Goal: Information Seeking & Learning: Learn about a topic

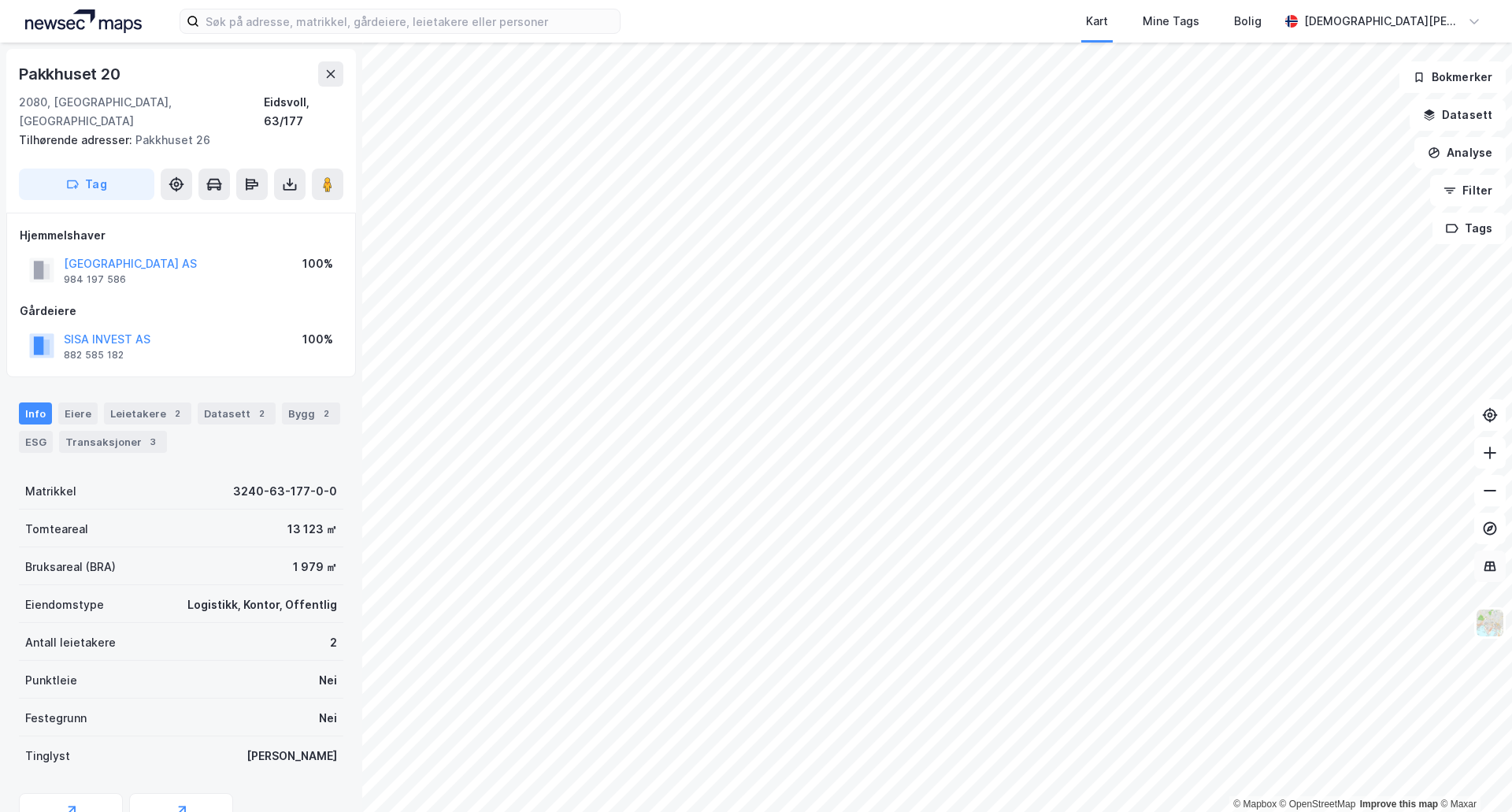
click at [1487, 570] on icon at bounding box center [1490, 566] width 12 height 10
click at [1472, 137] on button "Analyse" at bounding box center [1460, 152] width 91 height 31
click at [1278, 193] on div "Tegn område" at bounding box center [1313, 186] width 181 height 26
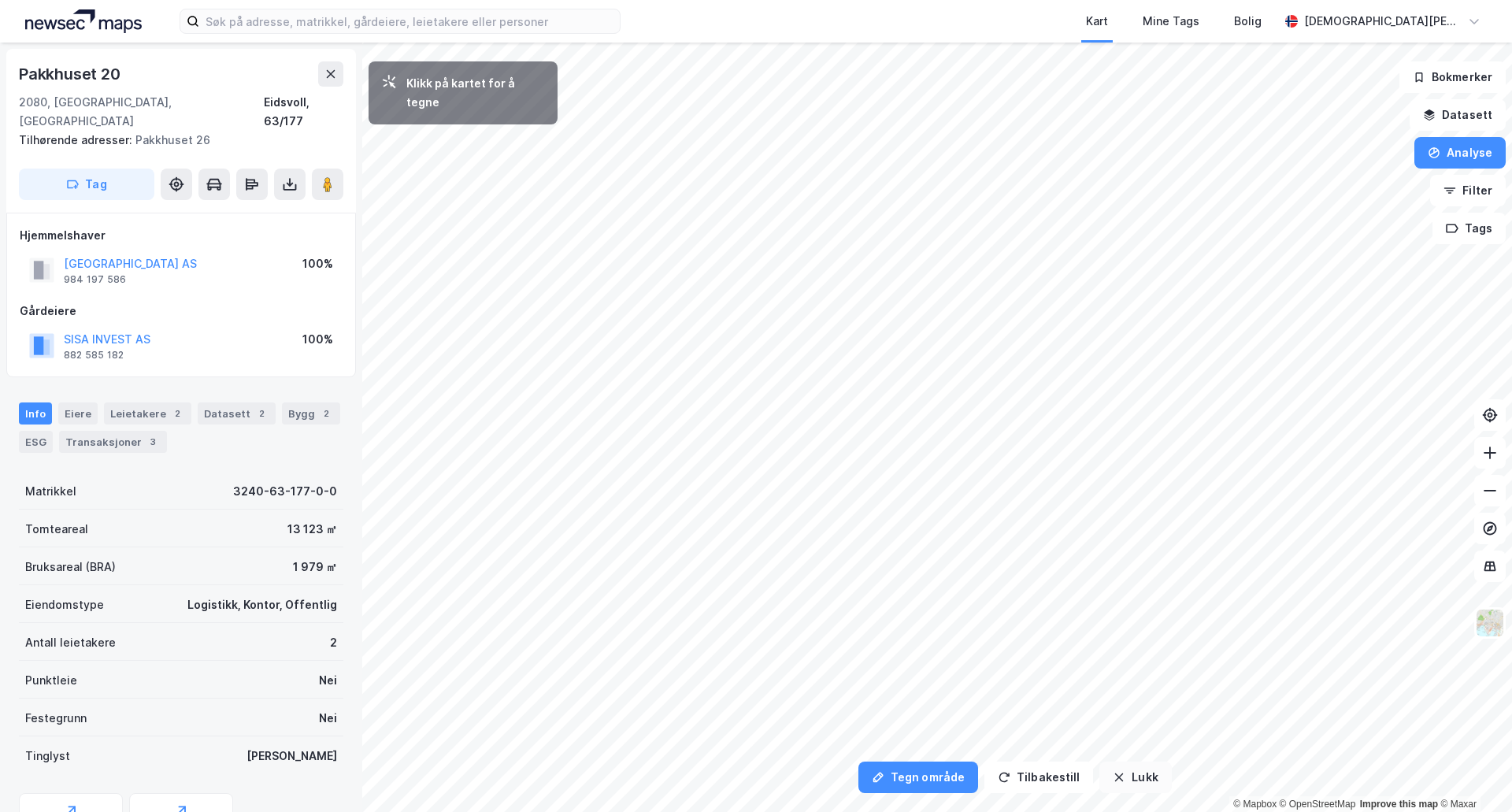
click at [1121, 782] on button "Lukk" at bounding box center [1135, 777] width 71 height 31
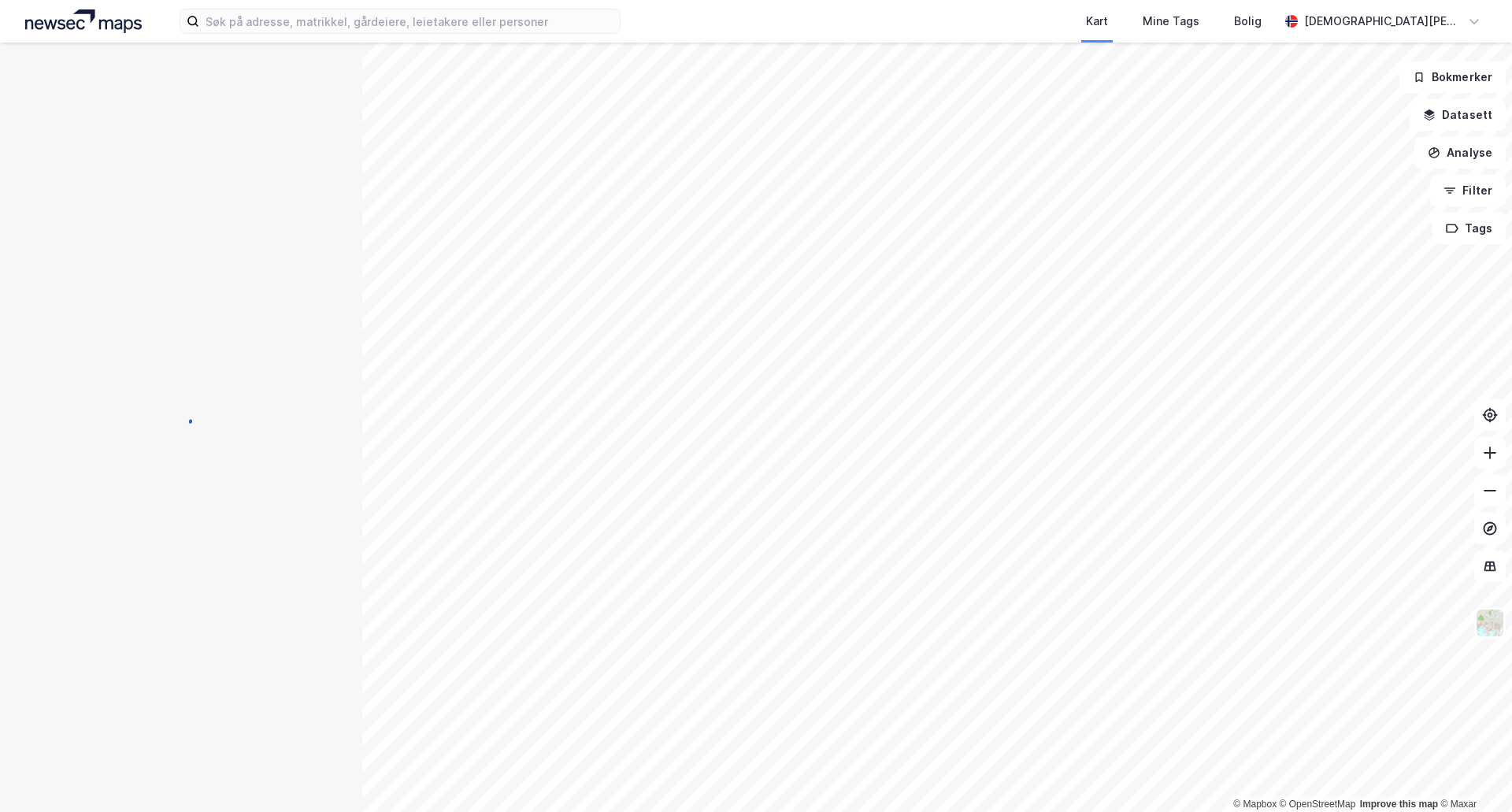
scroll to position [1, 0]
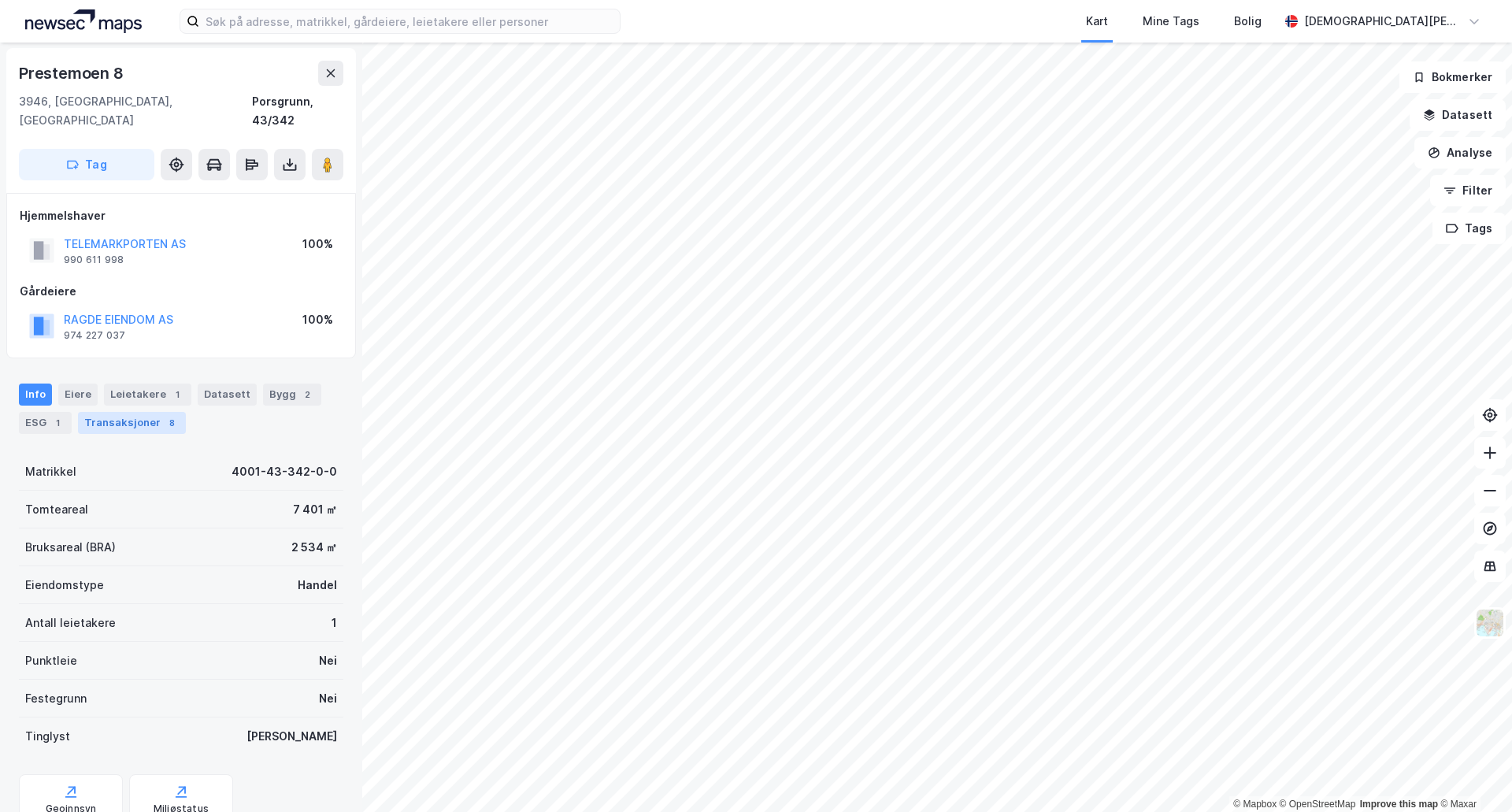
click at [152, 412] on div "Transaksjoner 8" at bounding box center [132, 423] width 108 height 22
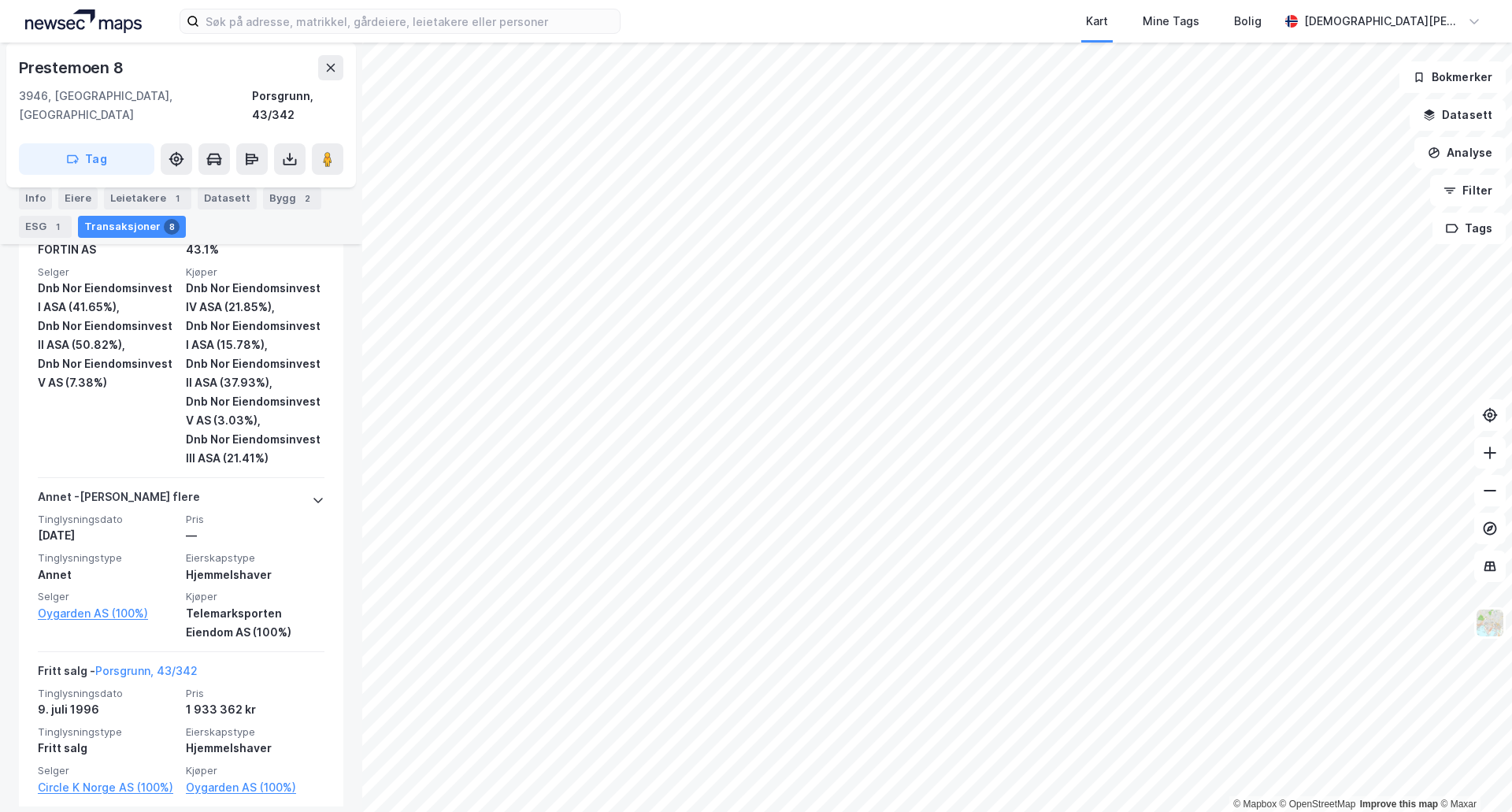
scroll to position [1610, 0]
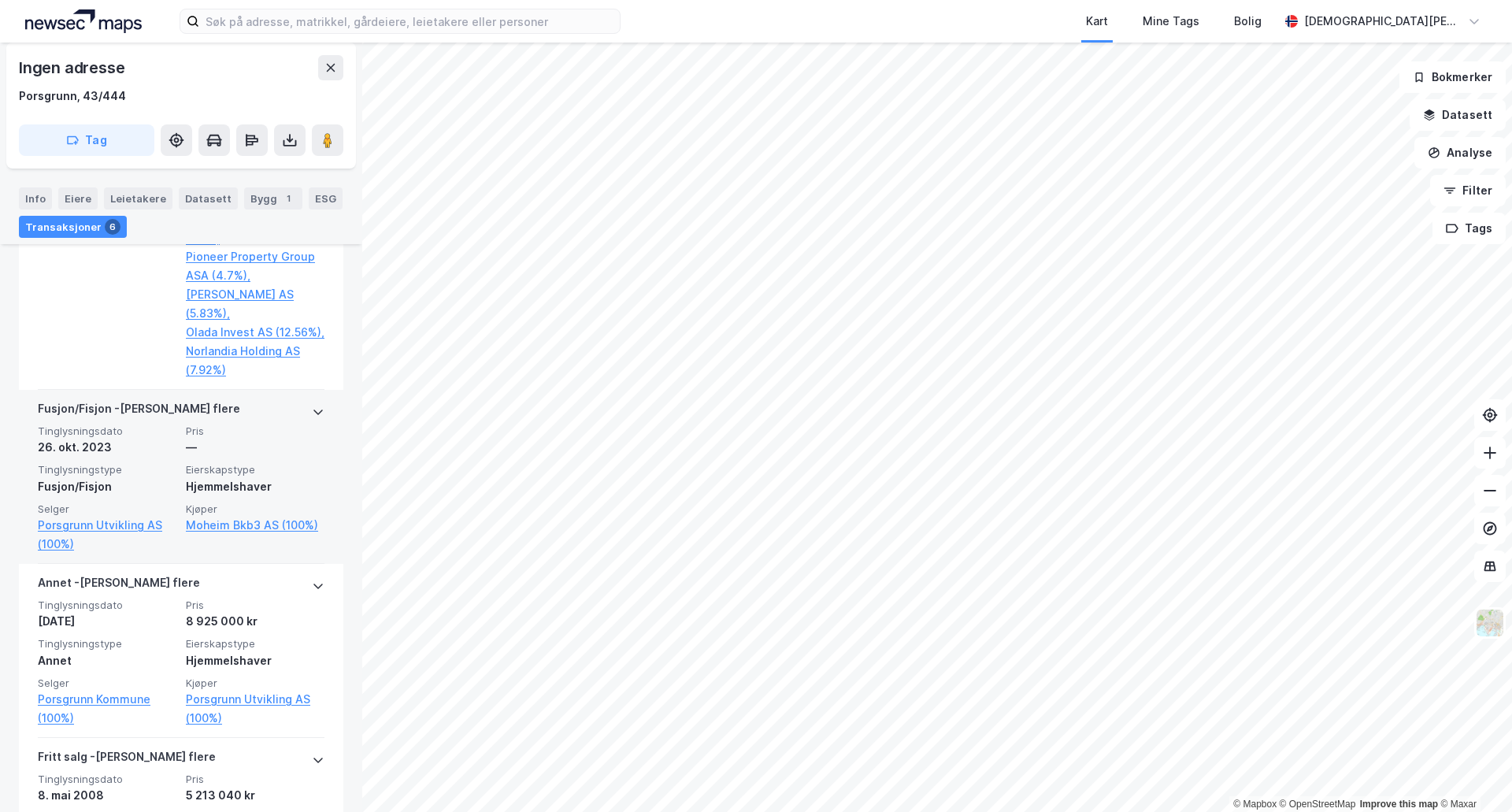
scroll to position [788, 0]
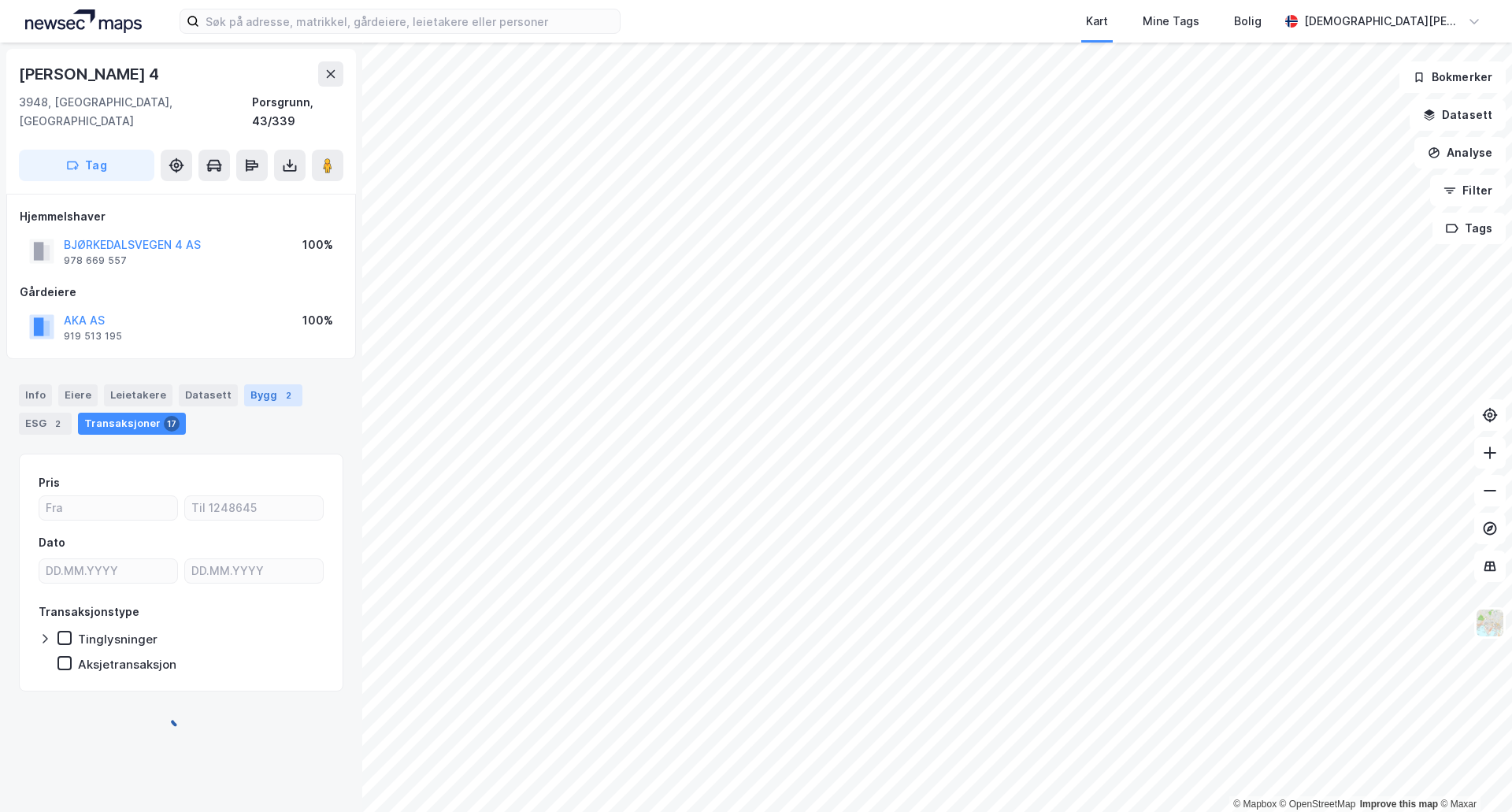
click at [252, 384] on div "Bygg 2" at bounding box center [273, 395] width 58 height 22
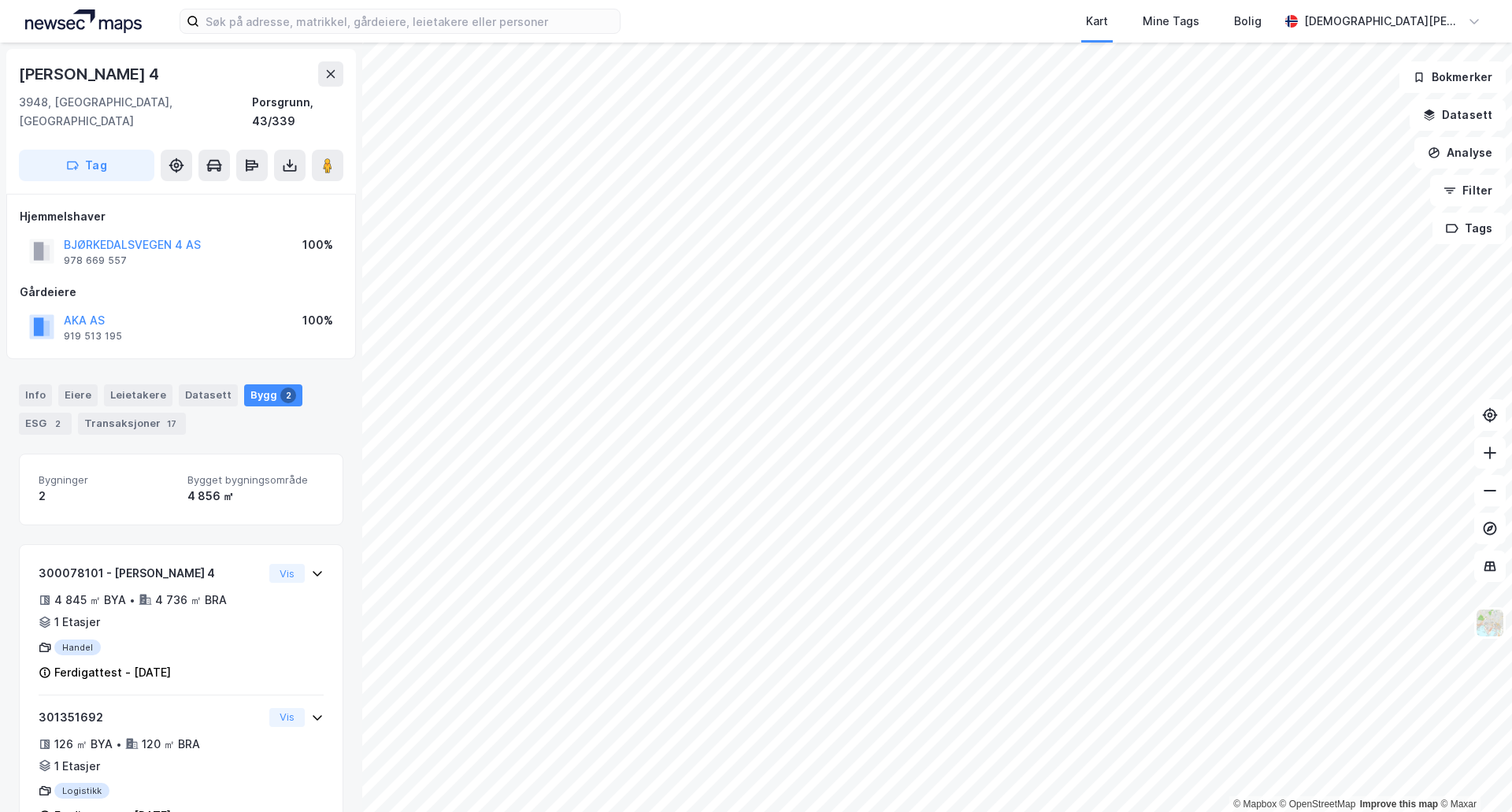
scroll to position [33, 0]
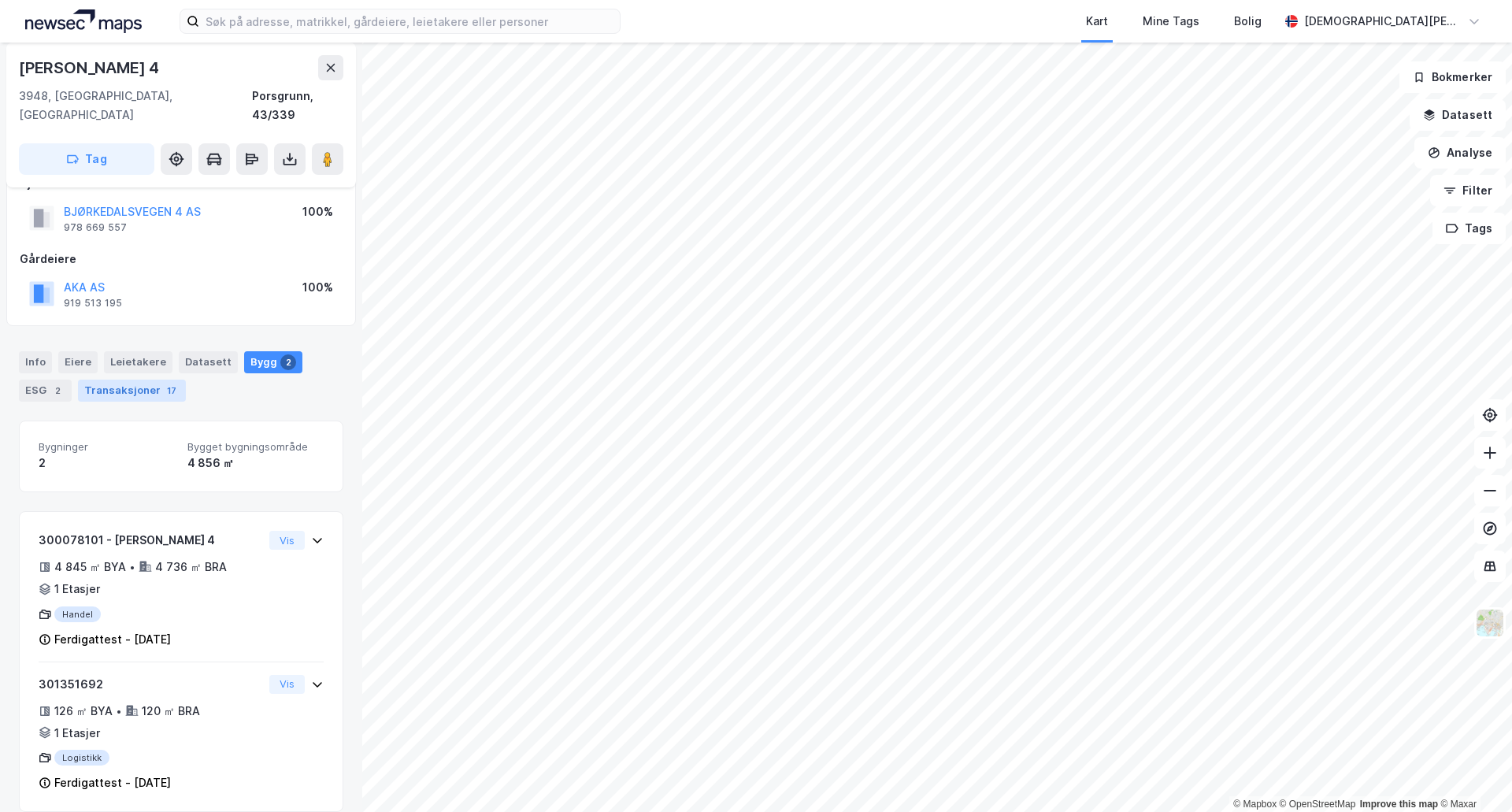
click at [164, 382] on div "17" at bounding box center [172, 390] width 16 height 16
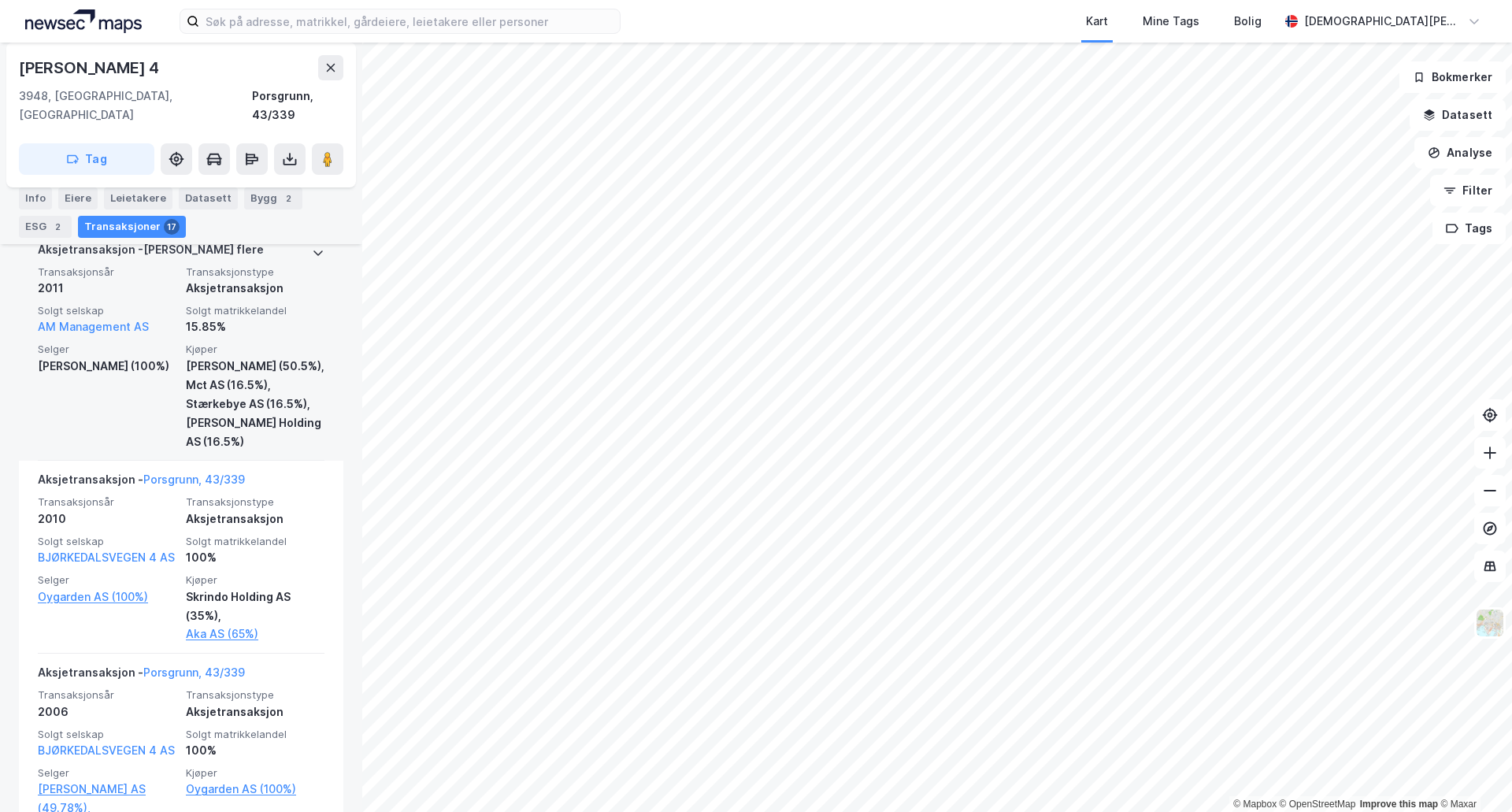
scroll to position [2372, 0]
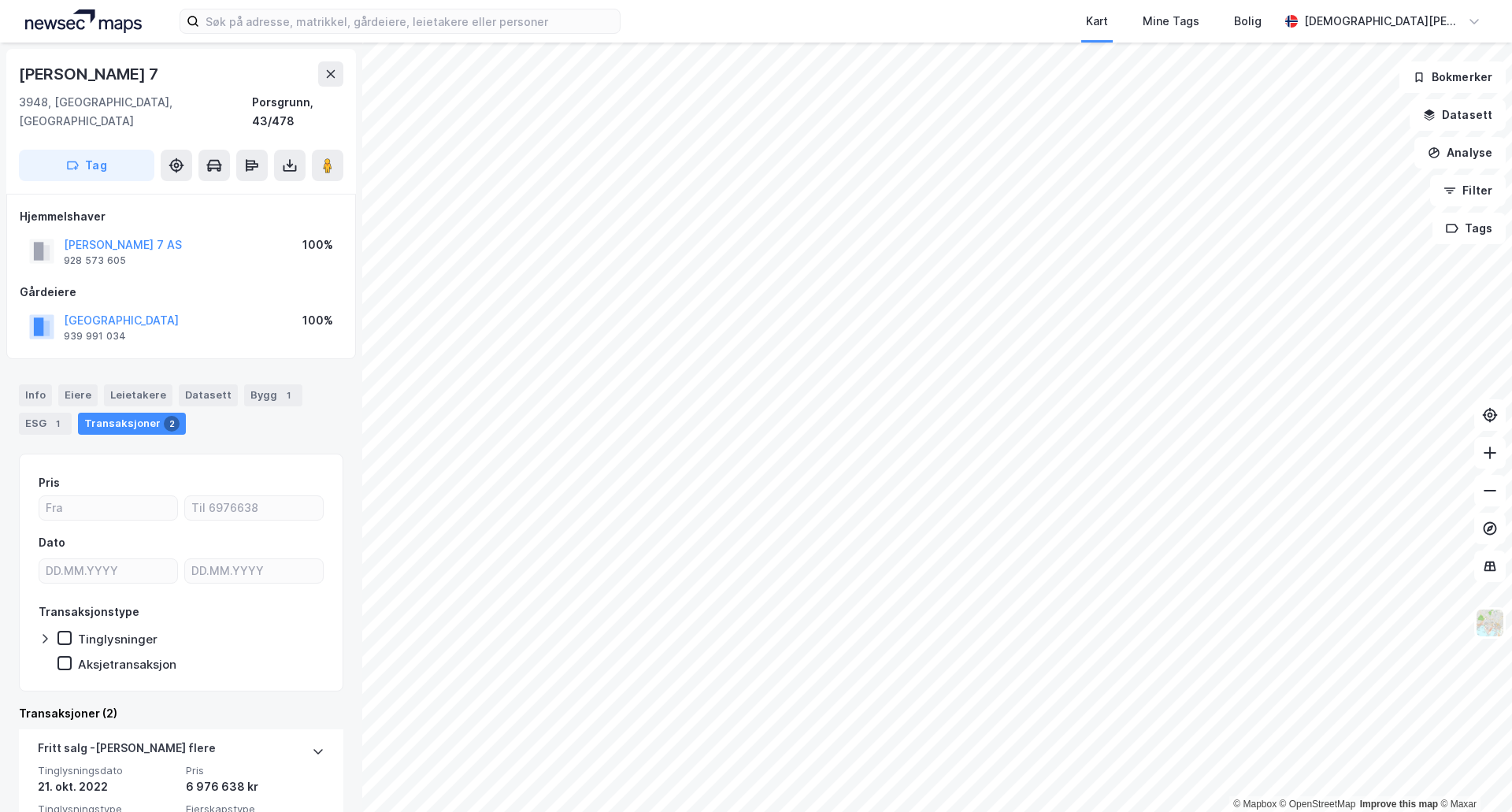
scroll to position [265, 0]
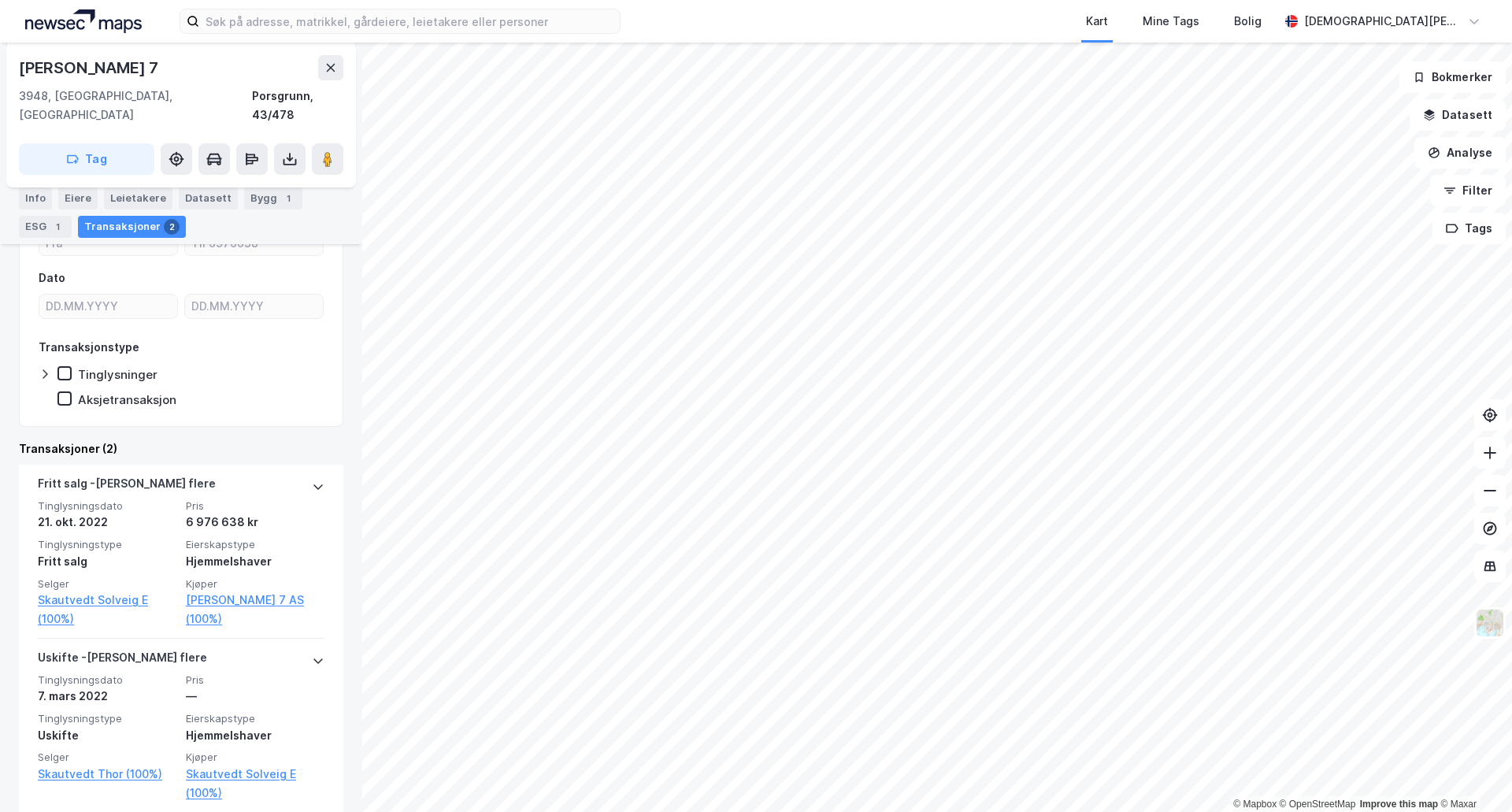
drag, startPoint x: 49, startPoint y: 193, endPoint x: 17, endPoint y: 189, distance: 32.2
click at [49, 193] on div "Info" at bounding box center [36, 198] width 33 height 22
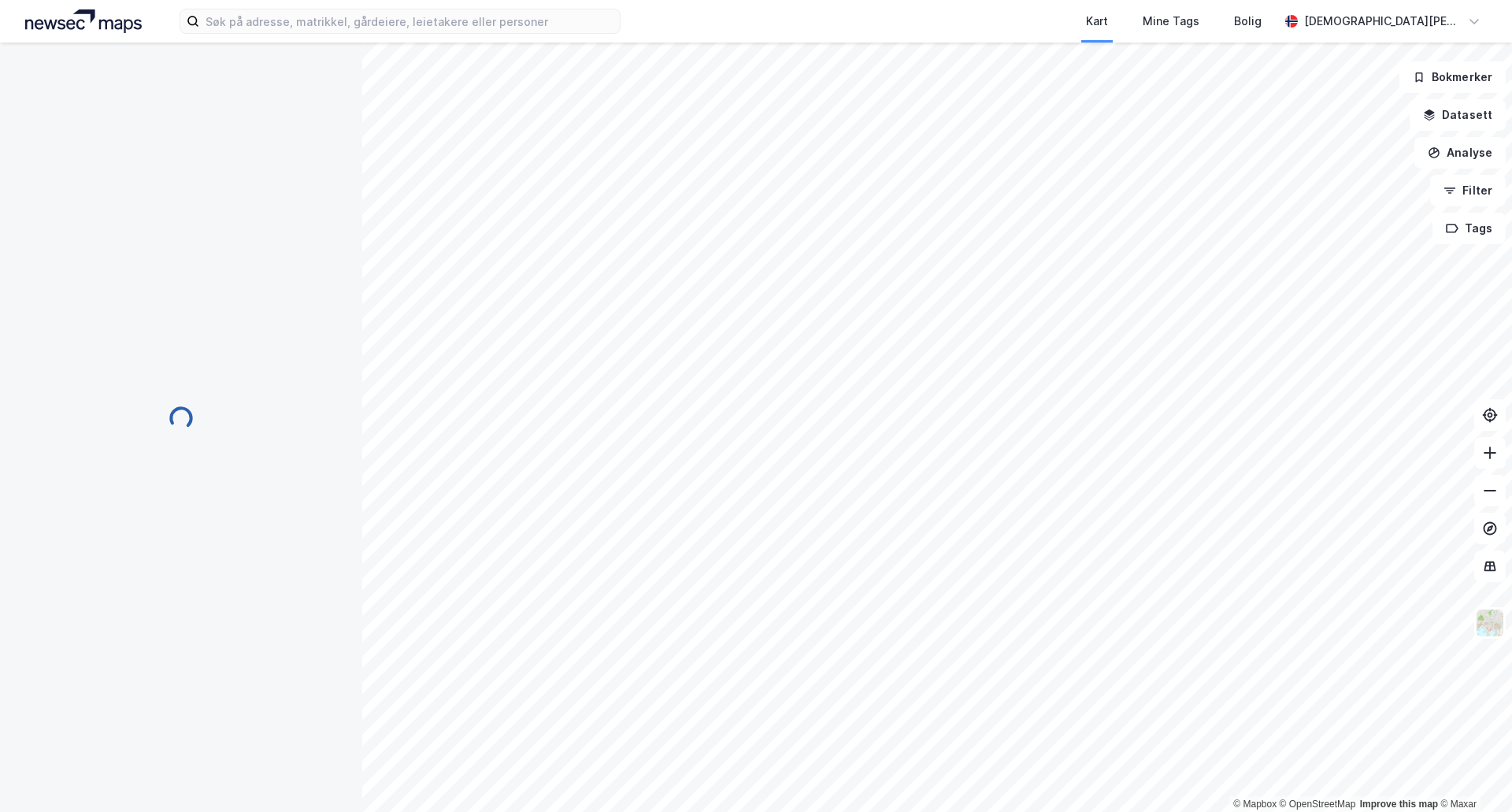
scroll to position [146, 0]
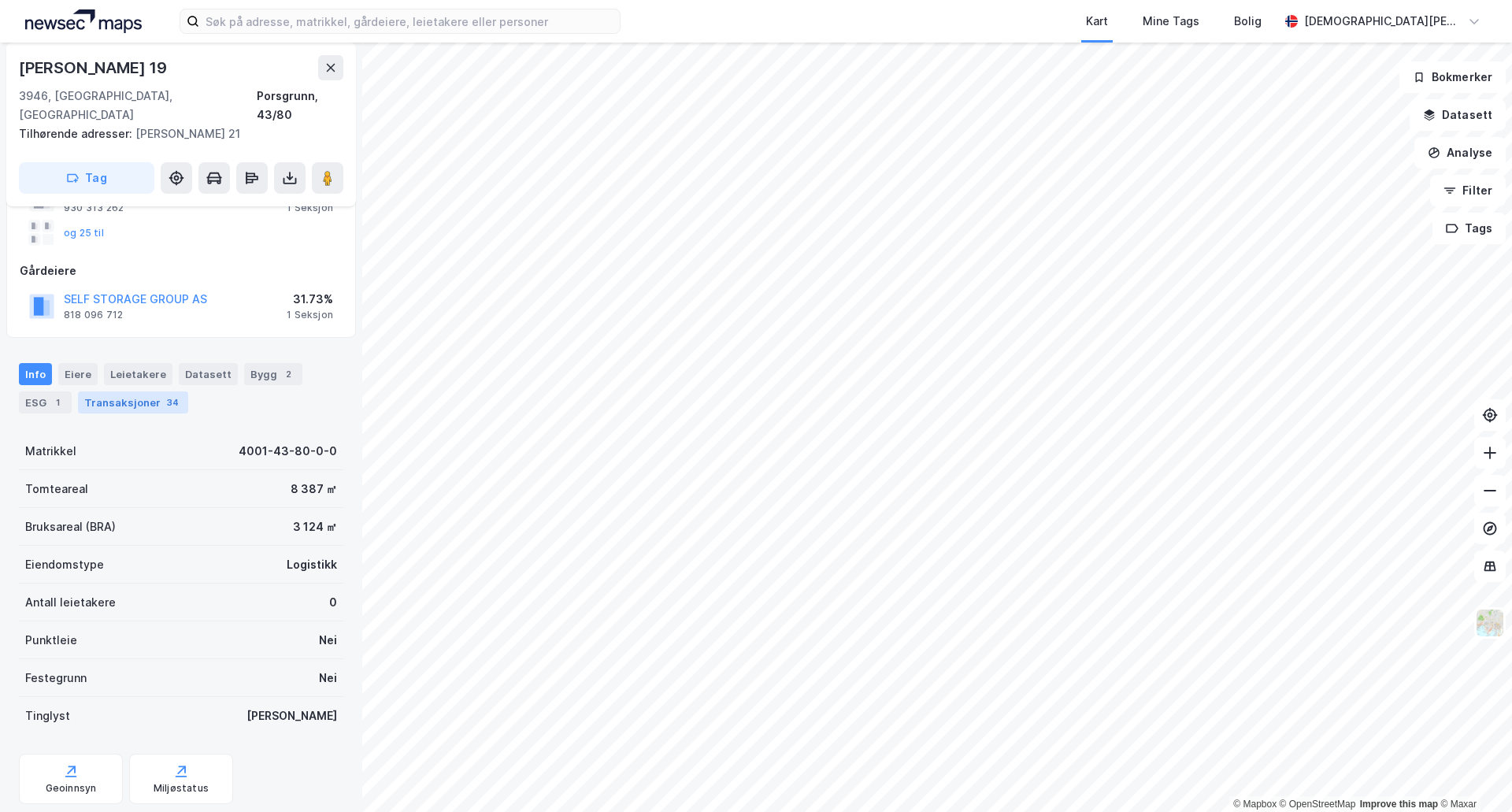
click at [149, 391] on div "Transaksjoner 34" at bounding box center [133, 402] width 111 height 22
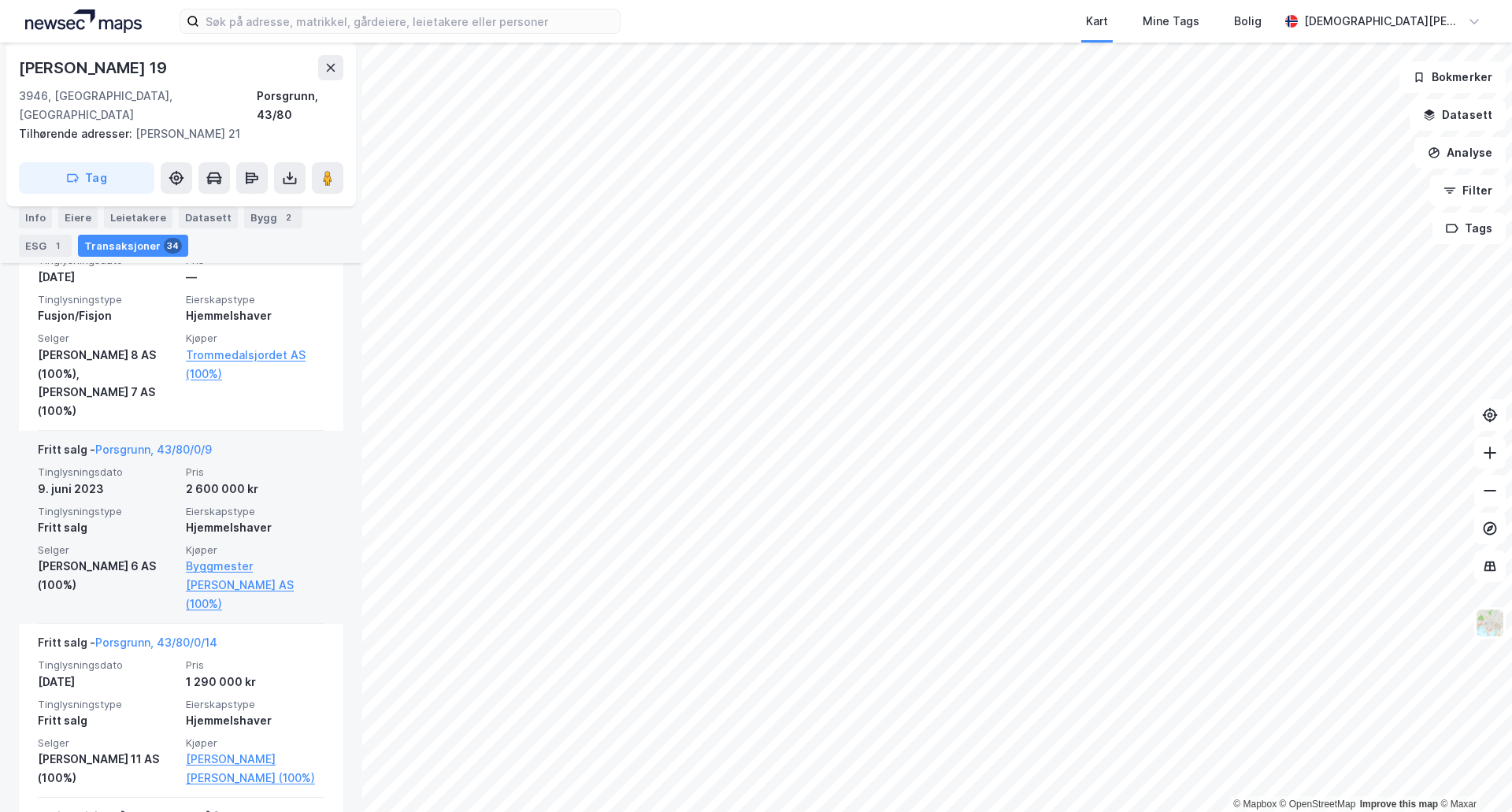
scroll to position [3151, 0]
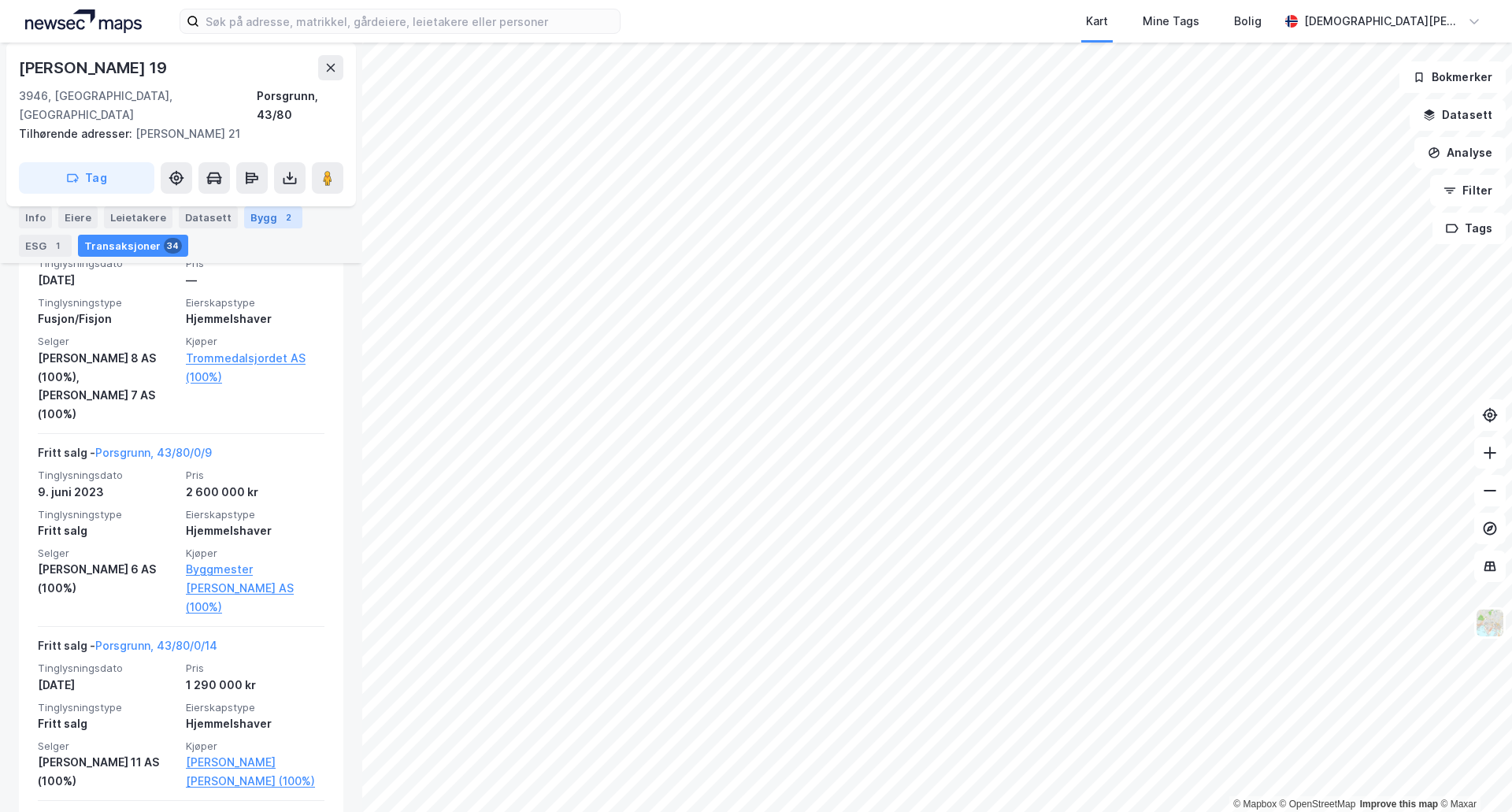
click at [280, 212] on div "2" at bounding box center [288, 218] width 16 height 16
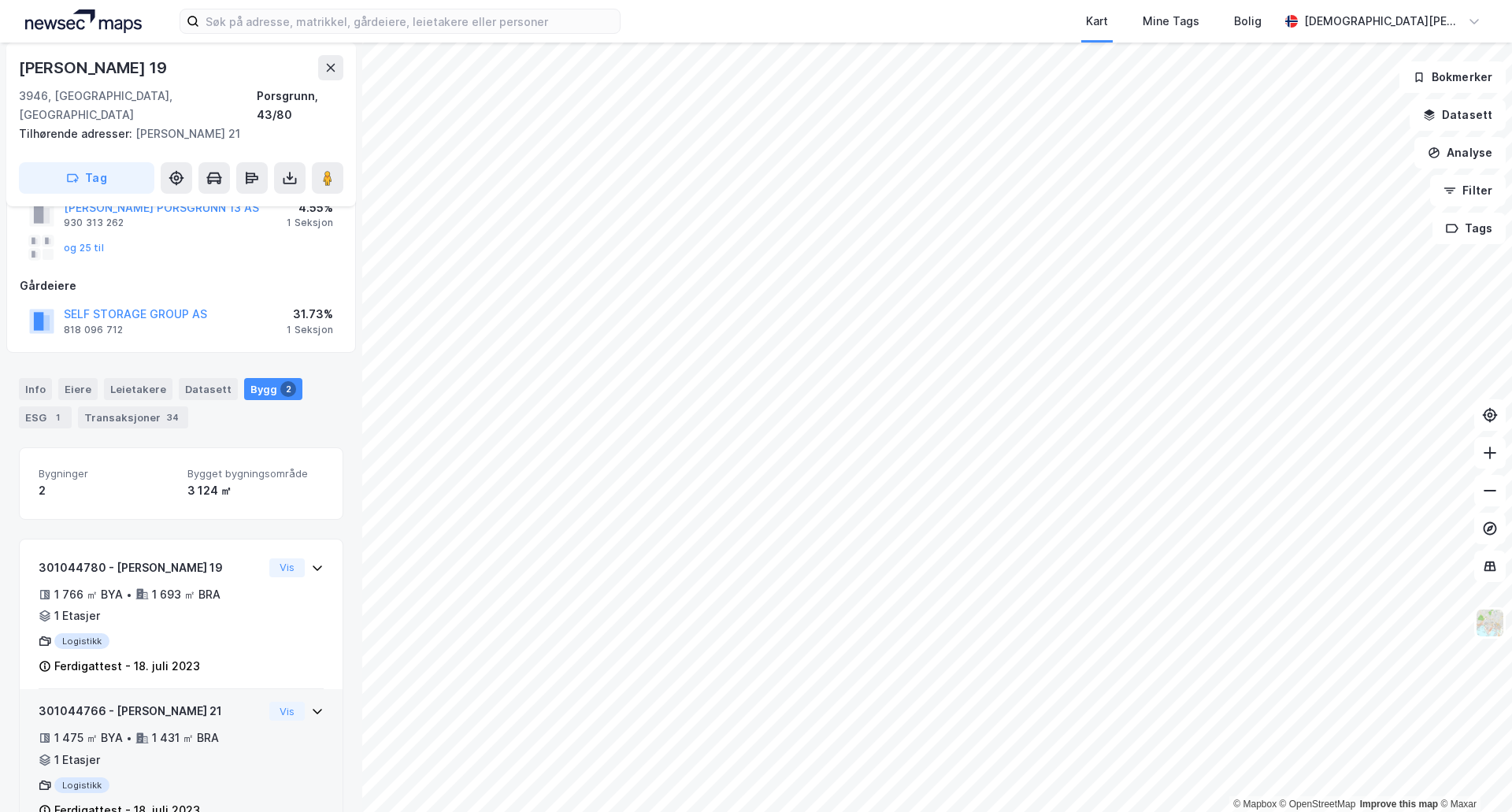
scroll to position [159, 0]
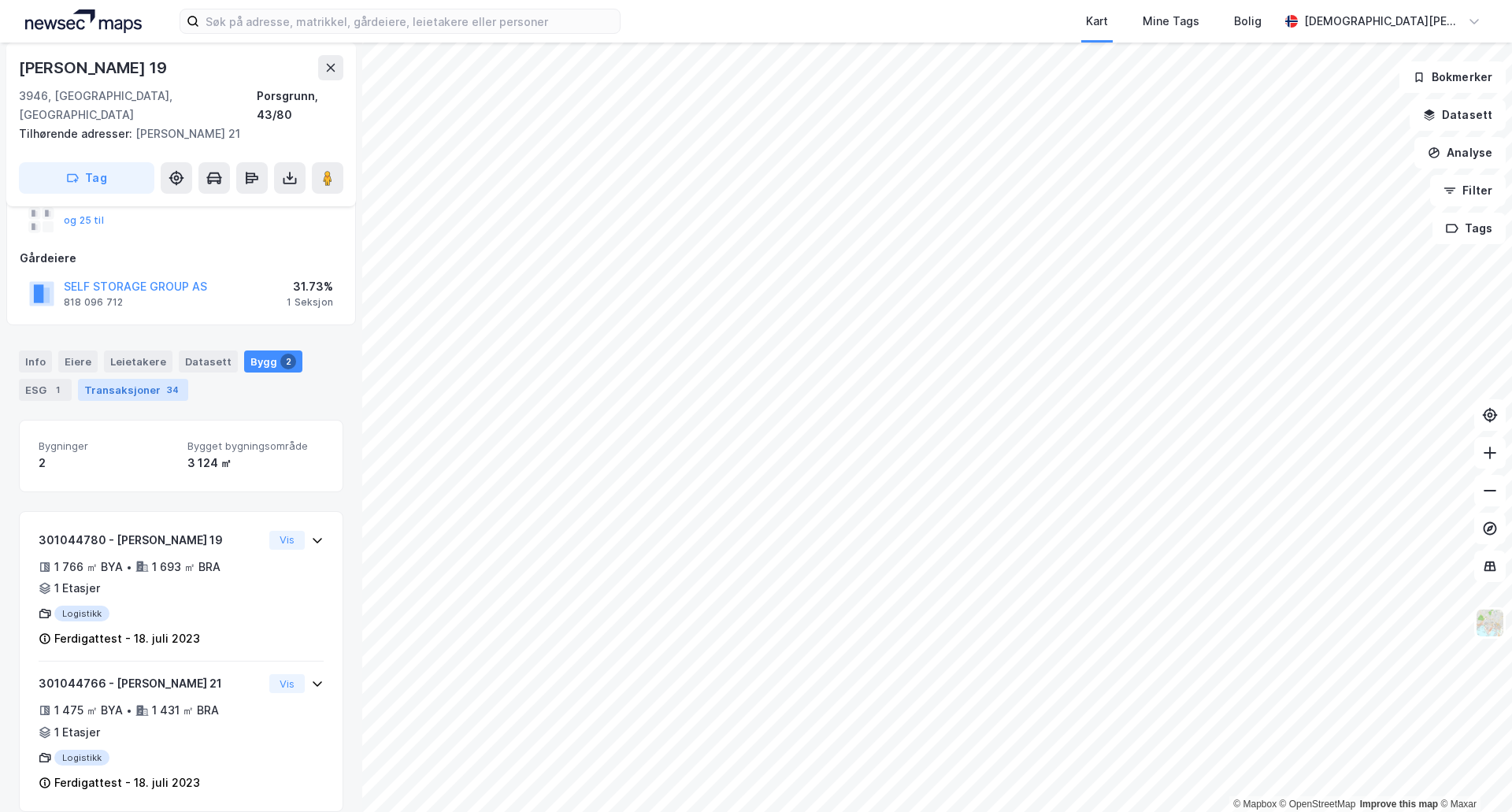
click at [122, 379] on div "Transaksjoner 34" at bounding box center [133, 389] width 111 height 22
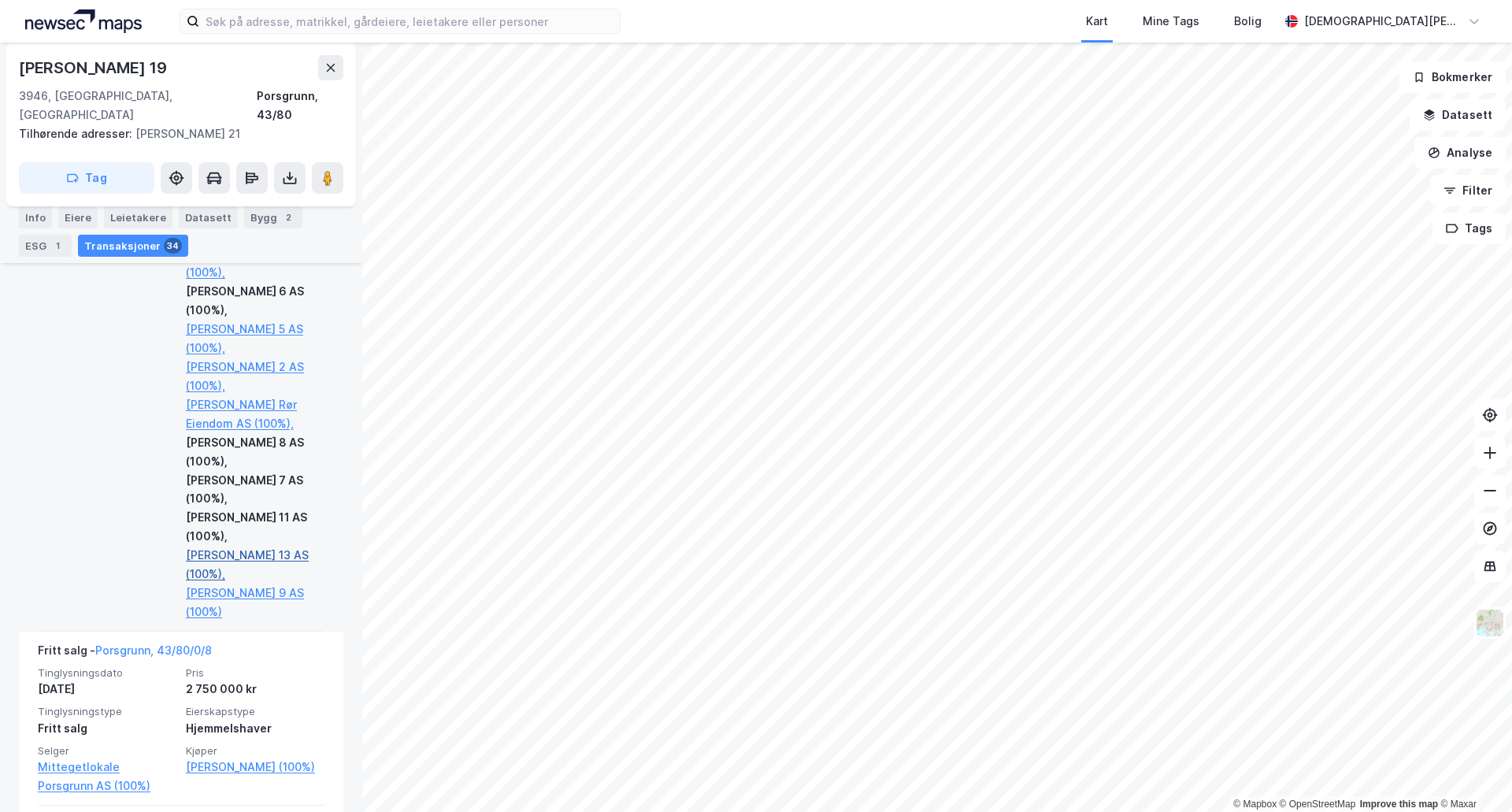
scroll to position [5017, 0]
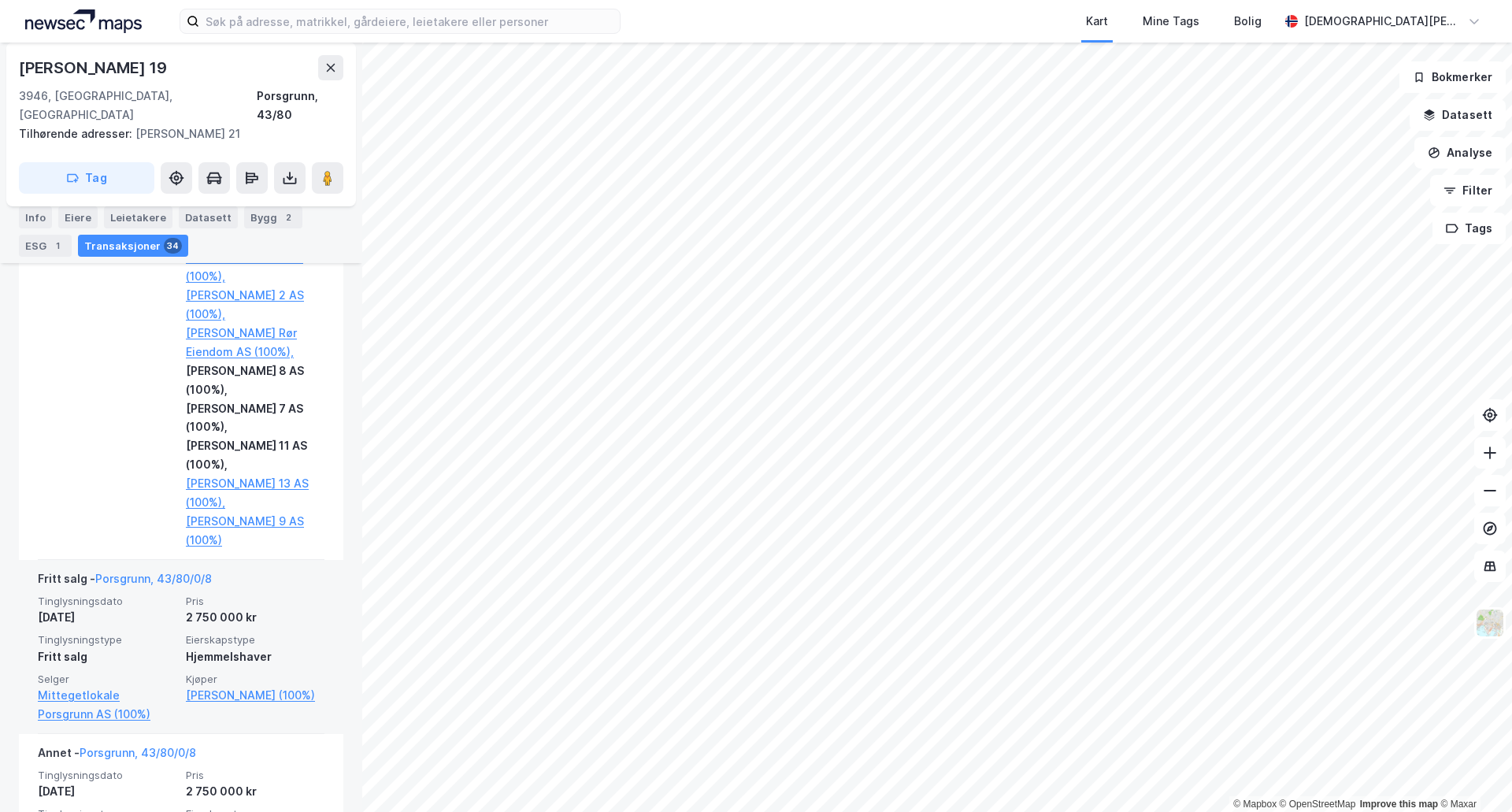
click at [291, 609] on div "Tinglysningsdato [DATE] Pris 2 750 000 kr Tinglysningstype Fritt salg Eierskaps…" at bounding box center [180, 660] width 287 height 129
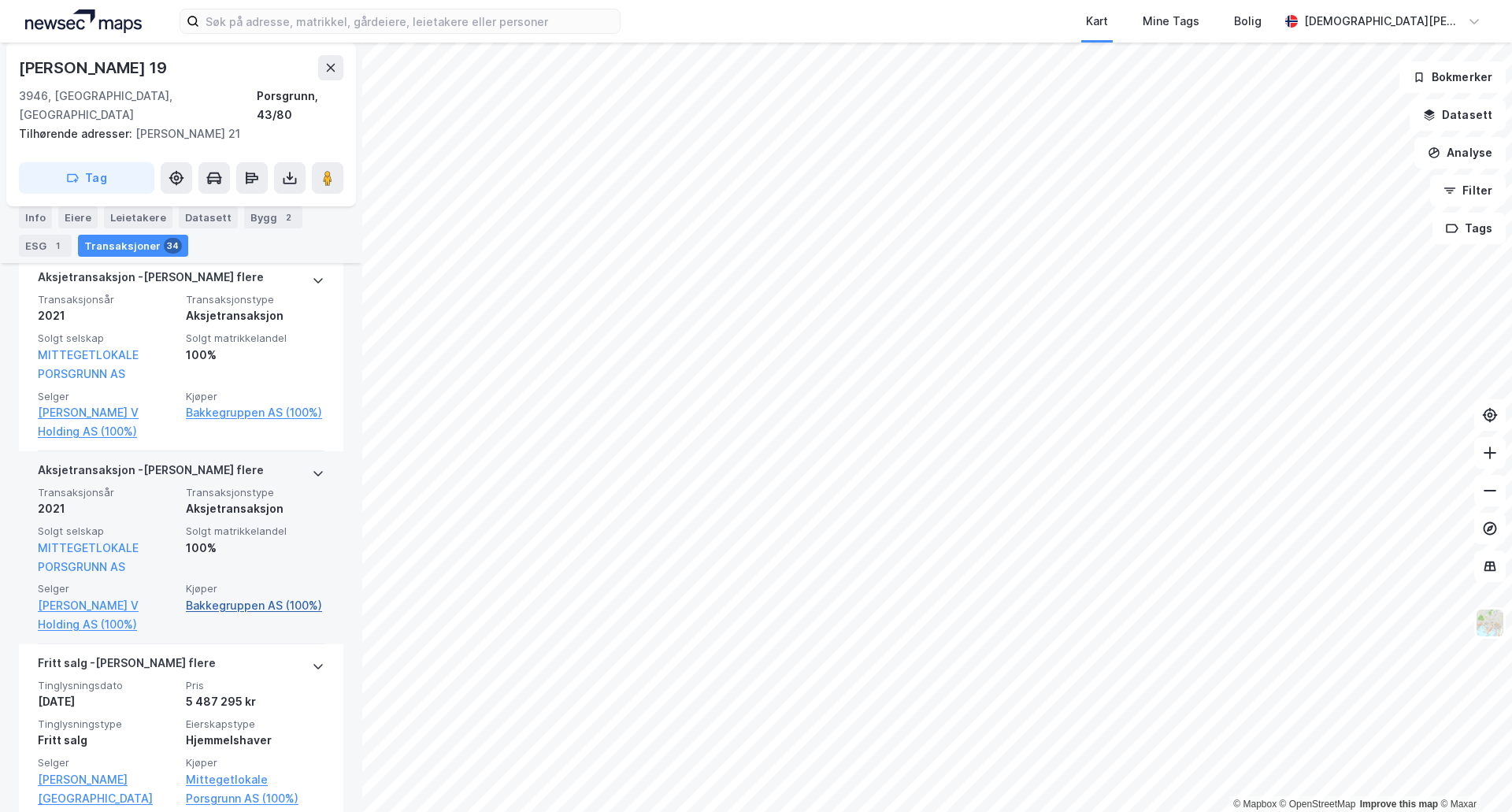
scroll to position [5674, 0]
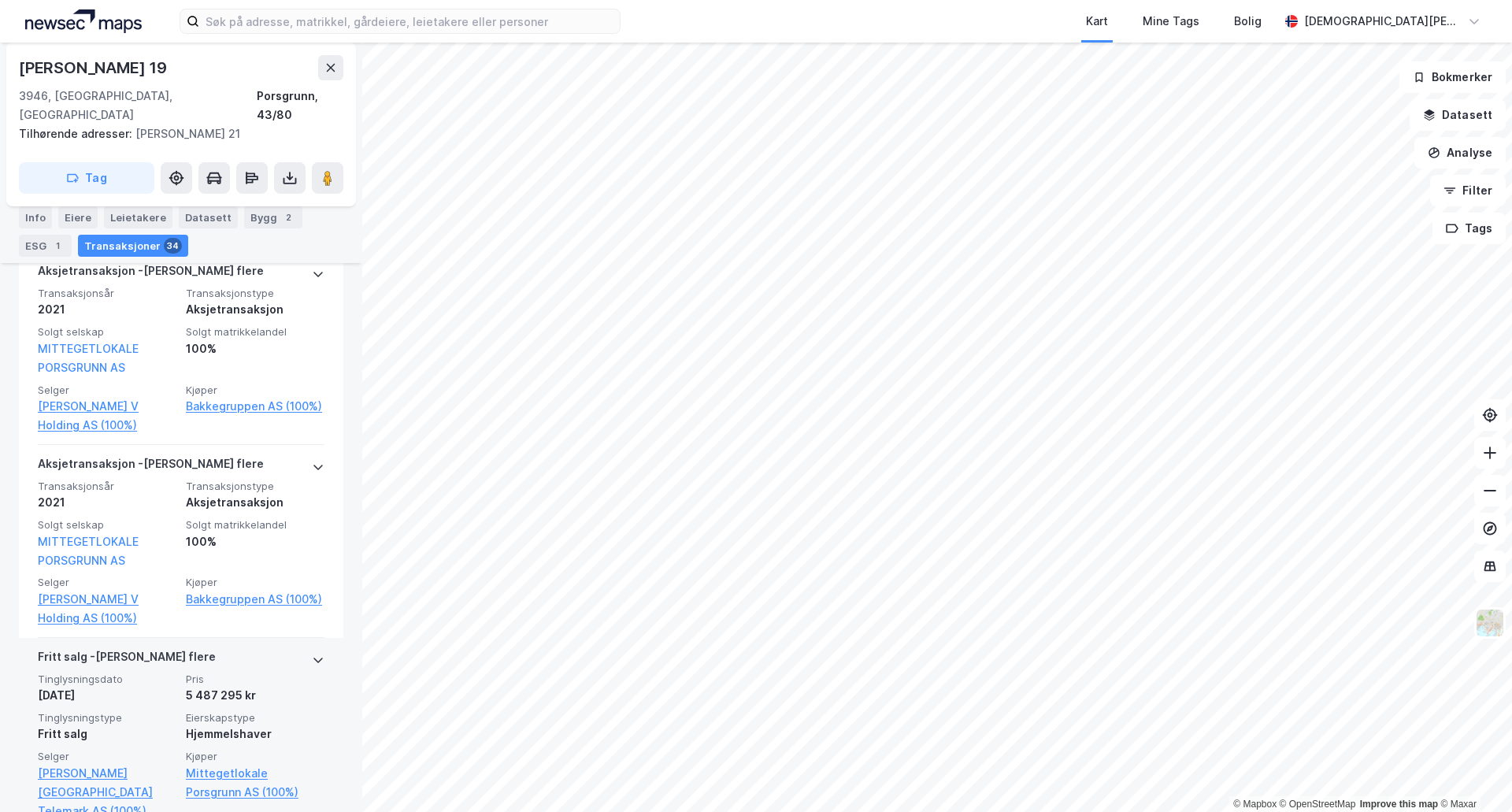
click at [303, 725] on div "Hjemmelshaver" at bounding box center [254, 734] width 138 height 19
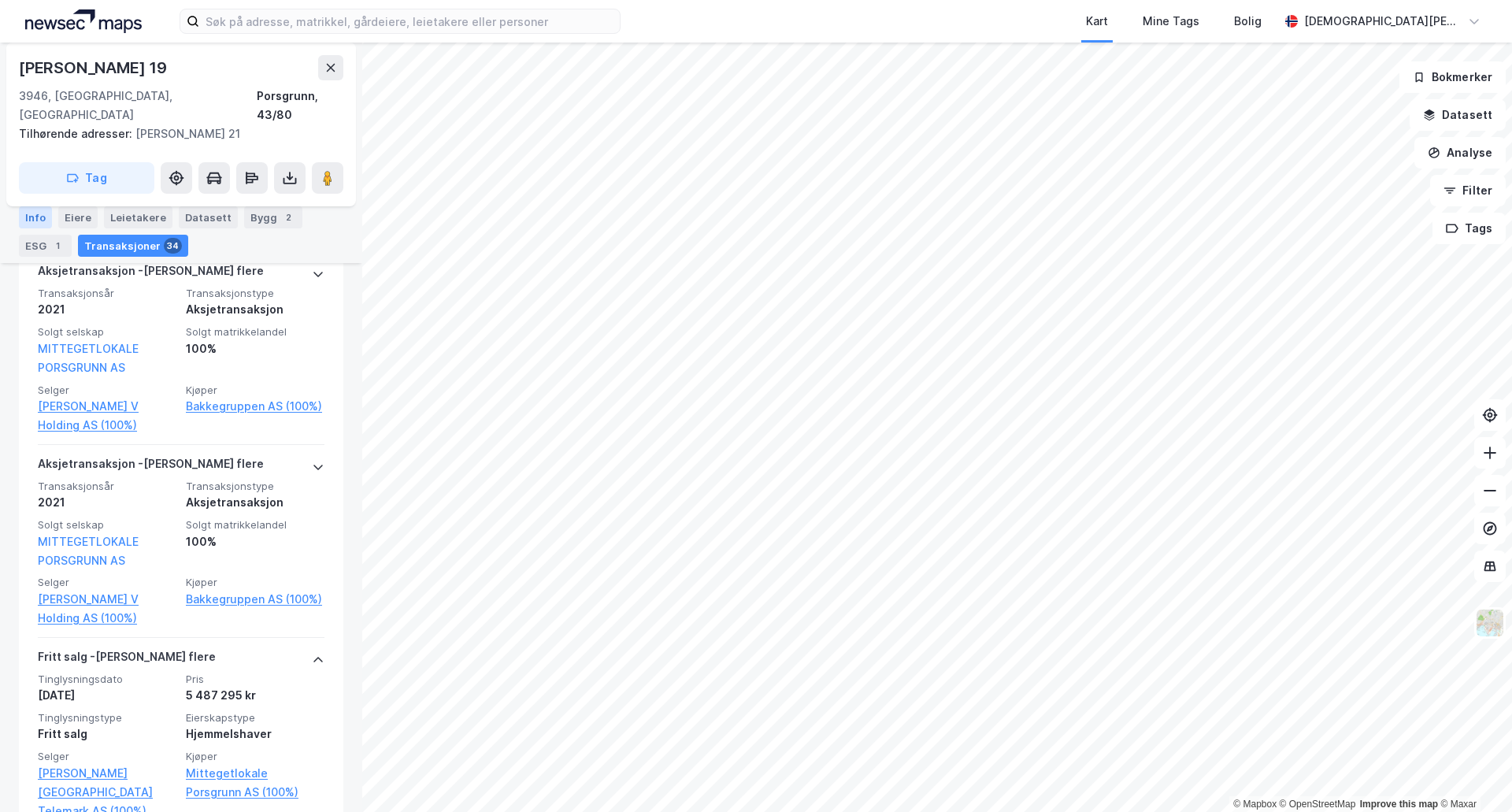
click at [34, 214] on div "Info" at bounding box center [36, 217] width 33 height 22
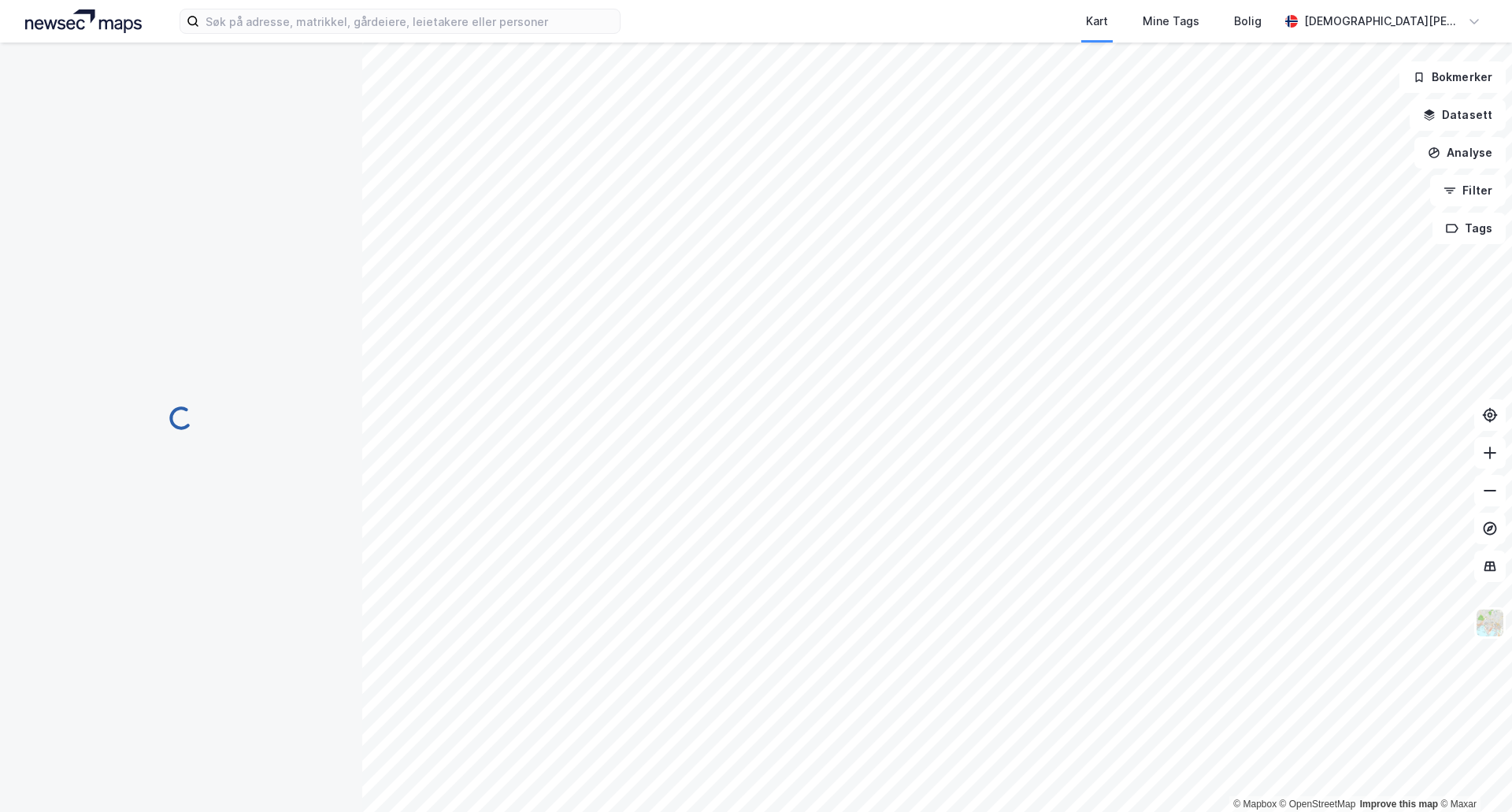
scroll to position [44, 0]
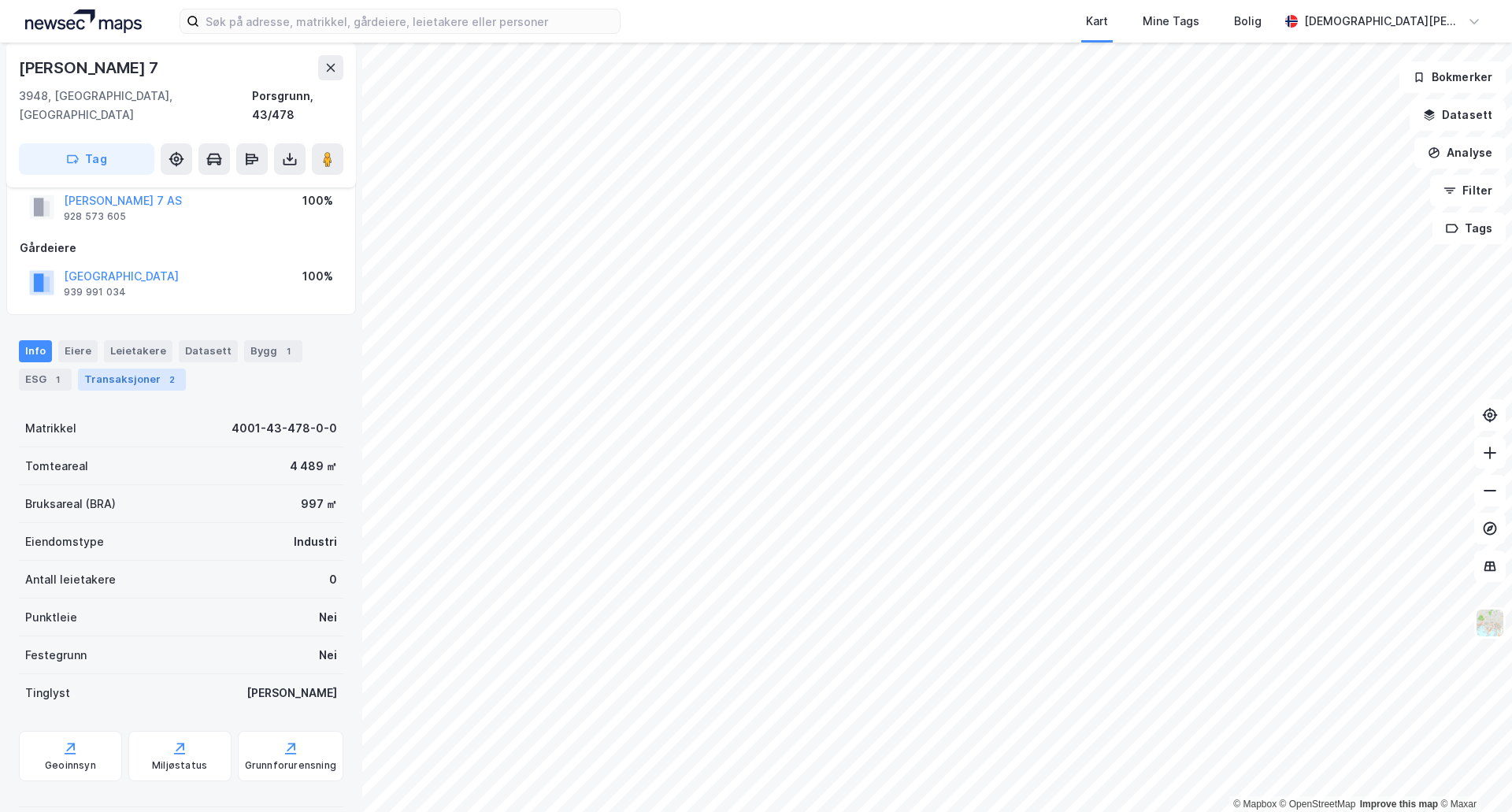
click at [148, 369] on div "Transaksjoner 2" at bounding box center [132, 379] width 108 height 22
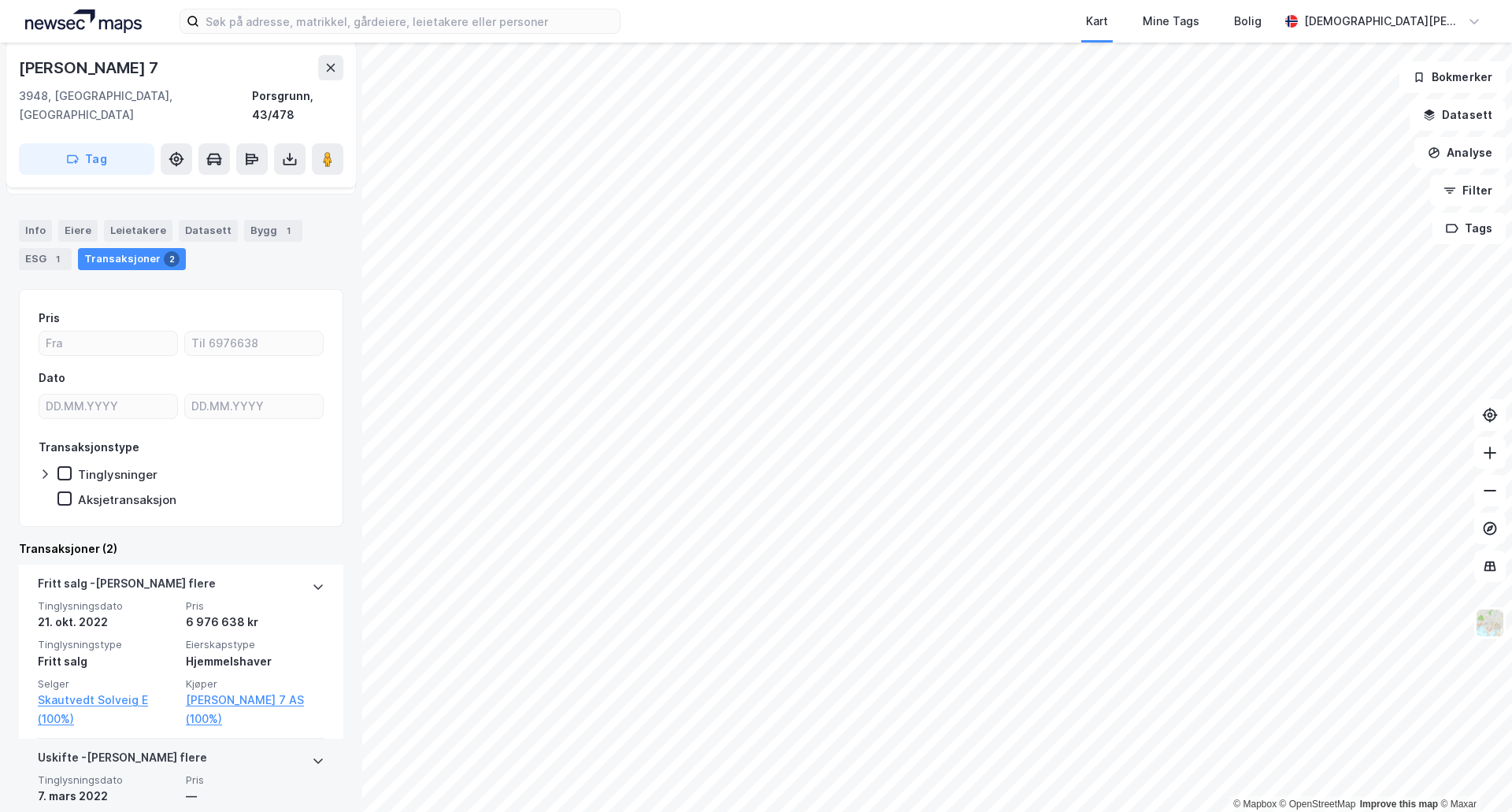
scroll to position [265, 0]
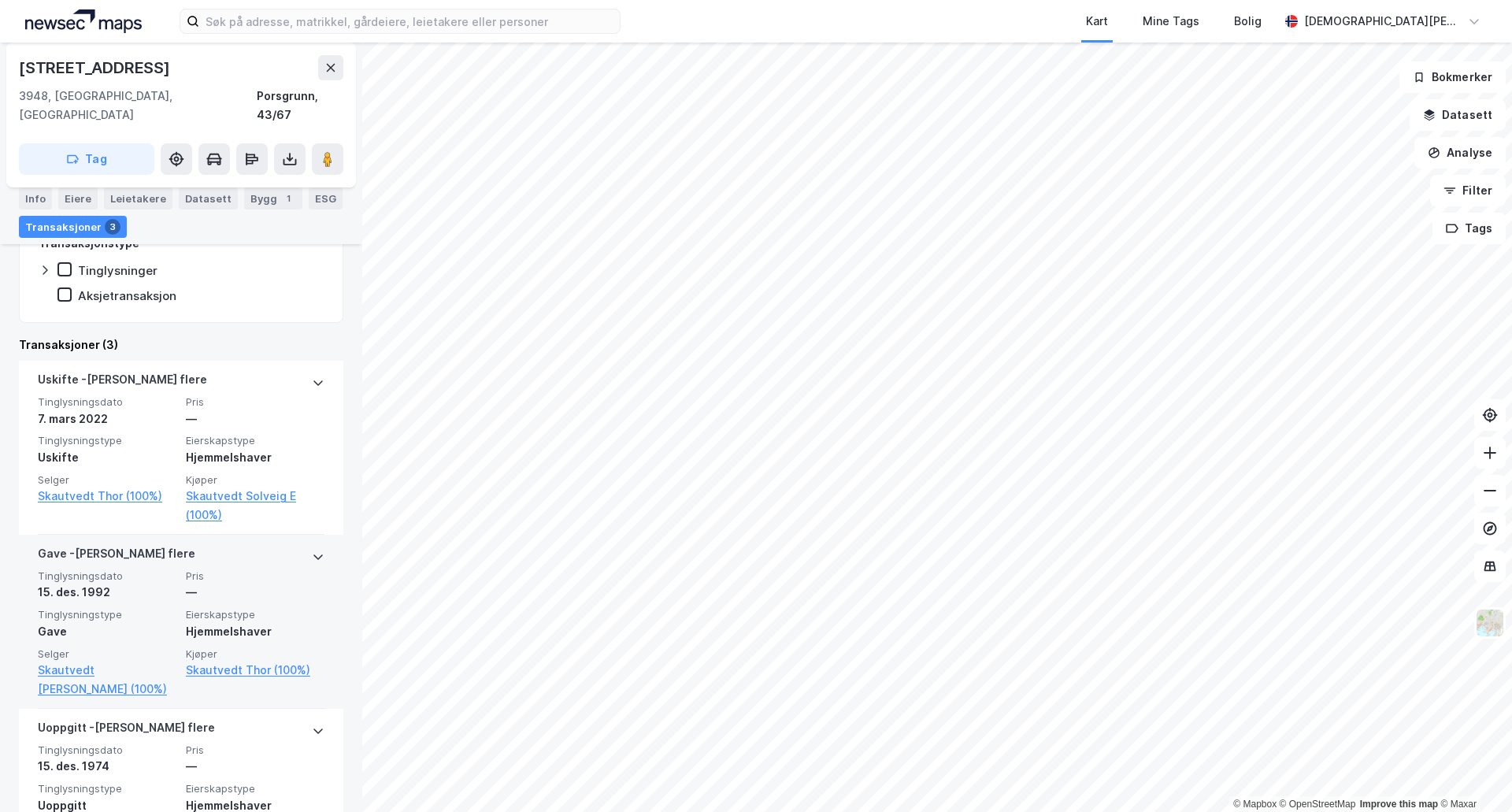
scroll to position [358, 0]
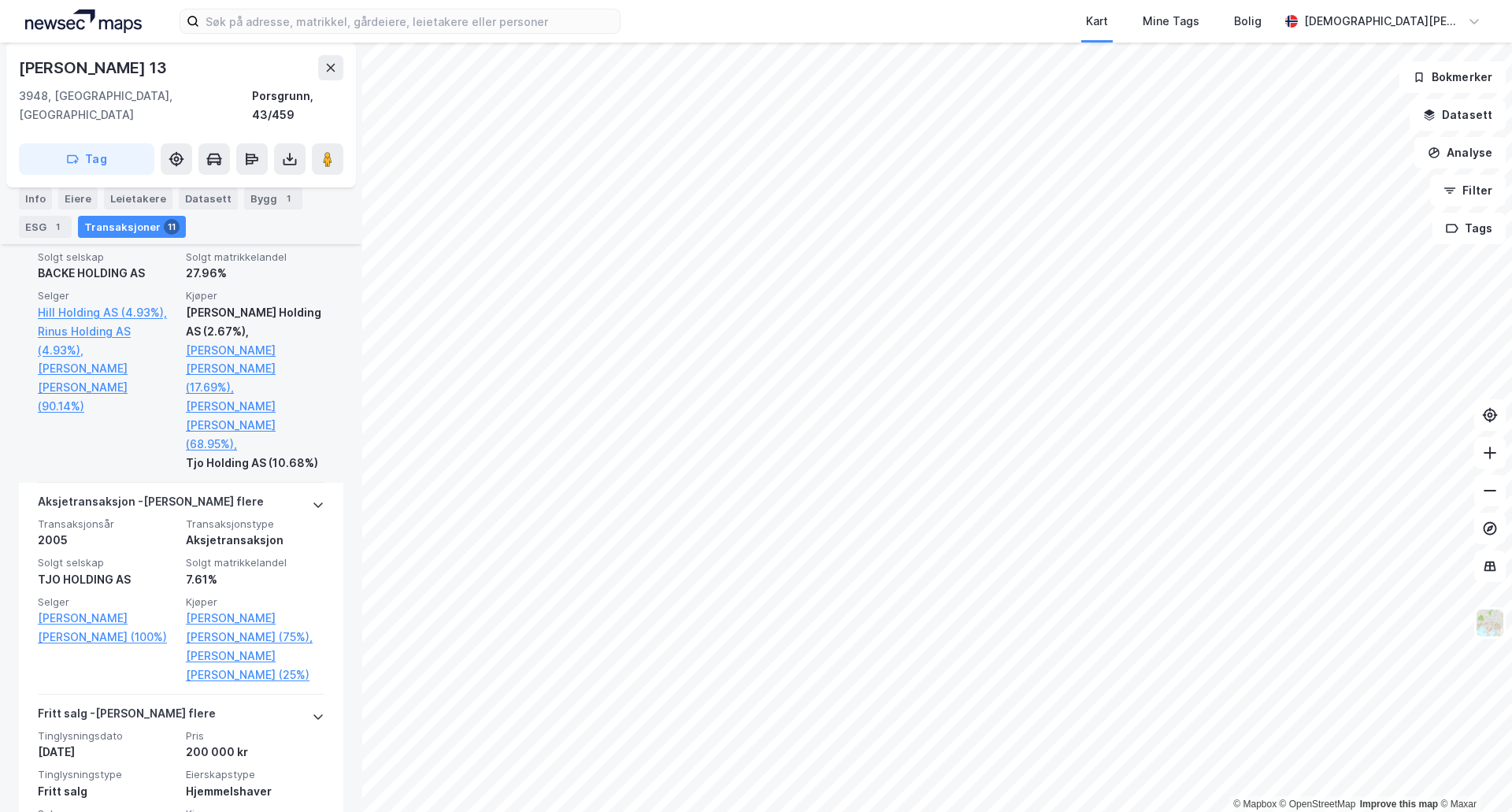
scroll to position [2418, 0]
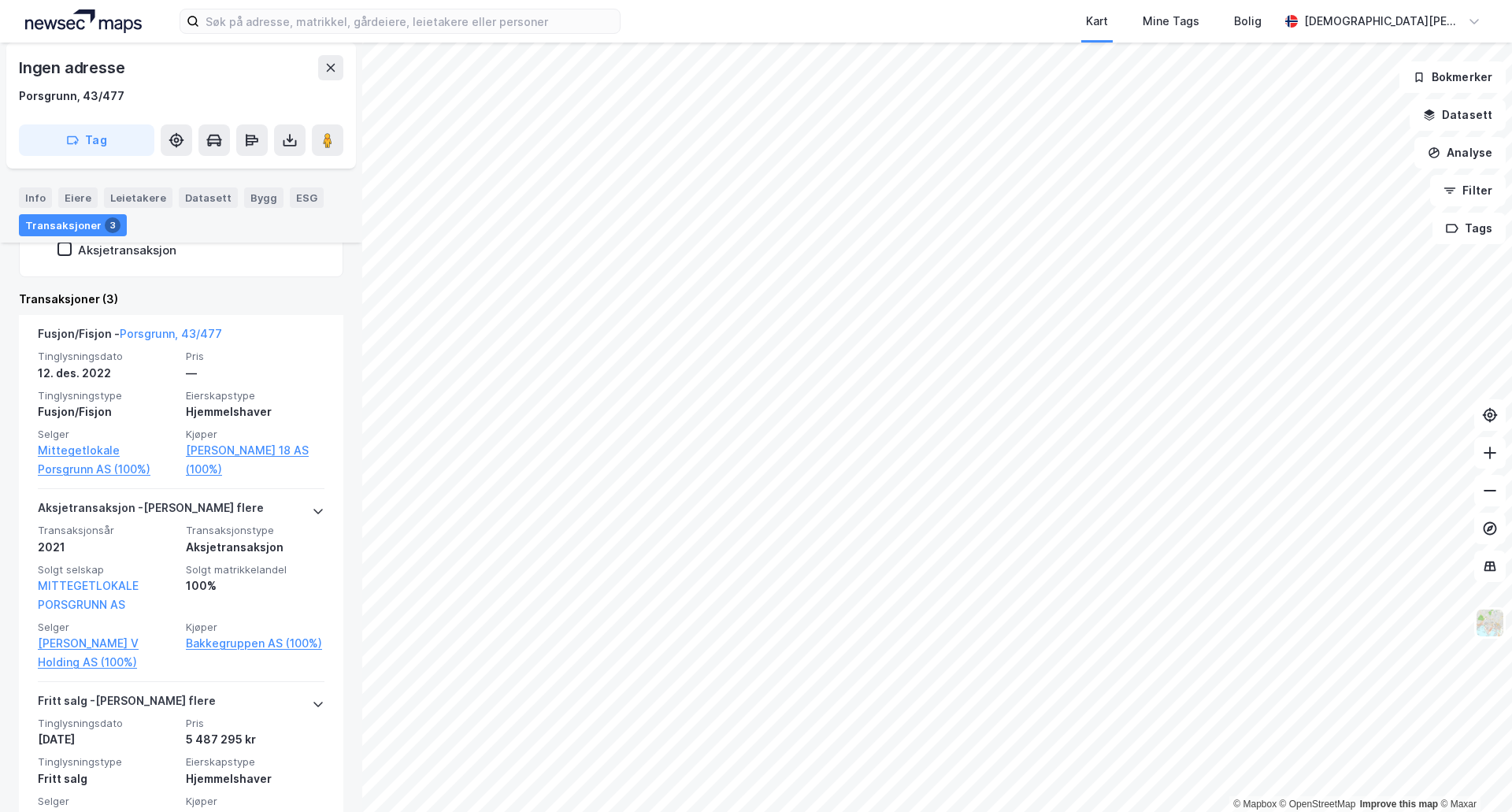
scroll to position [457, 0]
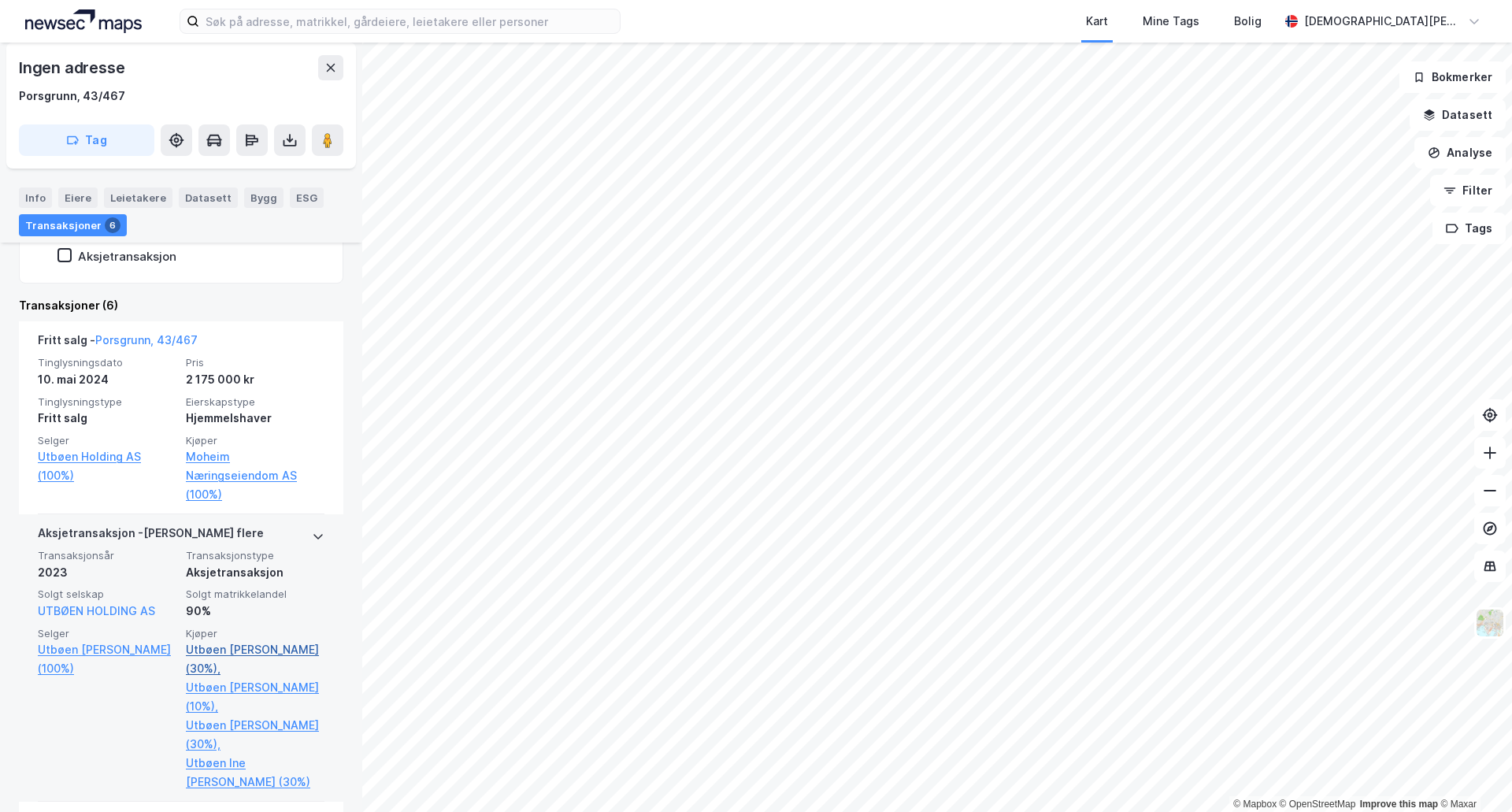
scroll to position [394, 0]
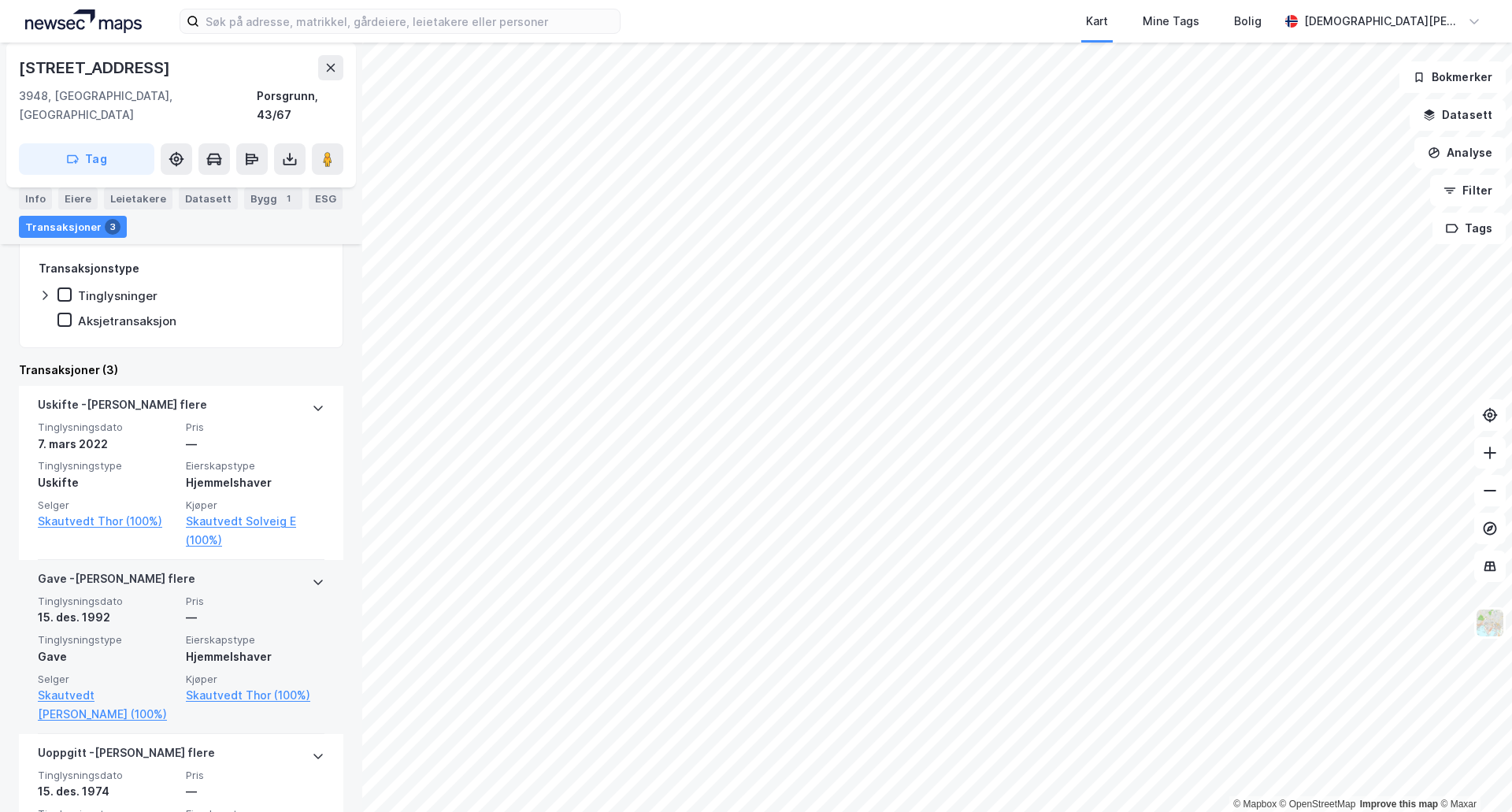
scroll to position [358, 0]
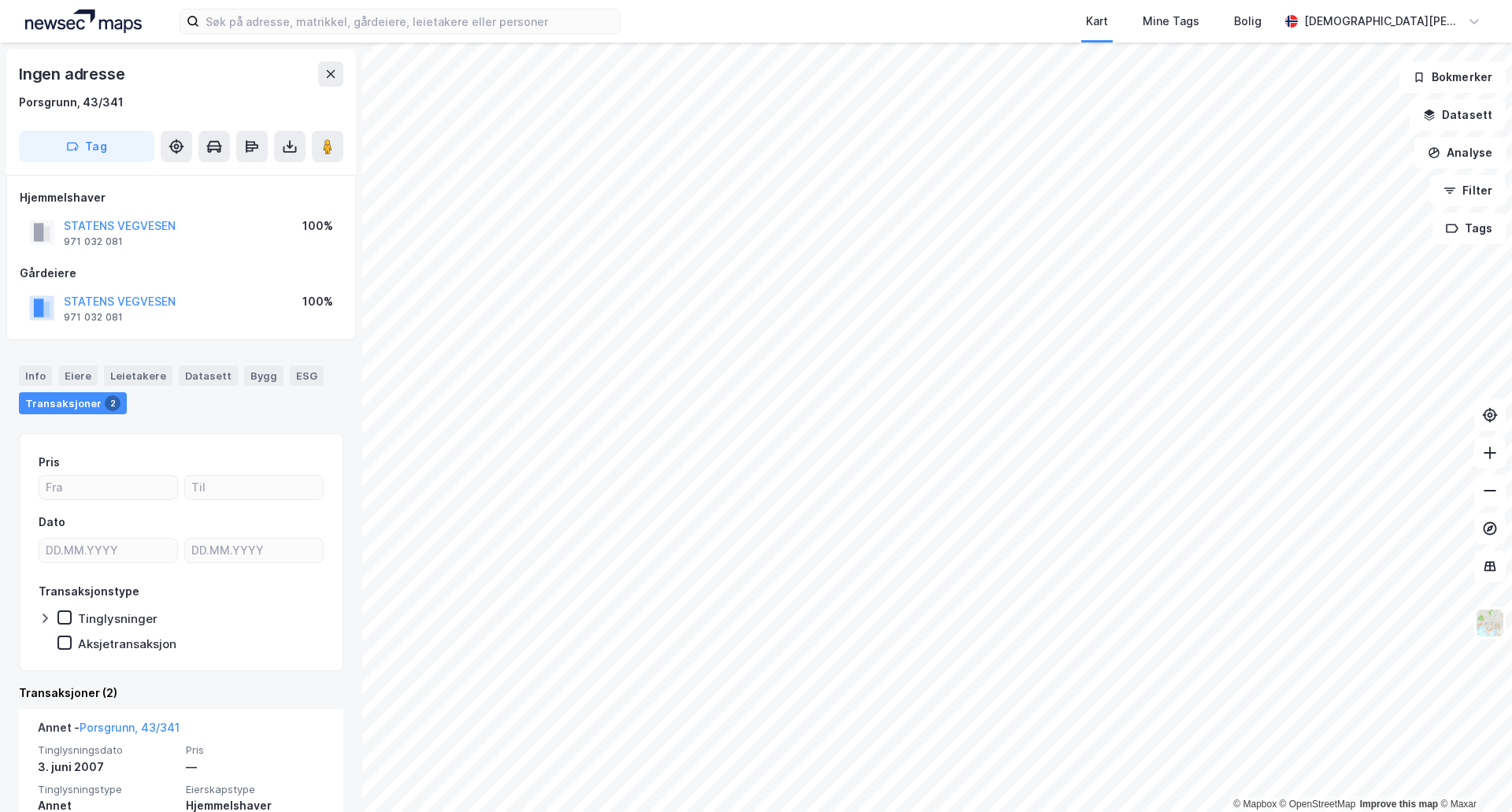
click at [335, 586] on div "© Mapbox © OpenStreetMap Improve this map © Maxar Ingen adresse [STREET_ADDRESS…" at bounding box center [756, 427] width 1512 height 769
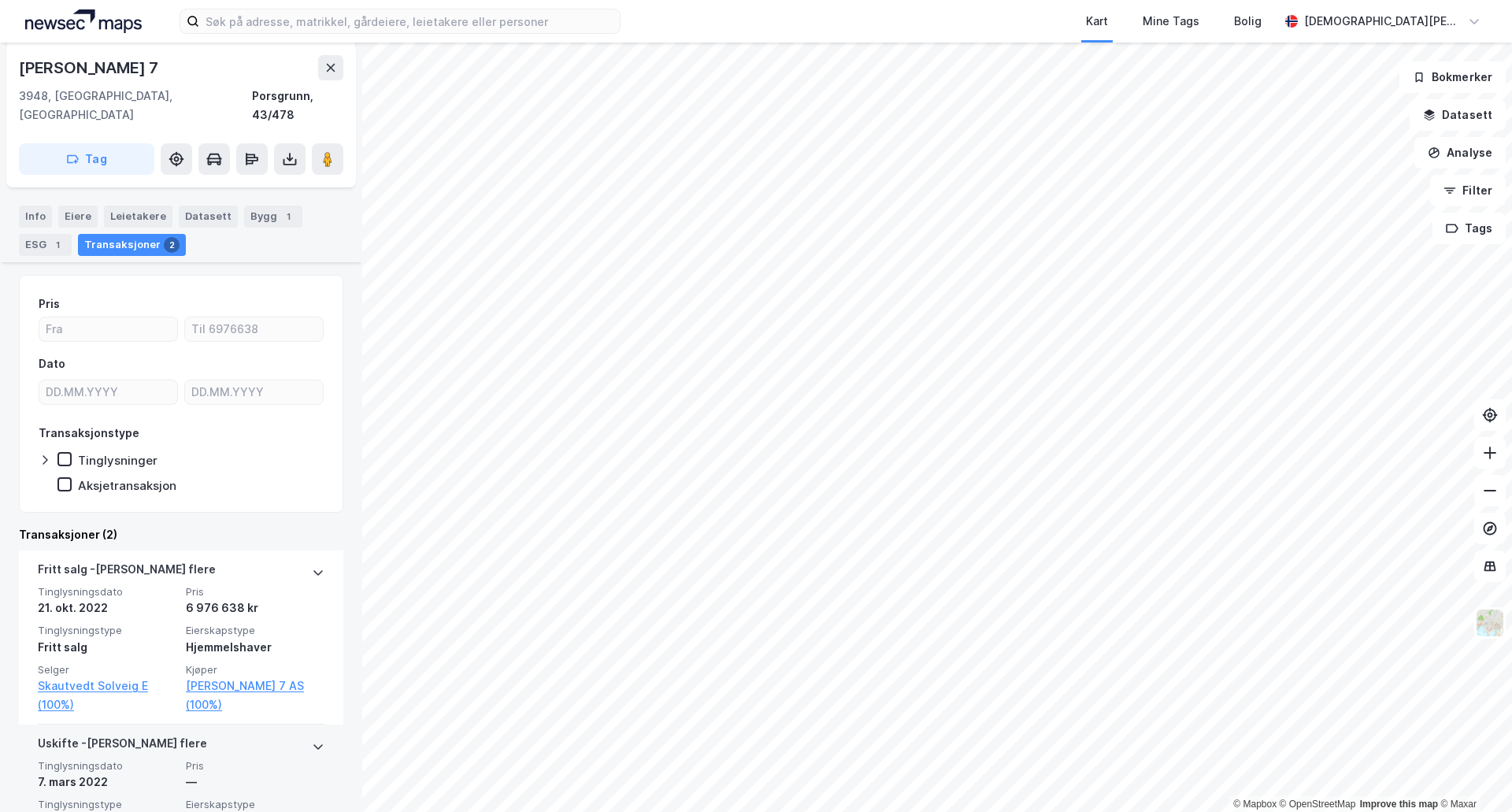
scroll to position [265, 0]
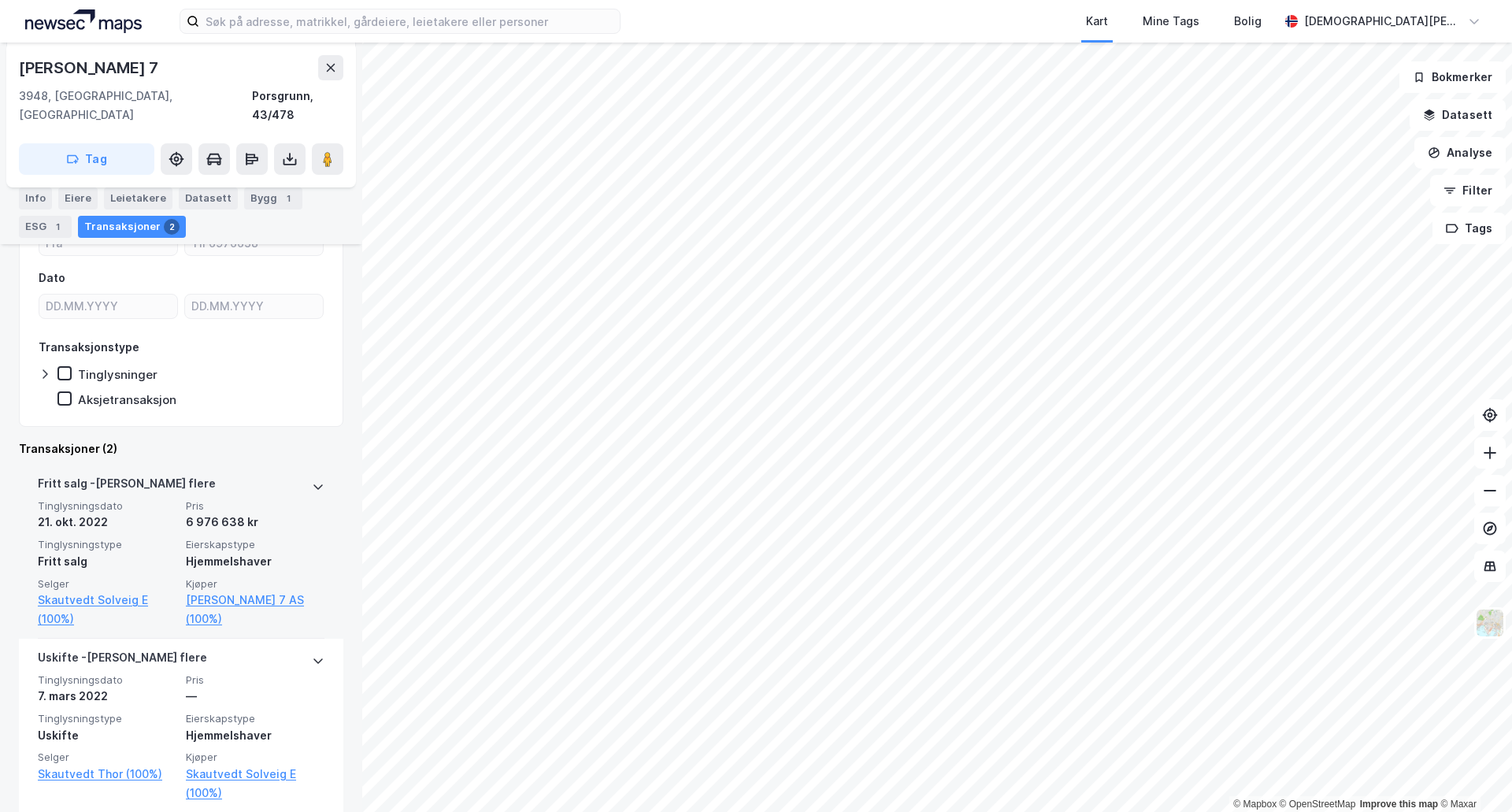
click at [294, 516] on div "Tinglysningsdato 21. okt. 2022 Pris 6 976 638 kr Tinglysningstype Fritt salg Ei…" at bounding box center [180, 564] width 287 height 129
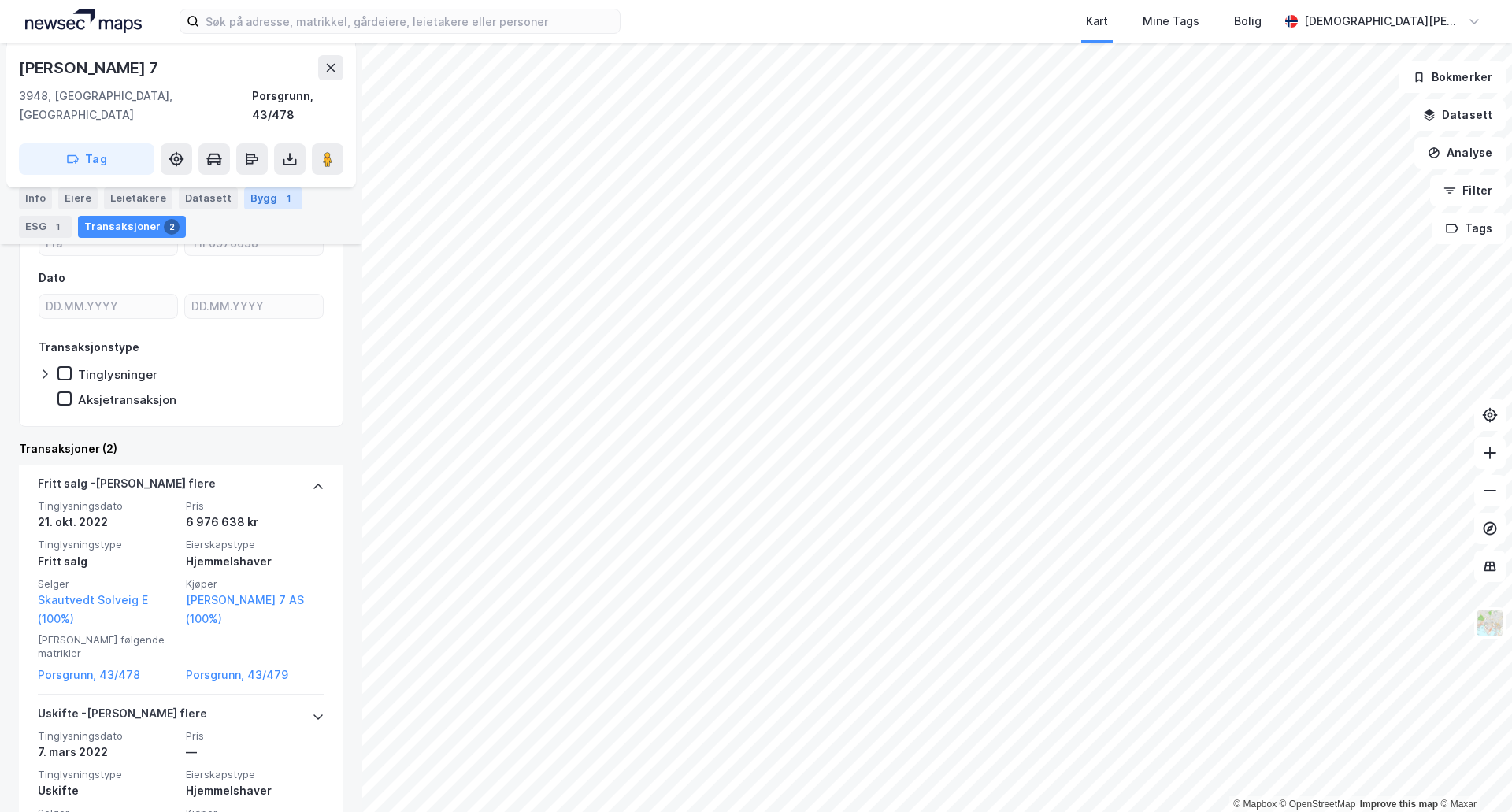
click at [267, 193] on div "Bygg 1" at bounding box center [273, 198] width 58 height 22
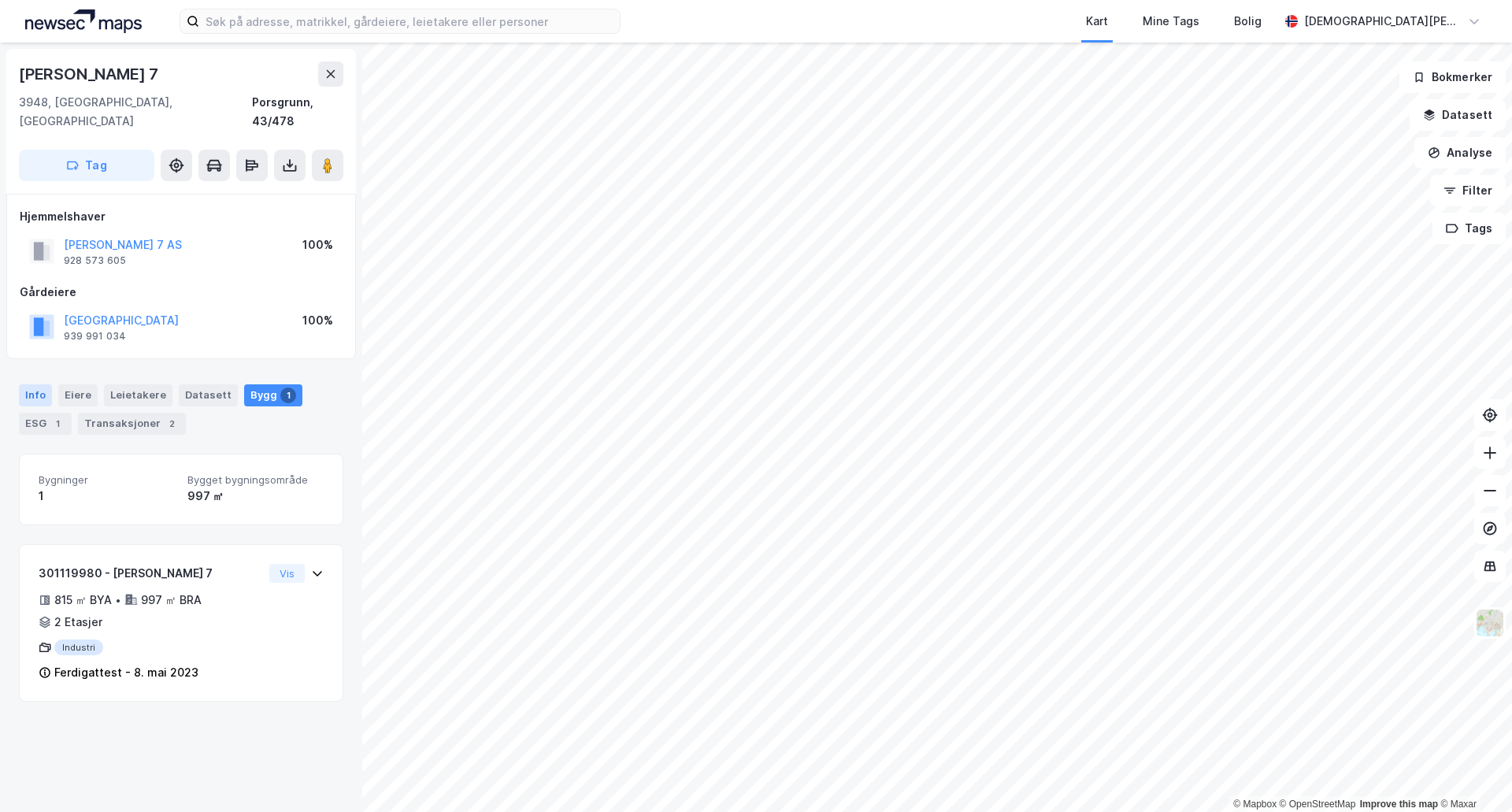
click at [30, 384] on div "Info" at bounding box center [36, 395] width 33 height 22
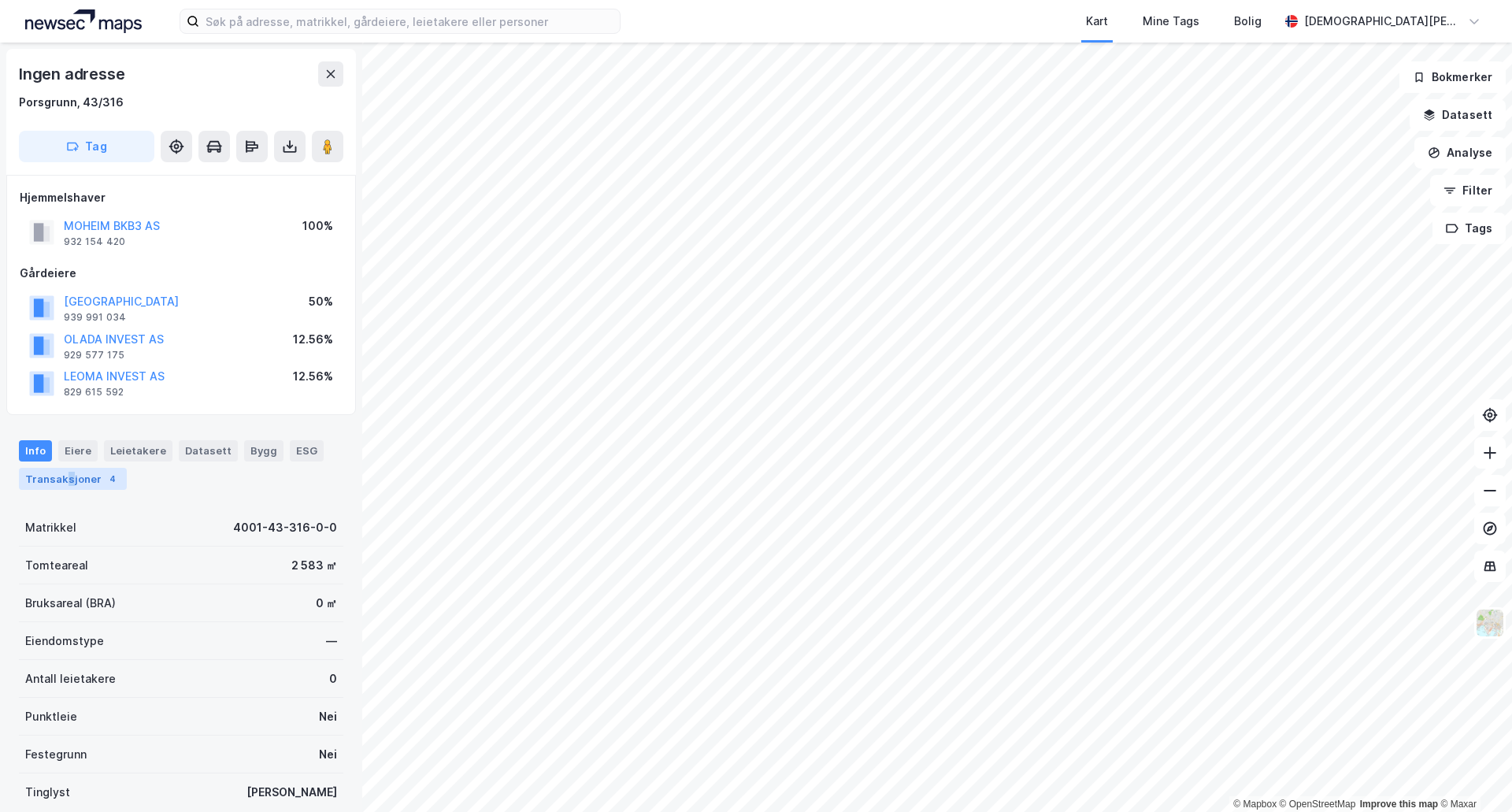
click at [66, 482] on div "Transaksjoner 4" at bounding box center [73, 478] width 108 height 22
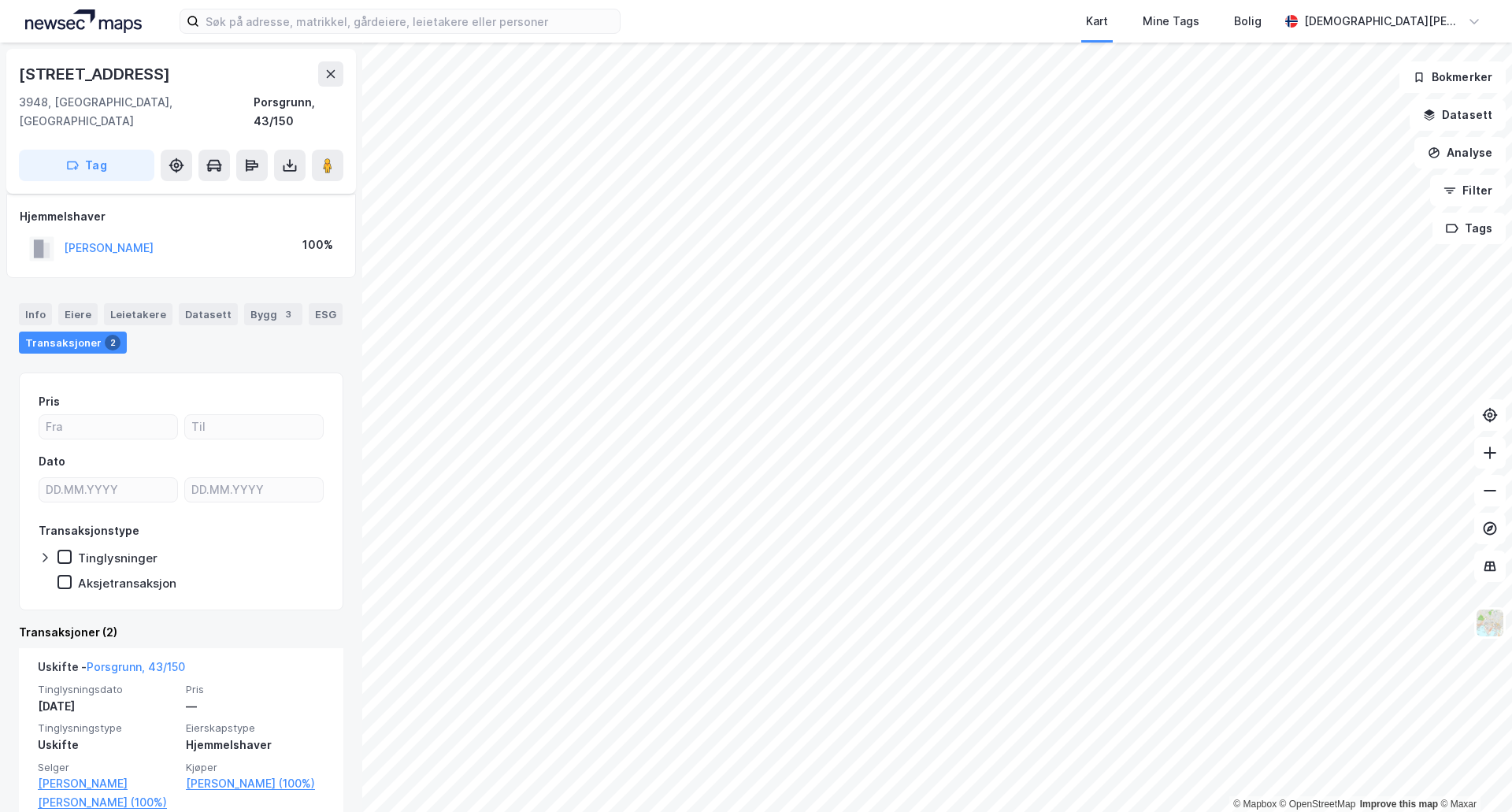
scroll to position [184, 0]
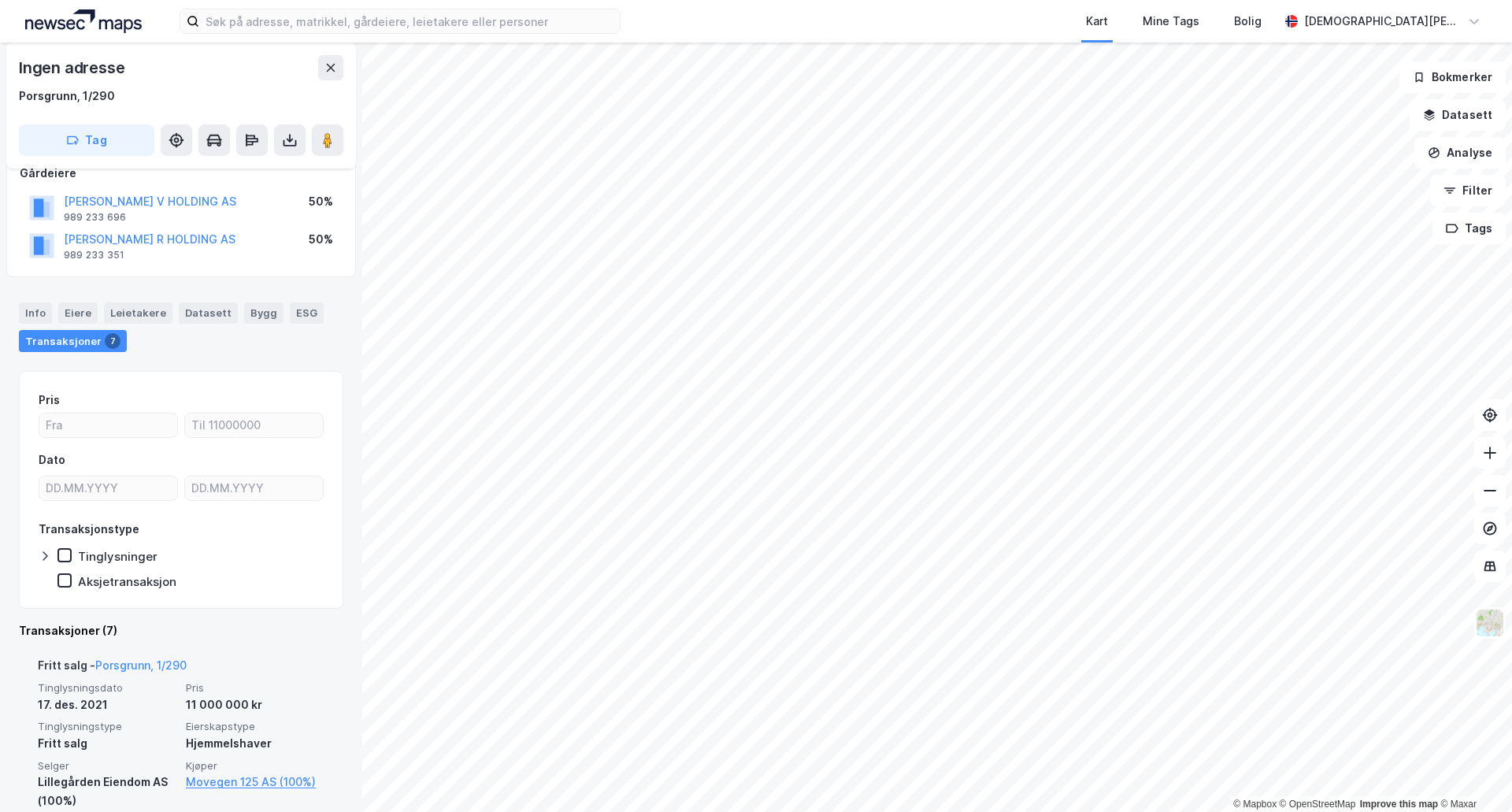
scroll to position [132, 0]
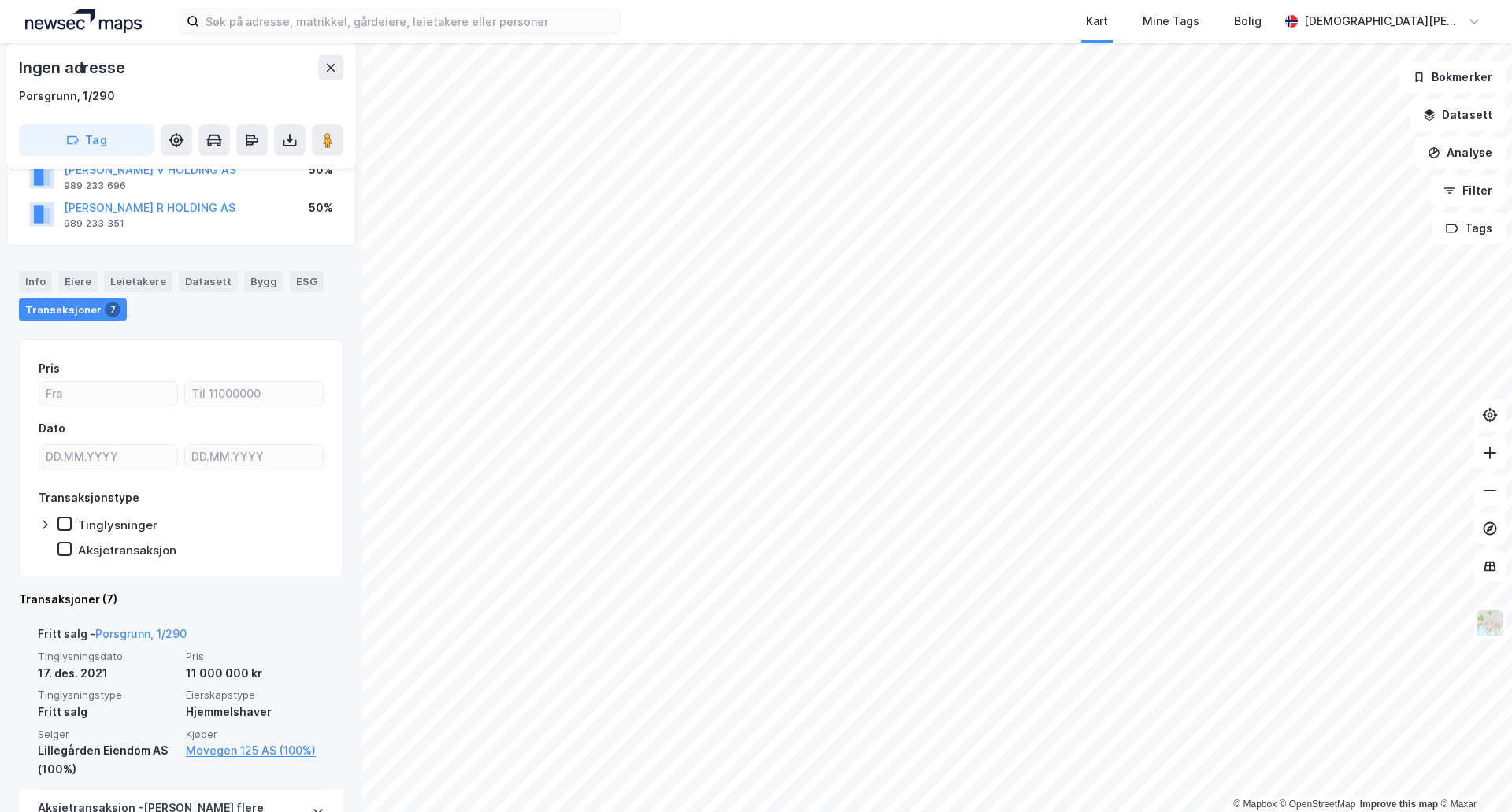
click at [317, 725] on div "Fritt salg - Porsgrunn, 1/290 Tinglysningsdato 17. des. 2021 Pris 11 000 000 kr…" at bounding box center [181, 702] width 325 height 174
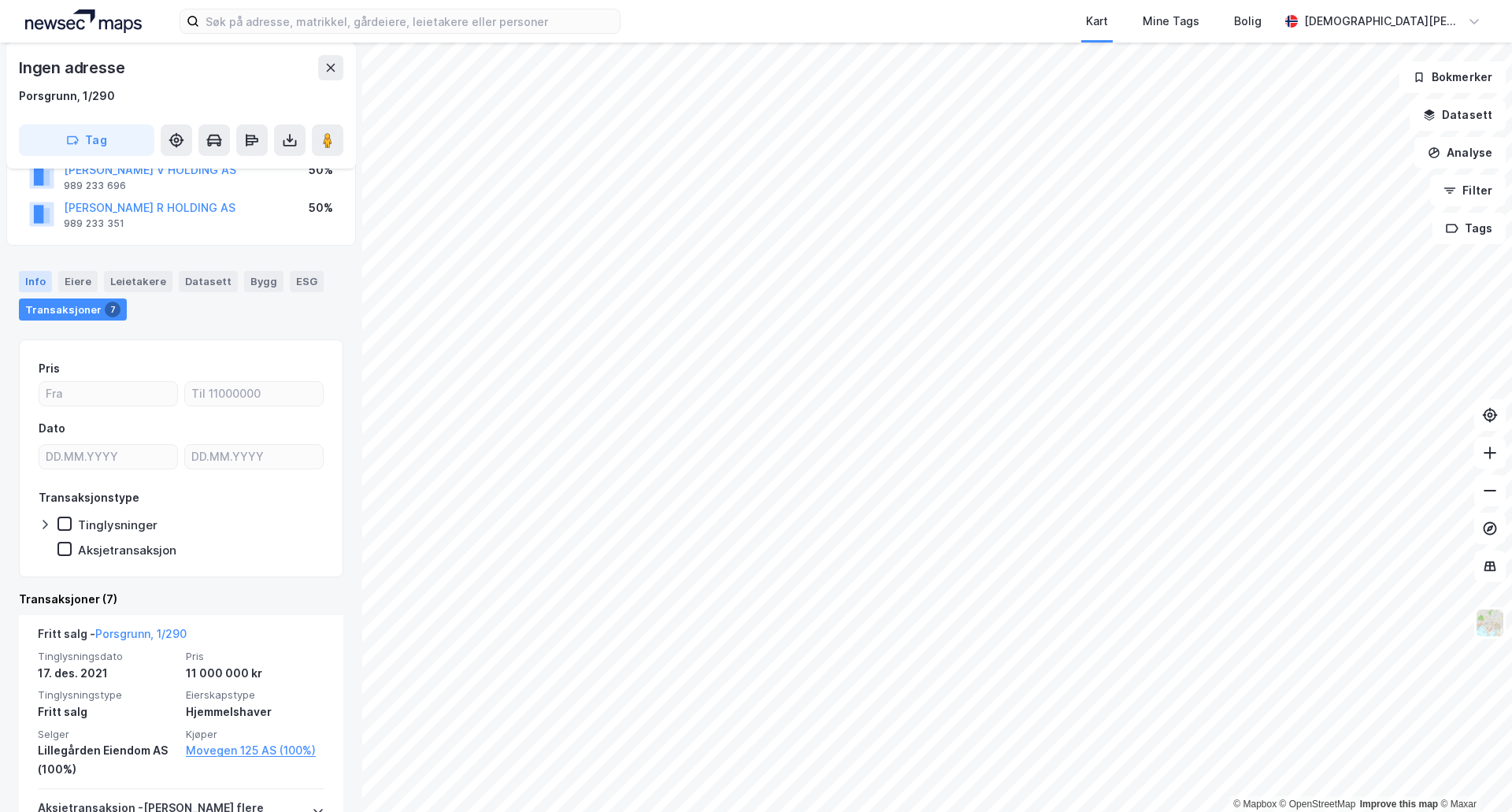
click at [29, 281] on div "Info" at bounding box center [36, 281] width 33 height 21
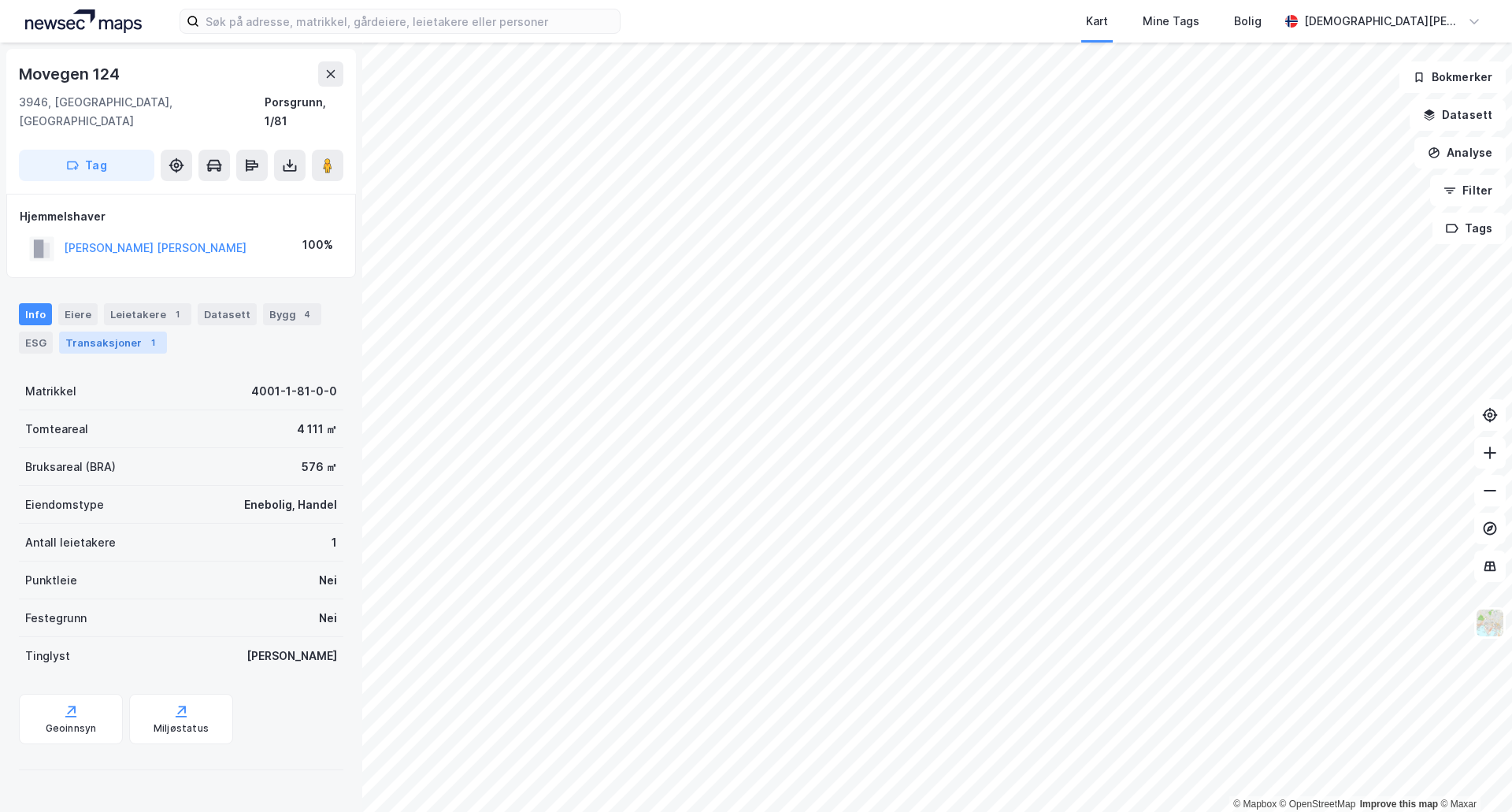
click at [113, 332] on div "Transaksjoner 1" at bounding box center [113, 342] width 108 height 22
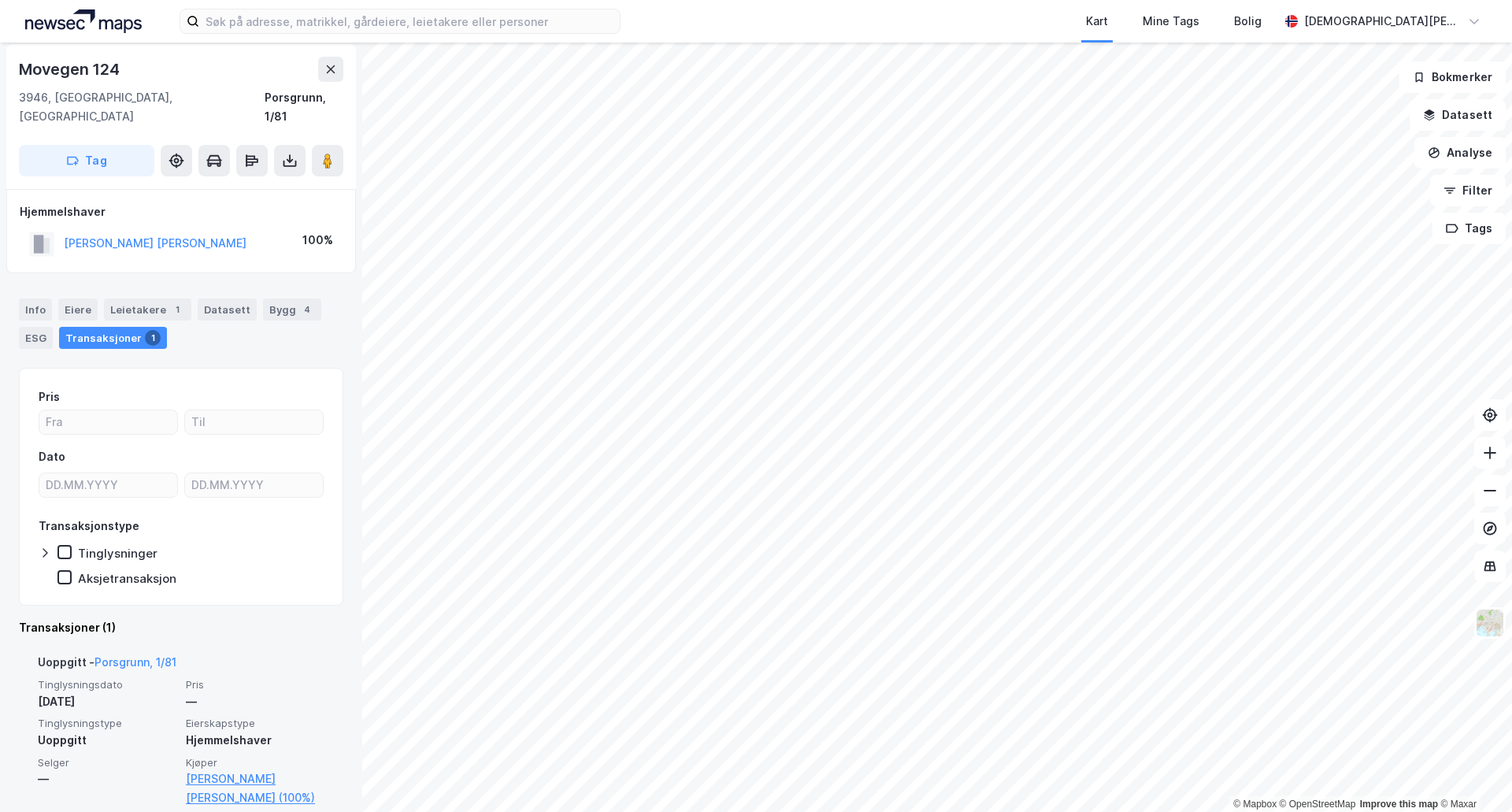
scroll to position [10, 0]
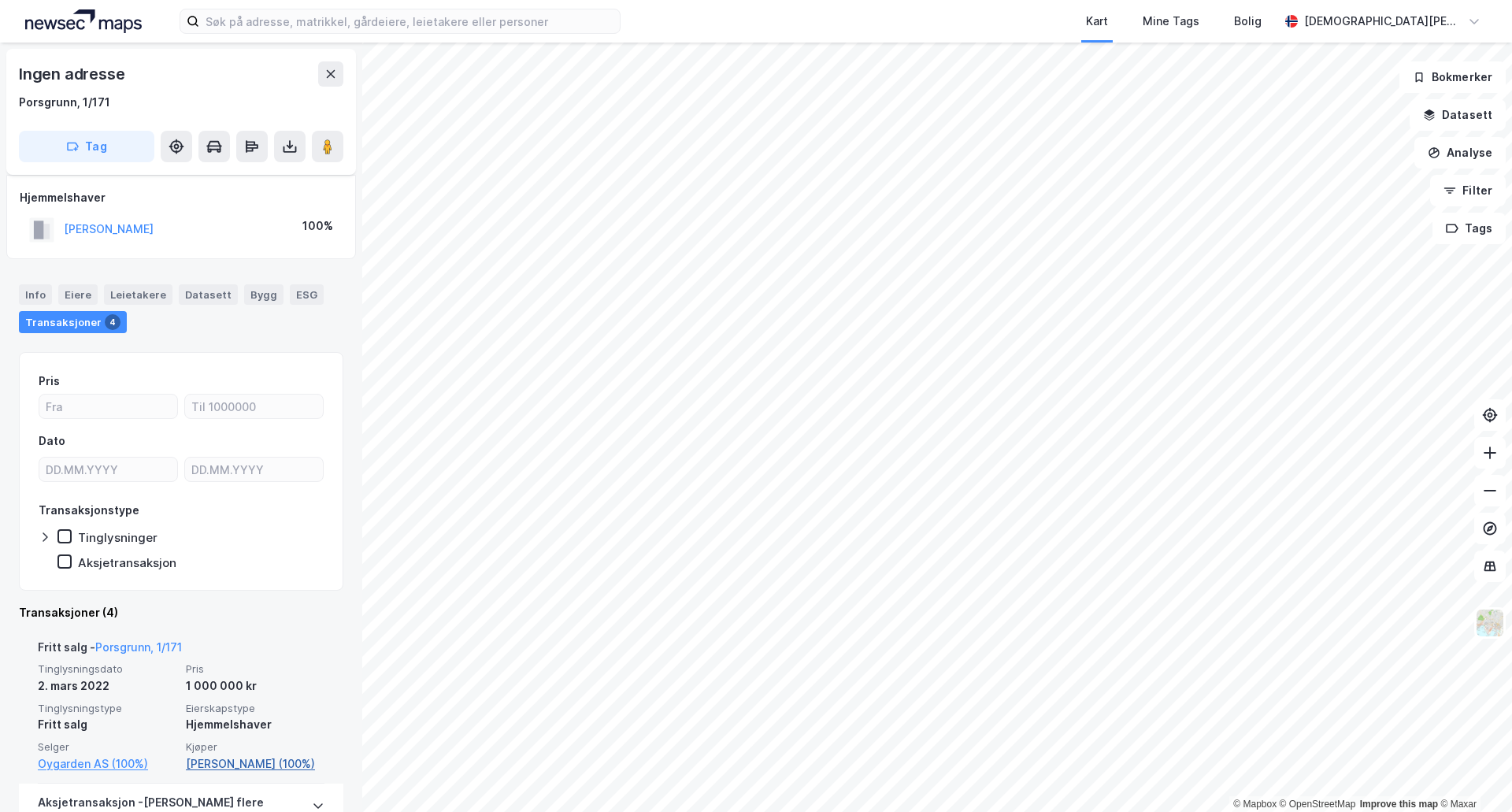
scroll to position [132, 0]
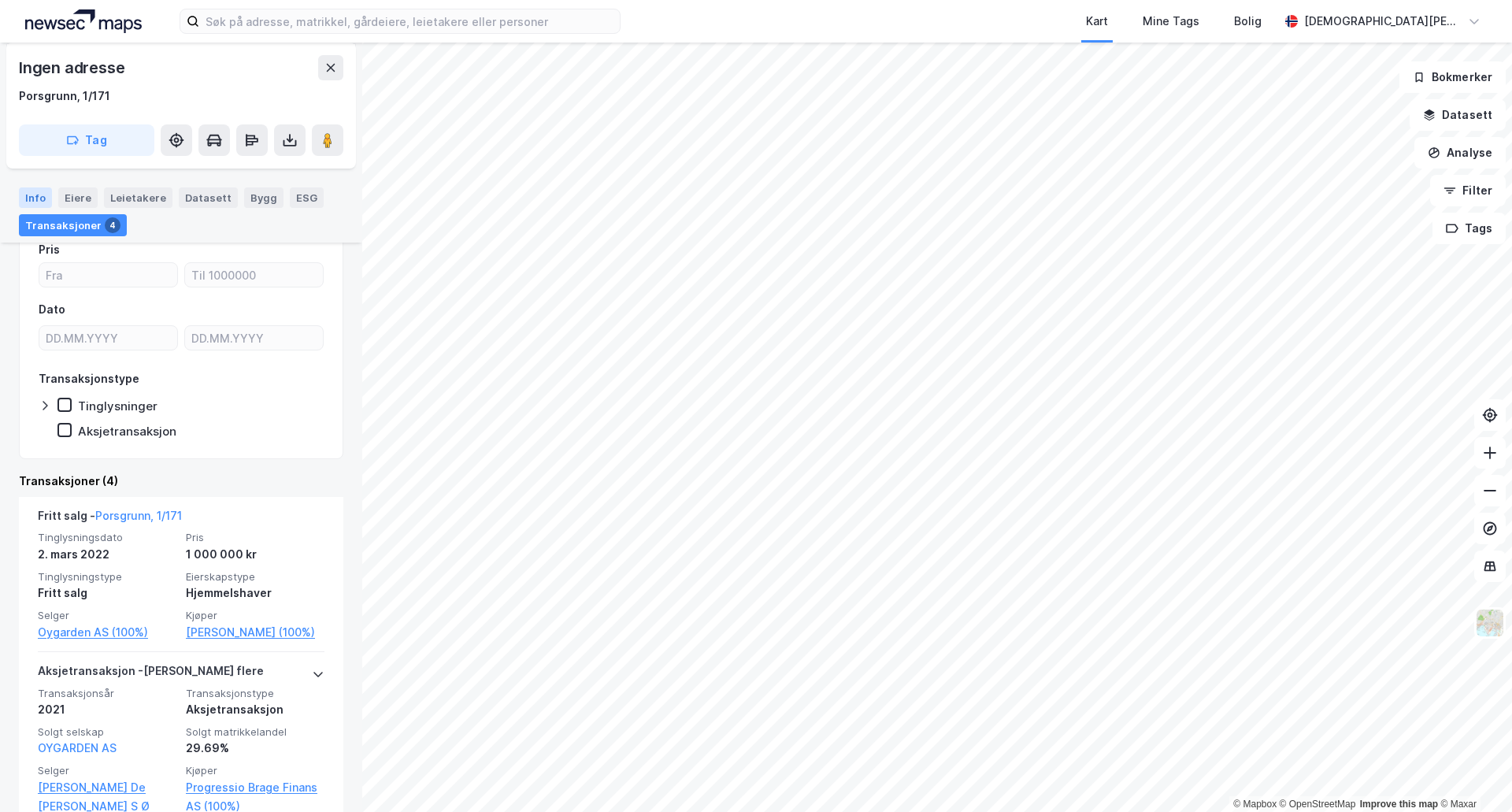
click at [33, 205] on div "Info" at bounding box center [36, 198] width 33 height 21
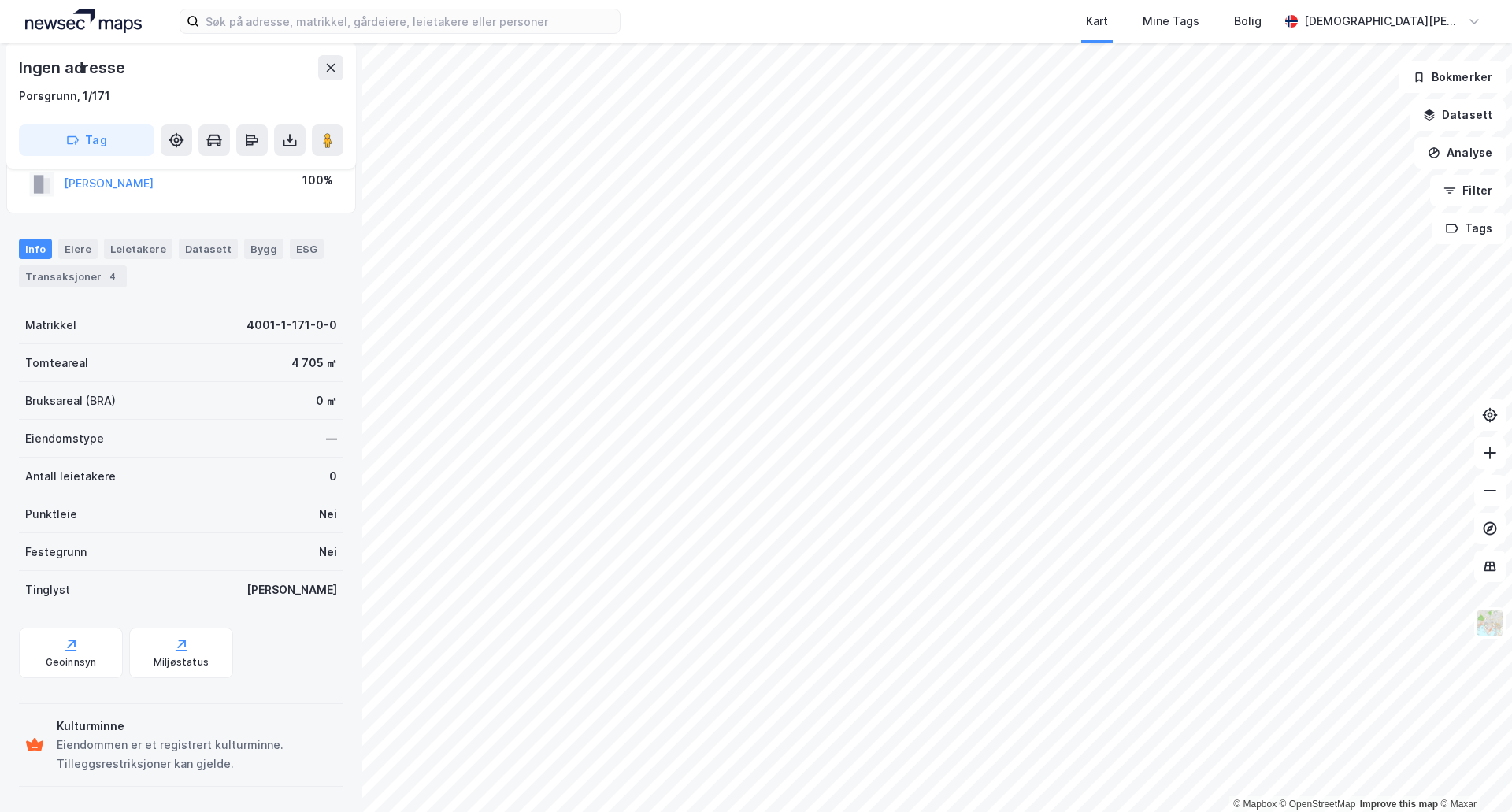
scroll to position [45, 0]
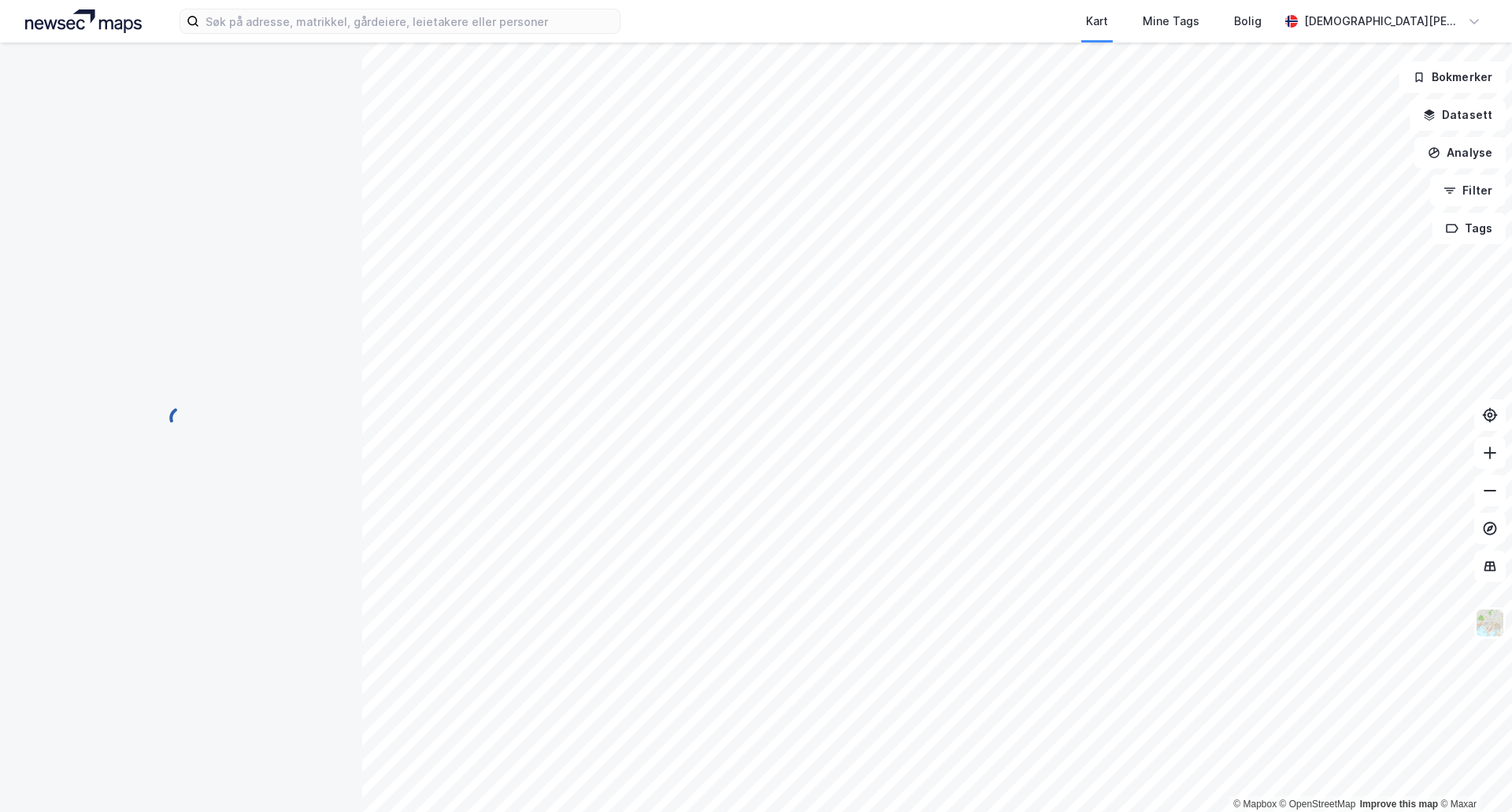
scroll to position [45, 0]
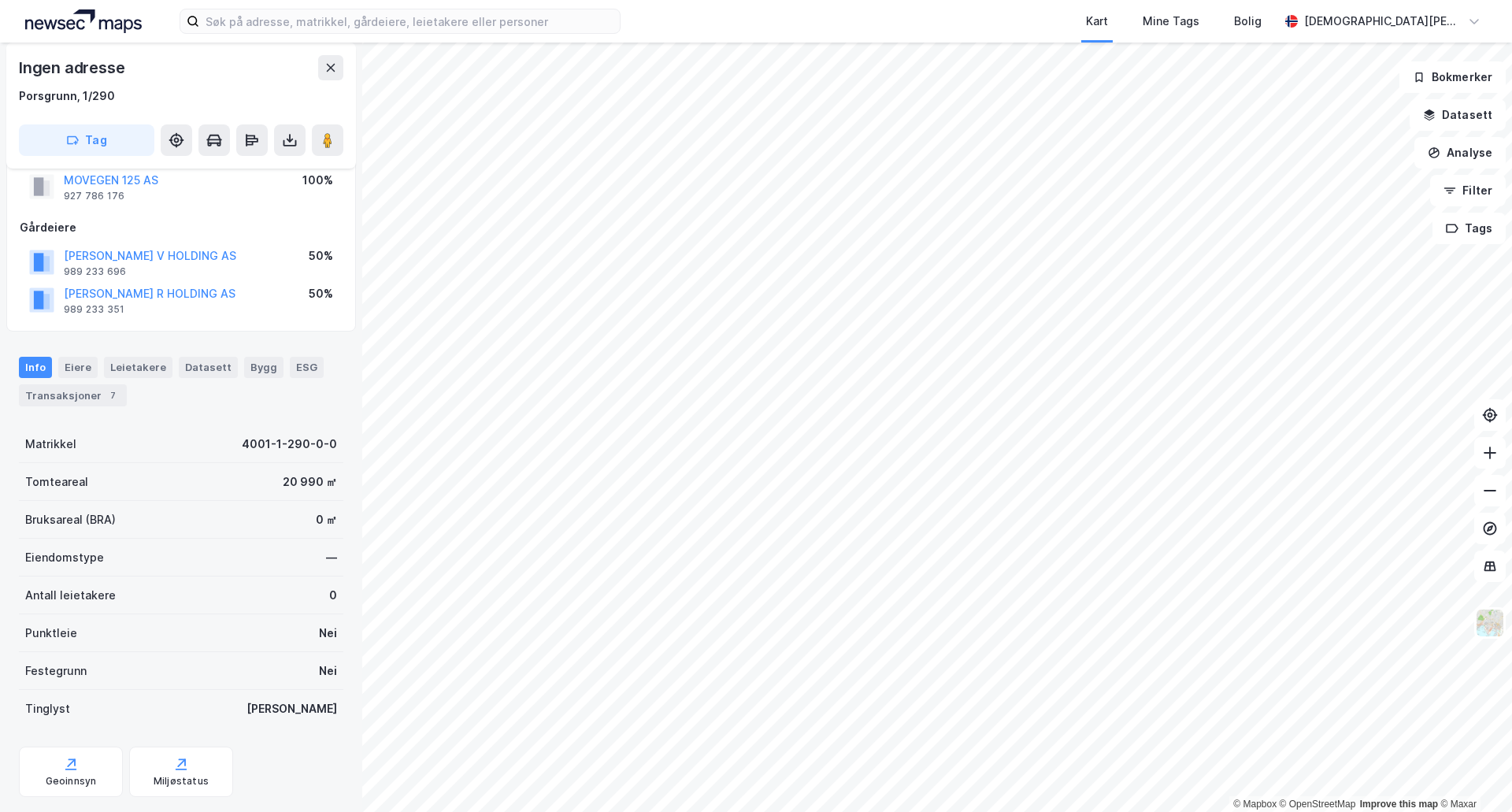
click at [44, 379] on div "Info [PERSON_NAME] Datasett Bygg ESG Transaksjoner 7" at bounding box center [181, 382] width 325 height 49
click at [42, 400] on div "Transaksjoner 7" at bounding box center [73, 395] width 108 height 22
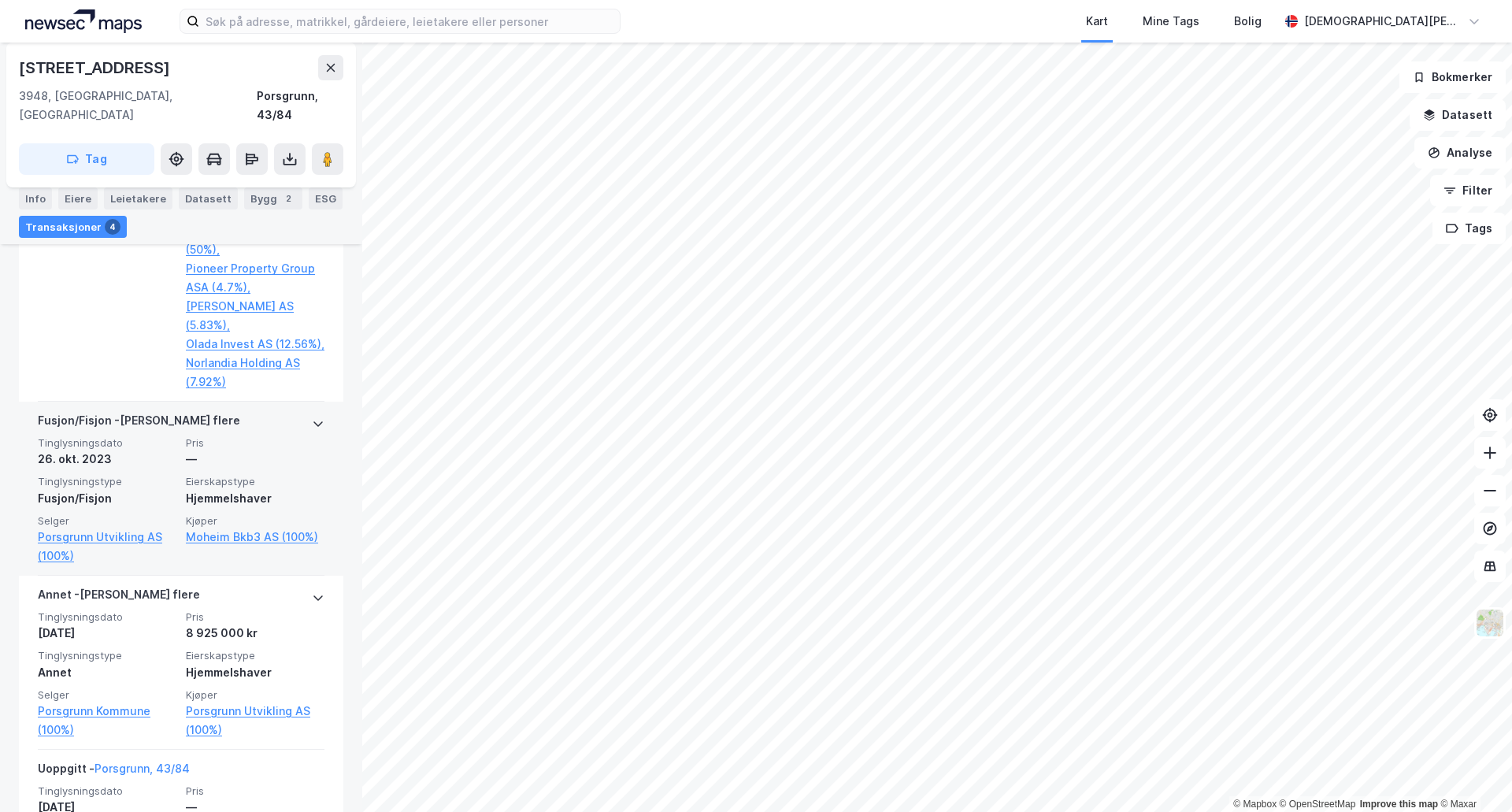
scroll to position [876, 0]
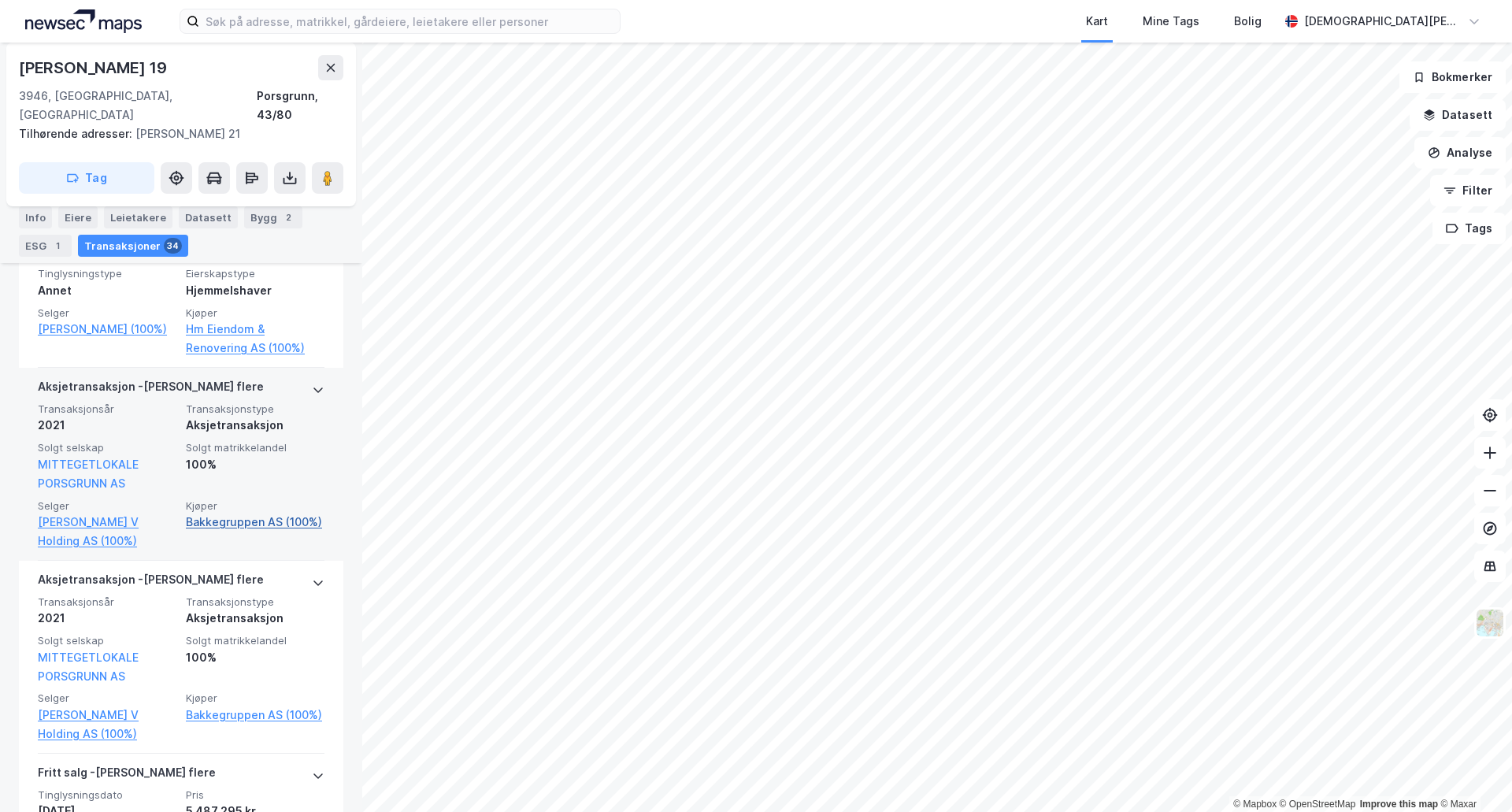
scroll to position [5951, 0]
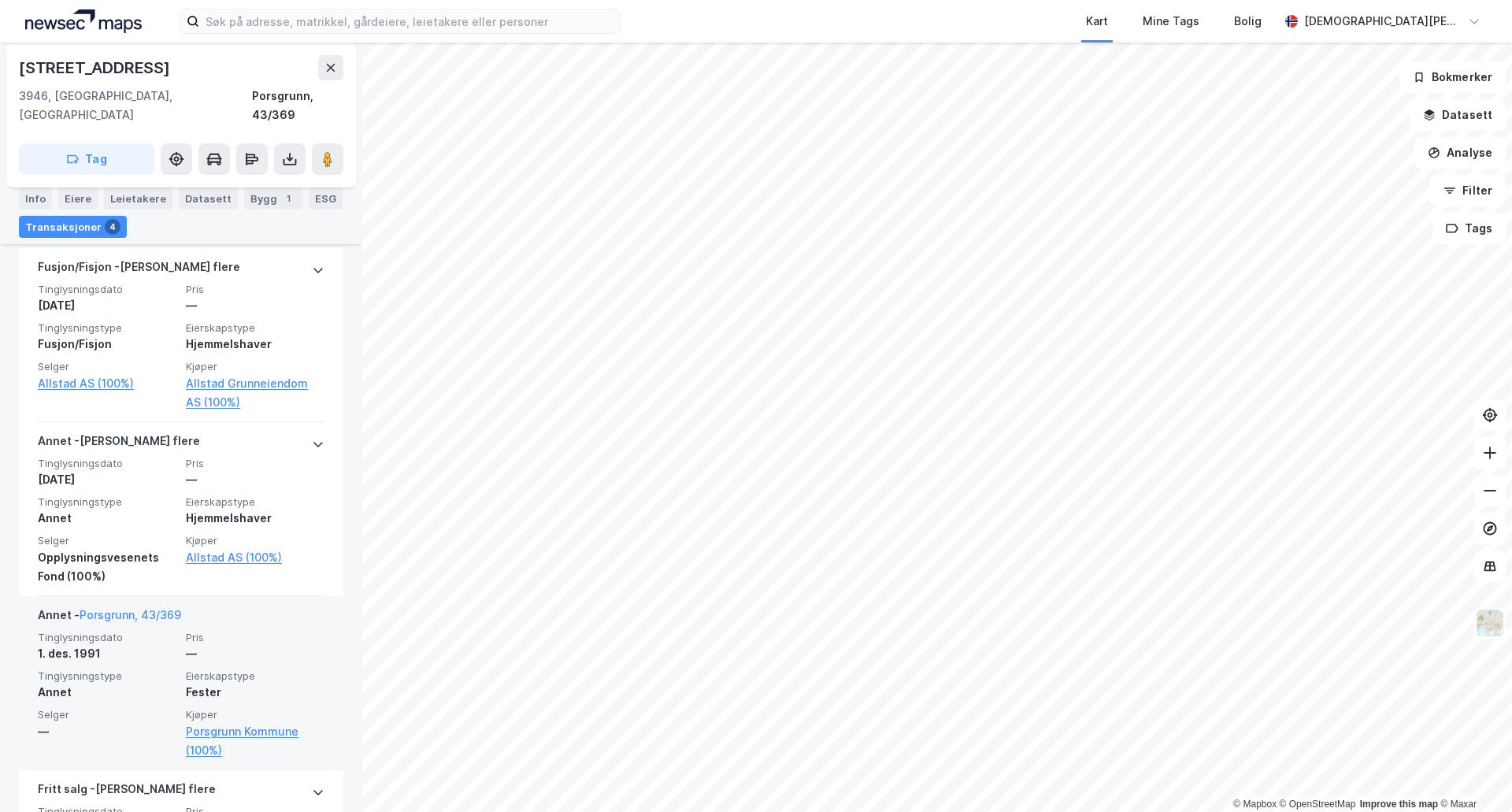
scroll to position [426, 0]
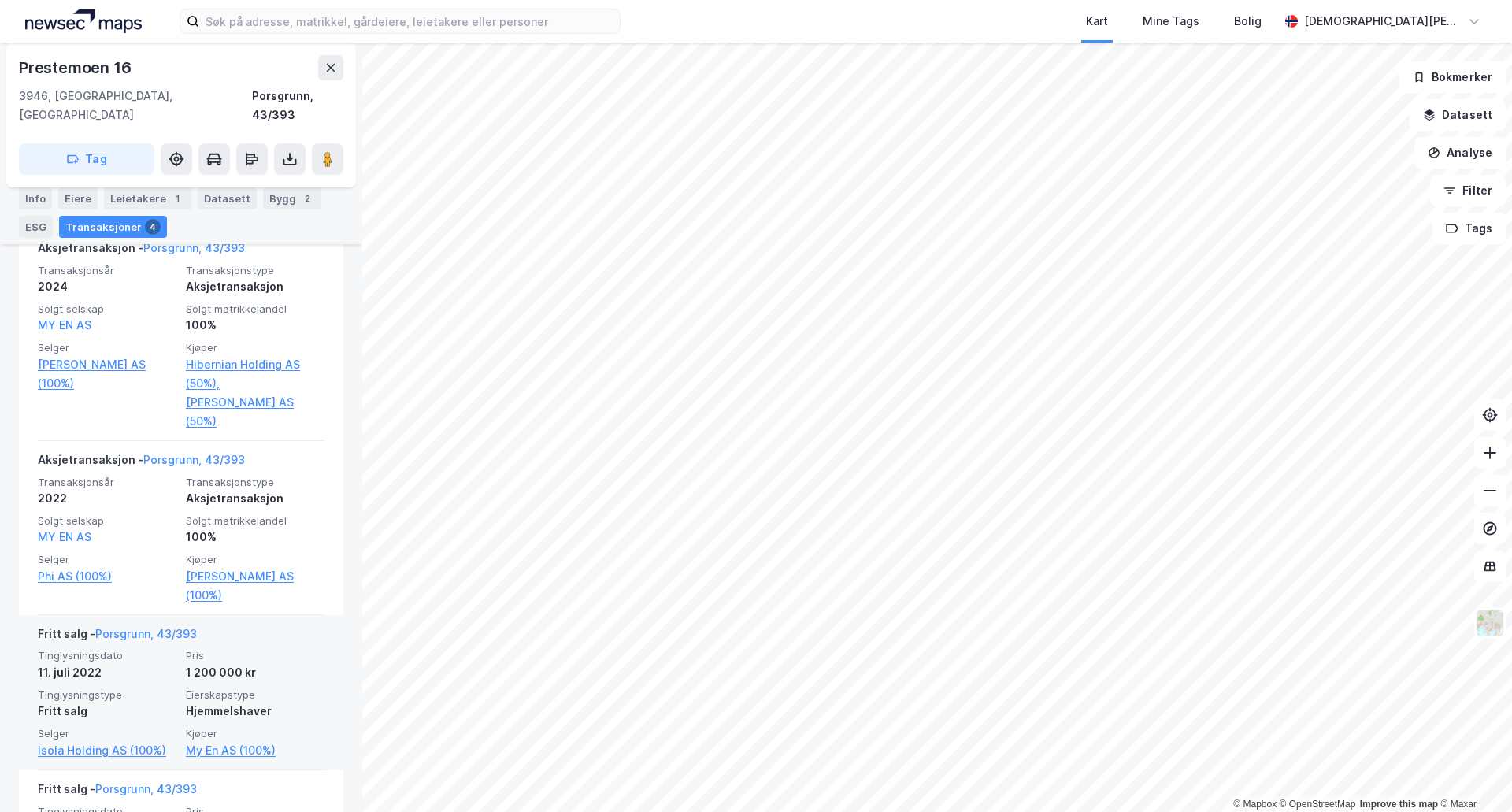
scroll to position [670, 0]
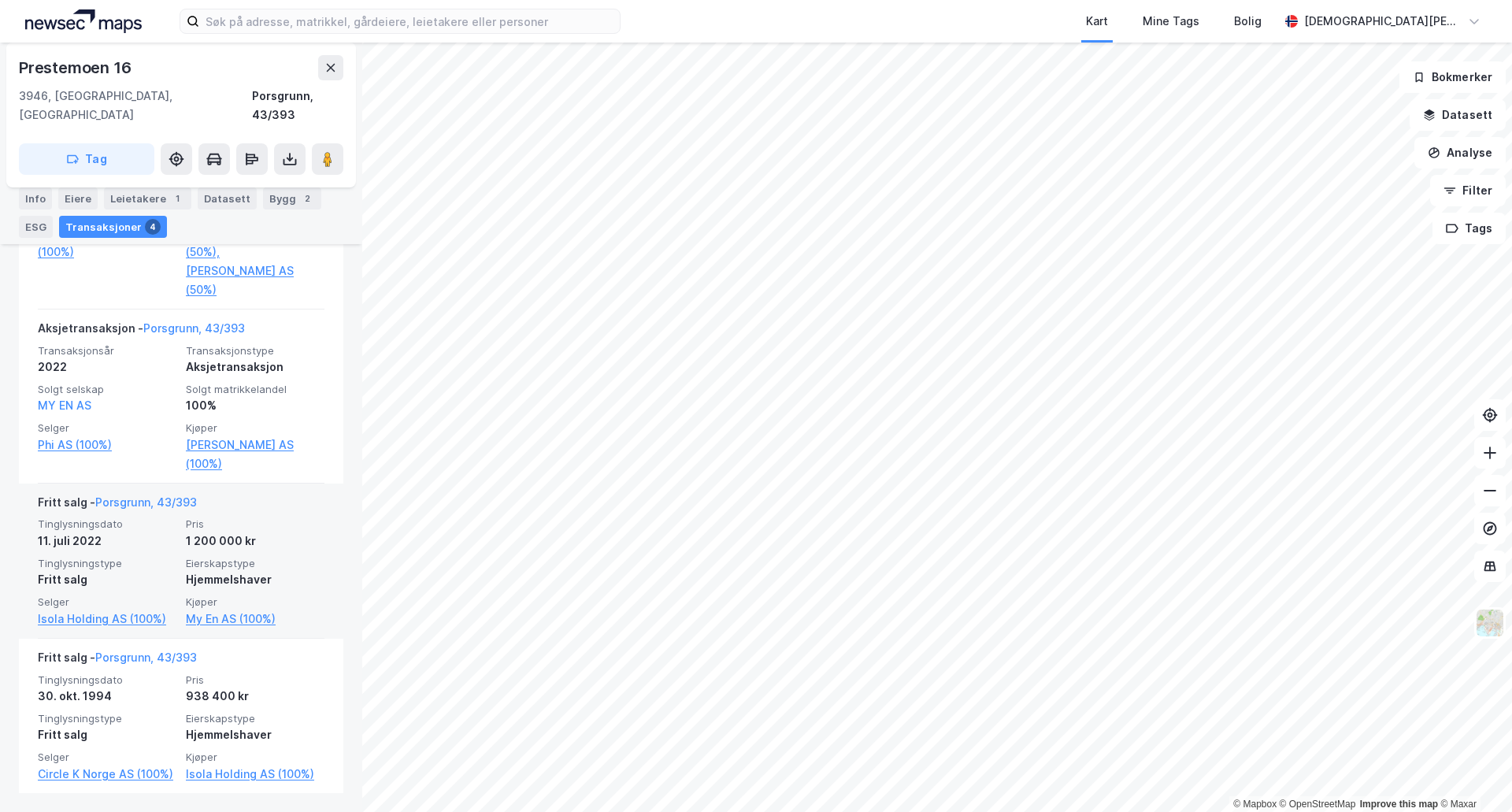
click at [287, 532] on div "Tinglysningsdato 11. juli 2022 Pris 1 200 000 kr Tinglysningstype Fritt salg Ei…" at bounding box center [180, 572] width 287 height 111
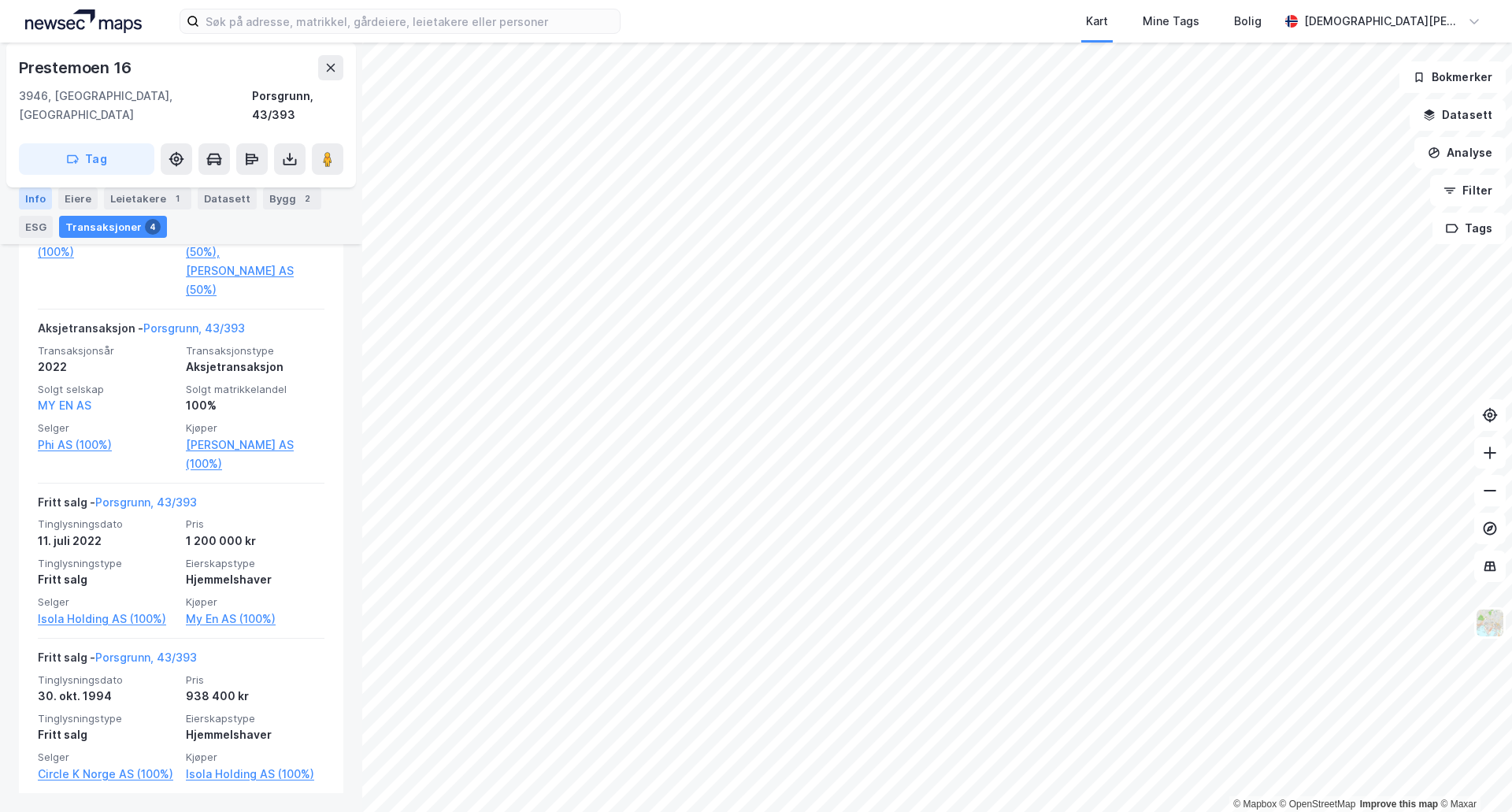
click at [37, 200] on div "Info" at bounding box center [36, 198] width 33 height 22
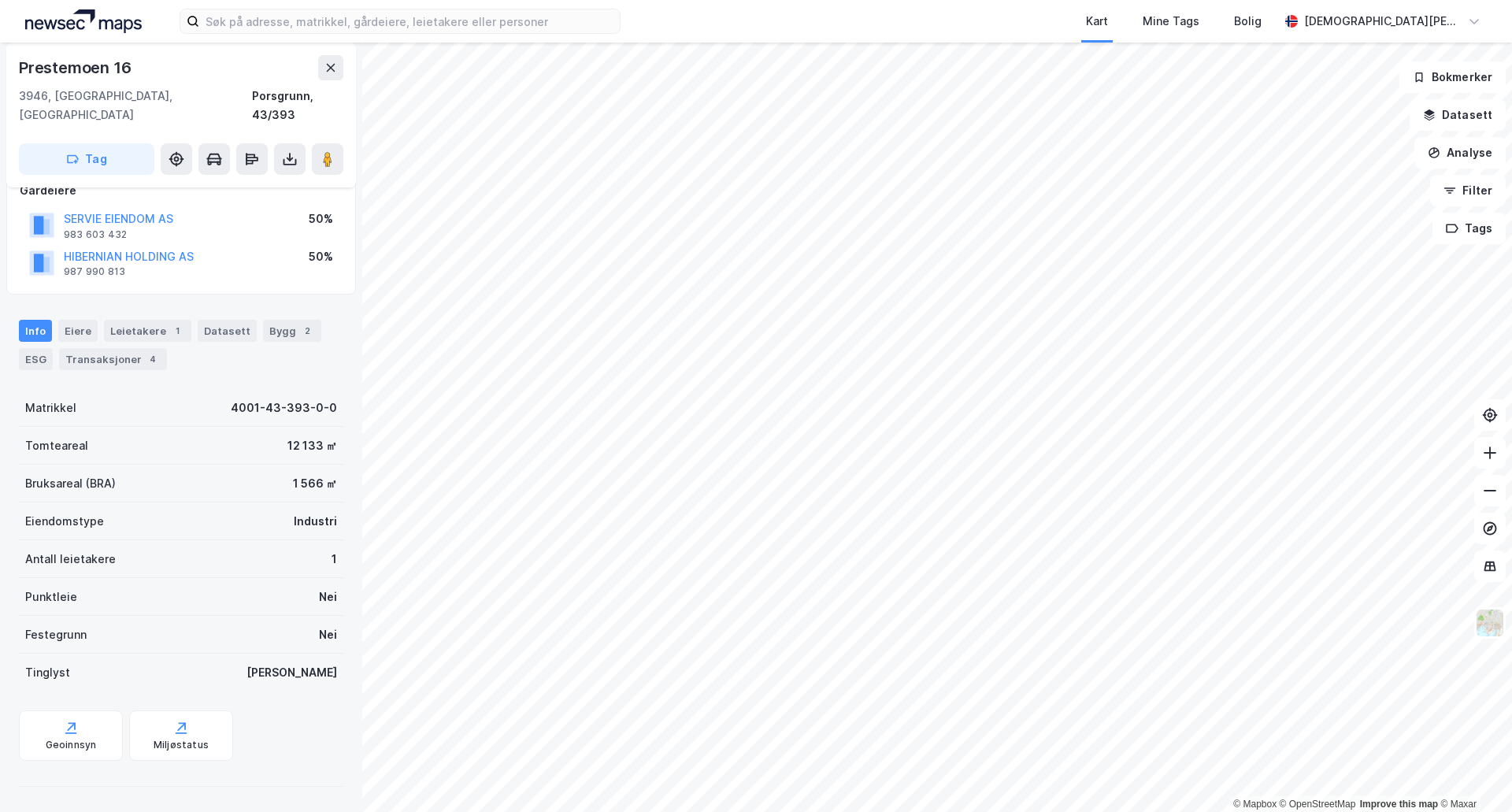
scroll to position [83, 0]
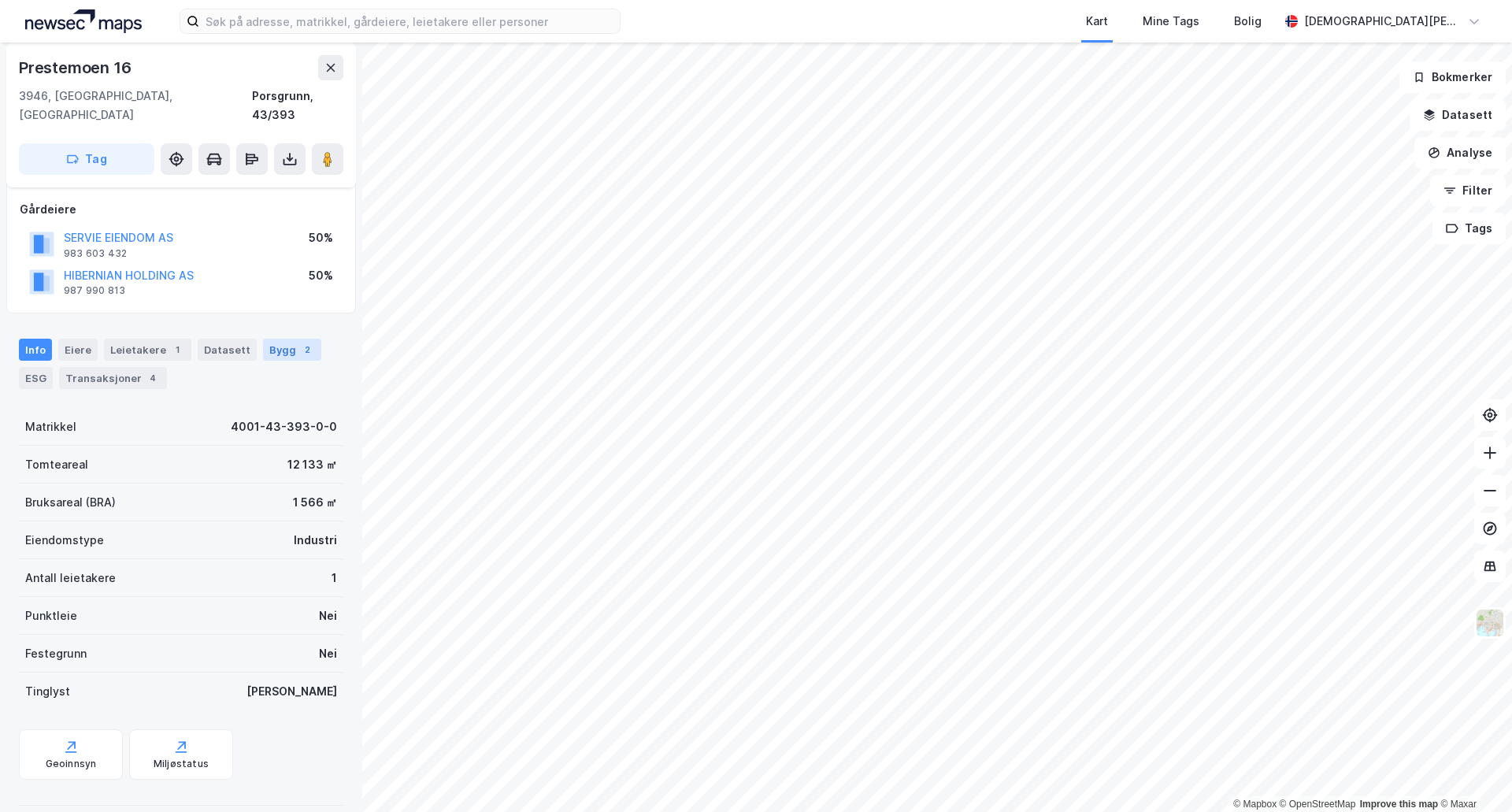
click at [267, 339] on div "Bygg 2" at bounding box center [292, 349] width 58 height 22
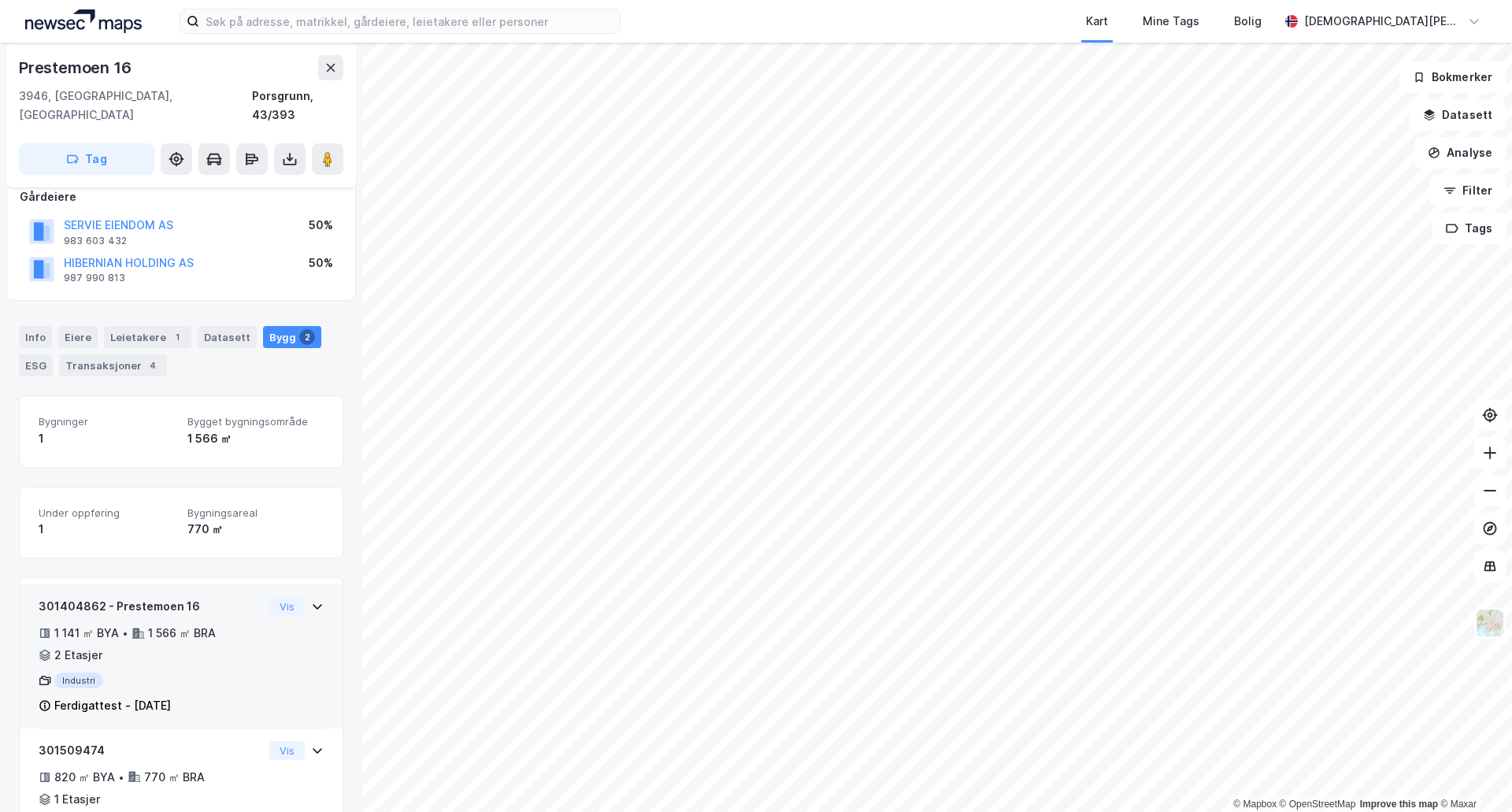
scroll to position [132, 0]
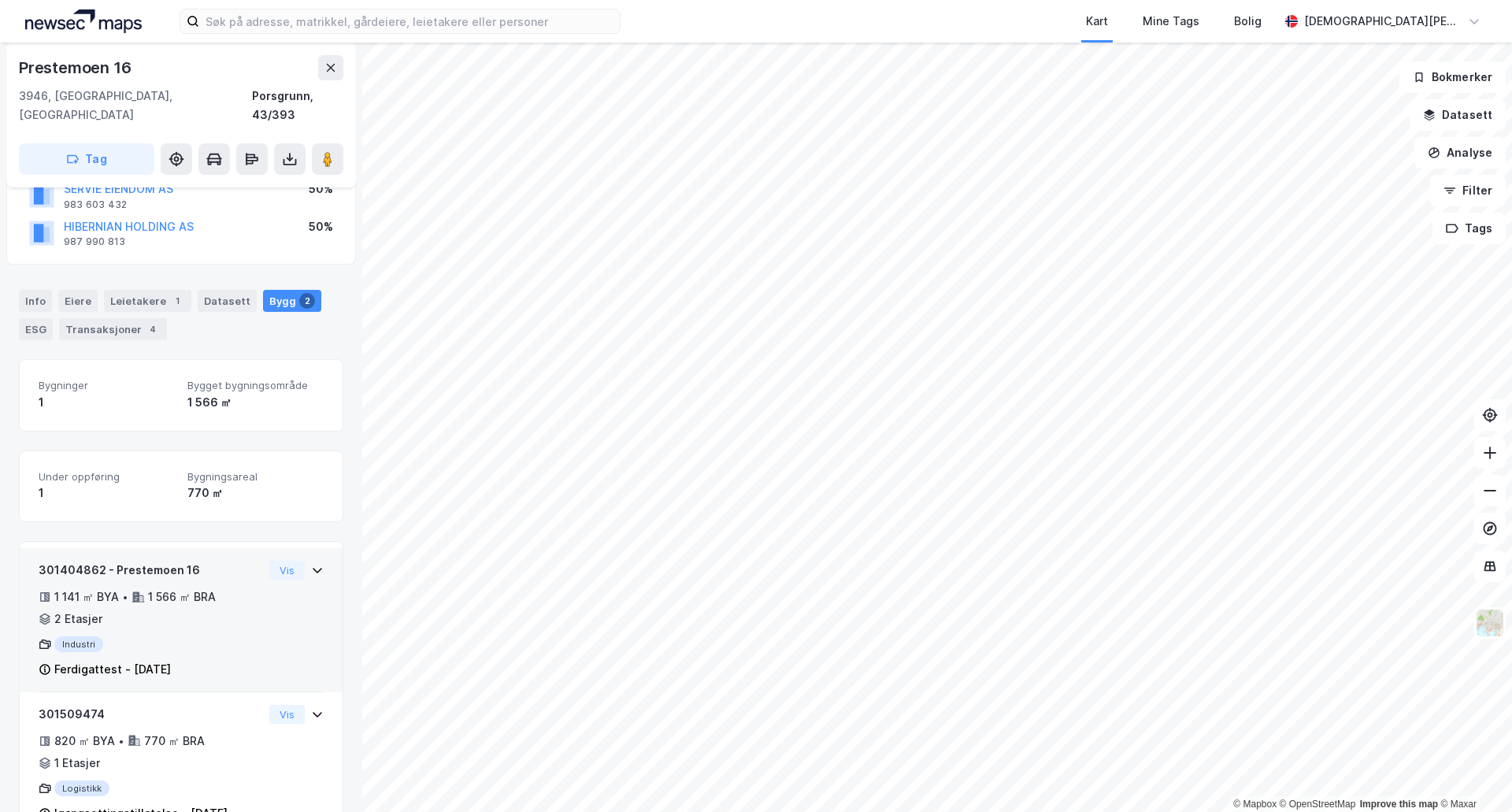
click at [266, 600] on div "301404862 - Prestemoen 16 1 141 ㎡ BYA • 1 566 ㎡ BRA • 2 Etasjer Industri Ferdig…" at bounding box center [180, 626] width 285 height 132
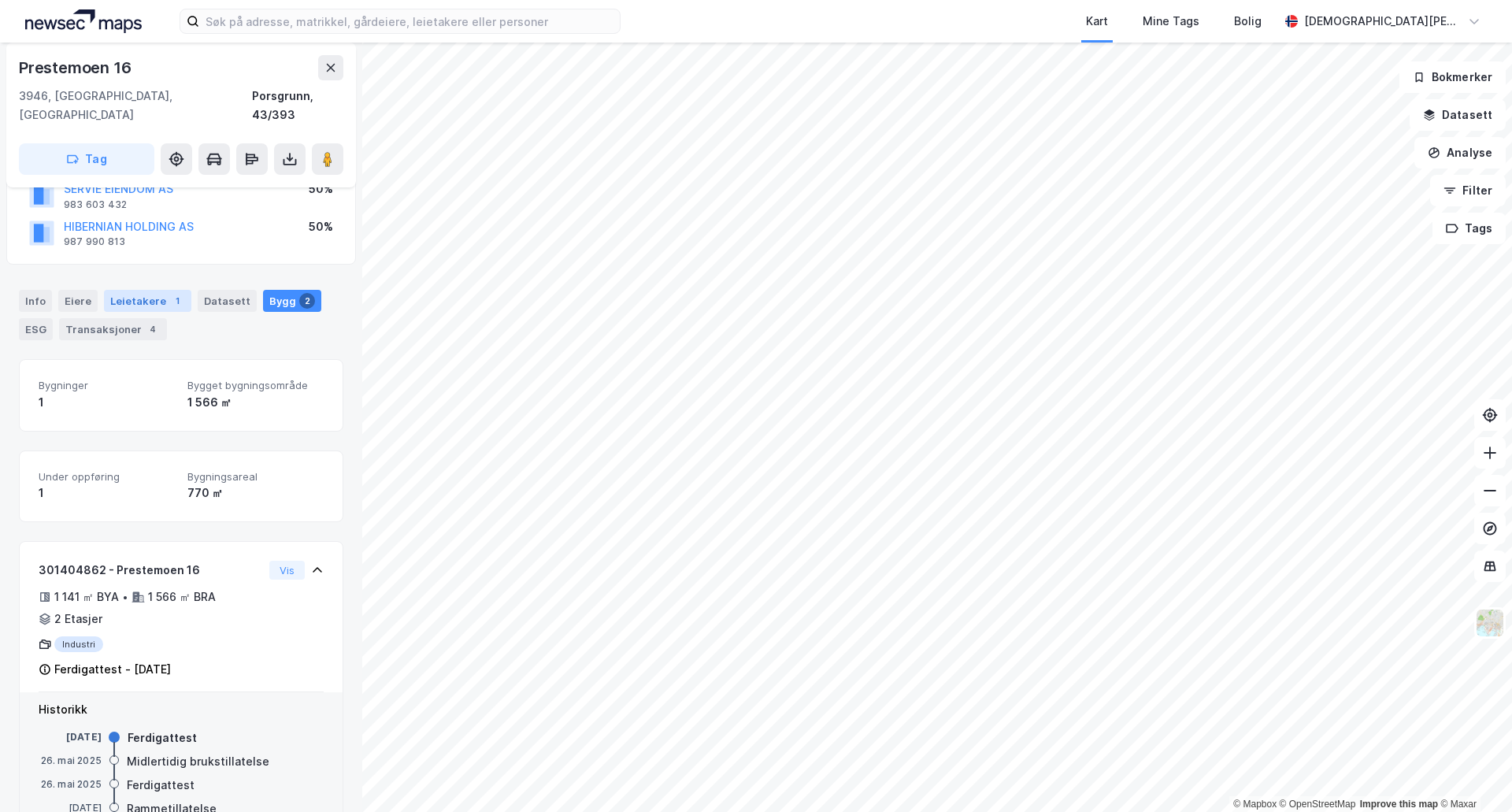
click at [151, 290] on div "Leietakere 1" at bounding box center [147, 301] width 87 height 22
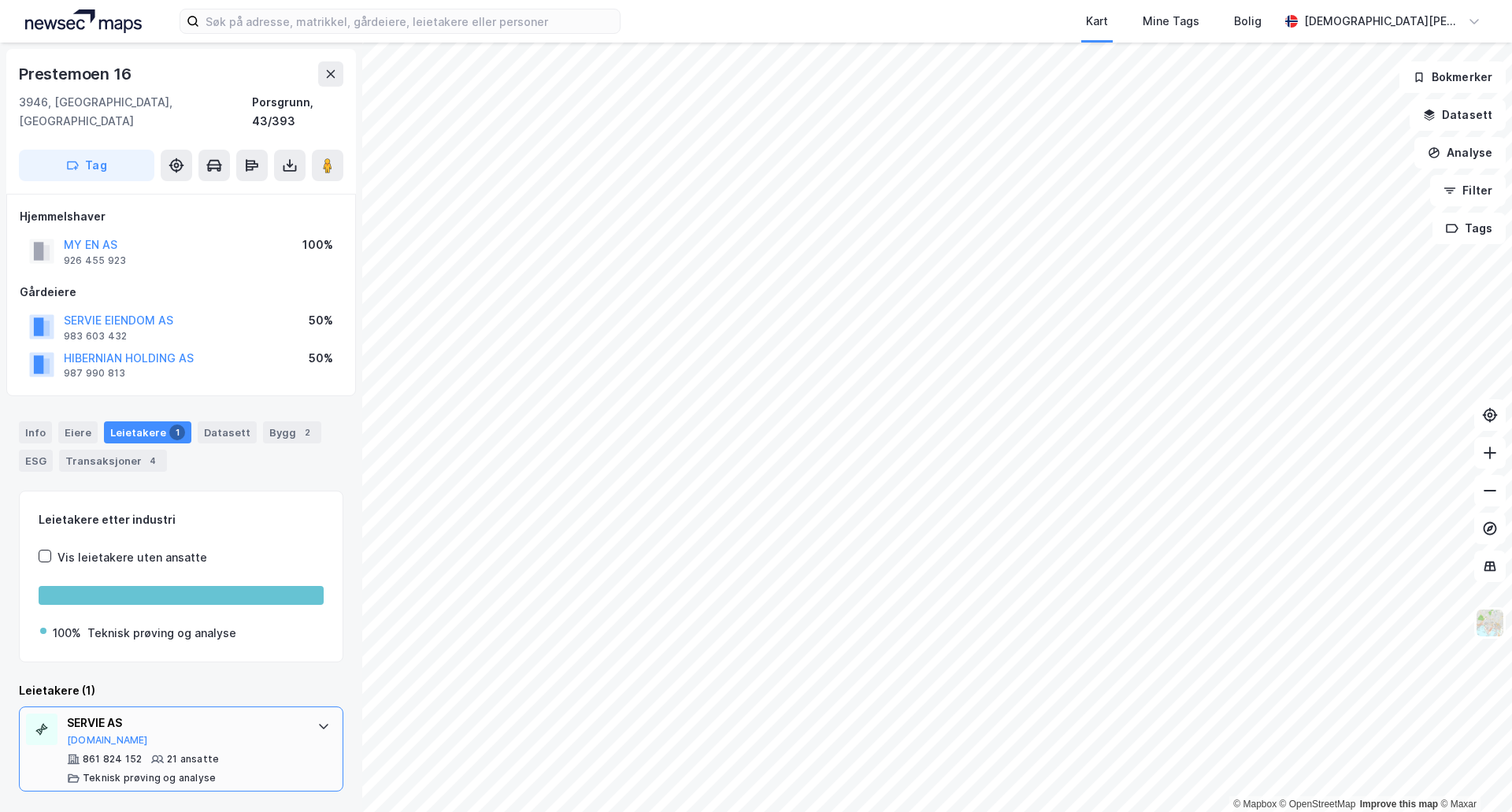
click at [246, 714] on div "SERVIE AS [DOMAIN_NAME]" at bounding box center [184, 730] width 234 height 33
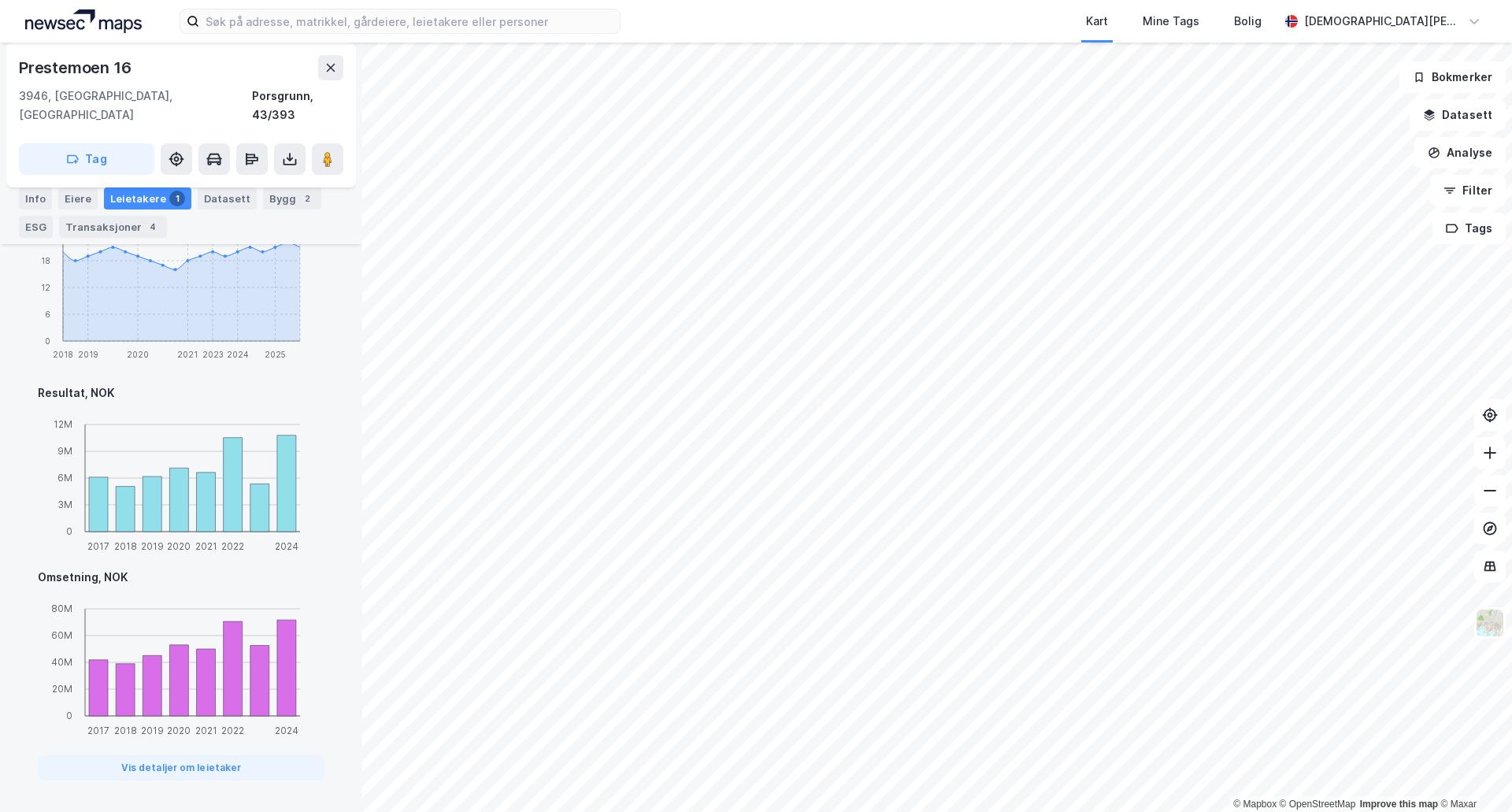
scroll to position [820, 0]
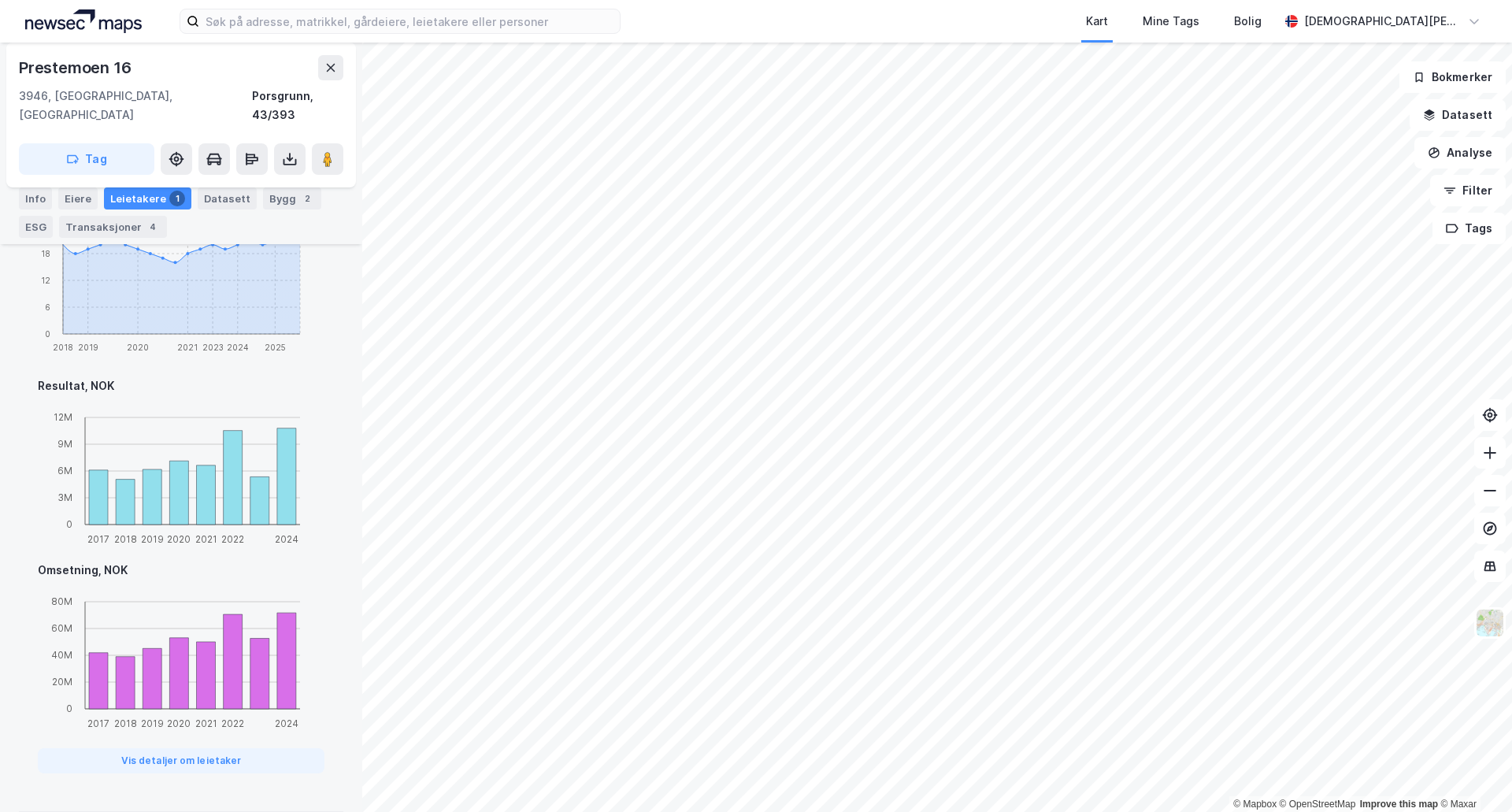
click at [145, 229] on div "4" at bounding box center [152, 227] width 16 height 16
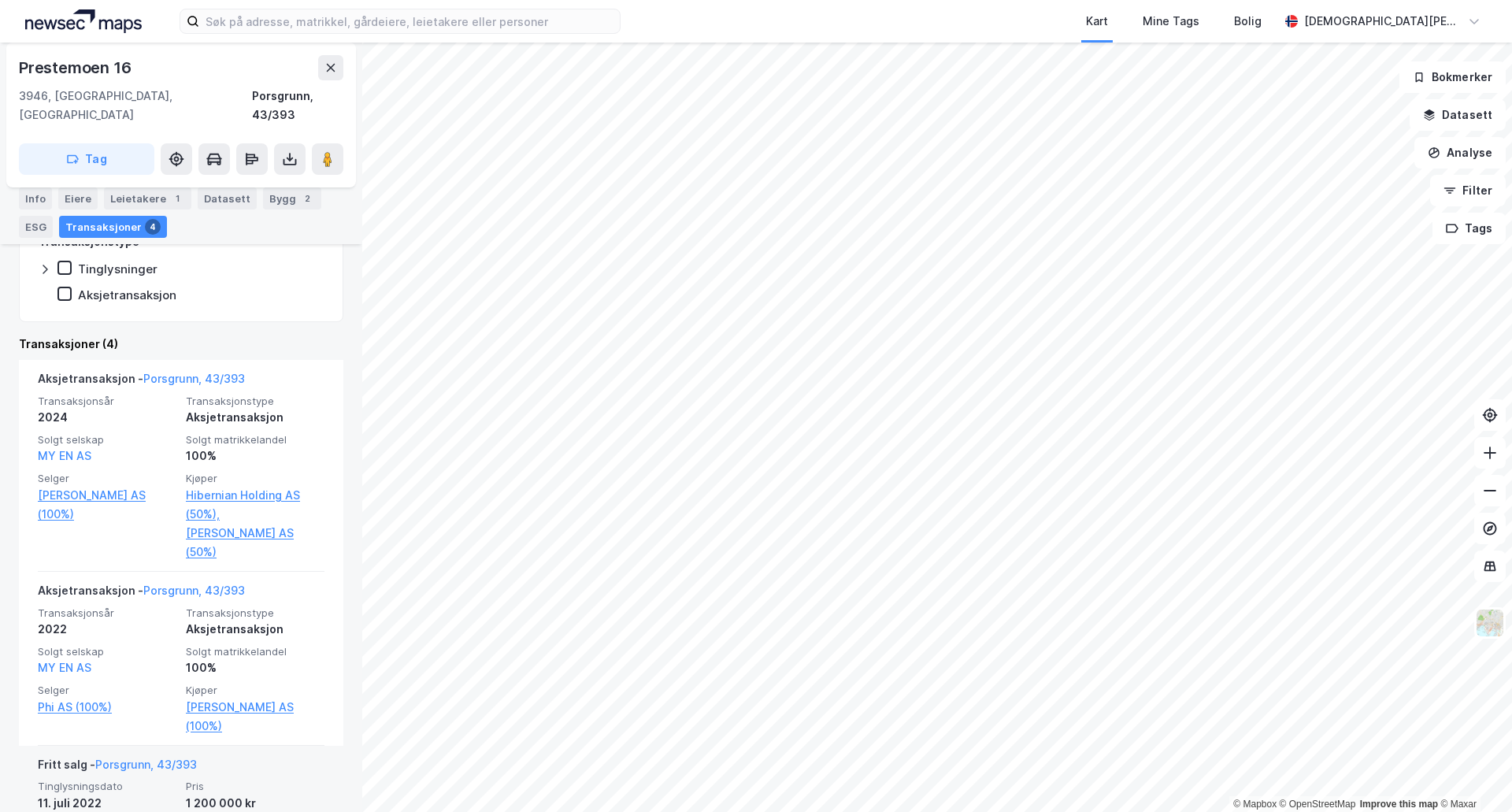
scroll to position [538, 0]
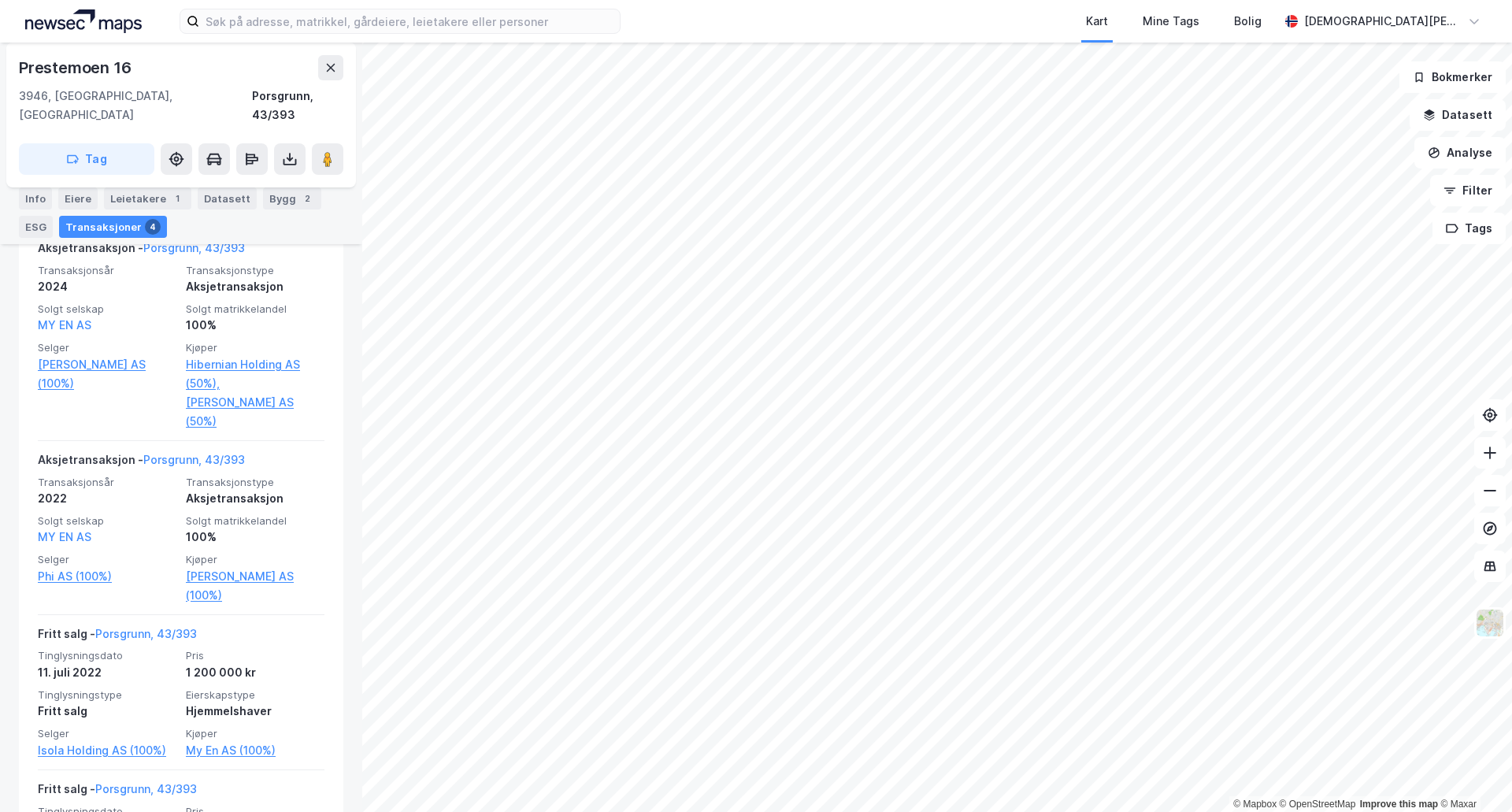
click at [44, 194] on div "Info" at bounding box center [36, 198] width 33 height 22
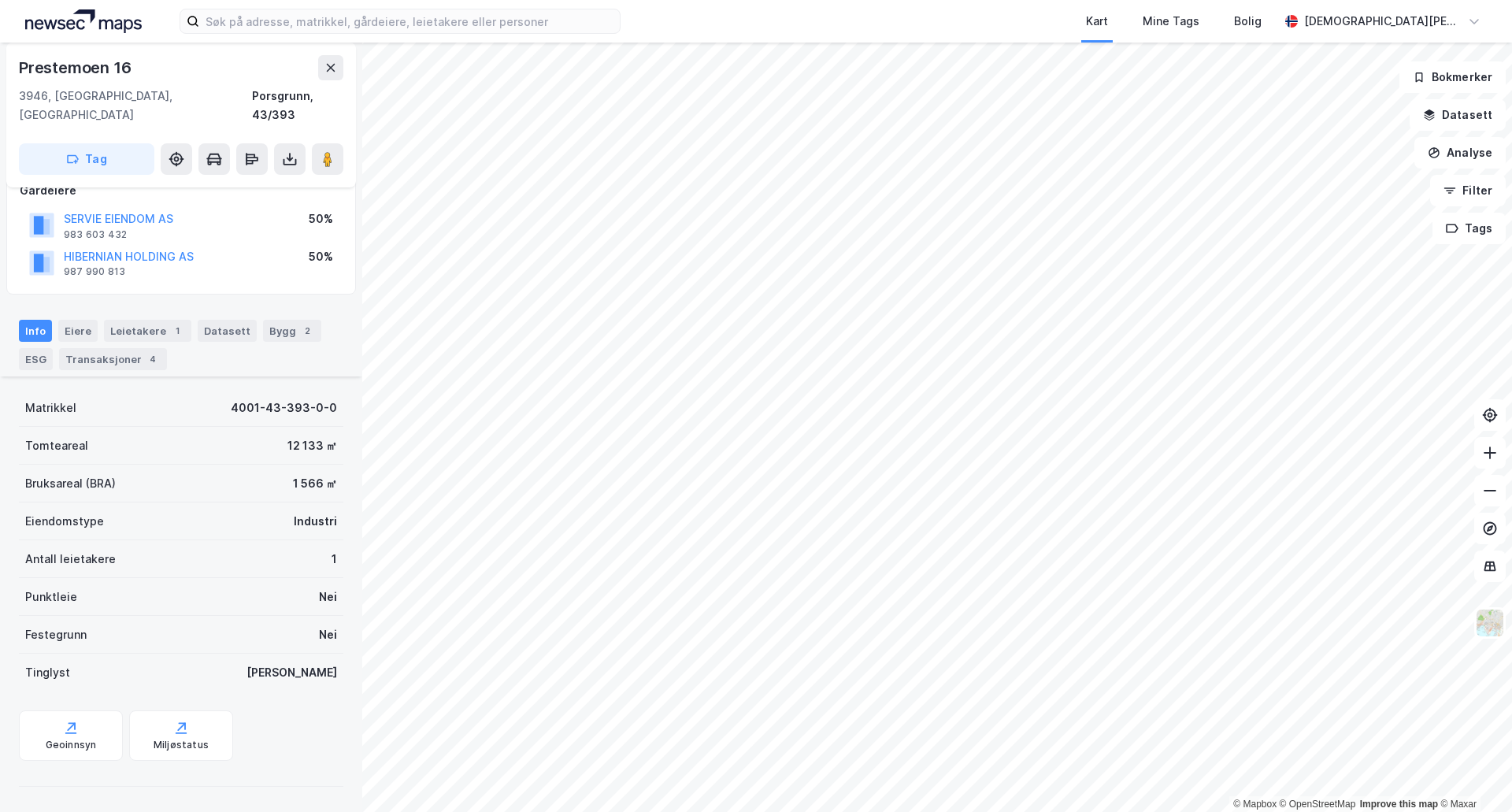
scroll to position [83, 0]
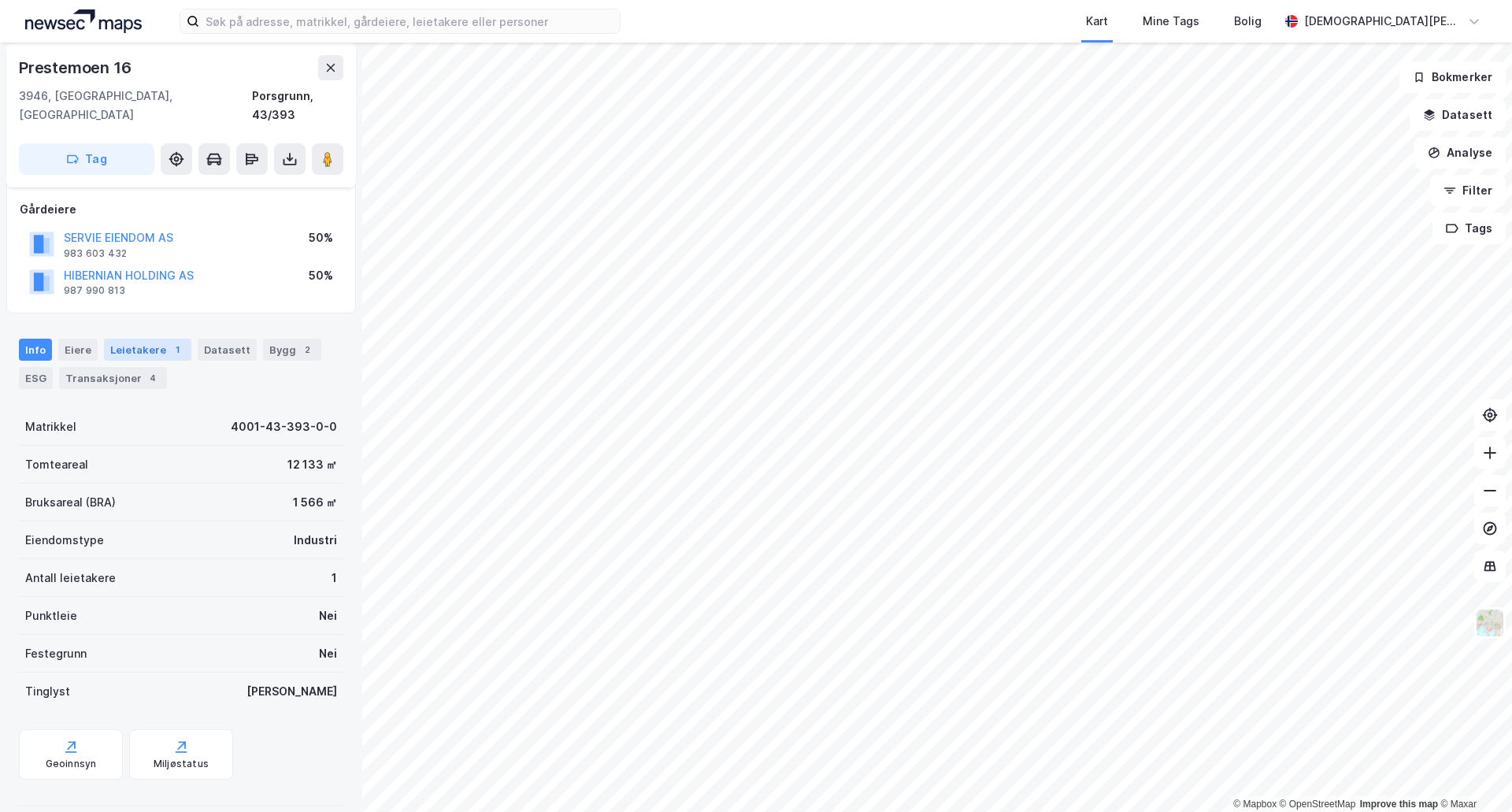
drag, startPoint x: 119, startPoint y: 355, endPoint x: 112, endPoint y: 407, distance: 52.5
click at [119, 367] on div "Transaksjoner 4" at bounding box center [113, 377] width 108 height 22
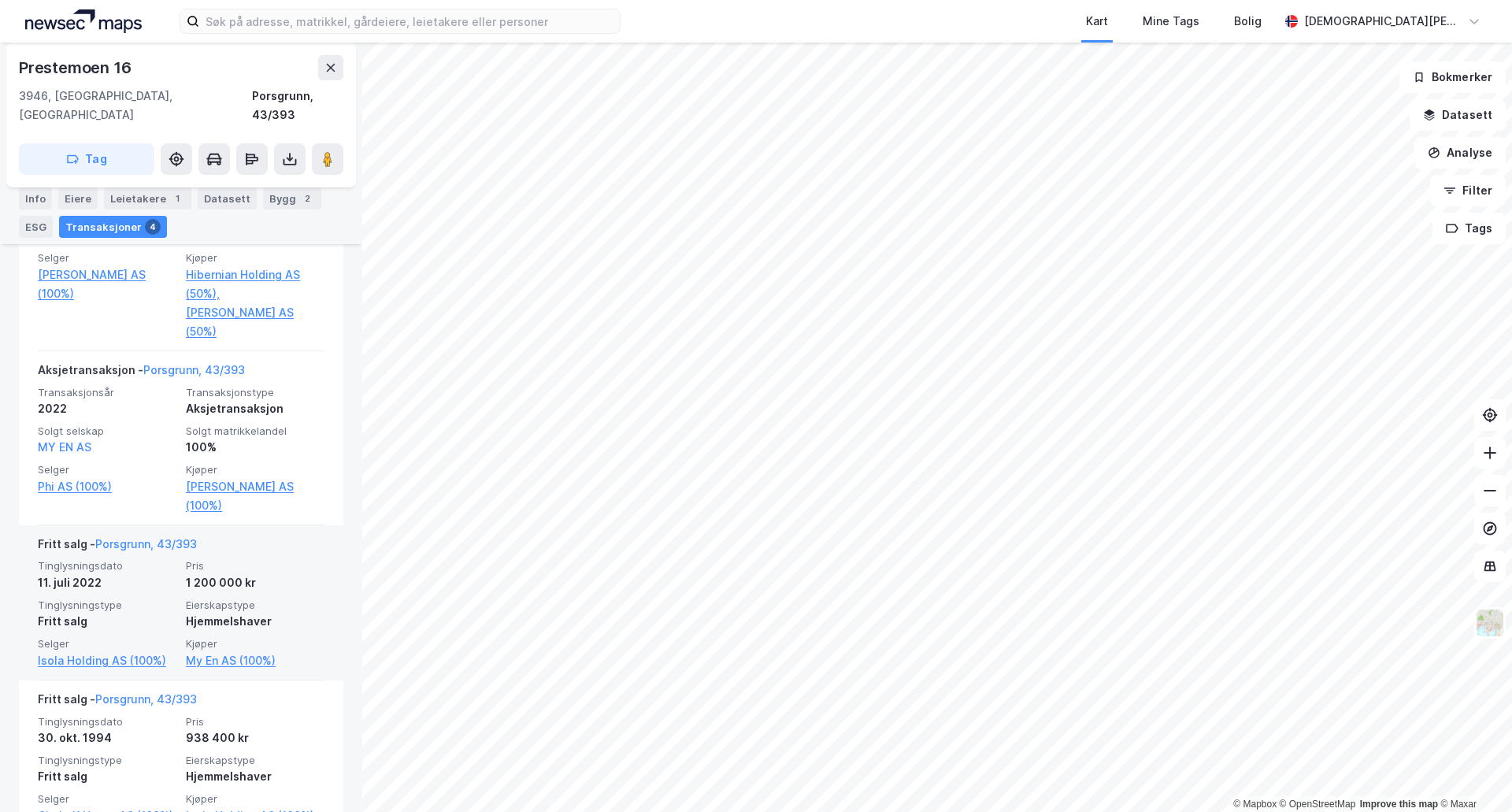
scroll to position [657, 0]
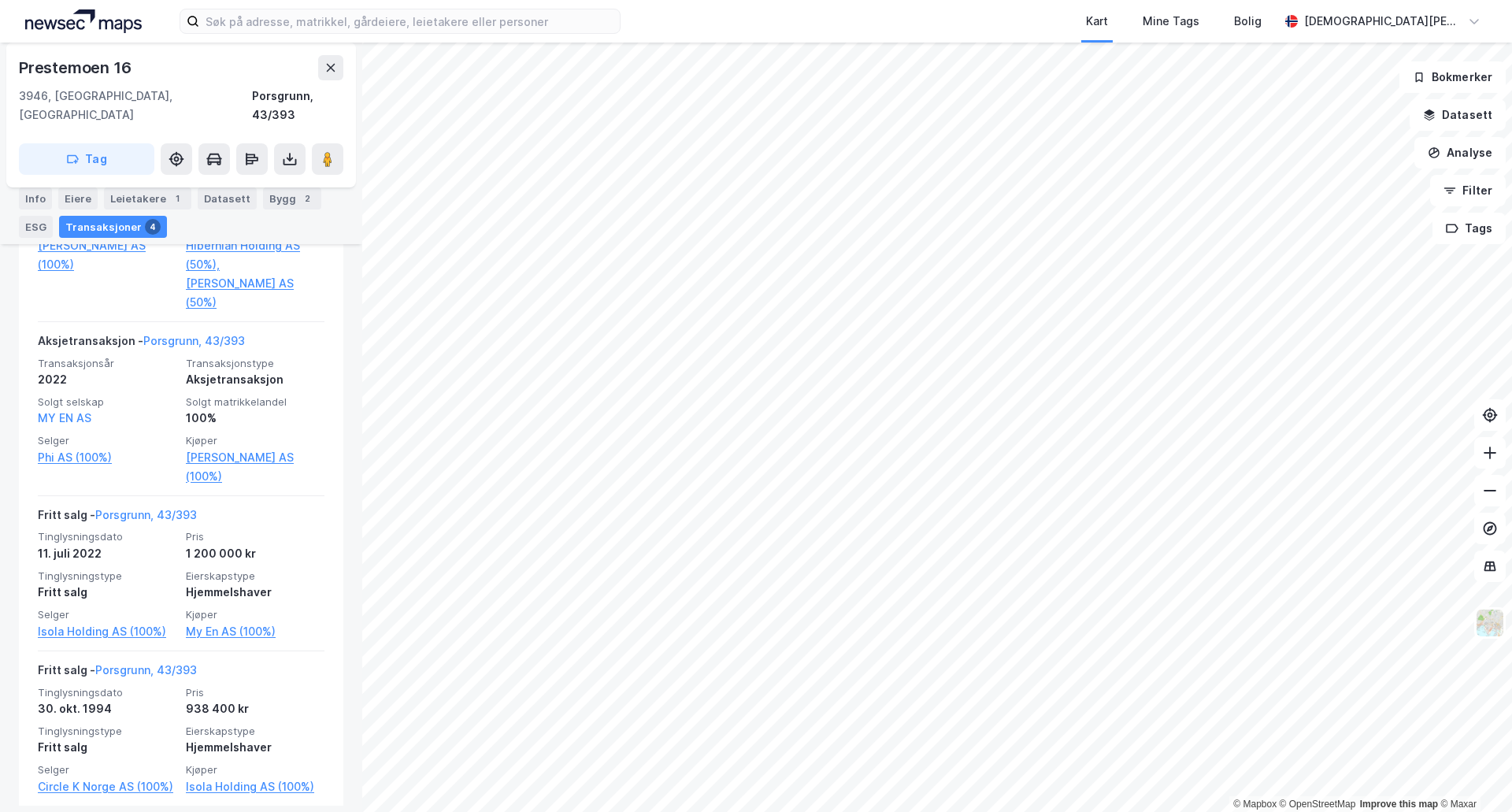
click at [151, 197] on div "Leietakere 1" at bounding box center [147, 198] width 87 height 22
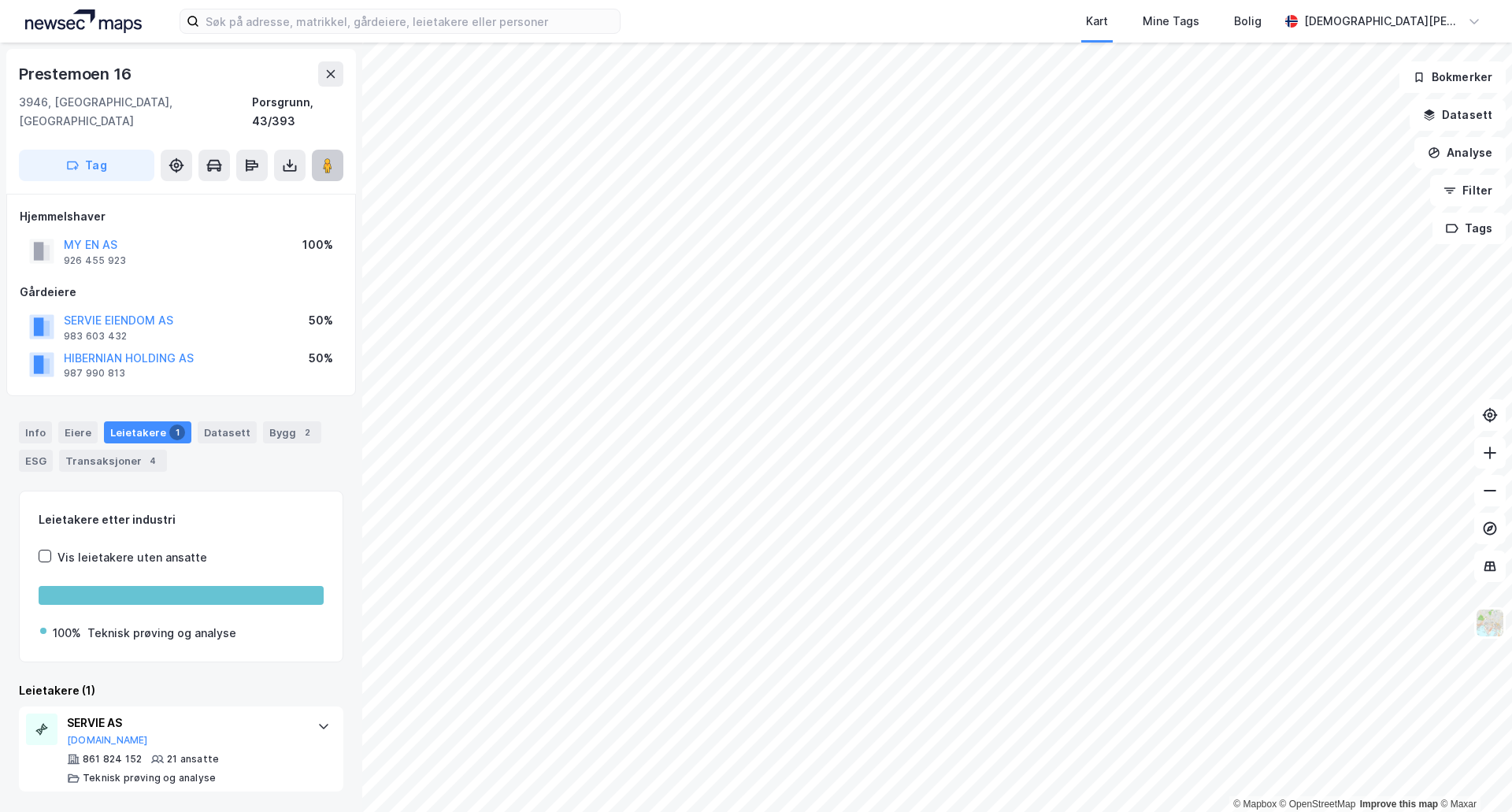
click at [334, 155] on button at bounding box center [327, 166] width 31 height 31
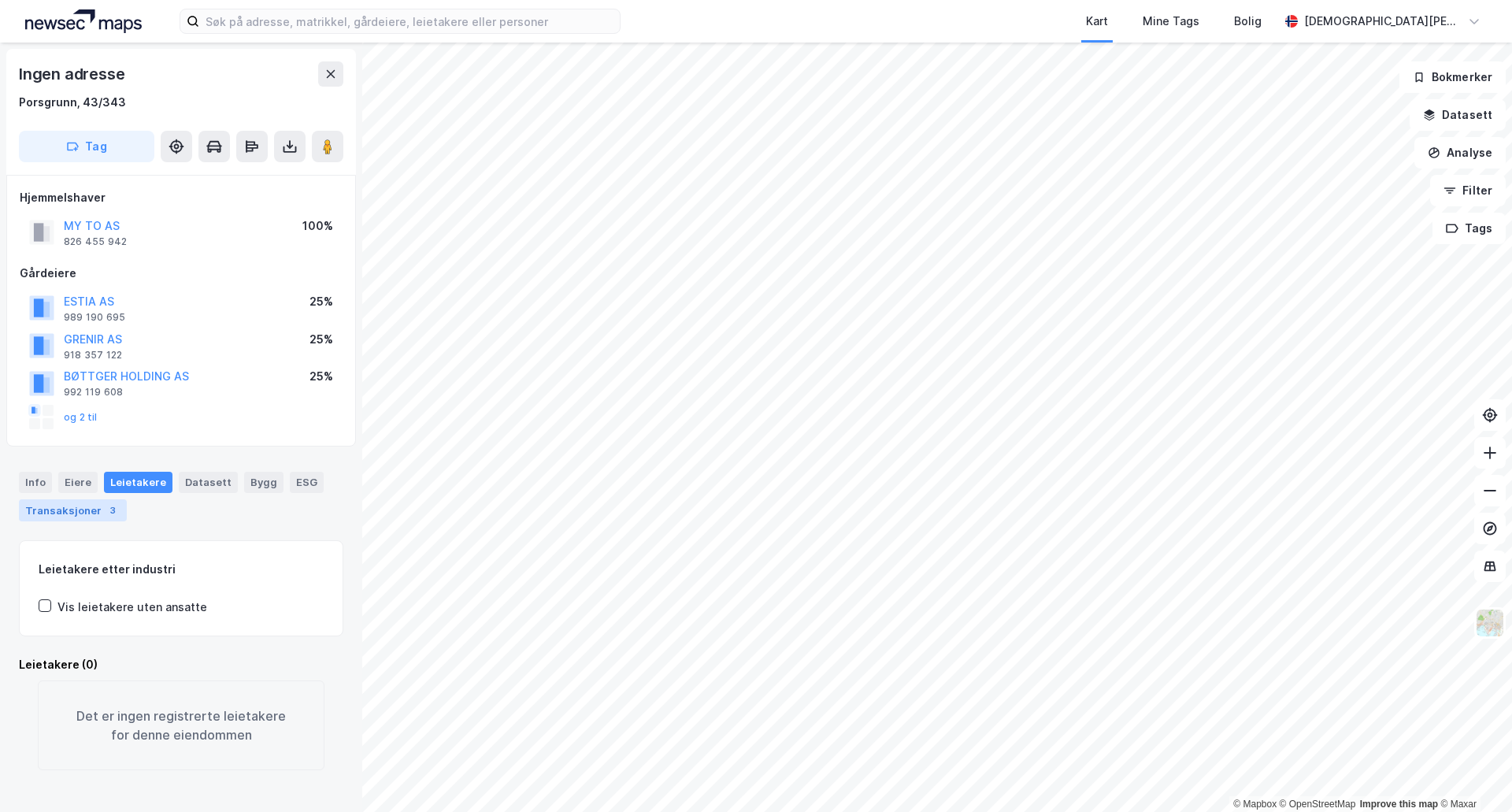
click at [68, 520] on div "Transaksjoner 3" at bounding box center [73, 510] width 108 height 22
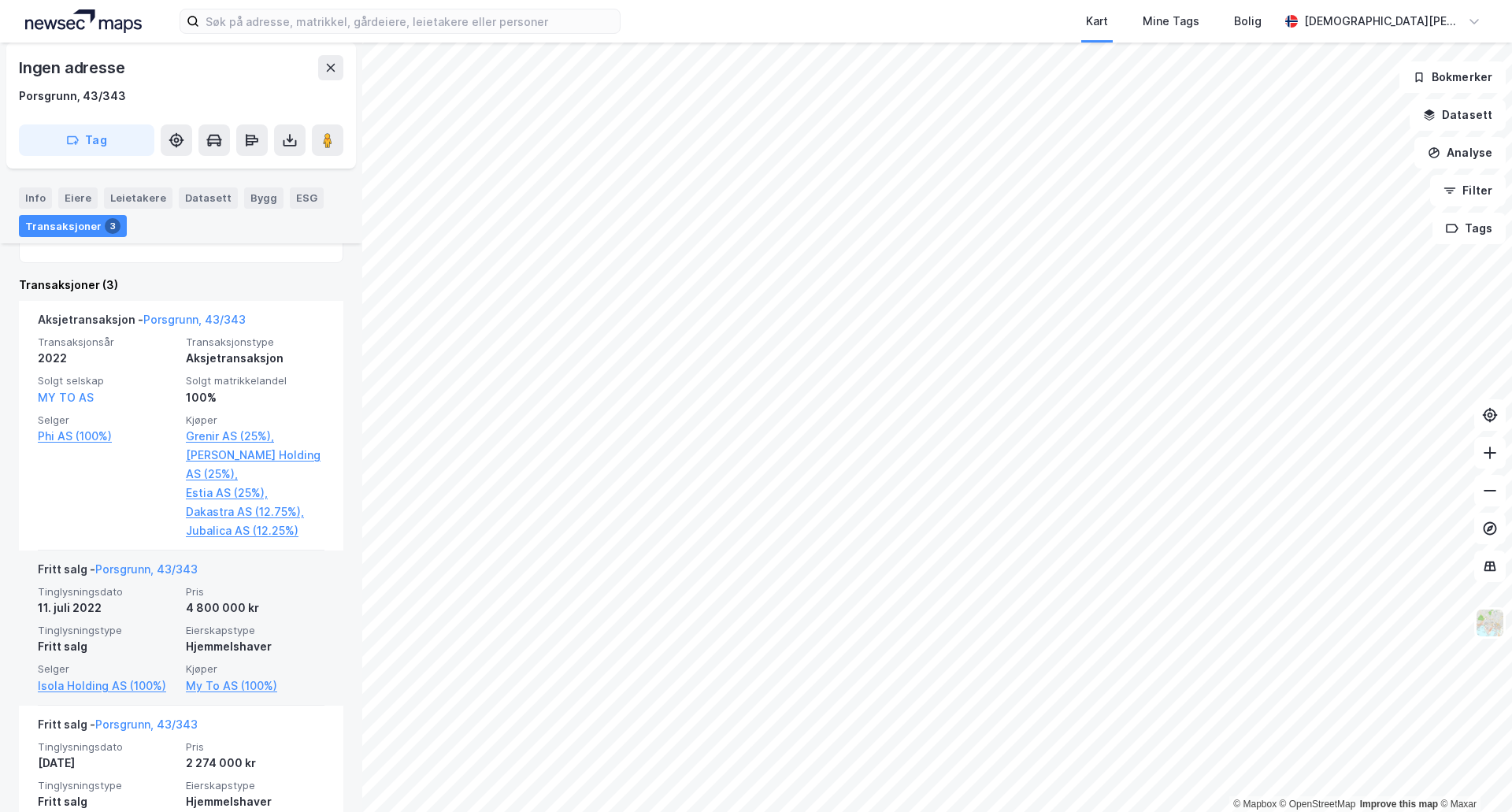
scroll to position [548, 0]
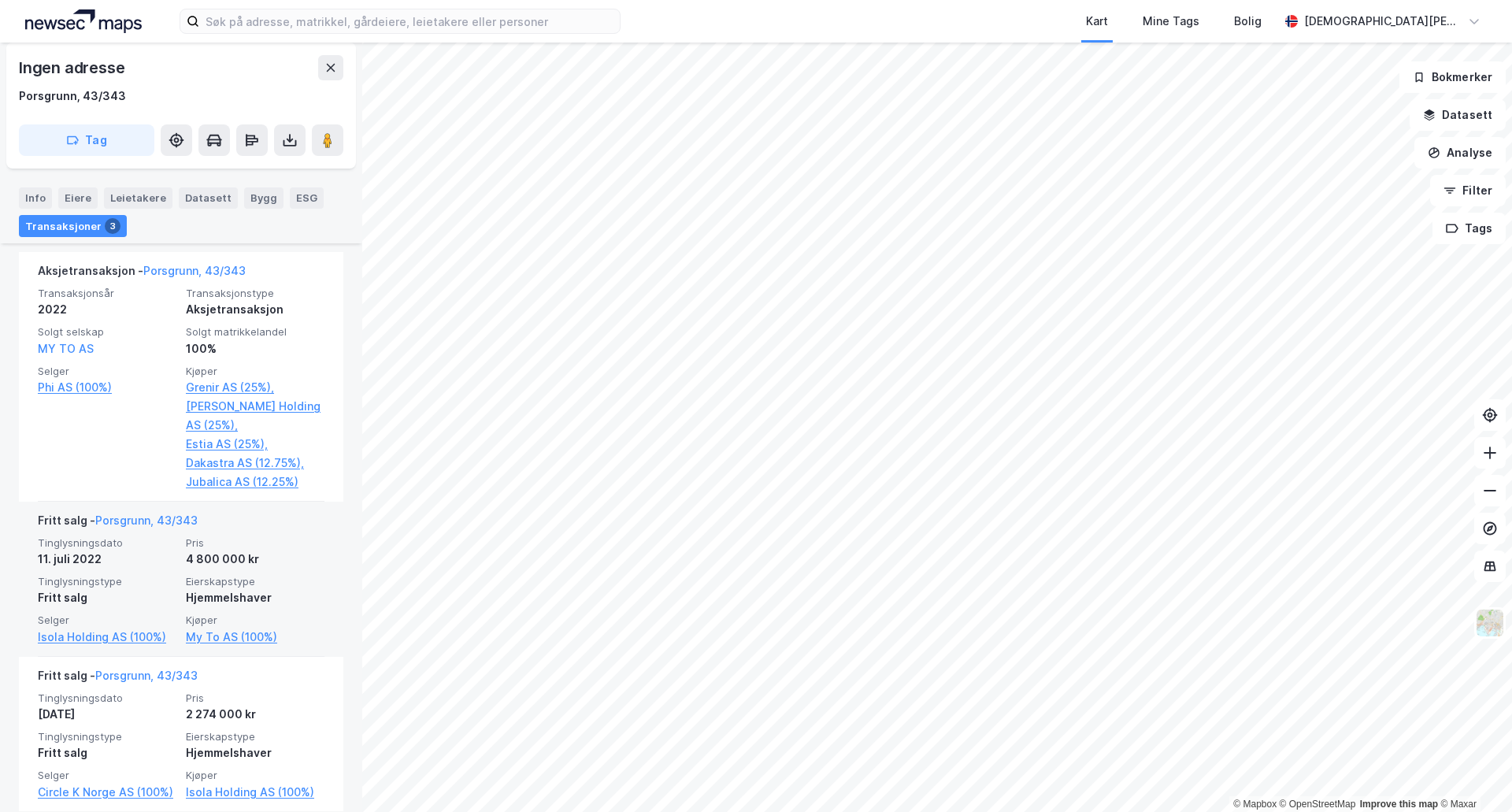
scroll to position [601, 0]
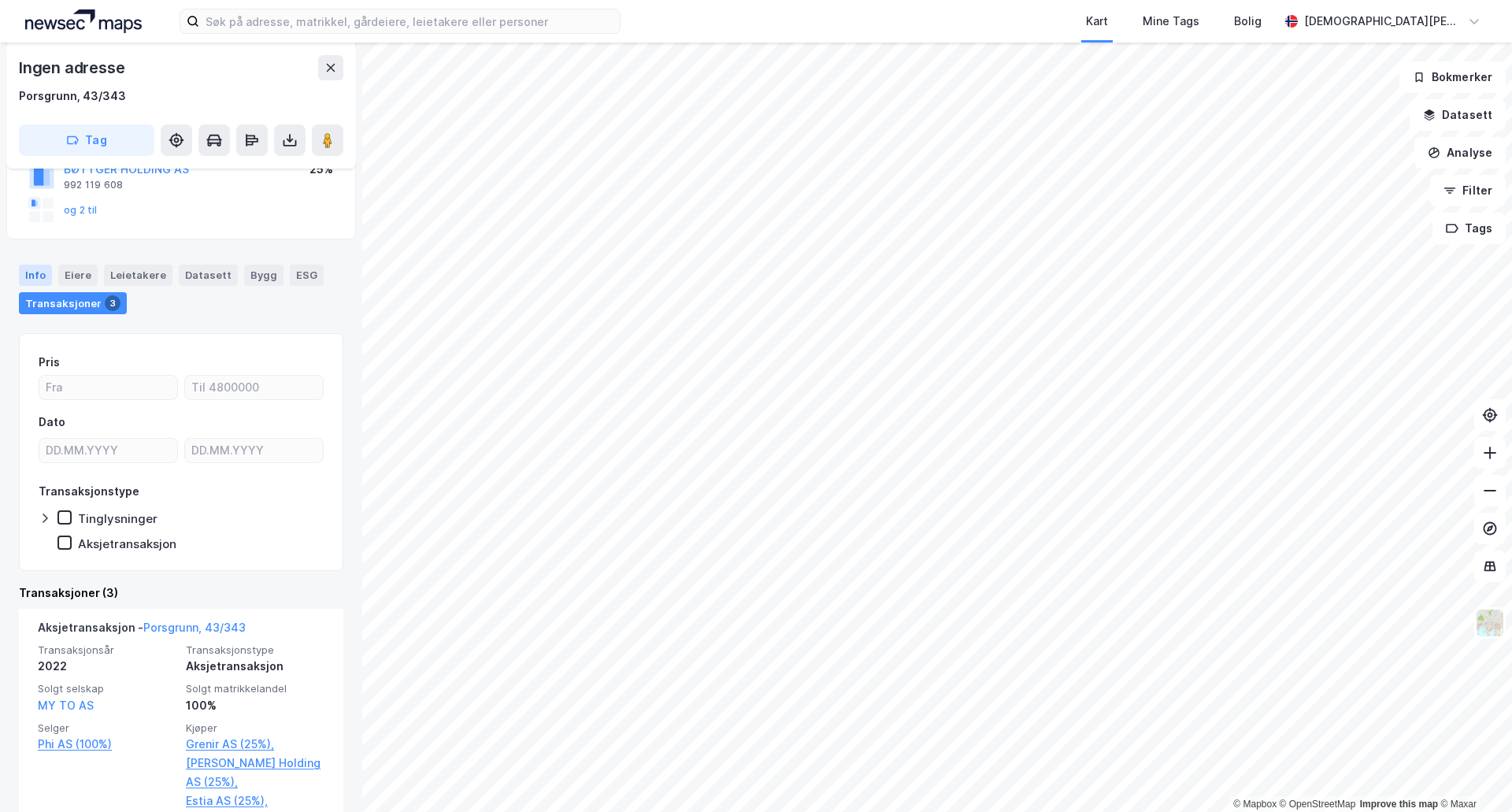
click at [32, 275] on div "Info" at bounding box center [36, 275] width 33 height 21
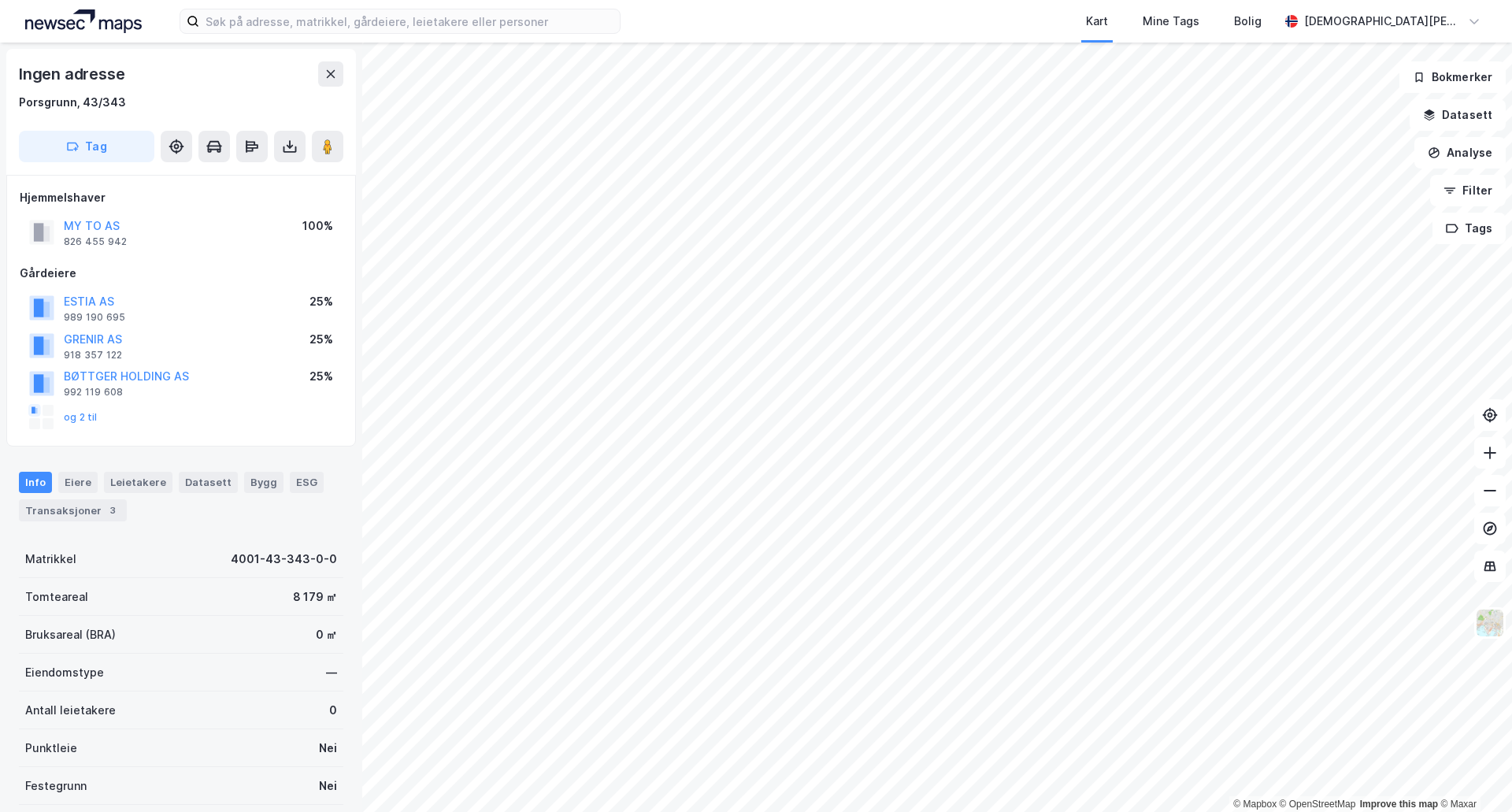
click at [111, 514] on div "3" at bounding box center [112, 511] width 16 height 16
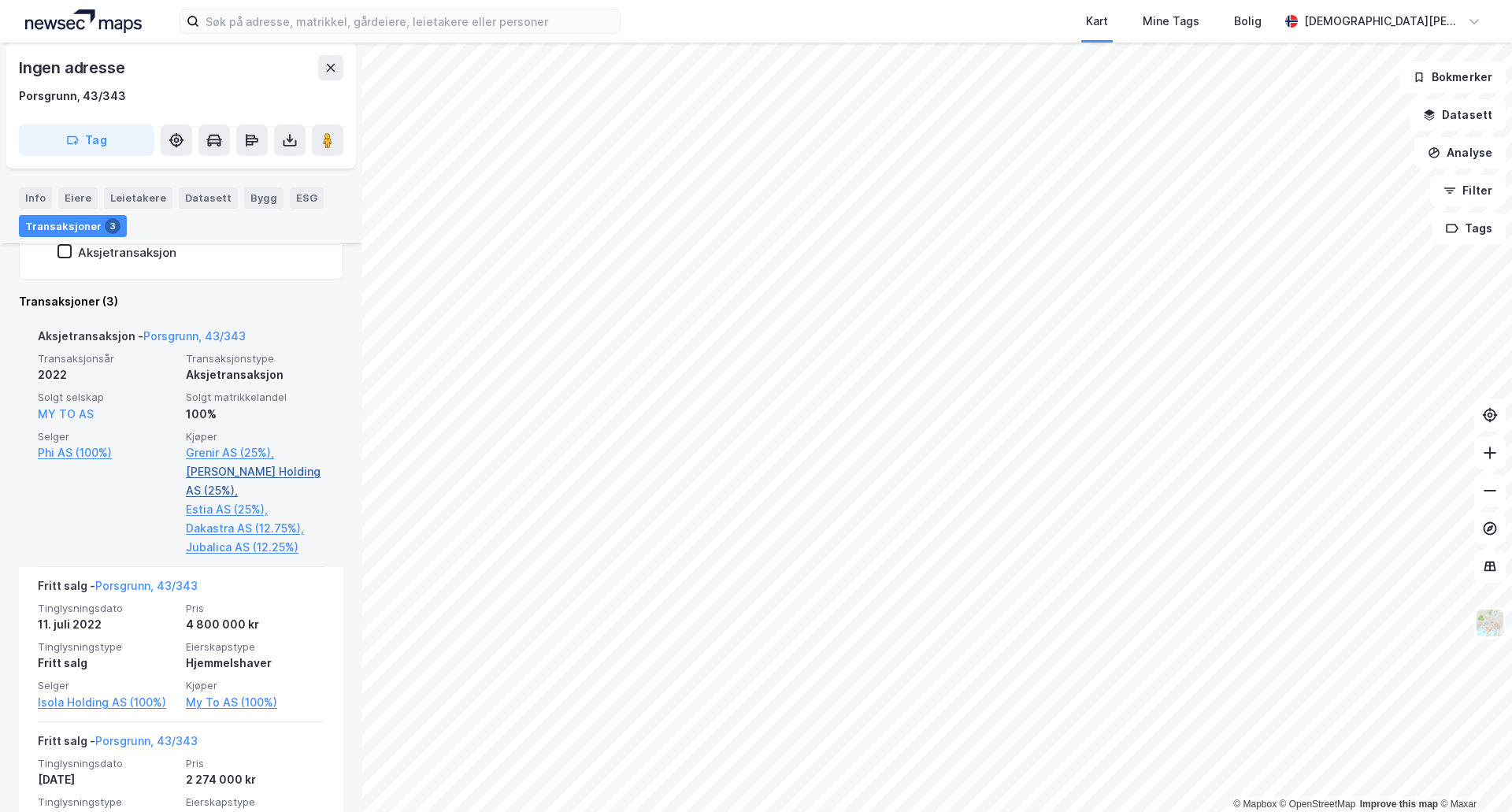
scroll to position [470, 0]
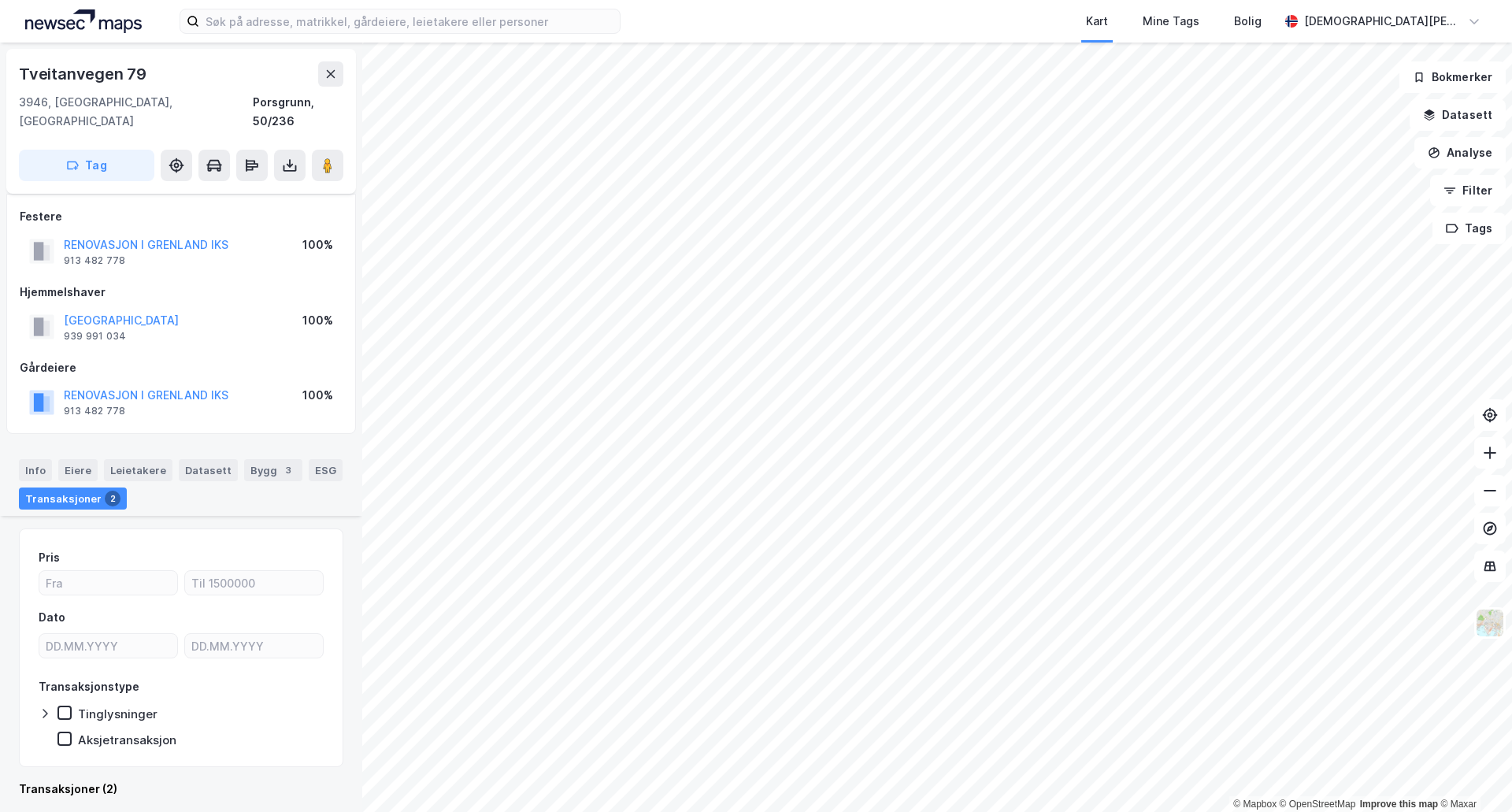
scroll to position [341, 0]
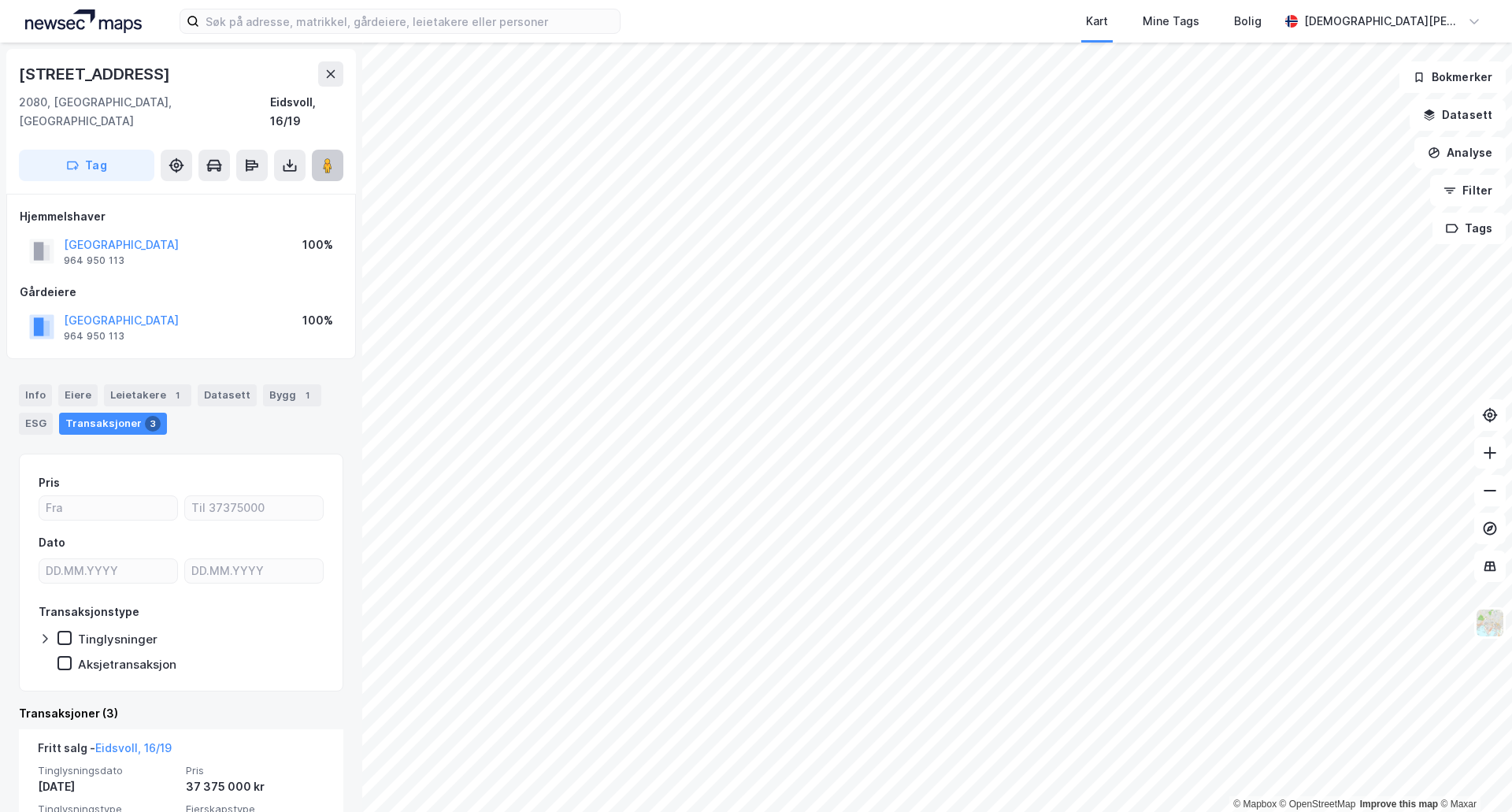
click at [327, 158] on image at bounding box center [327, 166] width 10 height 16
click at [934, 11] on div "Kart Mine Tags [PERSON_NAME] [PERSON_NAME] © Mapbox © OpenStreetMap Improve thi…" at bounding box center [756, 406] width 1512 height 812
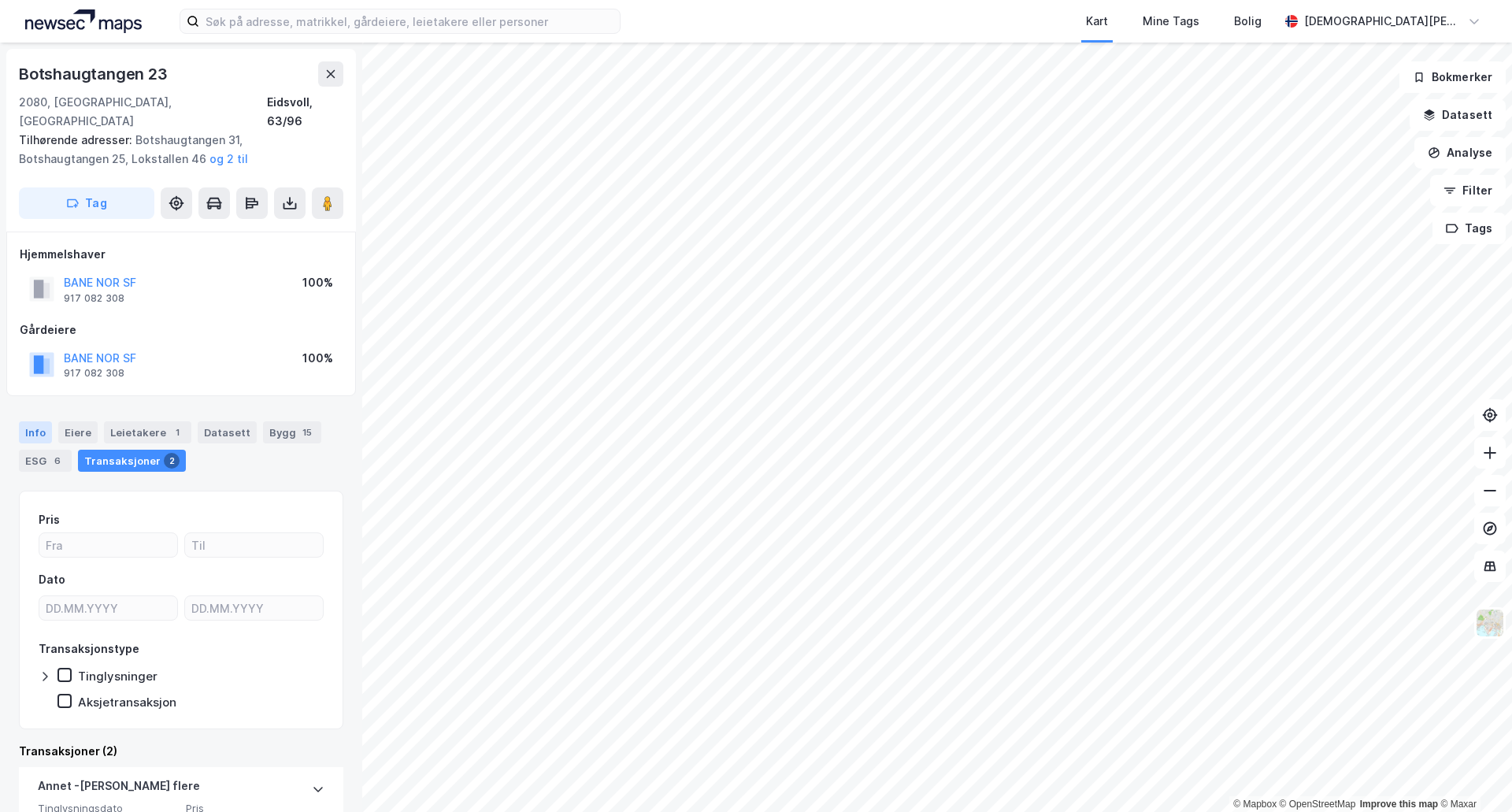
click at [30, 422] on div "Info" at bounding box center [36, 432] width 33 height 22
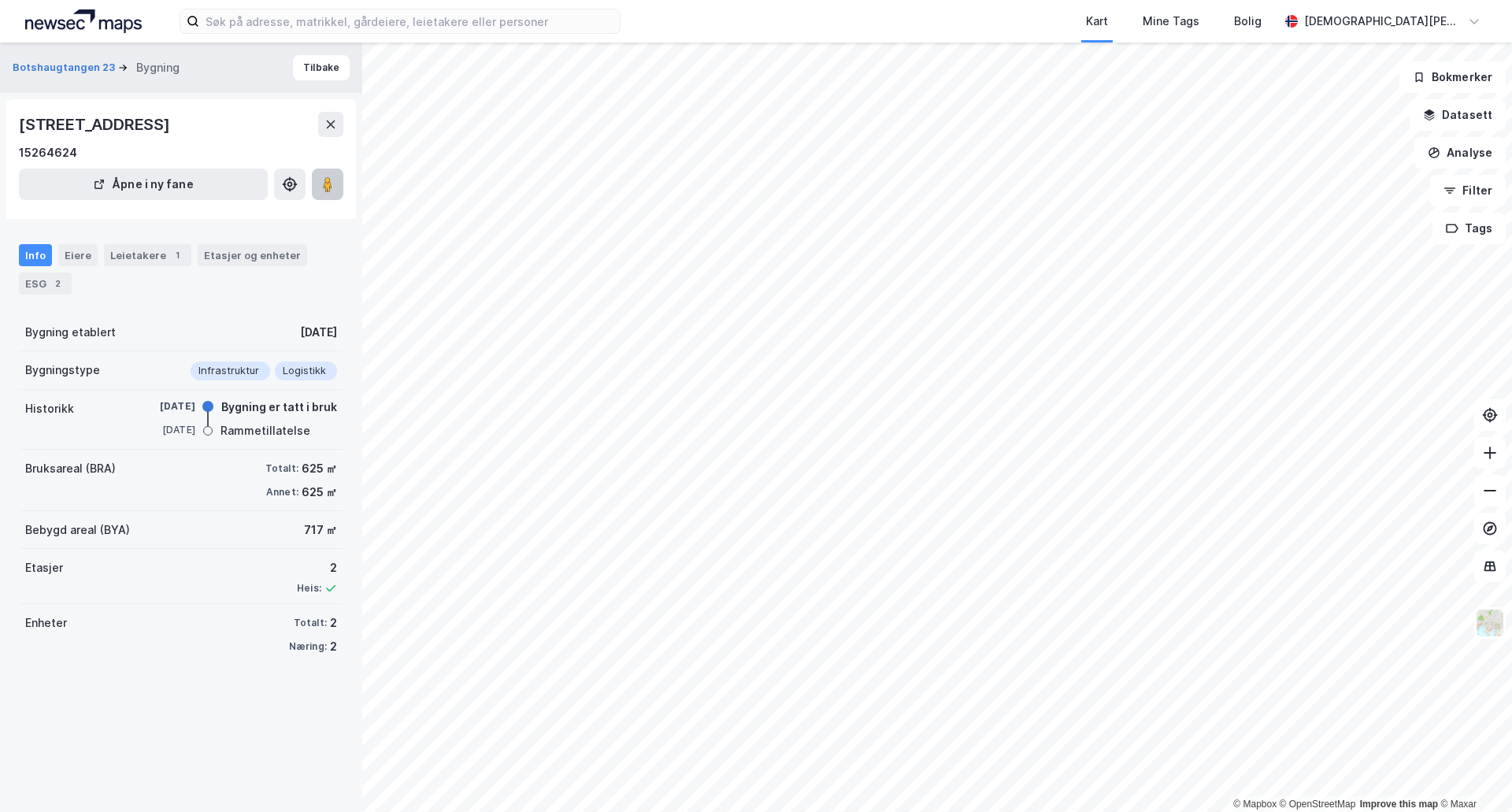
click at [331, 188] on image at bounding box center [327, 185] width 10 height 16
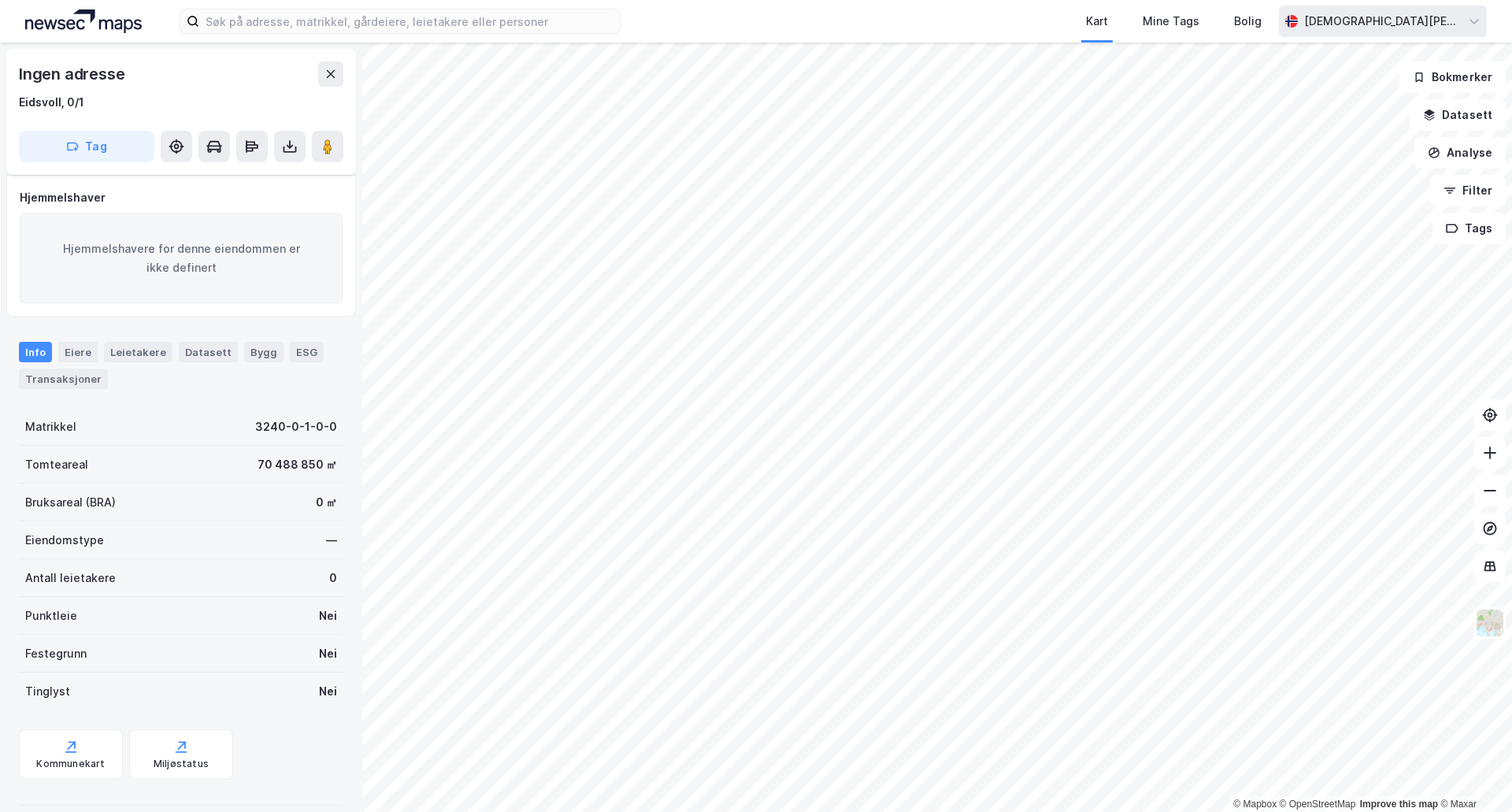
scroll to position [19, 0]
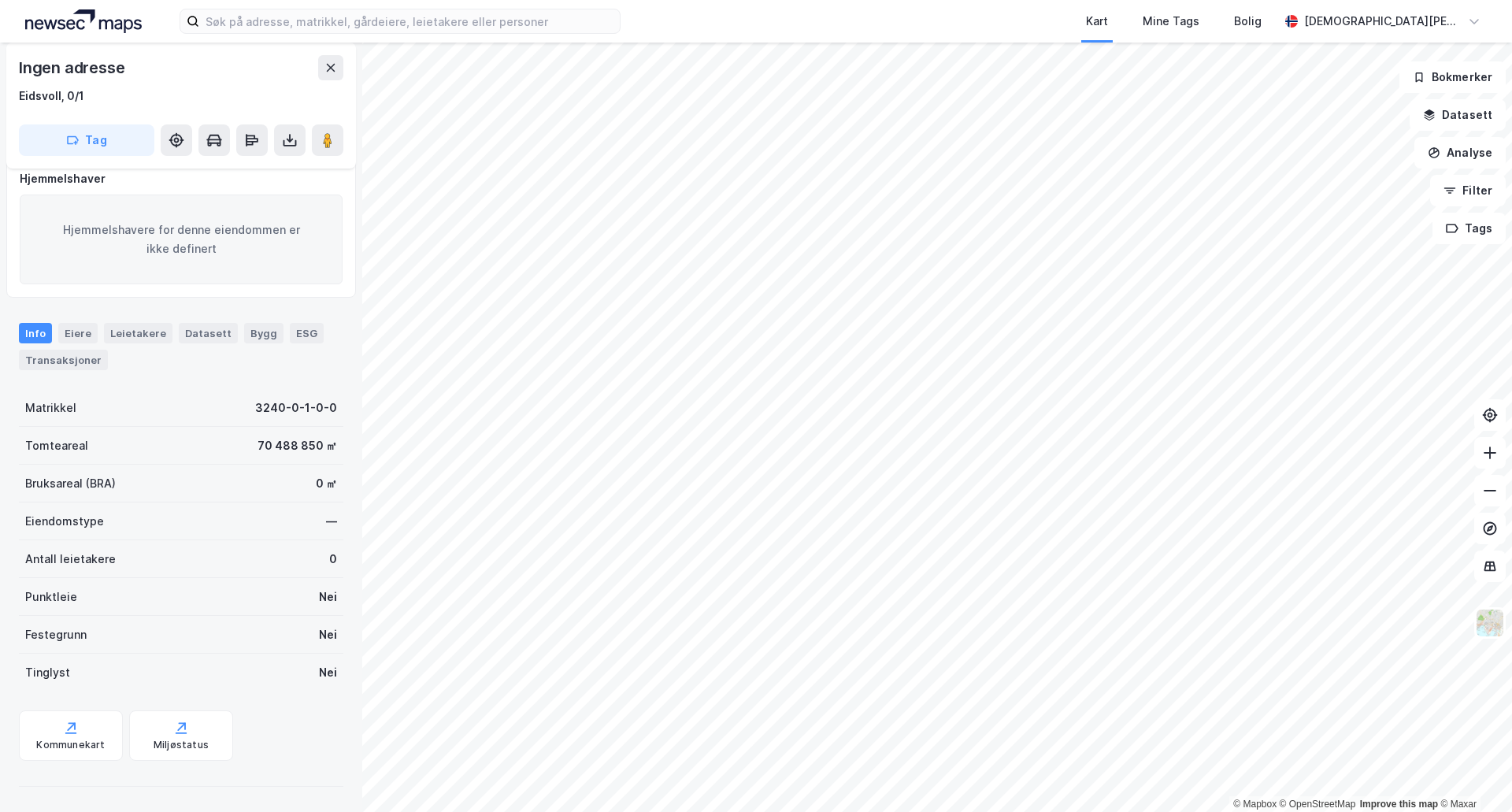
click at [205, 524] on div "Eiendomstype —" at bounding box center [181, 521] width 325 height 37
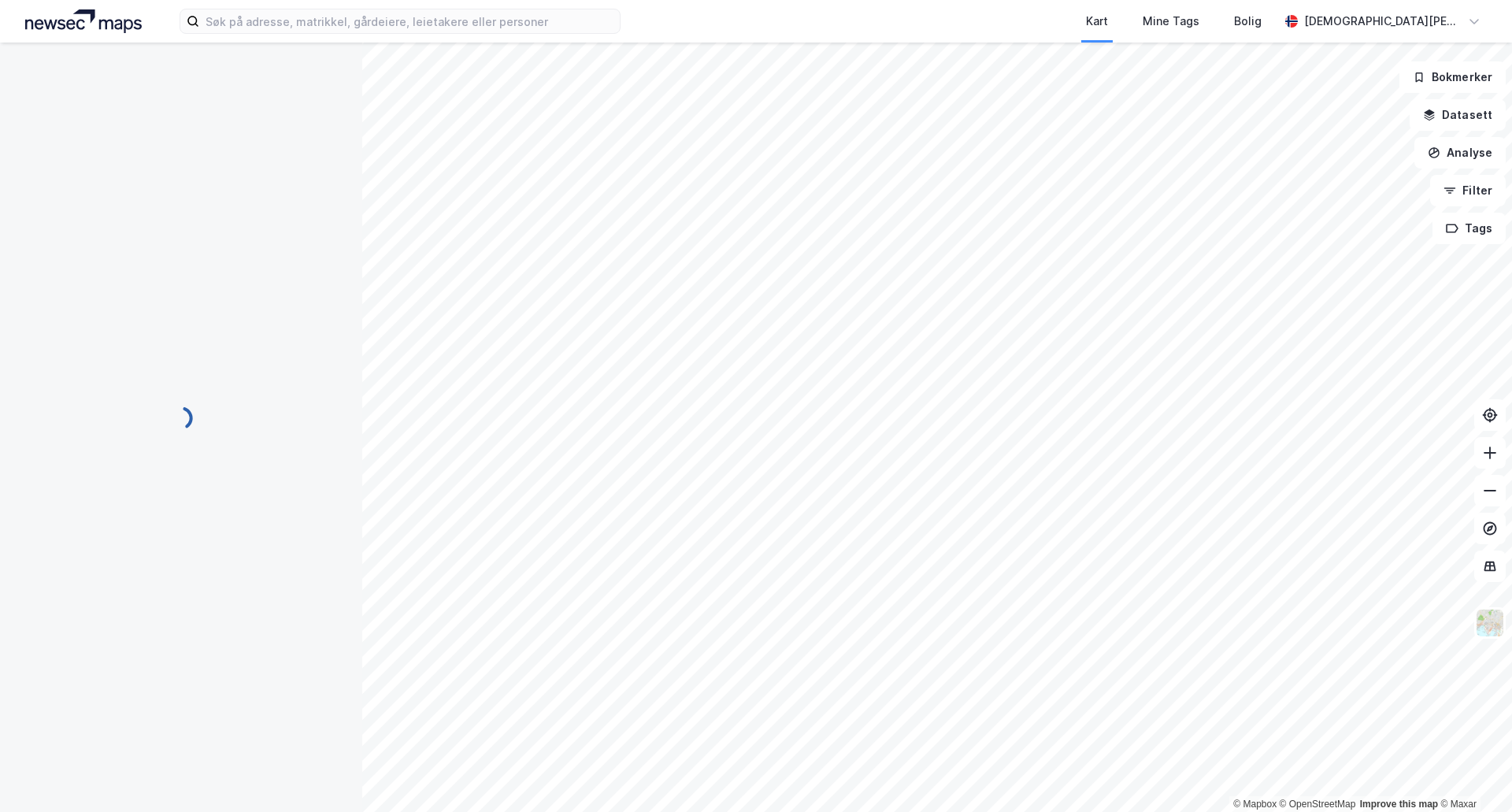
scroll to position [19, 0]
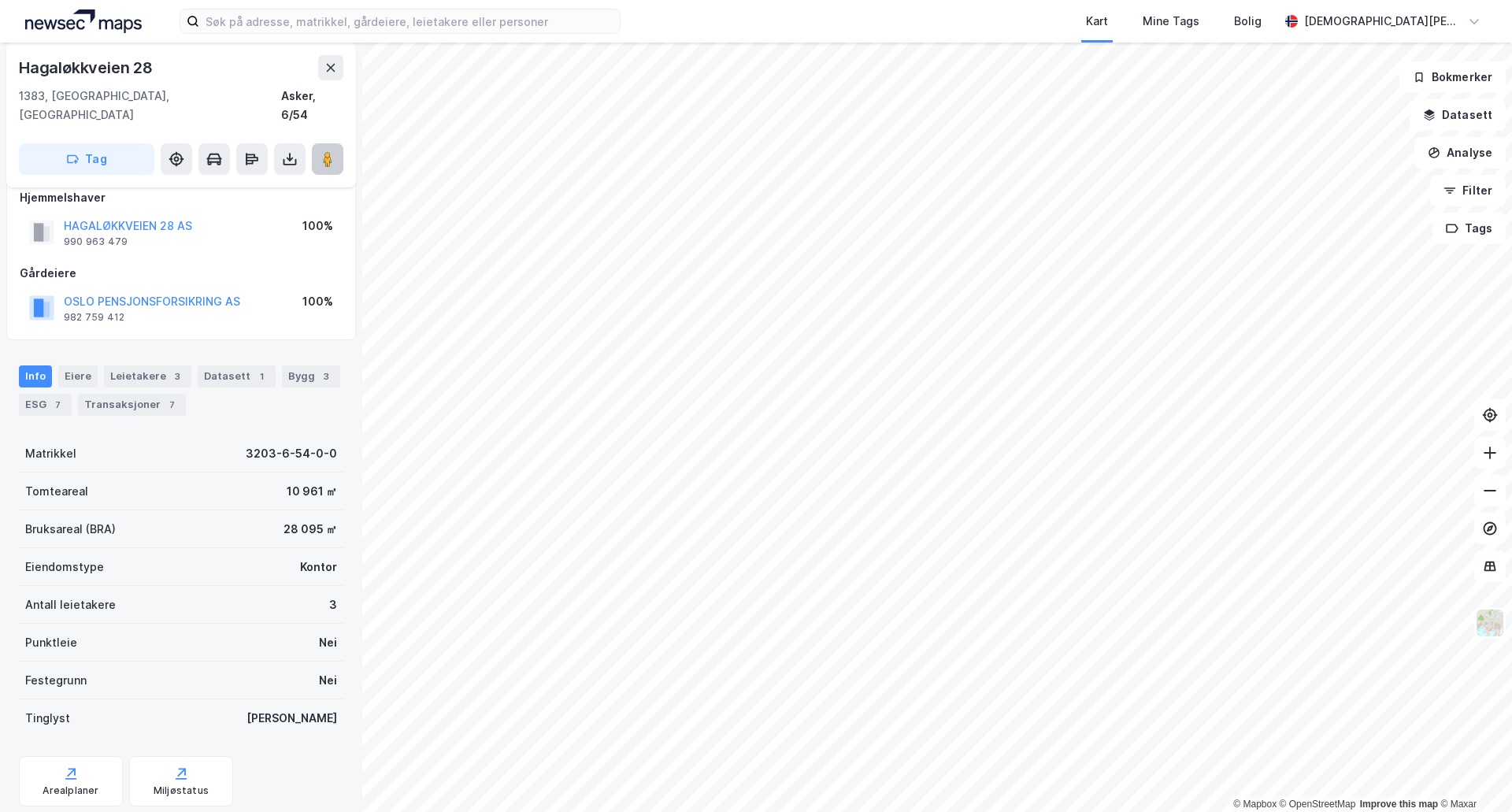
click at [341, 144] on button at bounding box center [327, 159] width 31 height 31
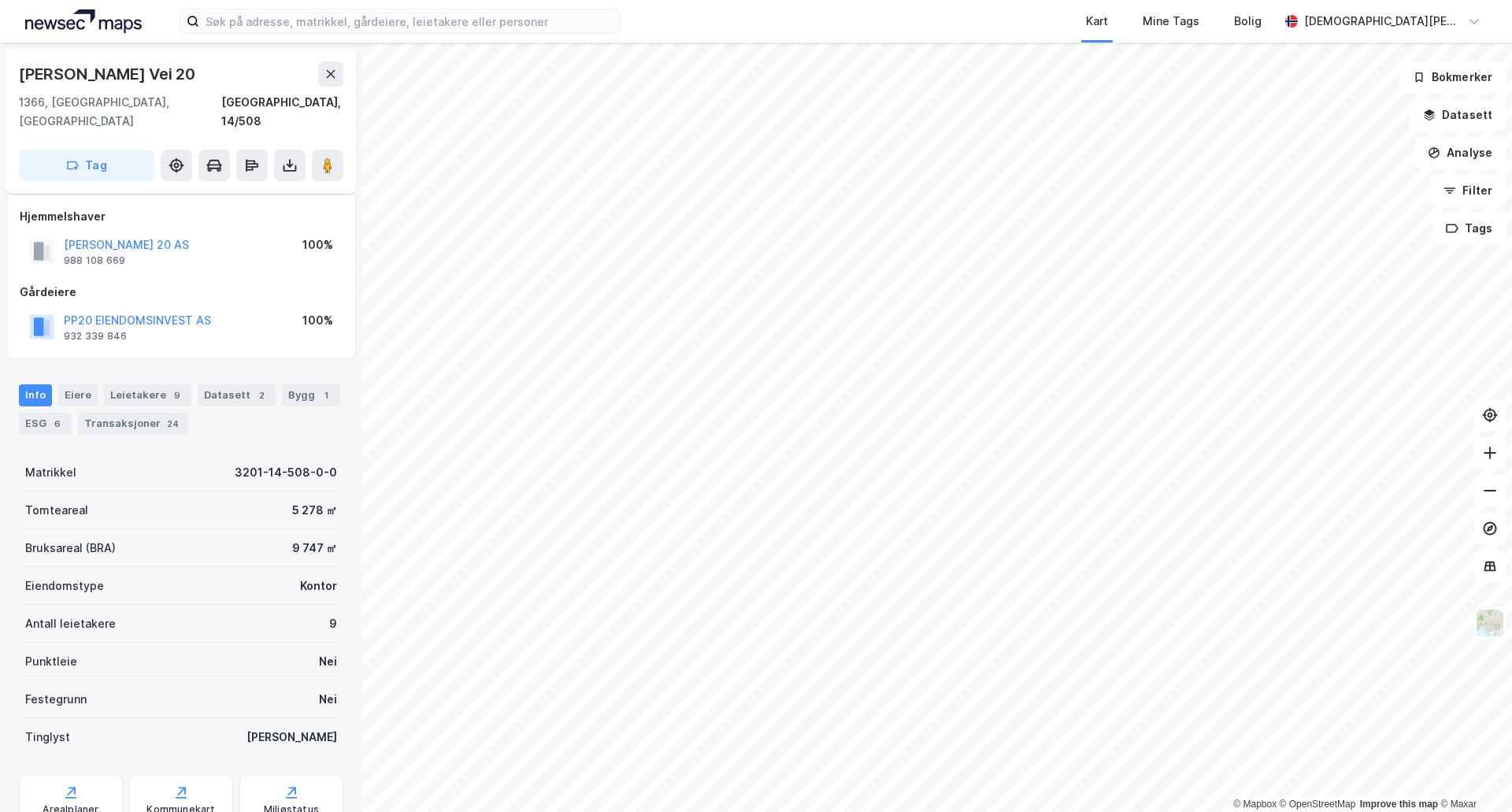
scroll to position [19, 0]
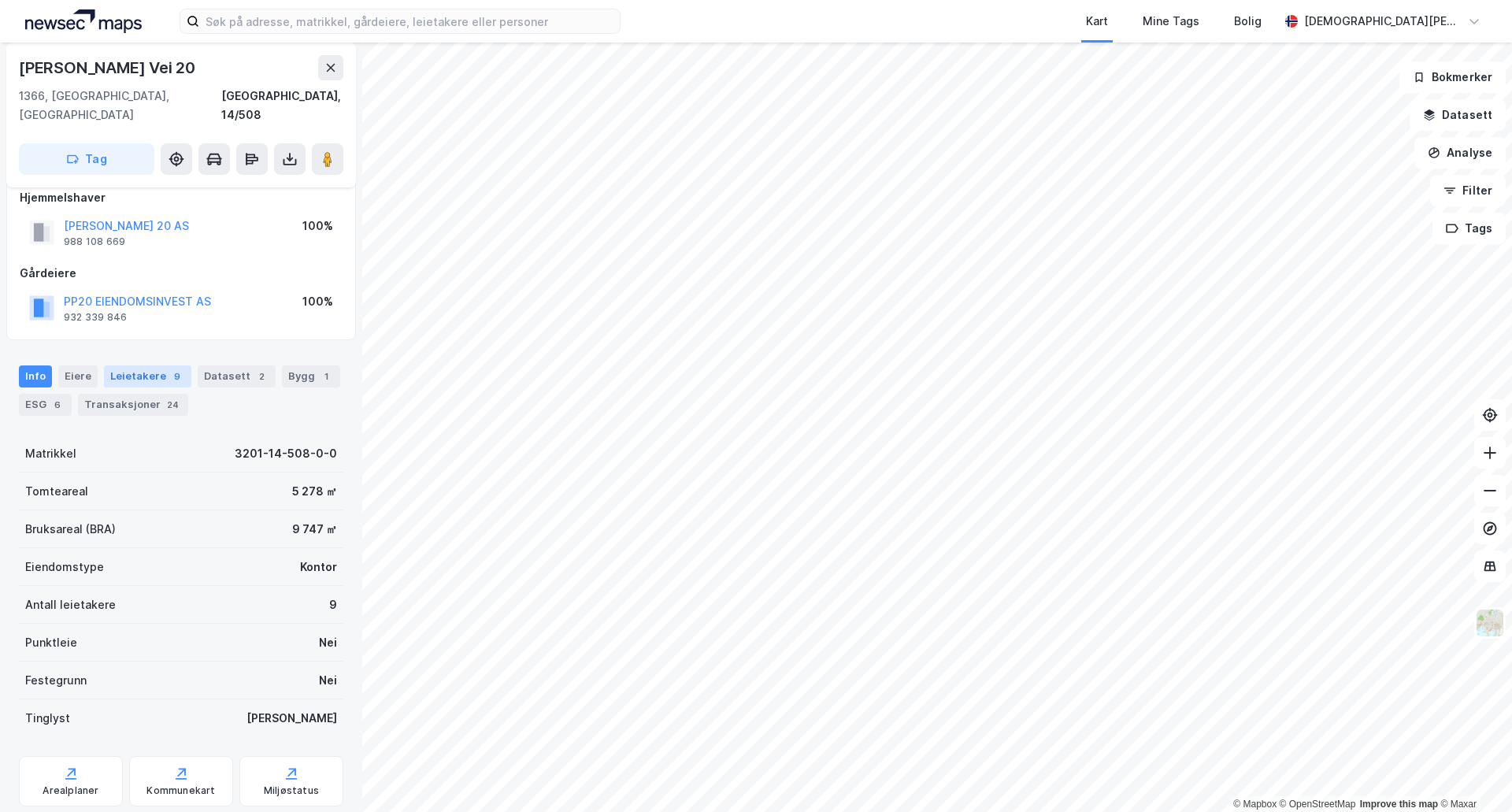
click at [171, 369] on div "9" at bounding box center [177, 376] width 16 height 16
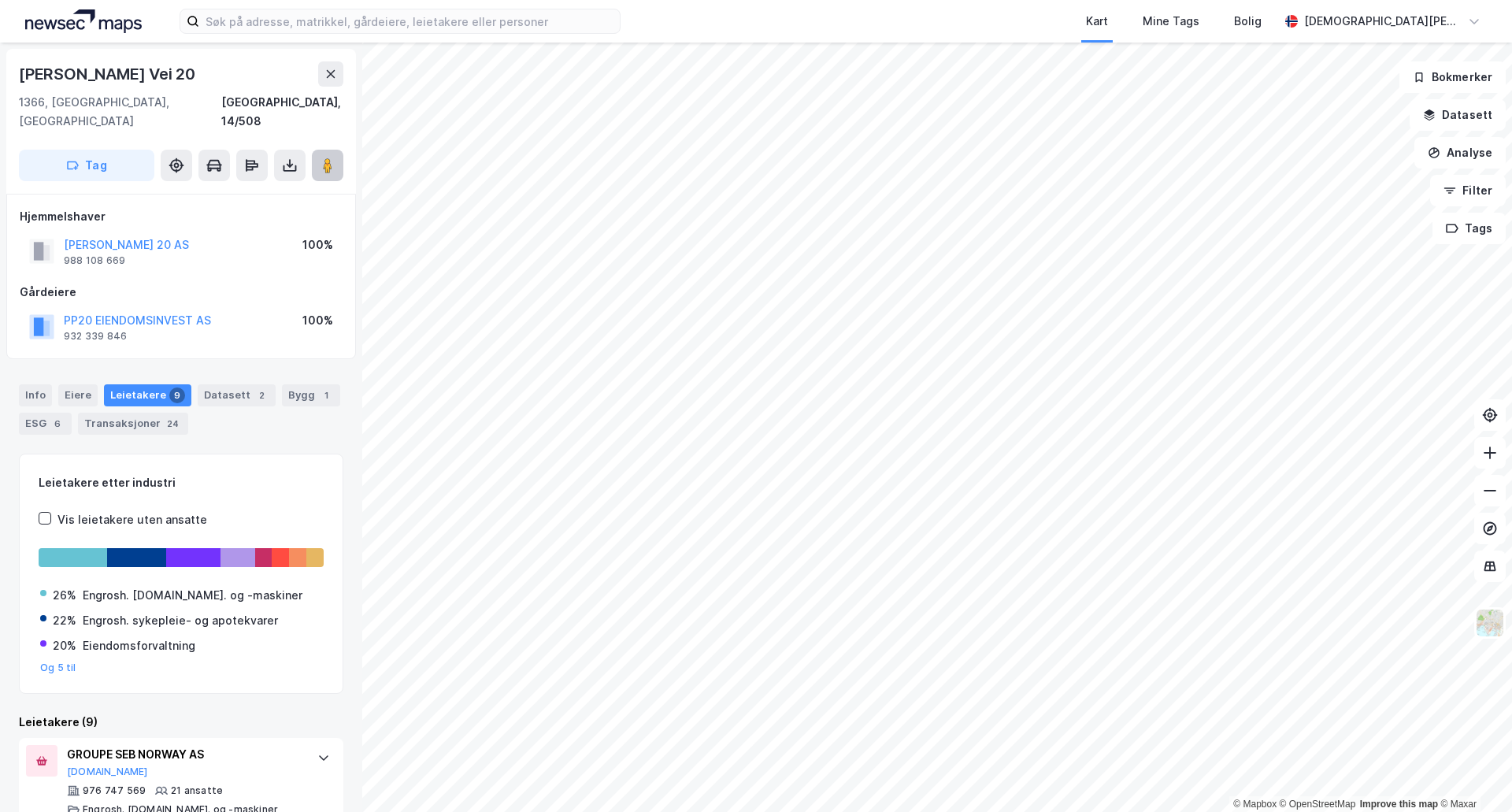
click at [335, 154] on button at bounding box center [327, 166] width 31 height 31
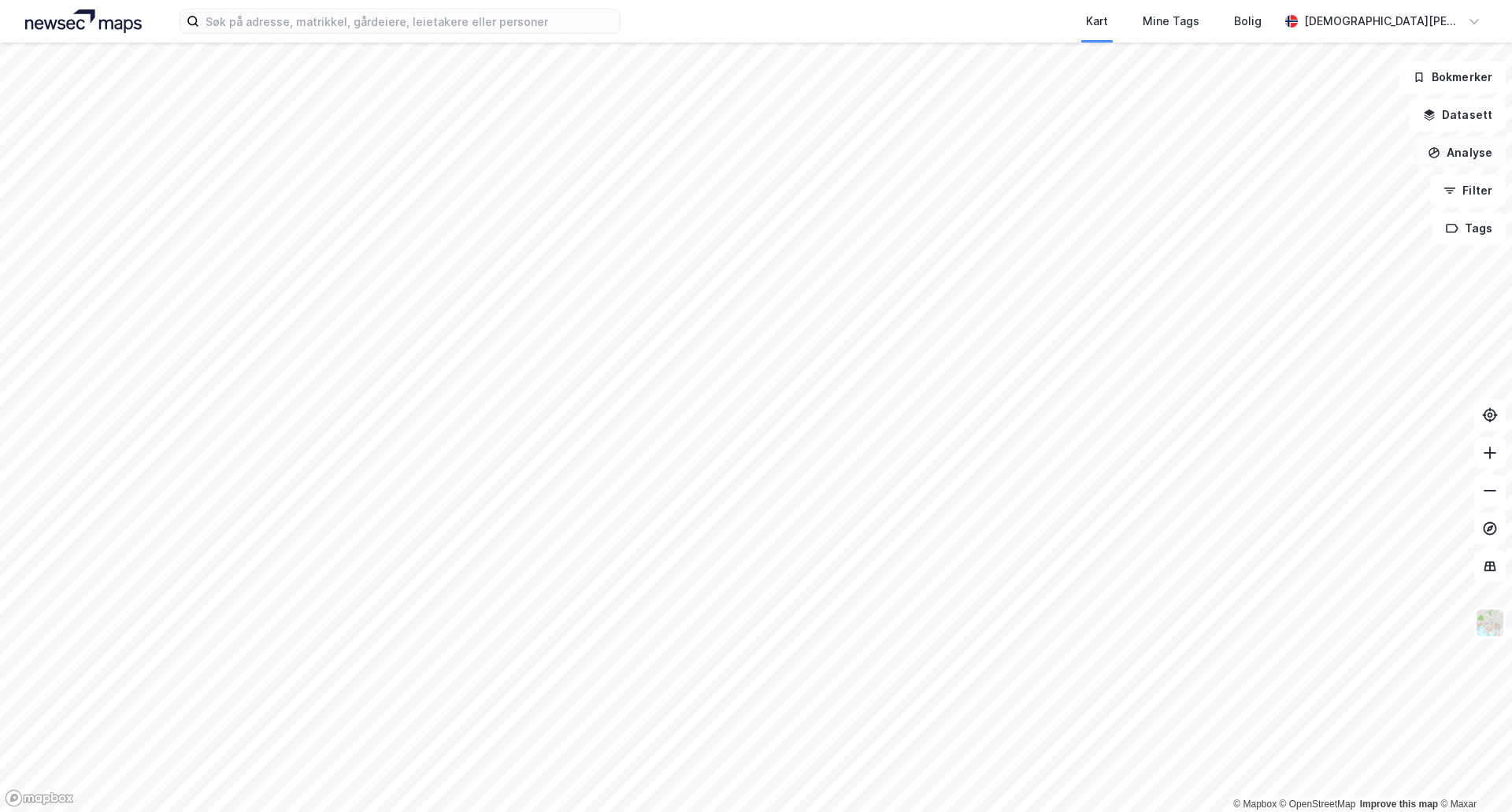
click at [1500, 156] on button "Analyse" at bounding box center [1460, 152] width 91 height 31
click at [1466, 115] on button "Datasett" at bounding box center [1458, 115] width 96 height 31
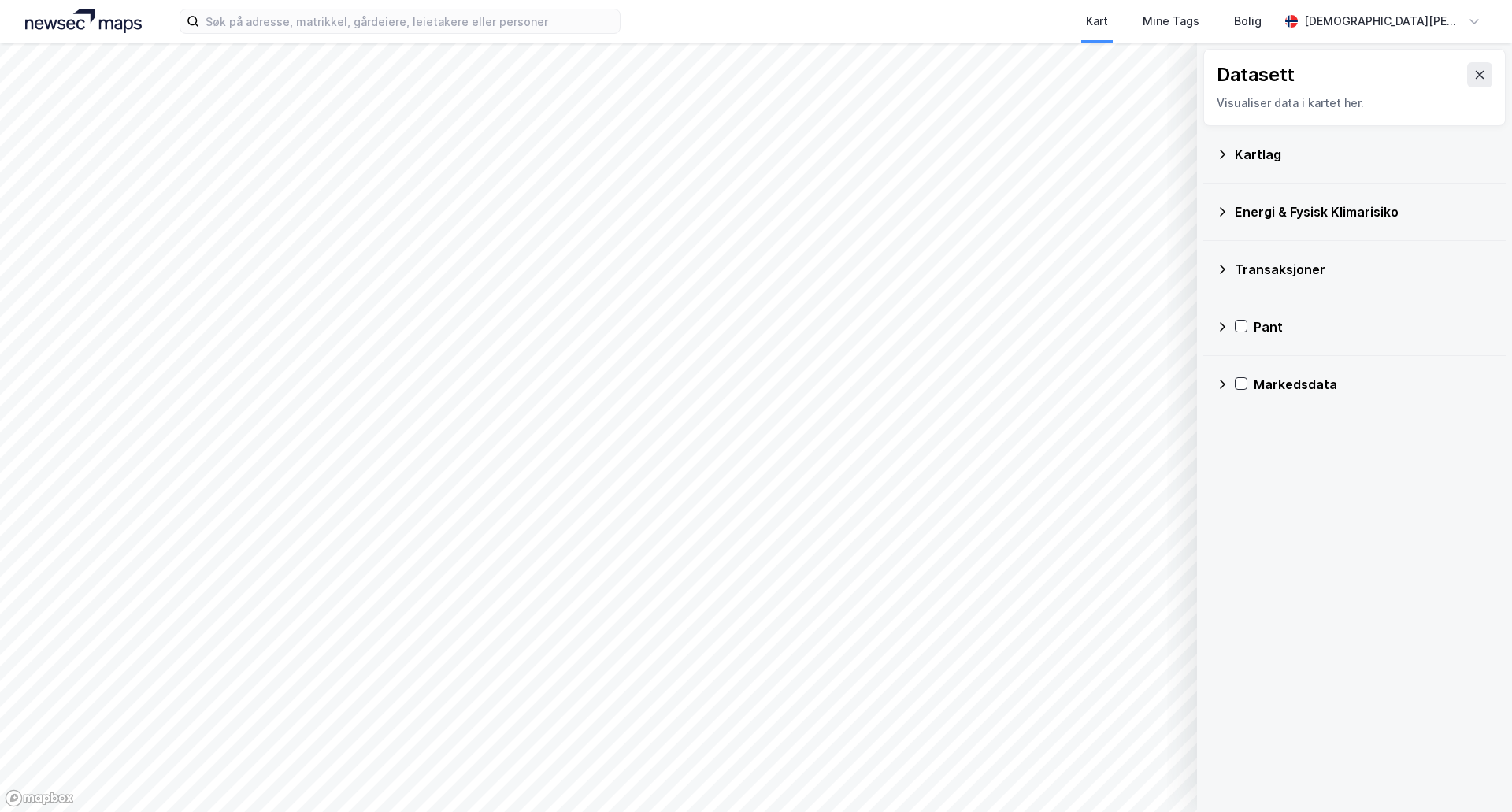
click at [1225, 271] on icon at bounding box center [1222, 269] width 12 height 12
click at [1218, 151] on icon at bounding box center [1222, 154] width 12 height 12
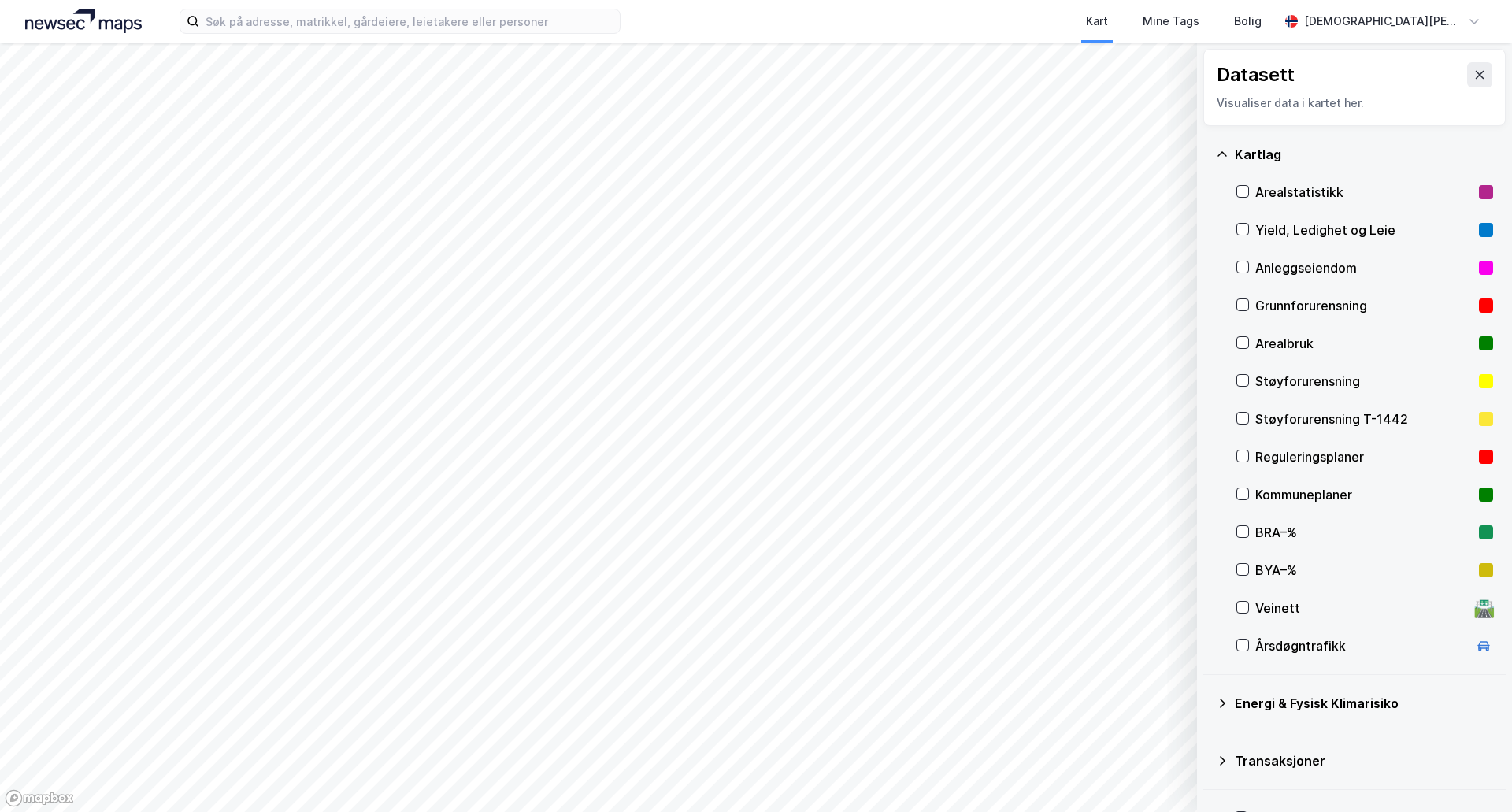
click at [1218, 151] on icon at bounding box center [1222, 154] width 12 height 12
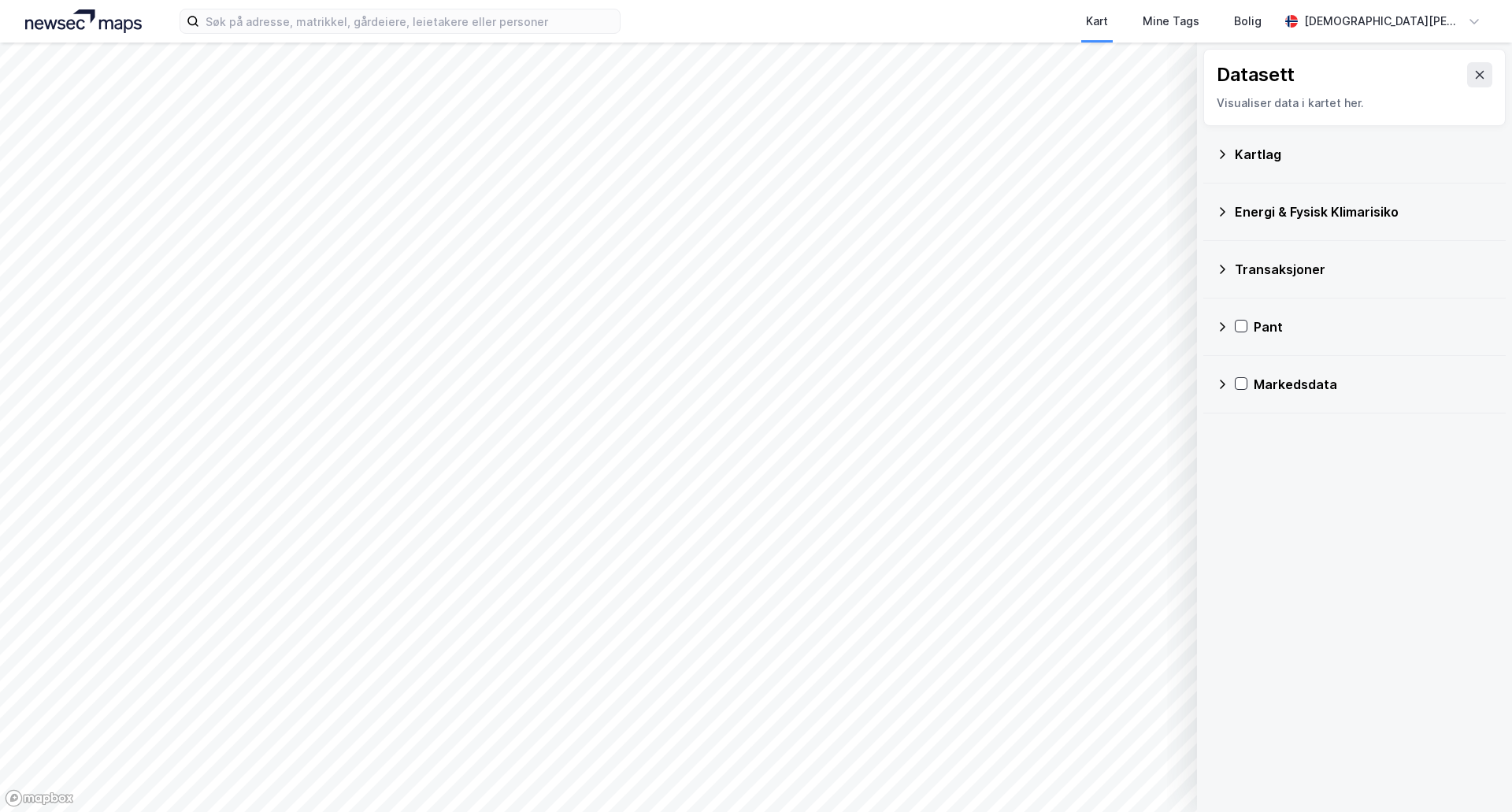
click at [1216, 389] on icon at bounding box center [1222, 384] width 12 height 12
click at [1235, 470] on div "Markedsdata Arealledighet Leiekontrakter Prosjekter Transaksjoner" at bounding box center [1354, 461] width 302 height 209
click at [1244, 463] on icon at bounding box center [1243, 460] width 12 height 12
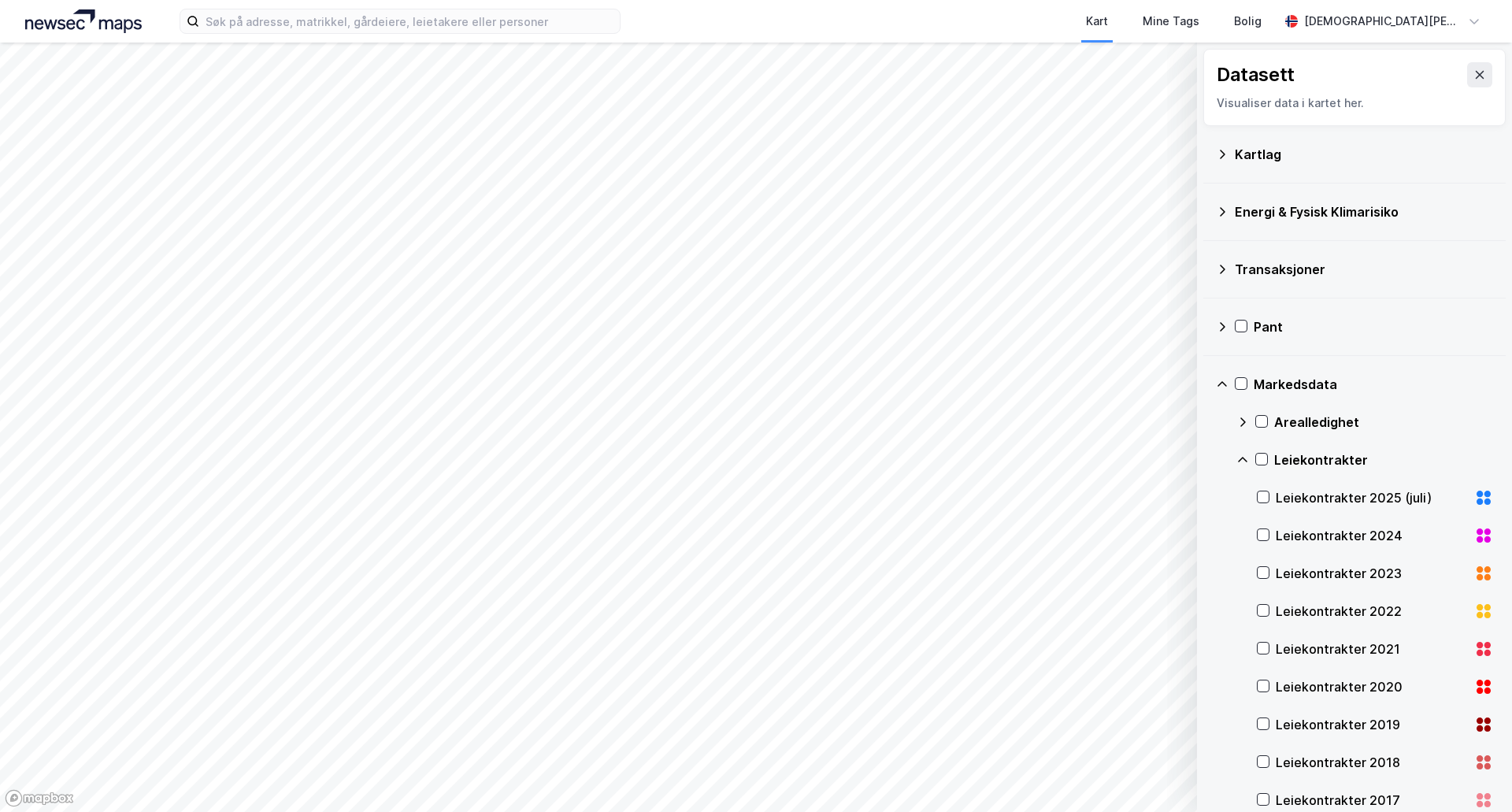
click at [1293, 504] on div "Leiekontrakter 2025 (juli)" at bounding box center [1372, 498] width 192 height 19
click at [1253, 531] on div "Arealledighet Leiekontrakter Leiekontrakter 2025 (juli) Leiekontrakter 2024 Lei…" at bounding box center [1365, 649] width 257 height 491
click at [1266, 531] on icon at bounding box center [1263, 535] width 11 height 11
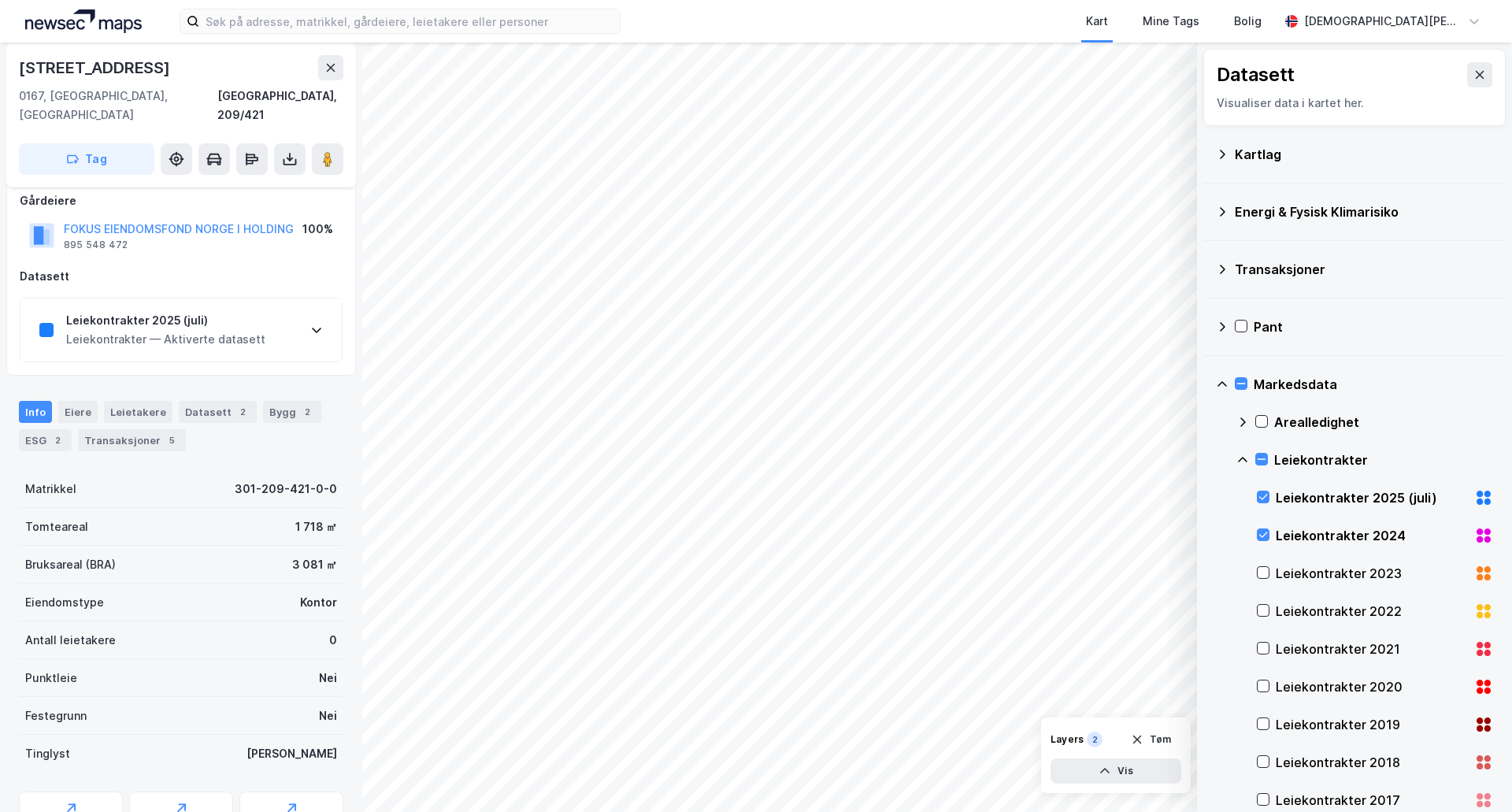
scroll to position [153, 0]
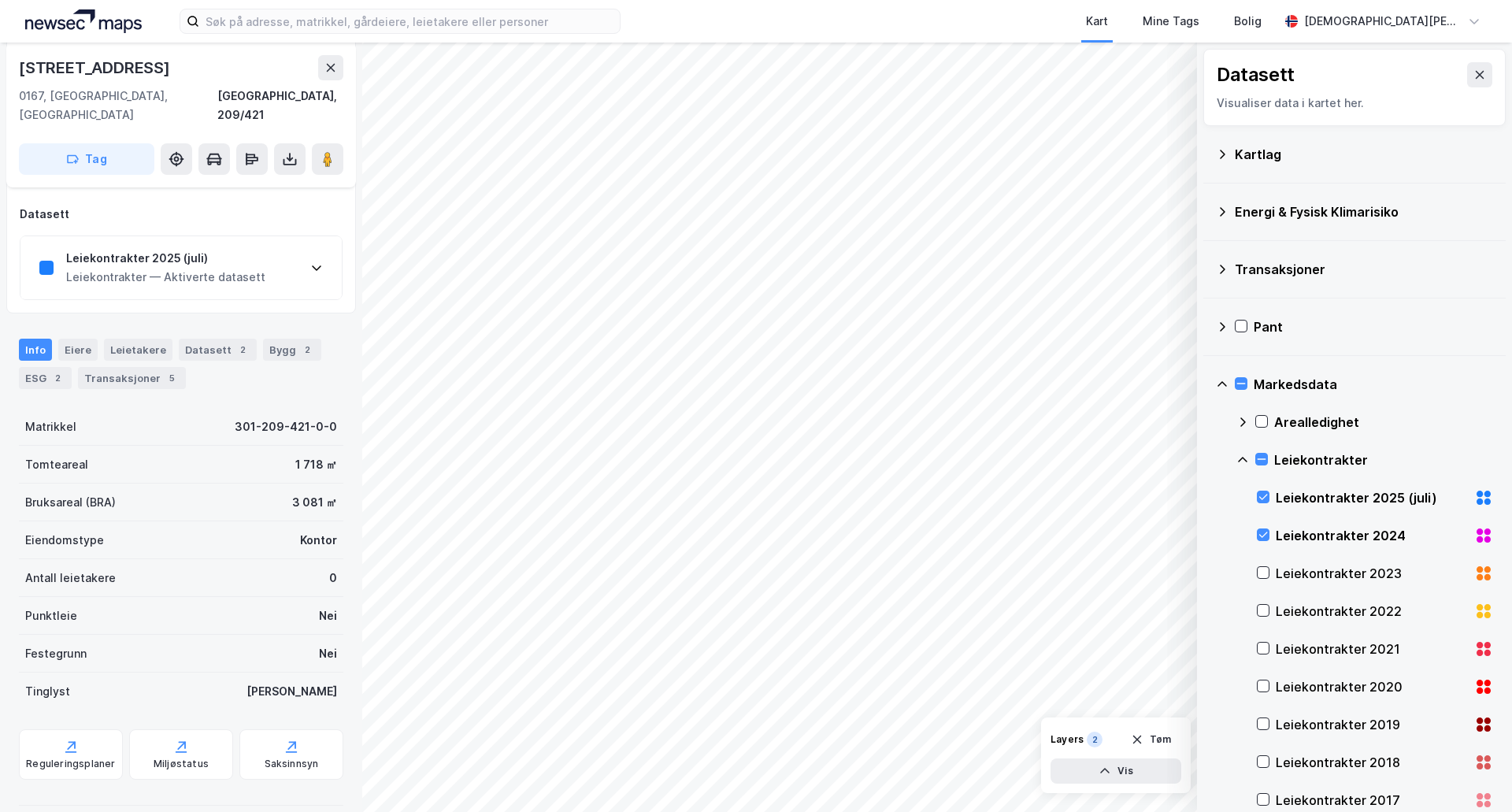
click at [229, 267] on div "Leiekontrakter — Aktiverte datasett" at bounding box center [165, 277] width 199 height 19
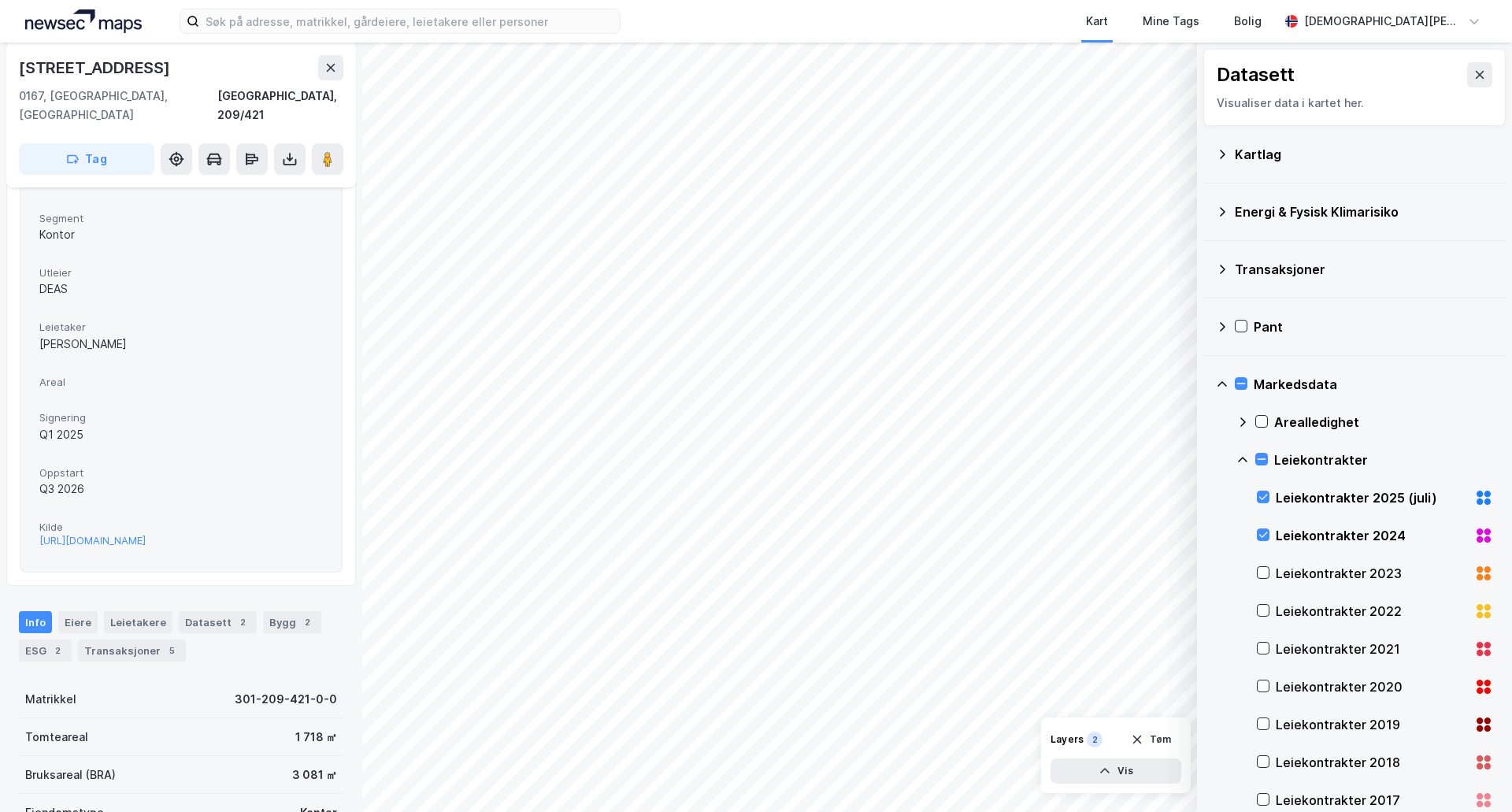
scroll to position [394, 0]
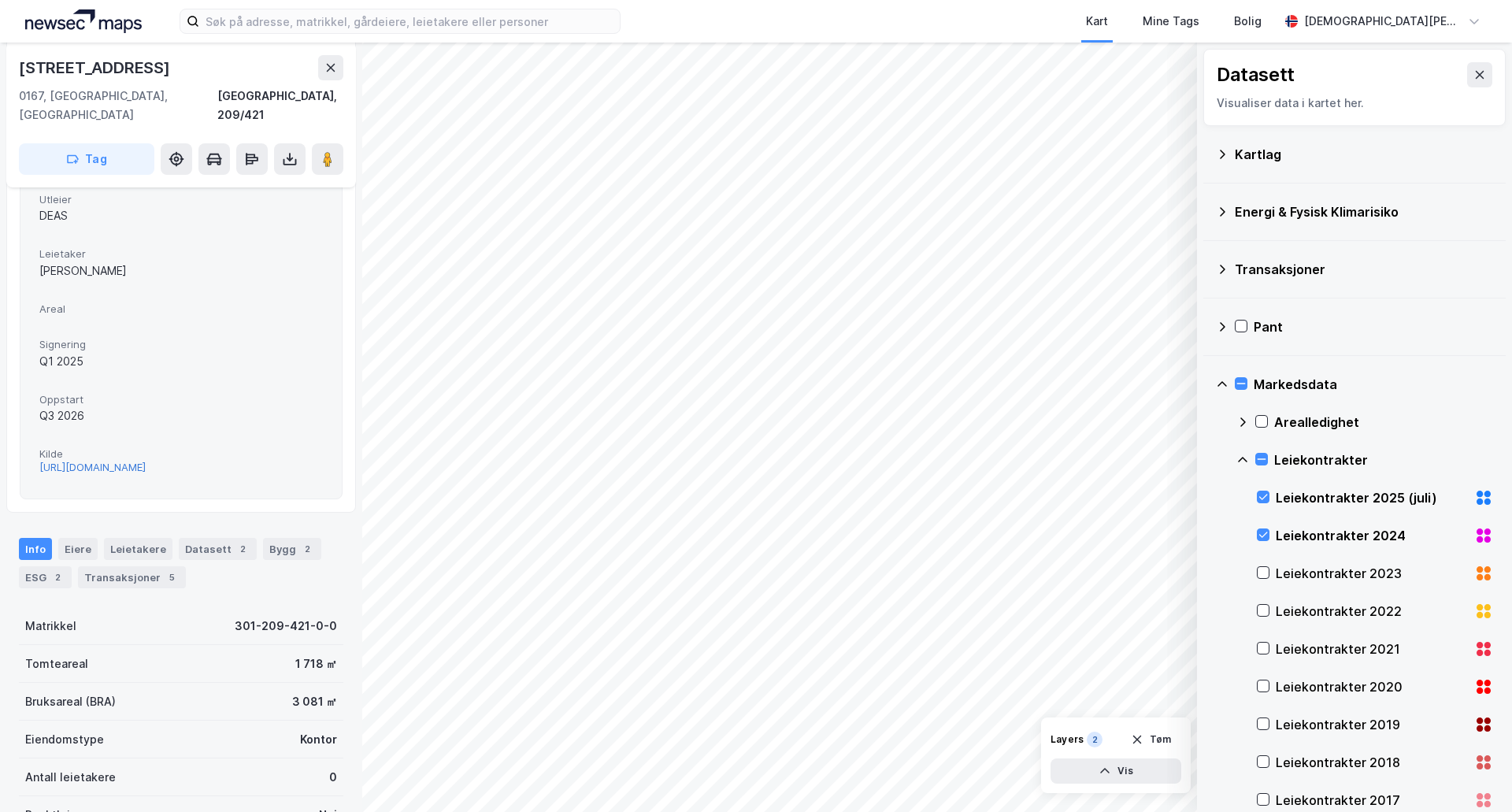
click at [145, 461] on div "https://eiendomswatch.no/nyheter/kontor/article17840924.ece" at bounding box center [92, 467] width 106 height 13
click at [1263, 572] on icon at bounding box center [1263, 572] width 11 height 11
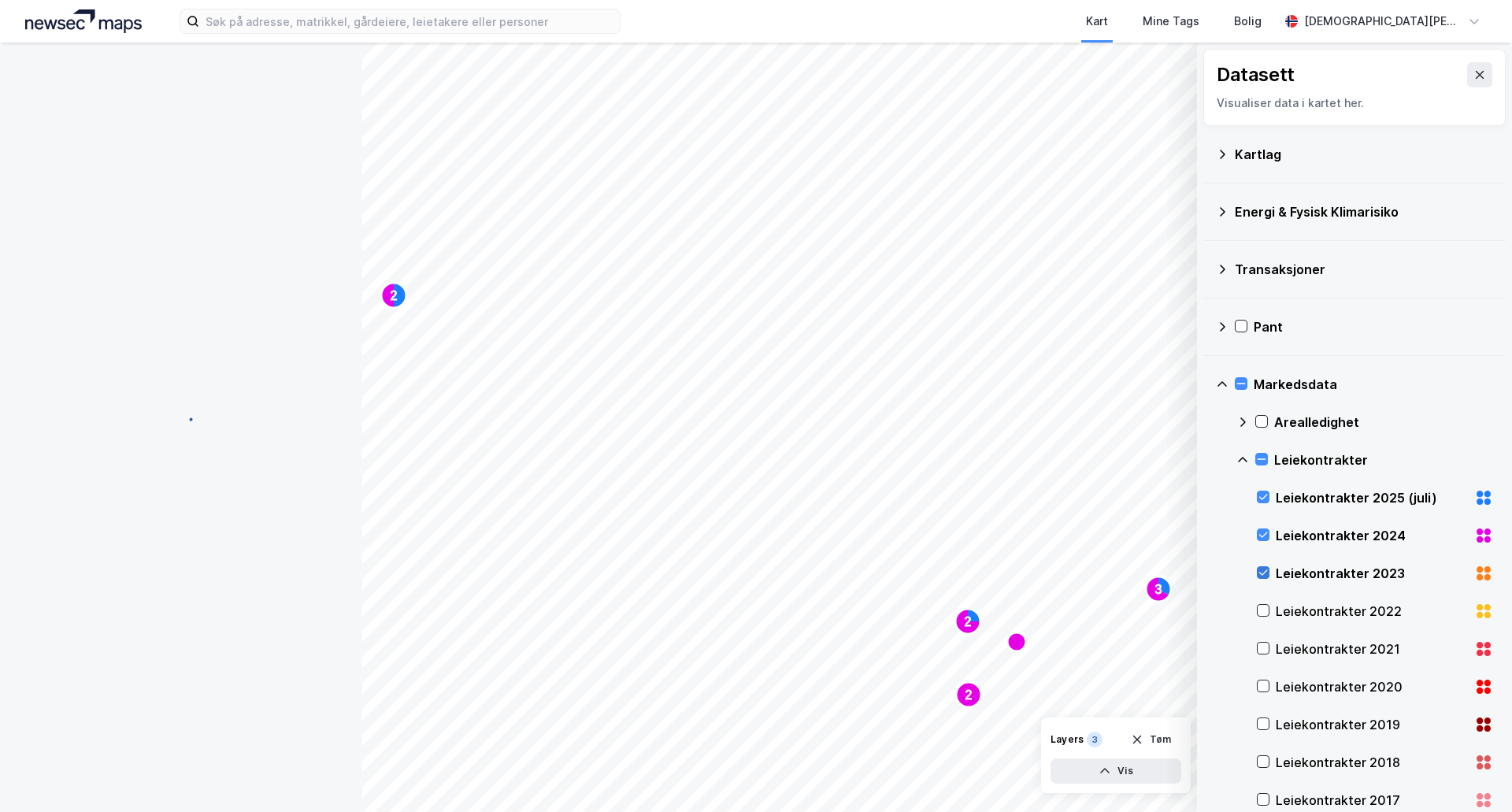
scroll to position [0, 0]
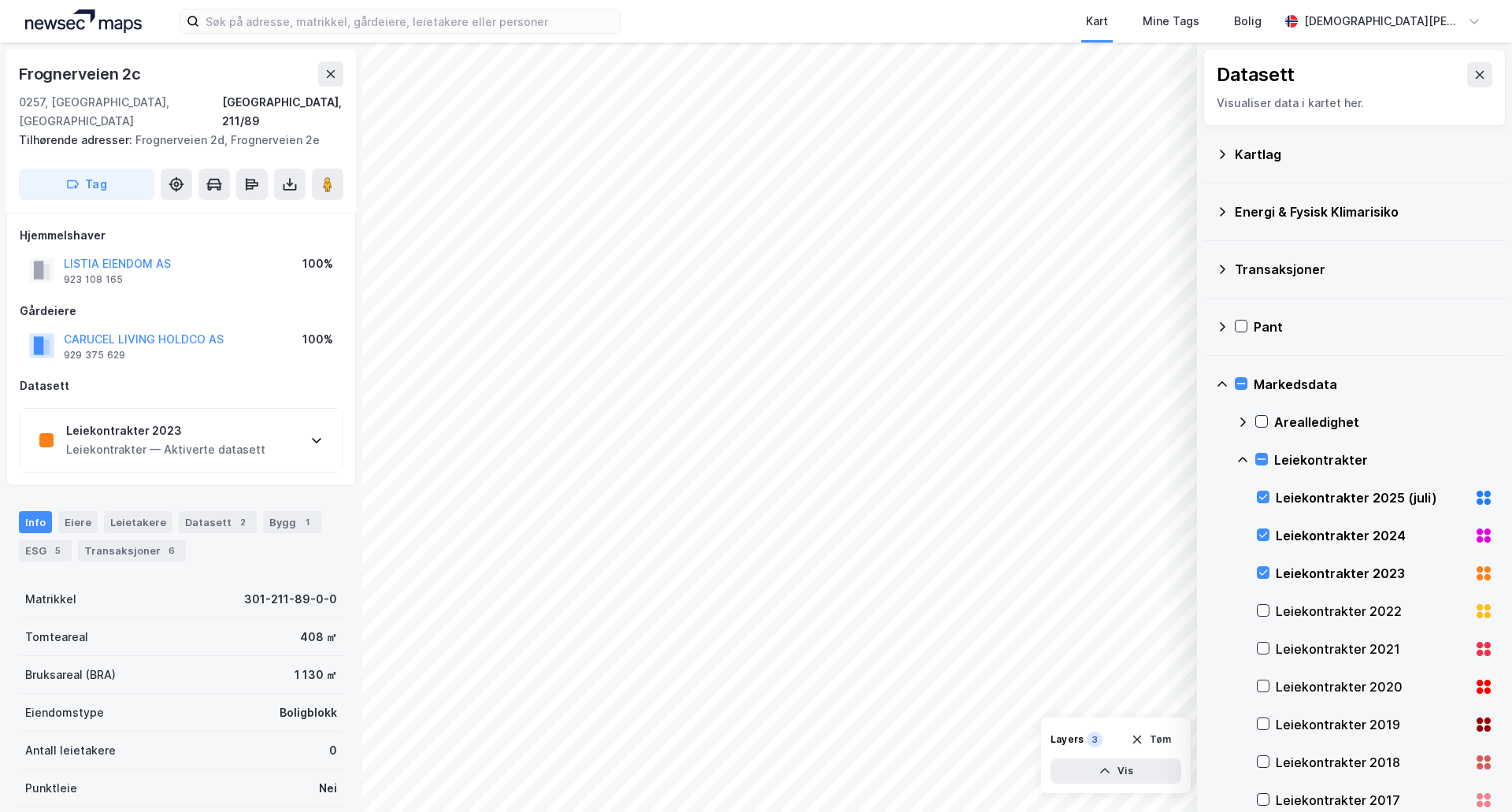
click at [242, 422] on div "Leiekontrakter 2023" at bounding box center [165, 431] width 199 height 19
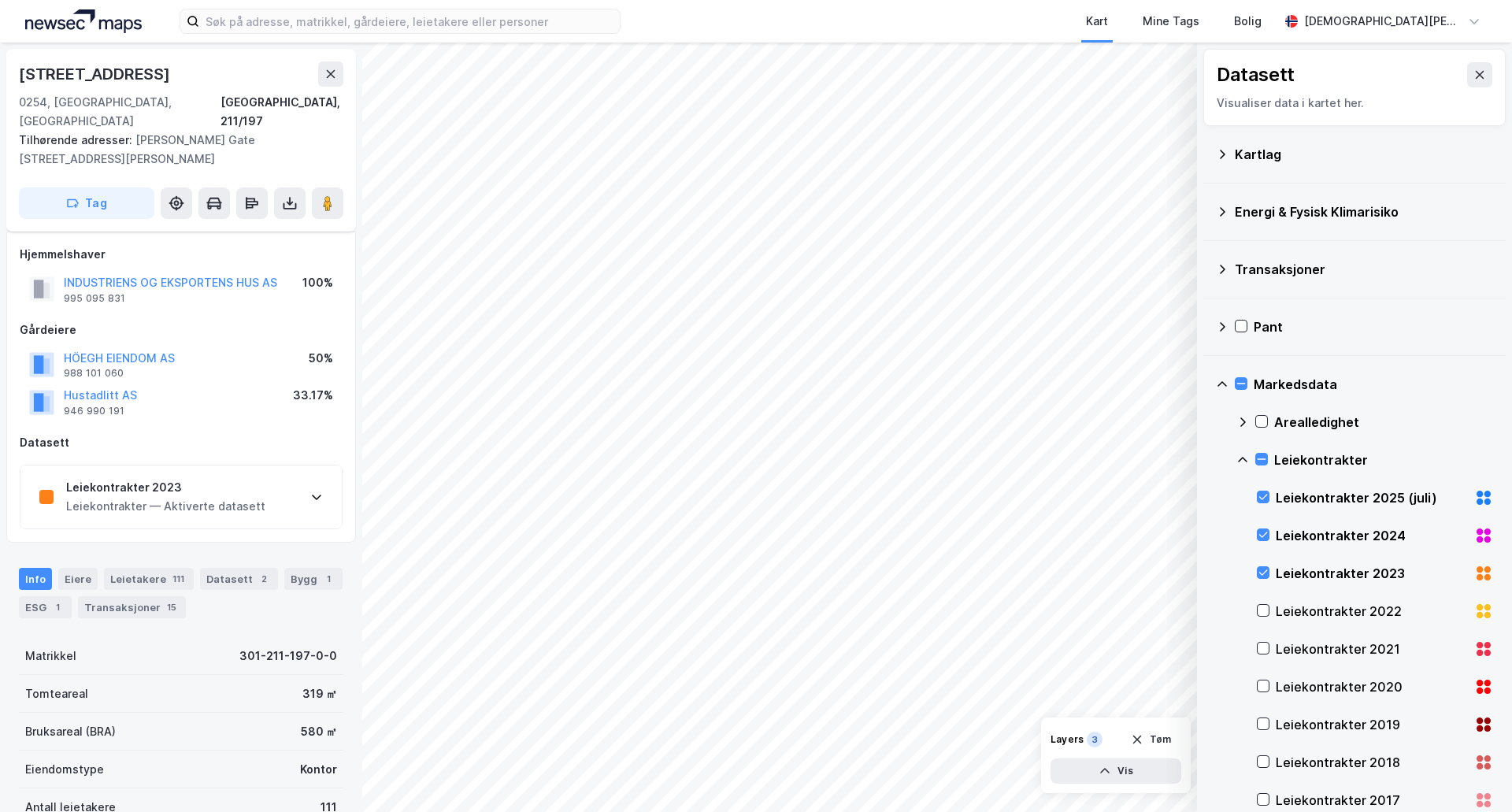
scroll to position [132, 0]
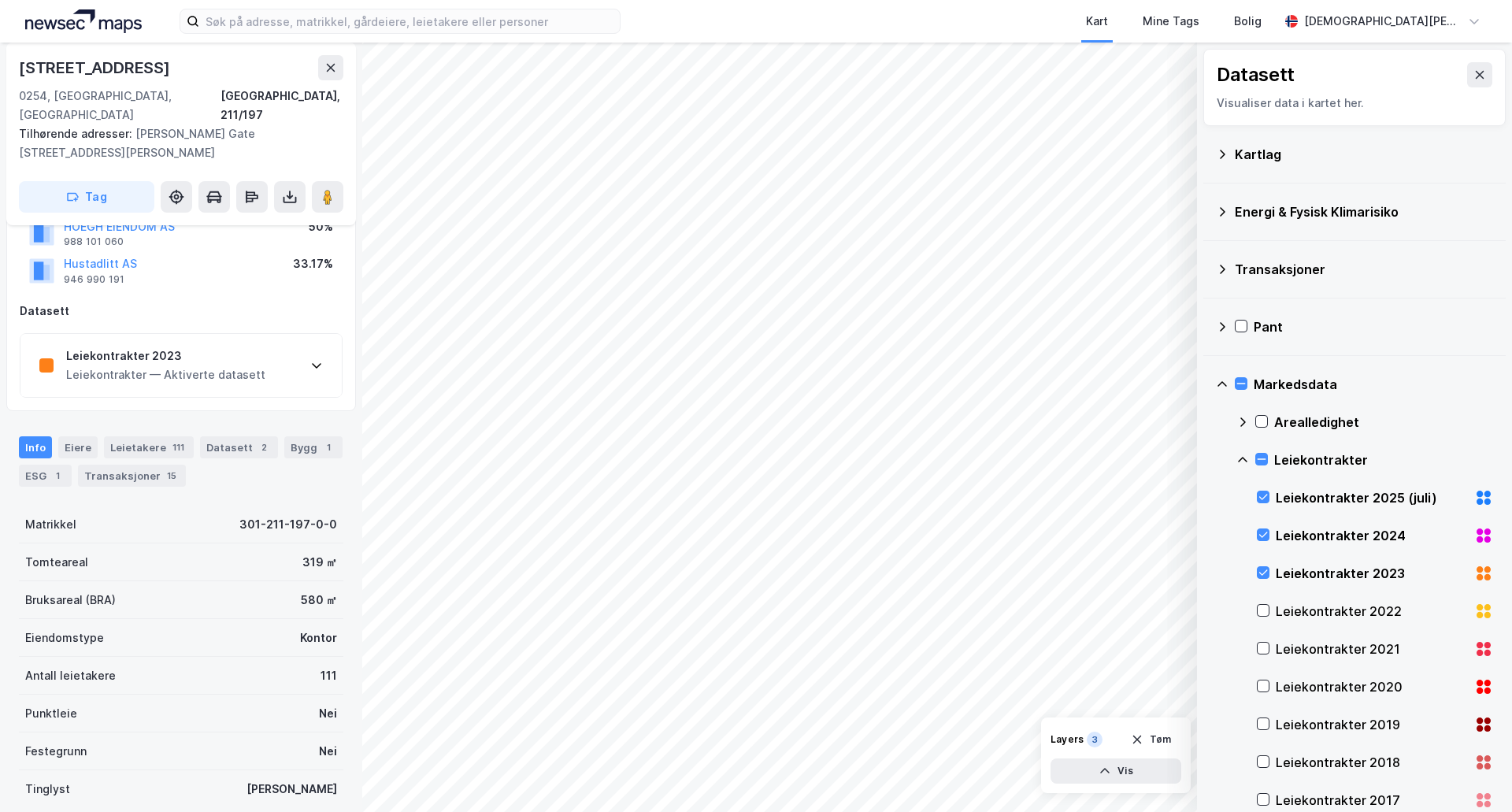
click at [213, 382] on div "Hjemmelshaver INDUSTRIENS OG EKSPORTENS HUS AS 995 095 831 100% Gårdeiere HÖEGH…" at bounding box center [180, 255] width 349 height 311
click at [243, 366] on div "Leiekontrakter — Aktiverte datasett" at bounding box center [165, 376] width 199 height 19
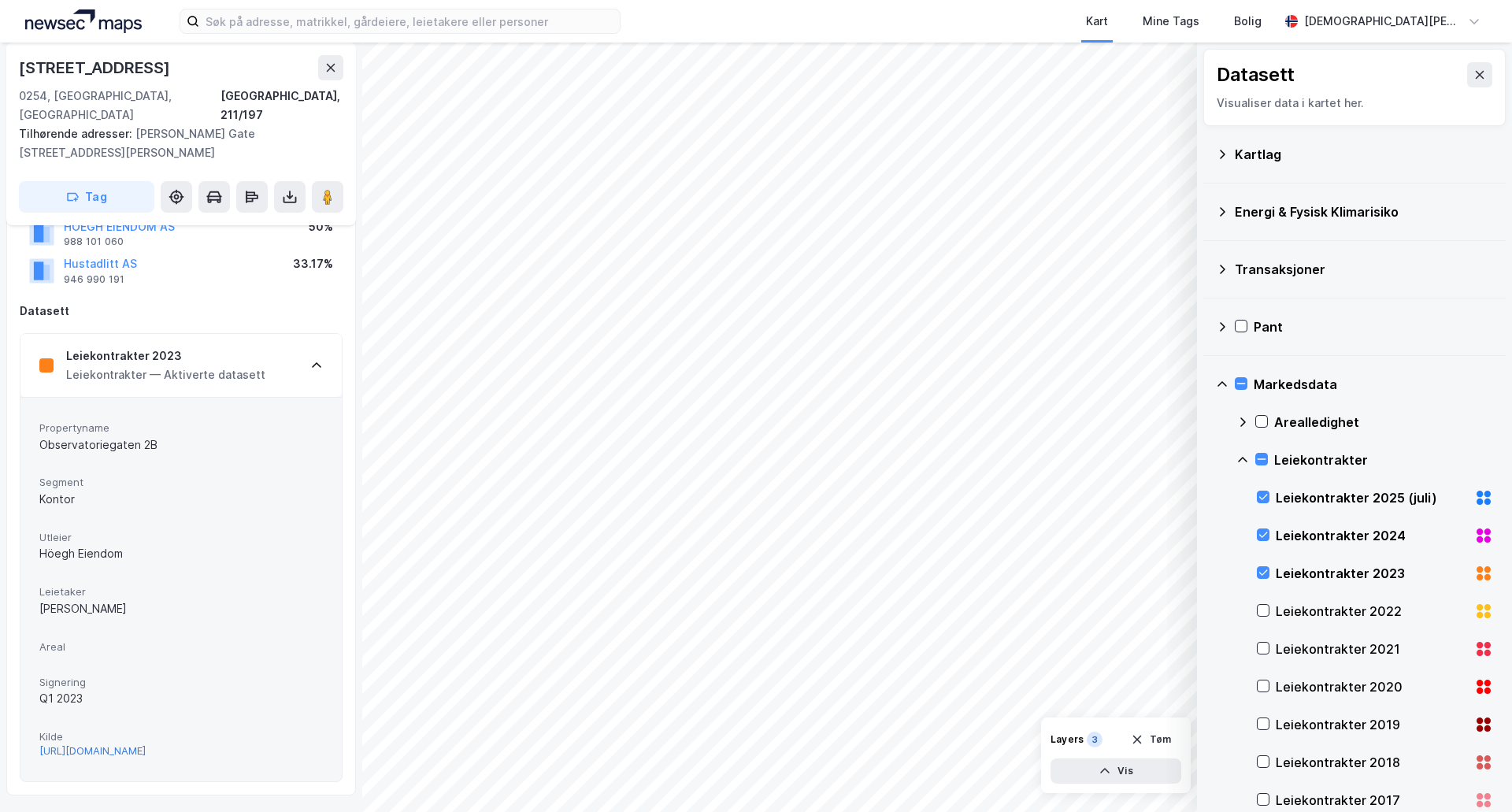
click at [145, 744] on div "https://ne.no/2023/02/02/flytter-inn-i-historiske-lokaler/" at bounding box center [92, 750] width 106 height 13
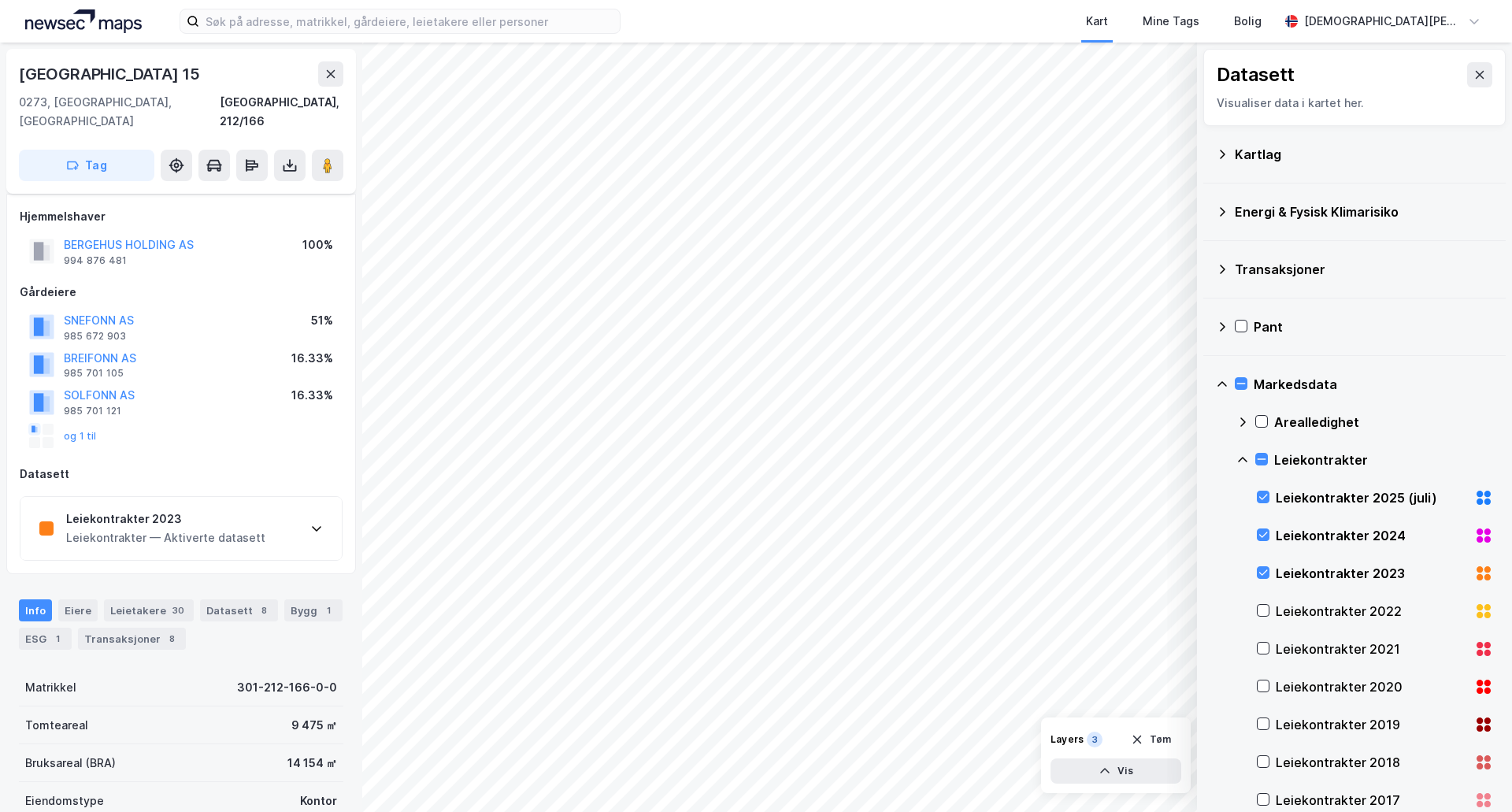
scroll to position [132, 0]
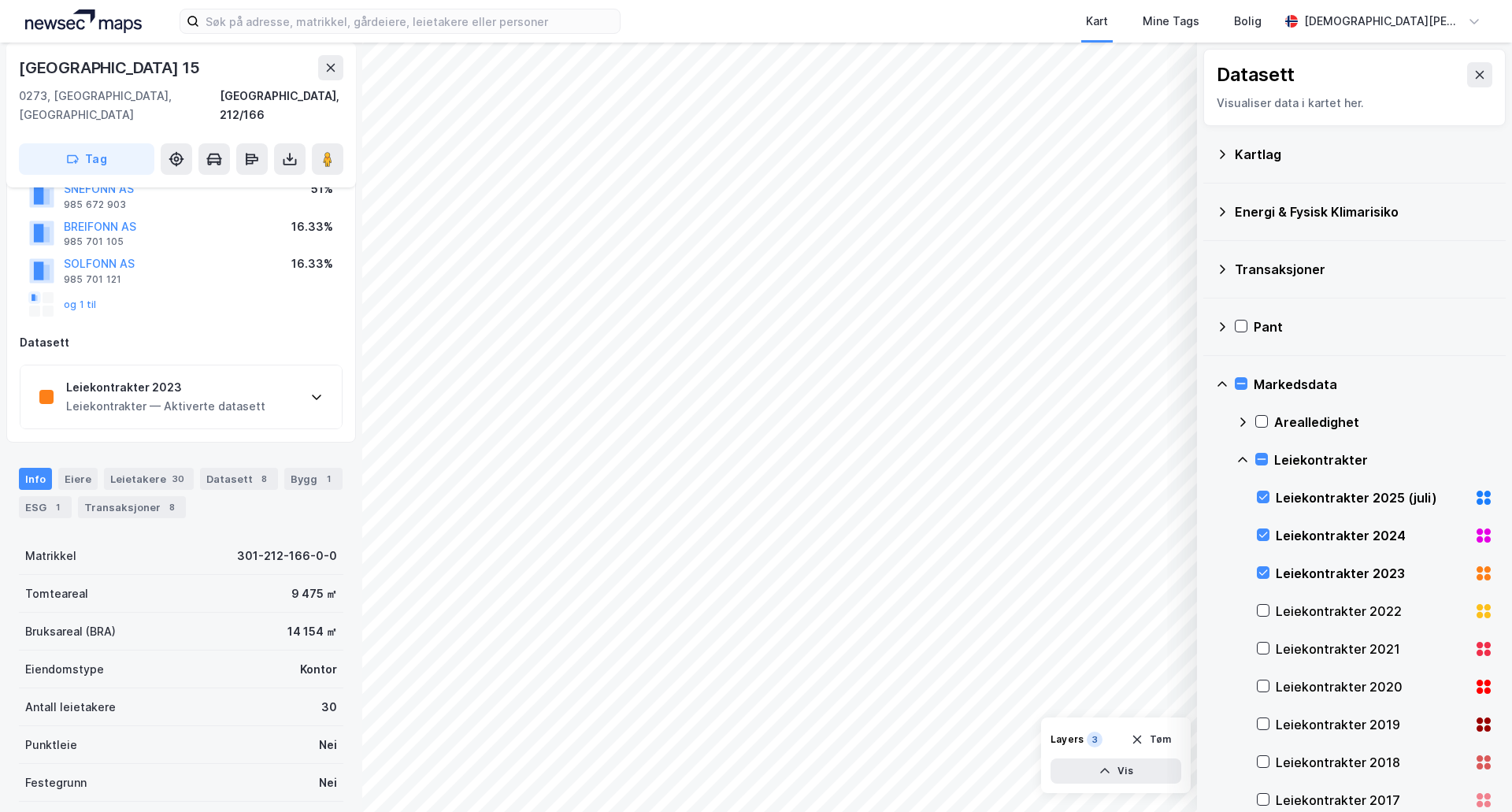
click at [278, 375] on div "Leiekontrakter 2023 Leiekontrakter — Aktiverte datasett" at bounding box center [181, 397] width 321 height 63
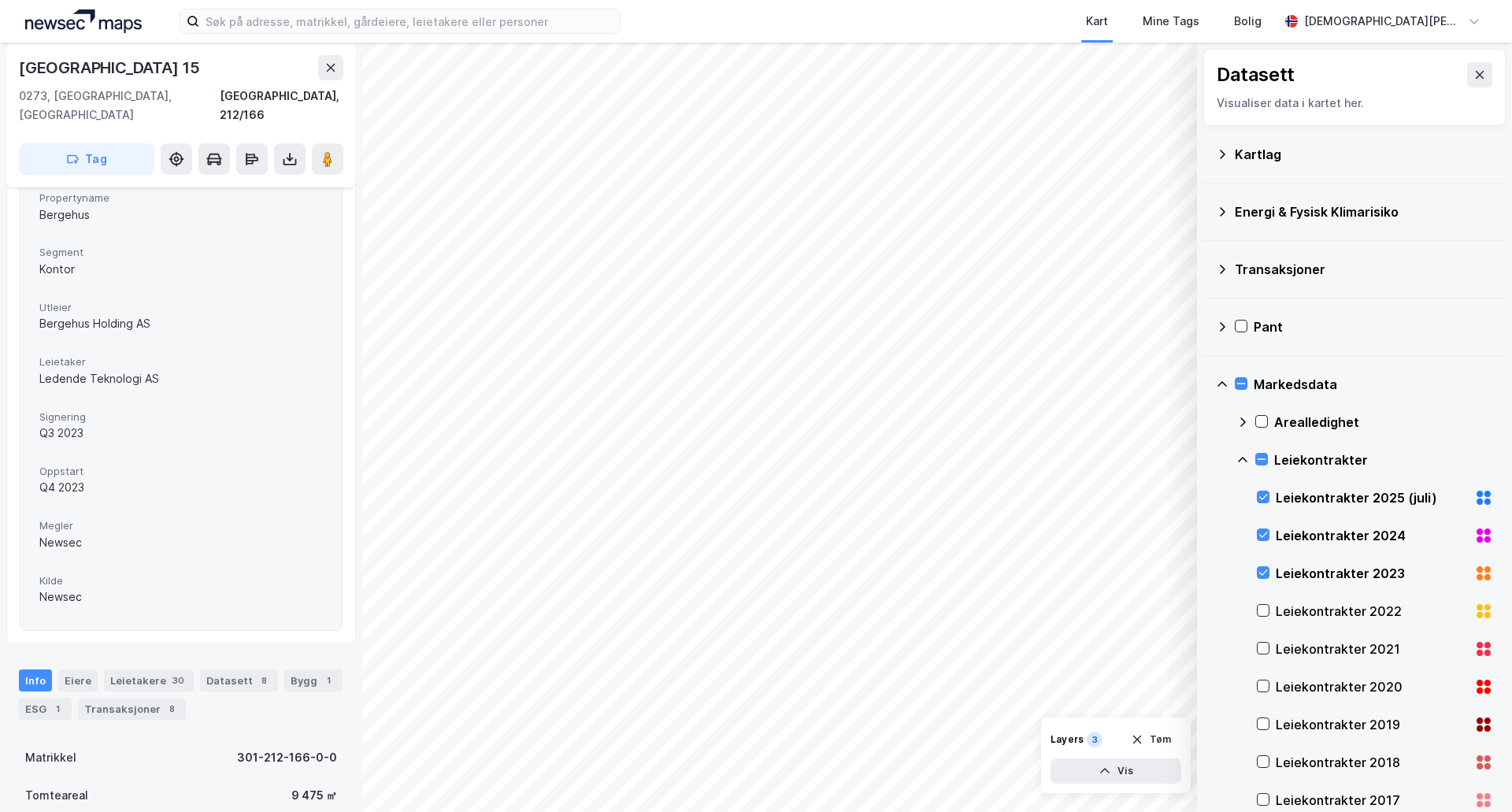
scroll to position [394, 0]
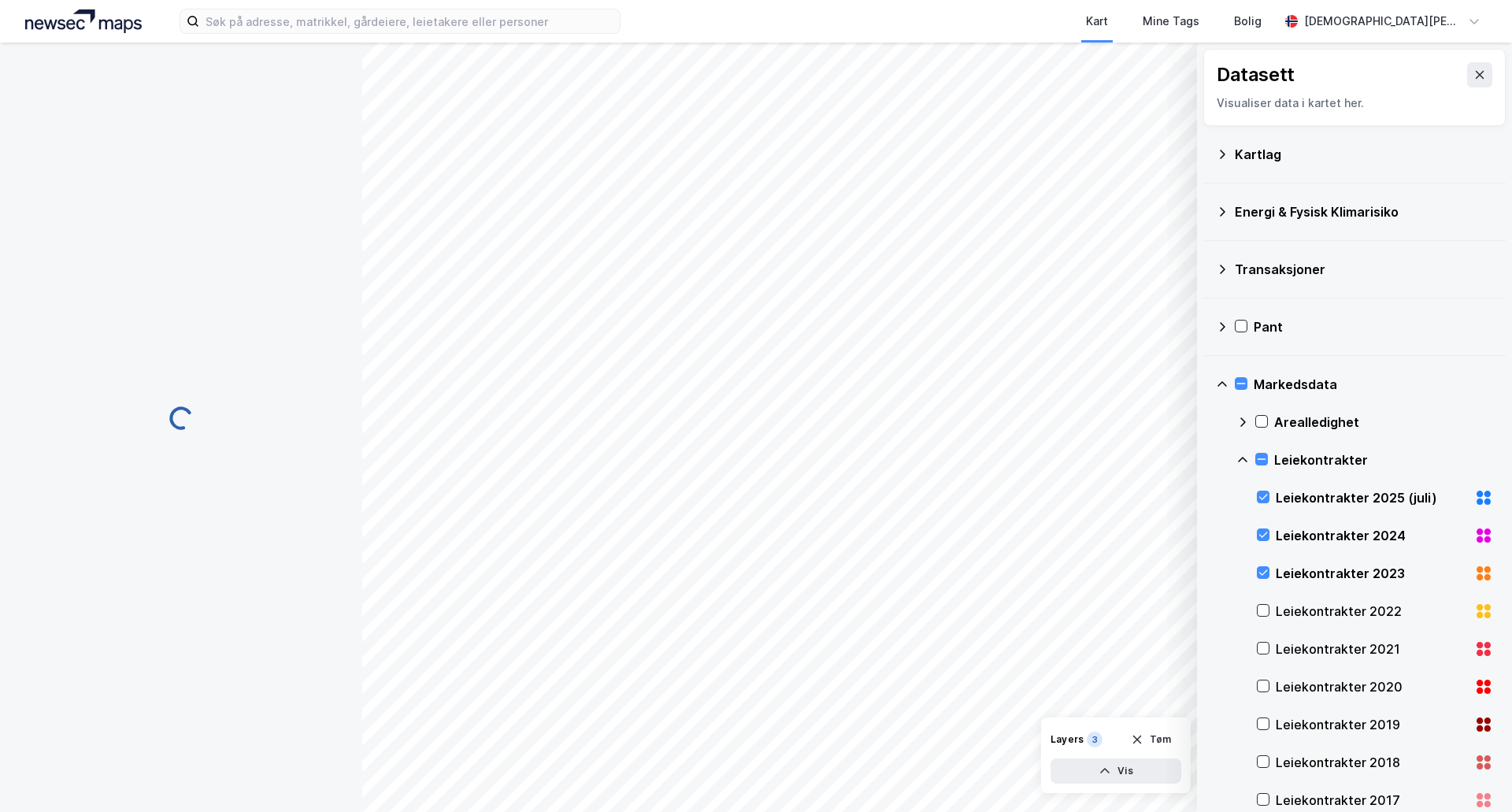
scroll to position [73, 0]
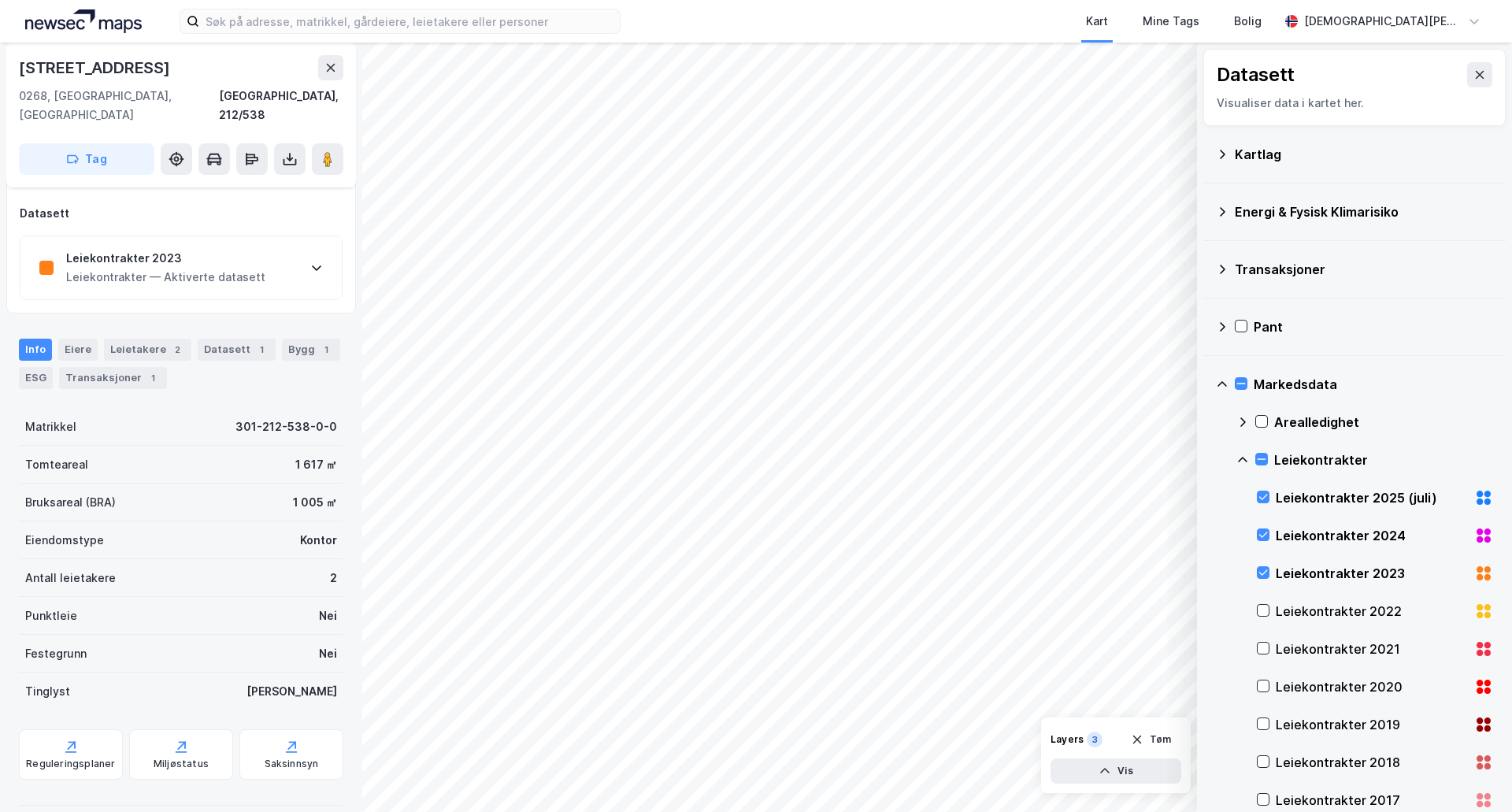
click at [266, 256] on div "Leiekontrakter 2023 Leiekontrakter — Aktiverte datasett" at bounding box center [181, 267] width 321 height 63
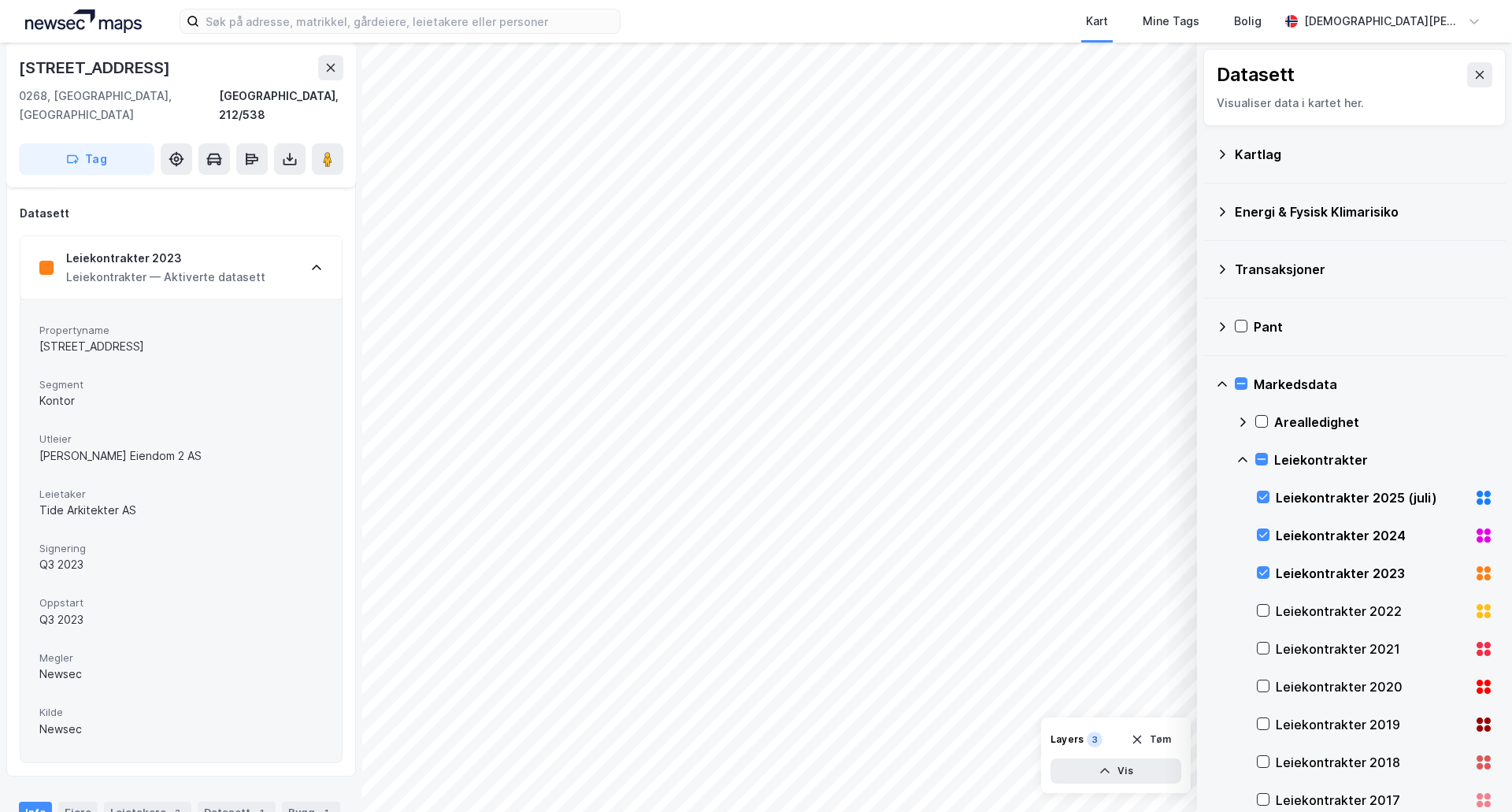
click at [308, 252] on div "Leiekontrakter 2023 Leiekontrakter — Aktiverte datasett" at bounding box center [181, 267] width 321 height 63
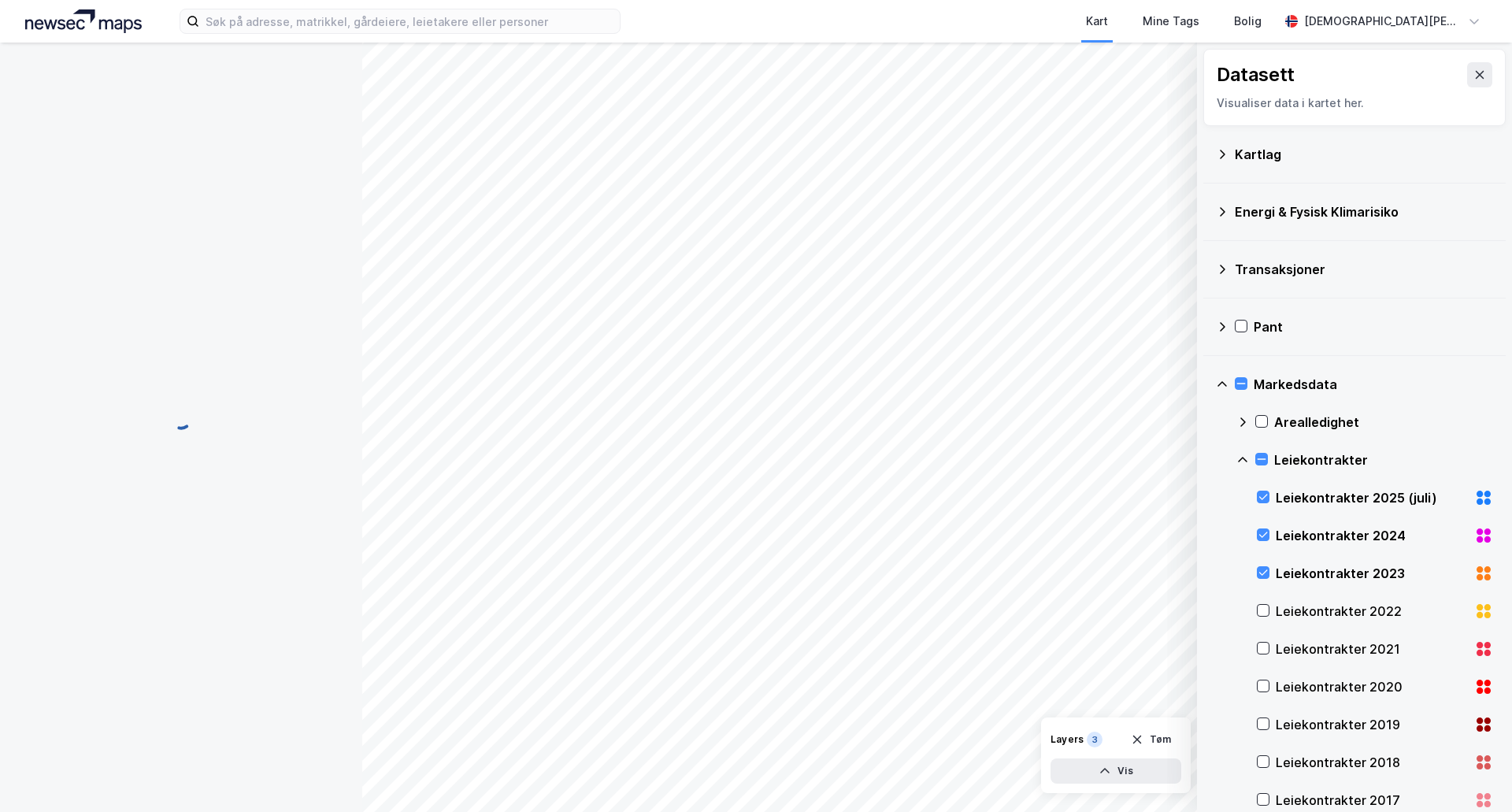
scroll to position [73, 0]
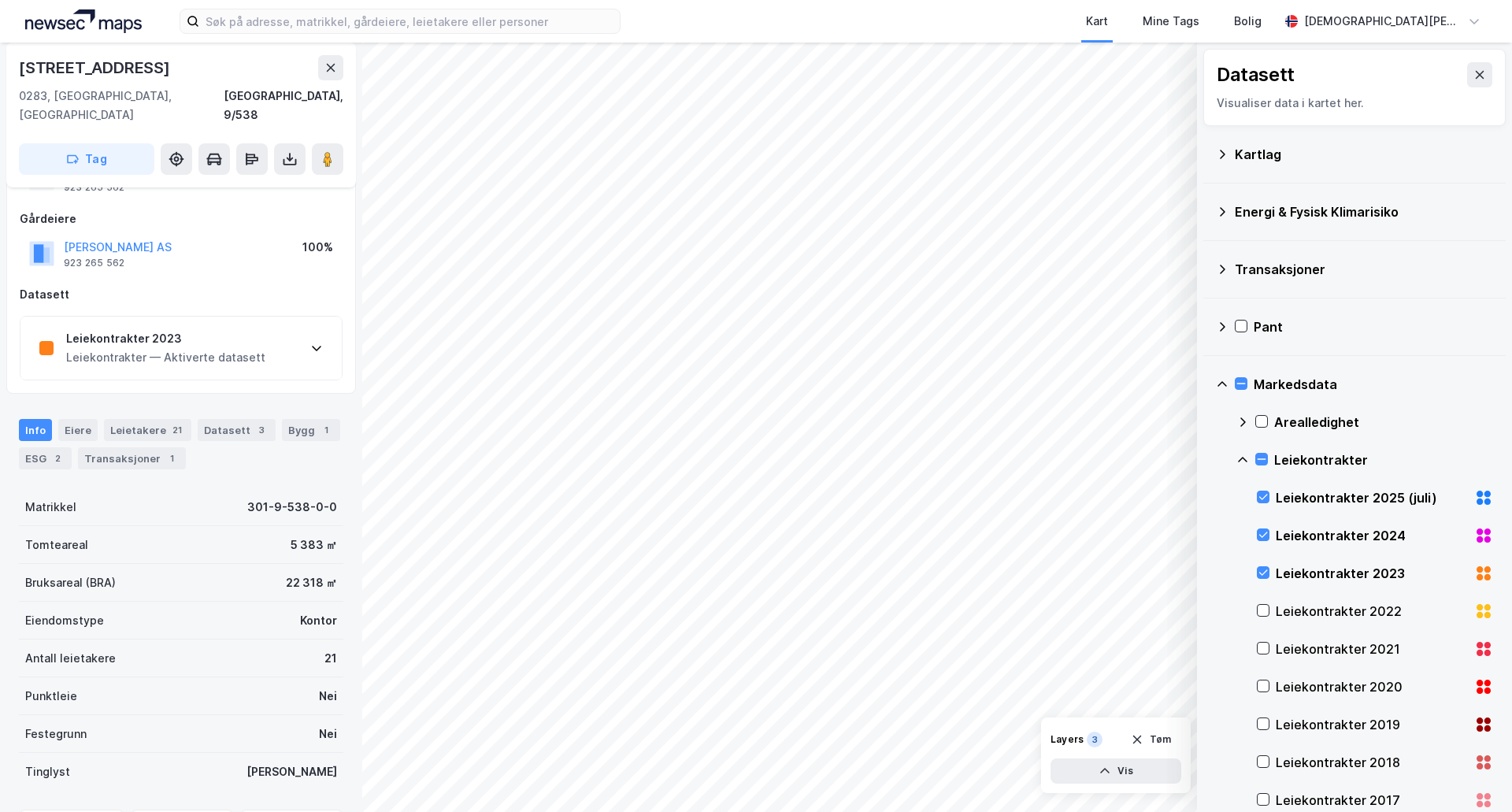
click at [309, 321] on div "Leiekontrakter 2023 Leiekontrakter — Aktiverte datasett" at bounding box center [181, 348] width 321 height 63
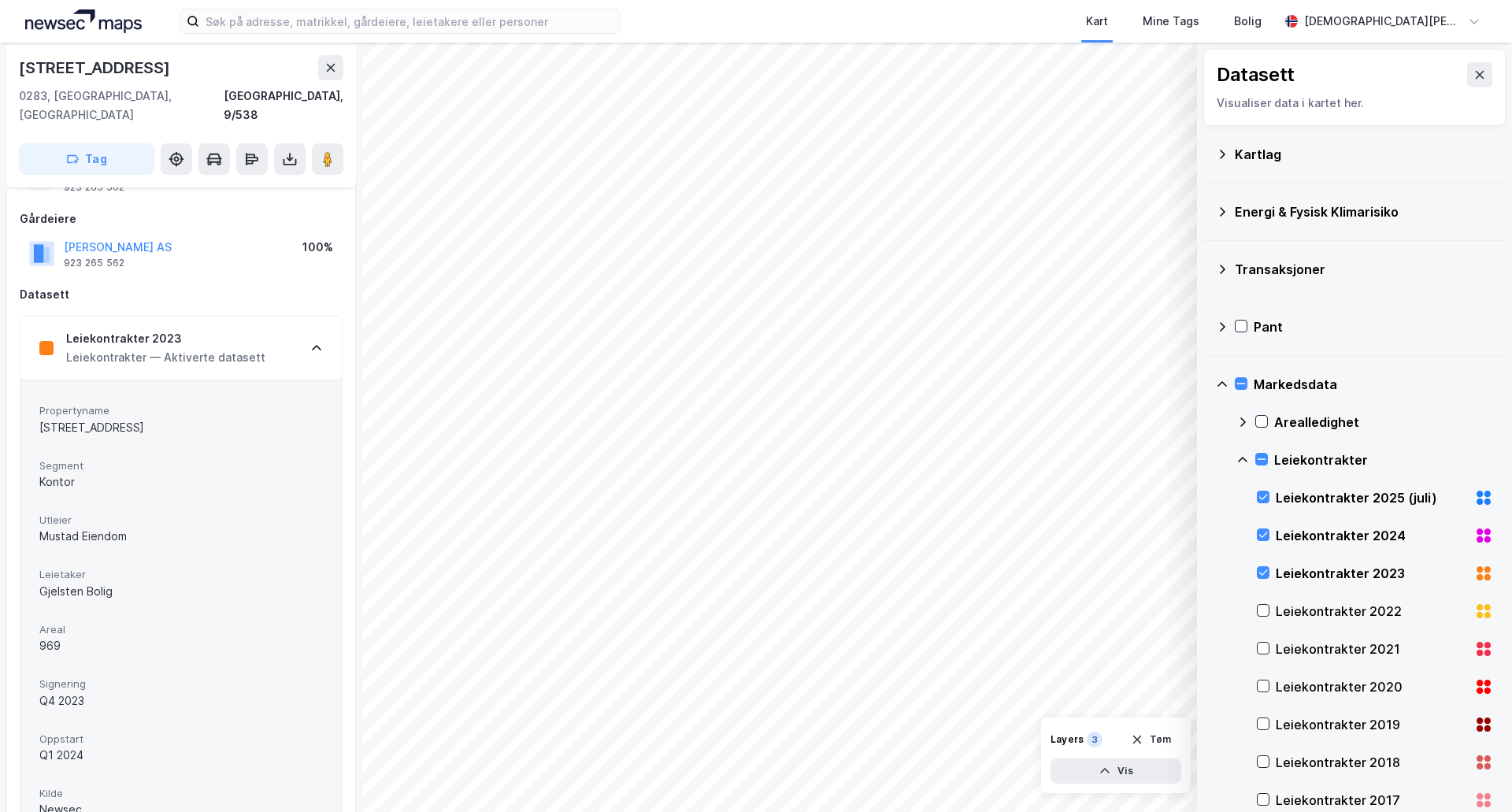
click at [1003, 37] on div "Kart Mine Tags Bolig Christian Westad © Mapbox © OpenStreetMap Improve this map…" at bounding box center [756, 406] width 1512 height 812
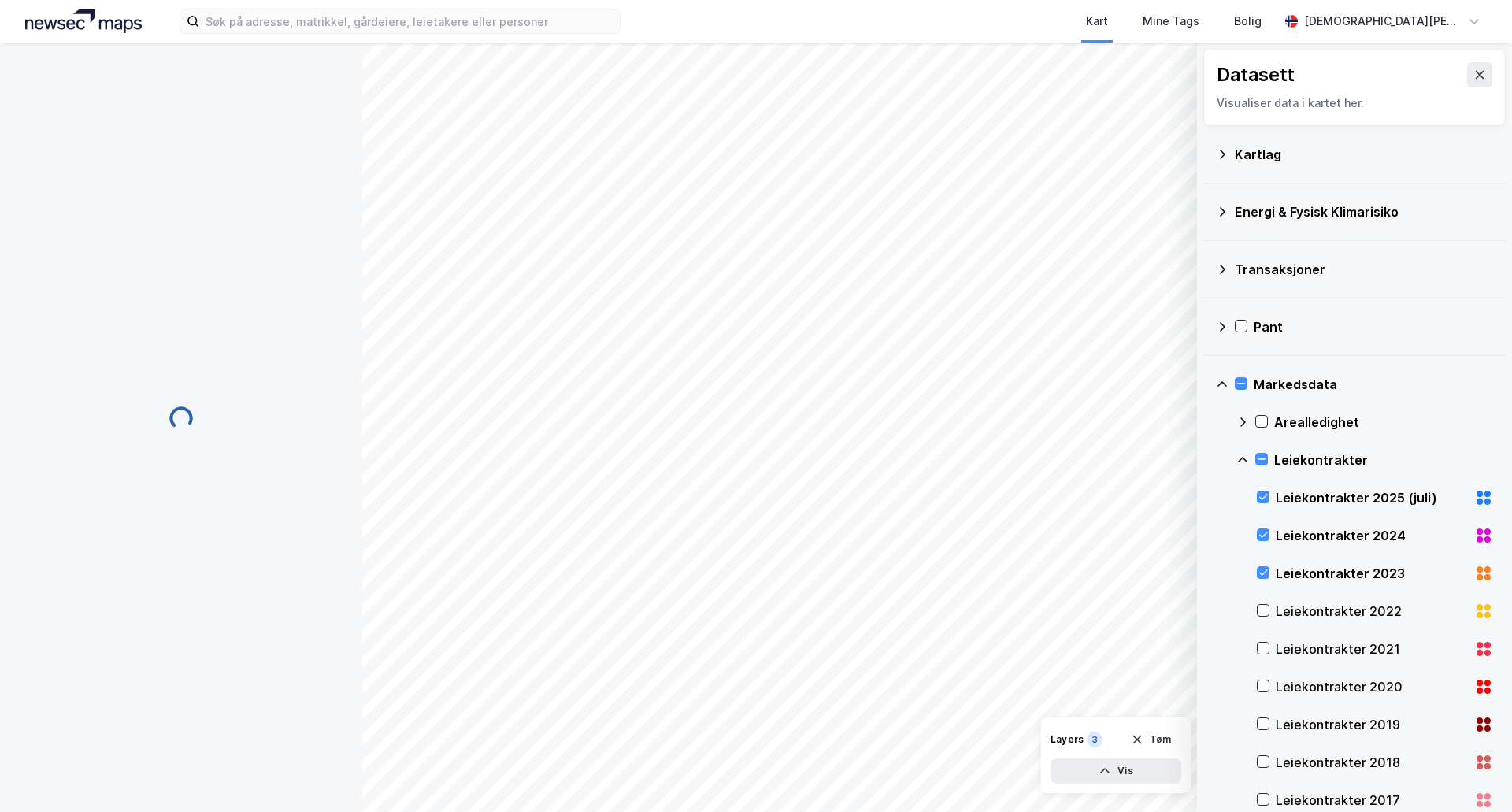
scroll to position [73, 0]
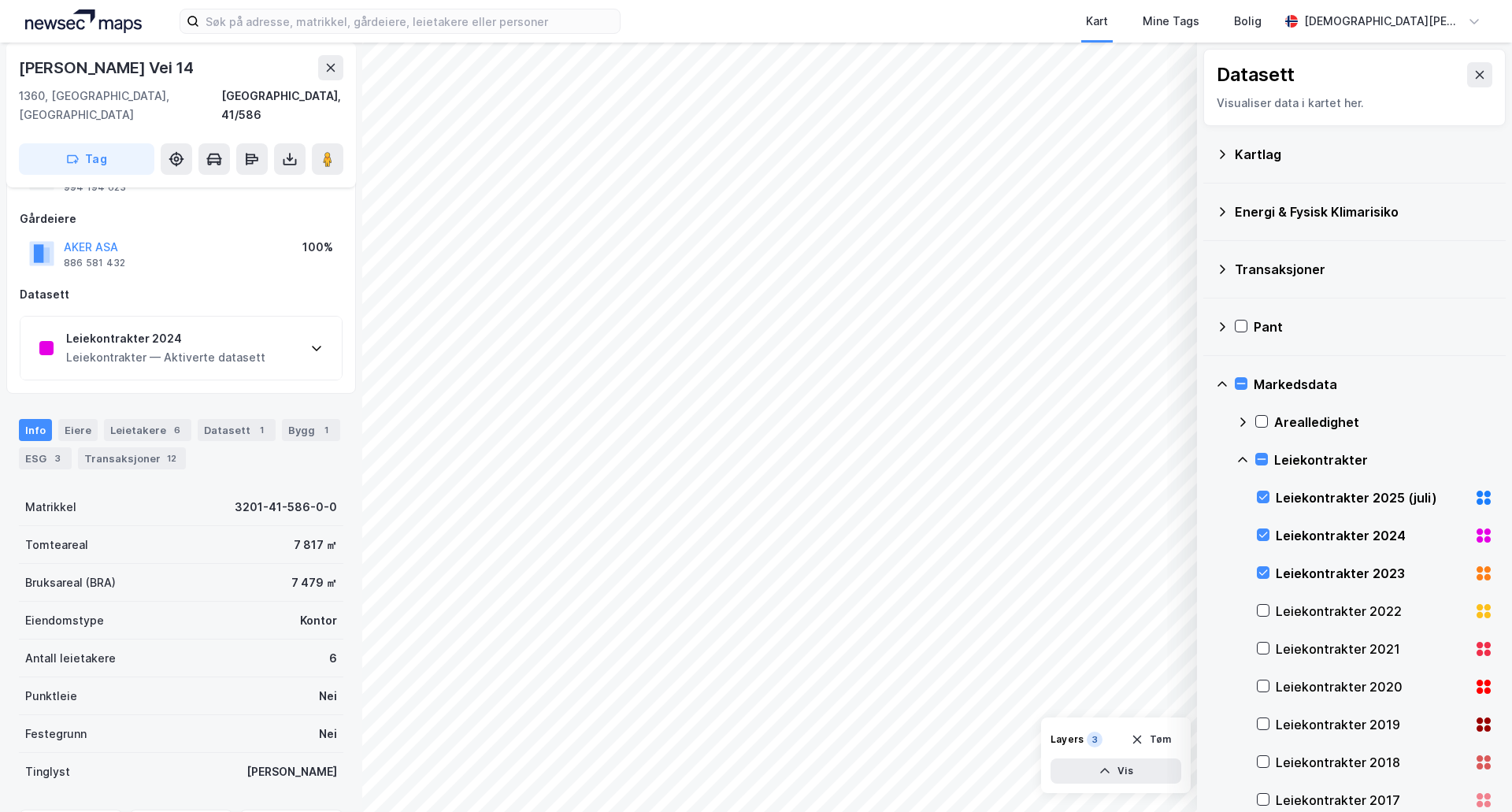
click at [294, 316] on div "Leiekontrakter 2024 Leiekontrakter — Aktiverte datasett" at bounding box center [181, 348] width 321 height 63
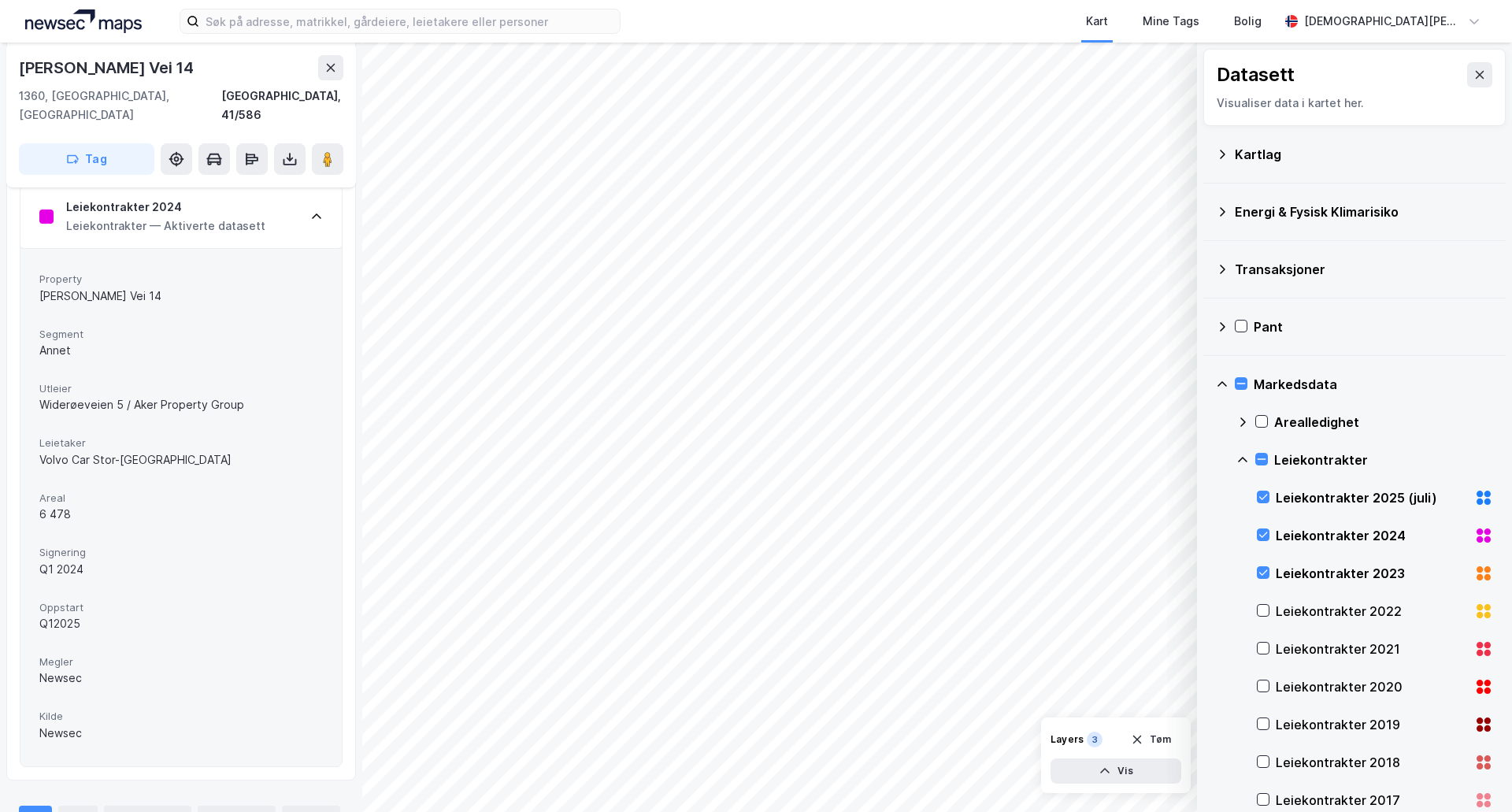
scroll to position [0, 0]
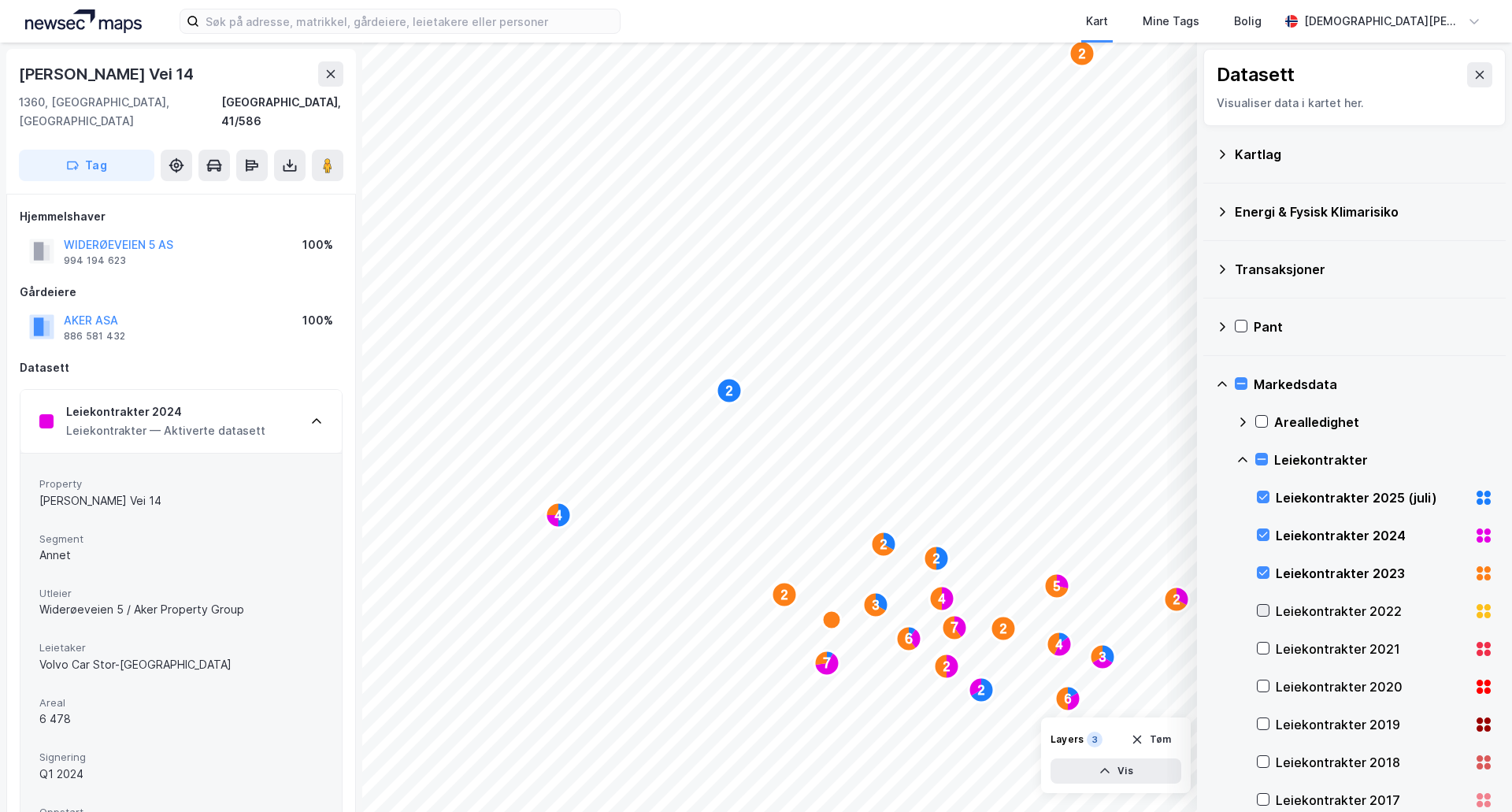
click at [1259, 612] on icon at bounding box center [1263, 610] width 11 height 11
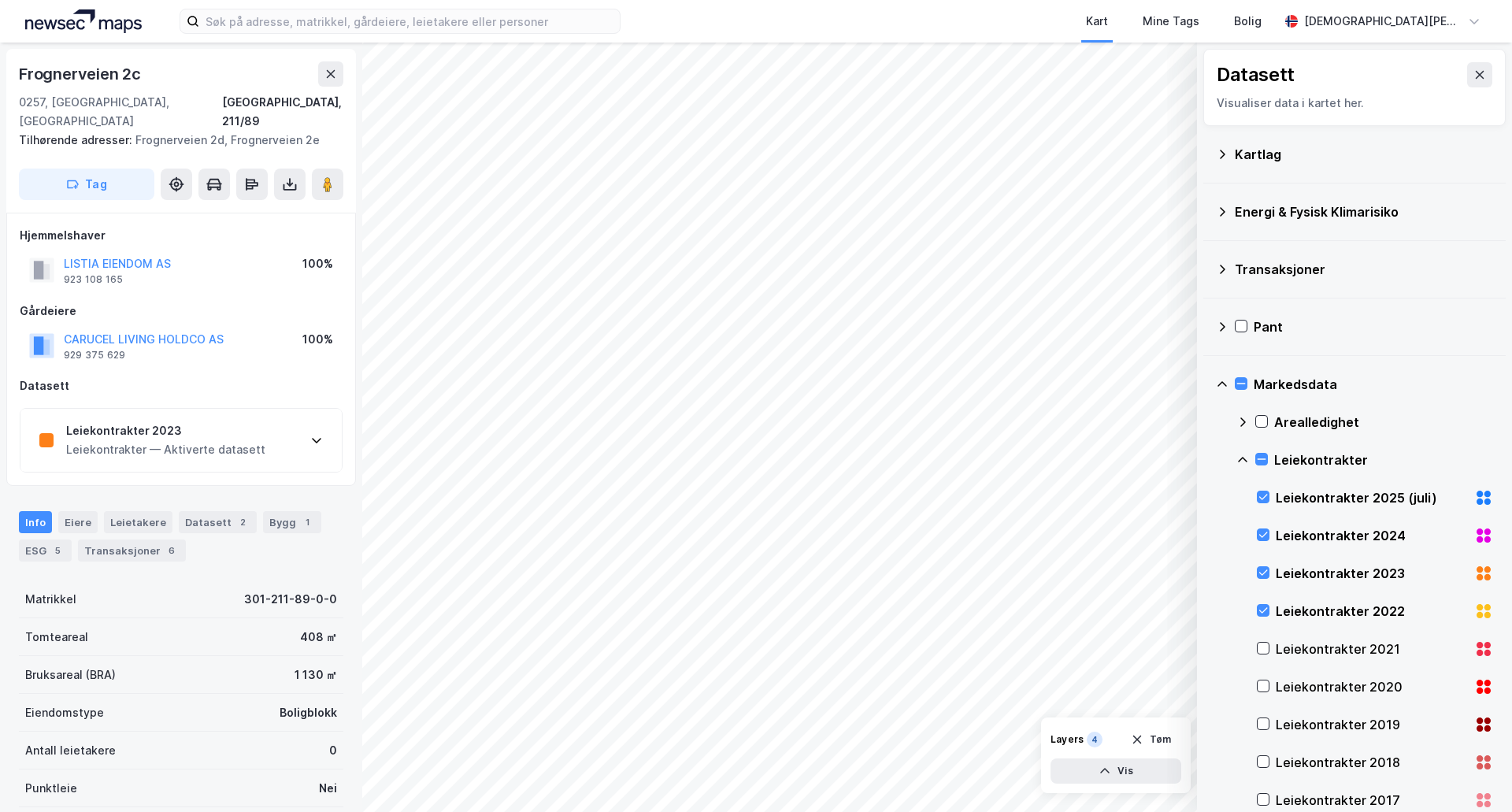
scroll to position [1, 0]
click at [278, 415] on div "Leiekontrakter 2023 Leiekontrakter — Aktiverte datasett" at bounding box center [181, 439] width 321 height 63
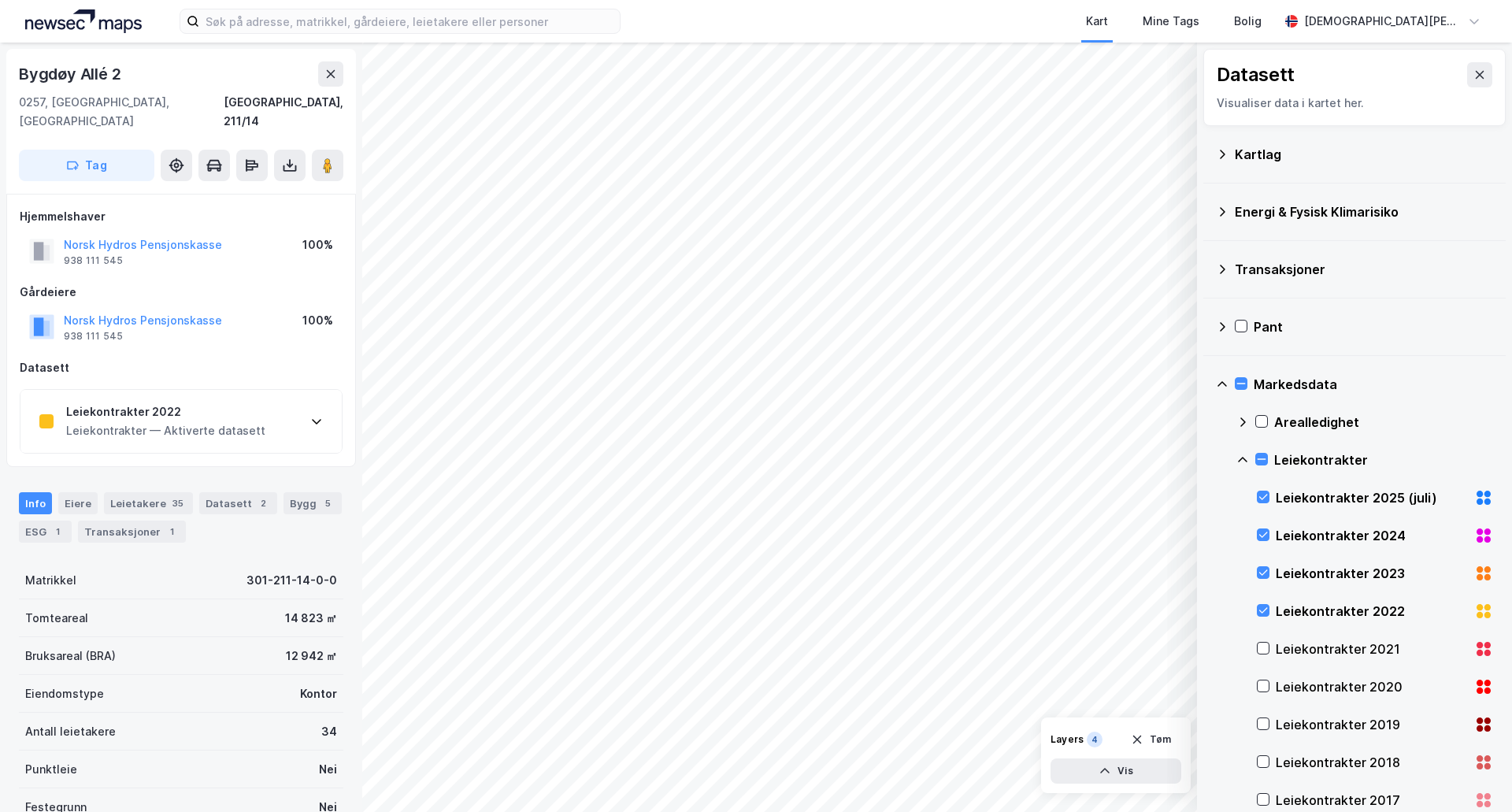
click at [175, 422] on div "Leiekontrakter — Aktiverte datasett" at bounding box center [165, 431] width 199 height 19
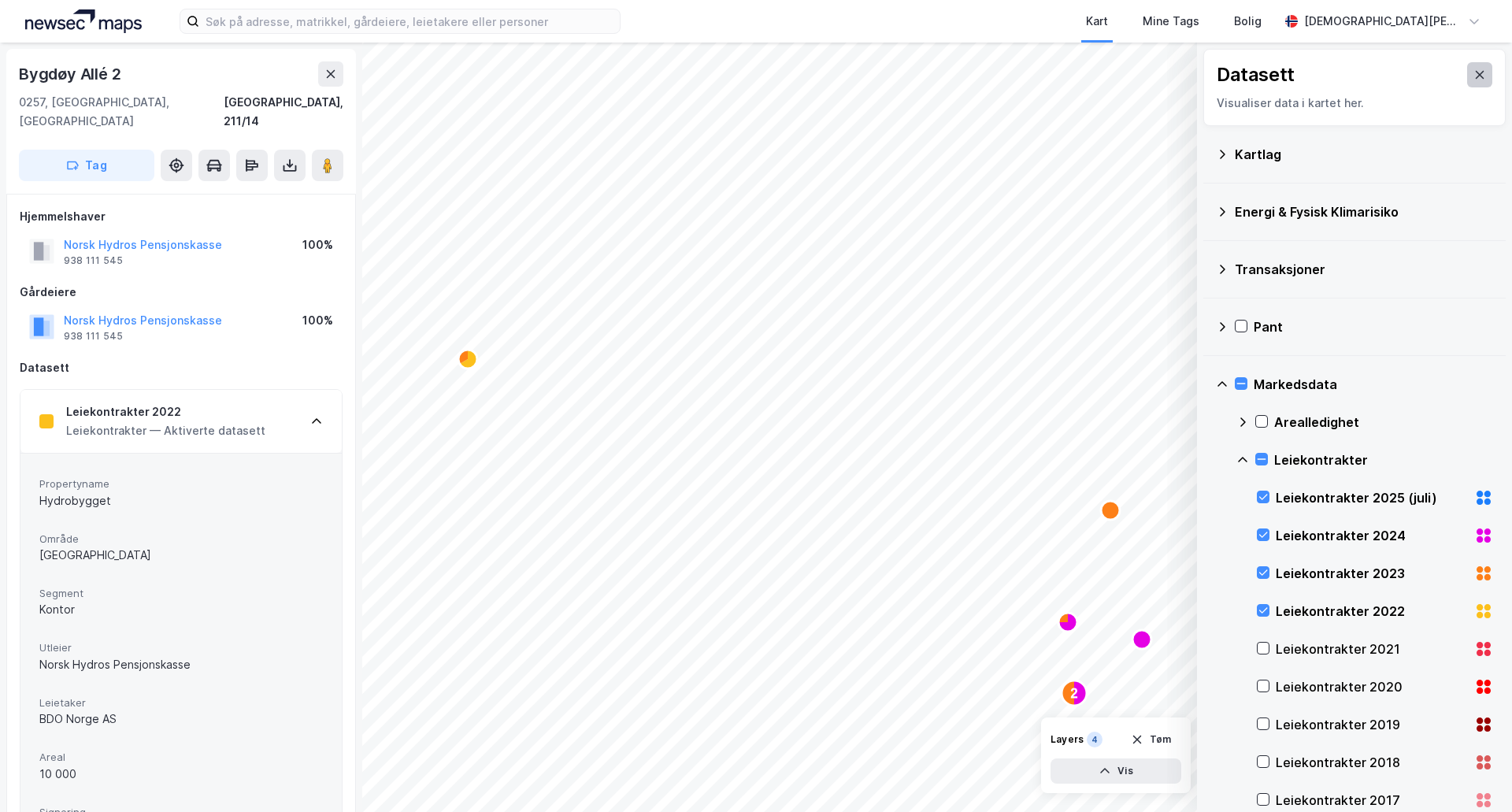
click at [1475, 73] on icon at bounding box center [1480, 74] width 9 height 8
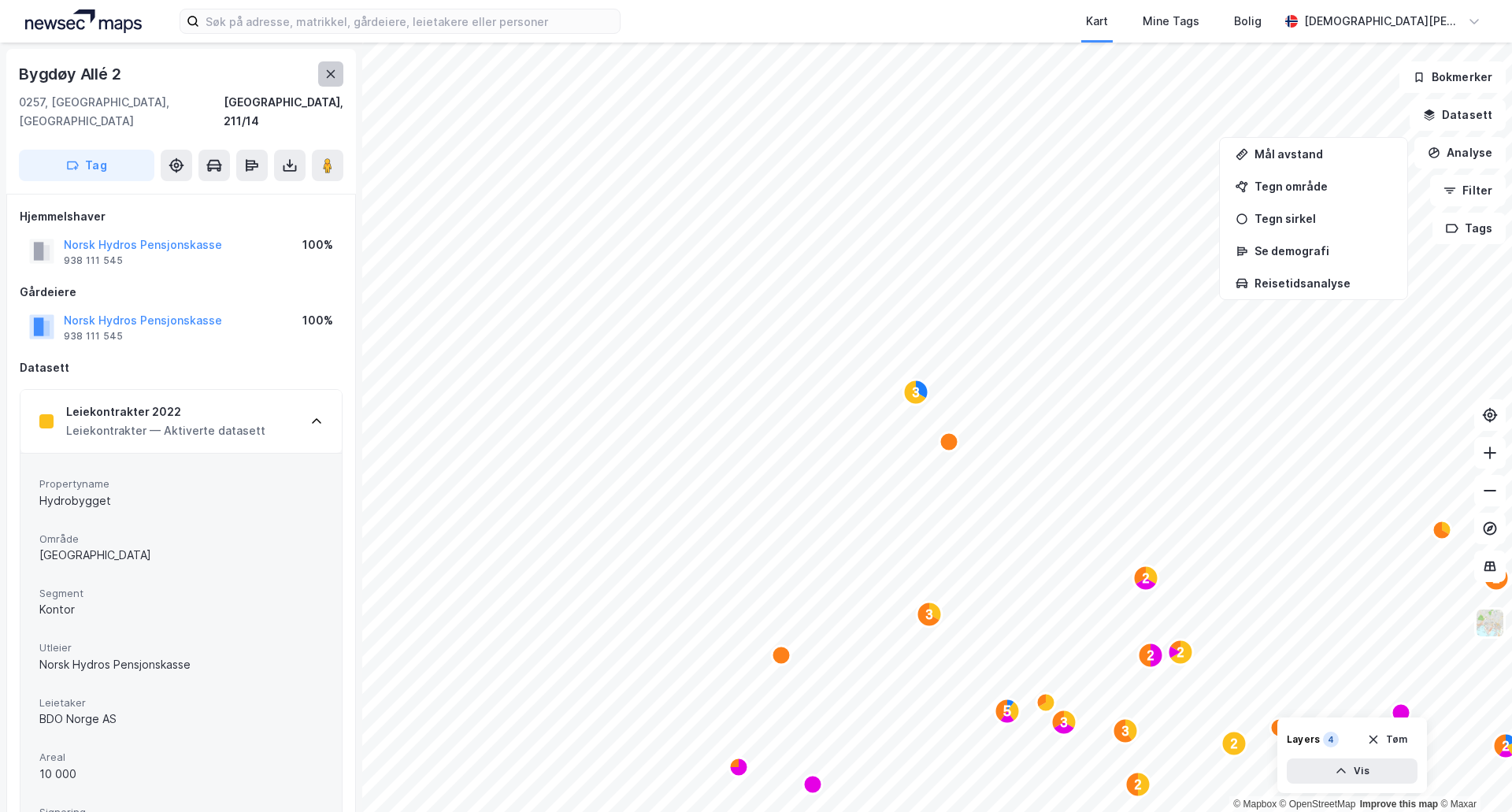
click at [331, 70] on icon at bounding box center [331, 74] width 12 height 12
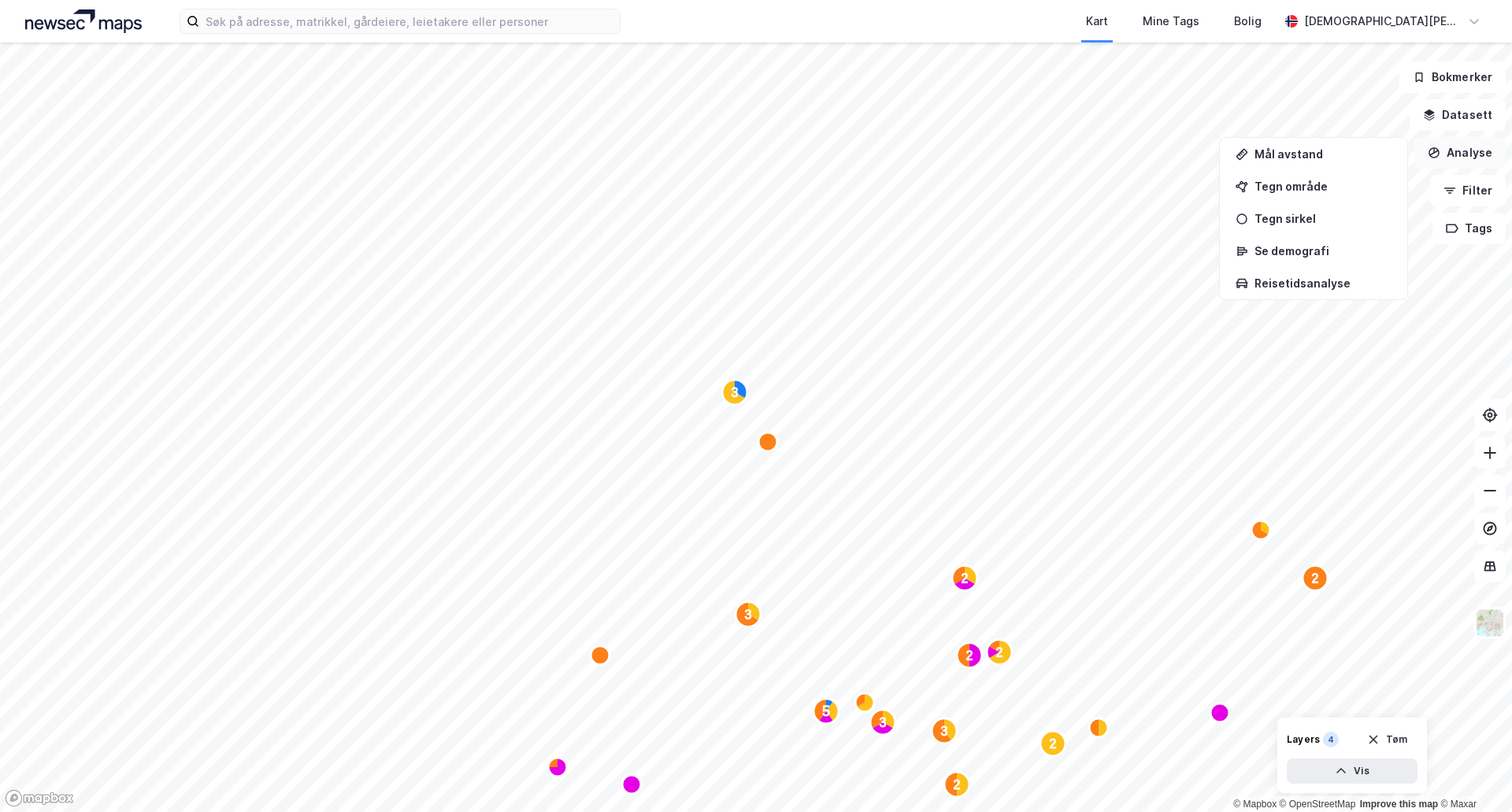
click at [1464, 160] on button "Analyse" at bounding box center [1460, 152] width 91 height 31
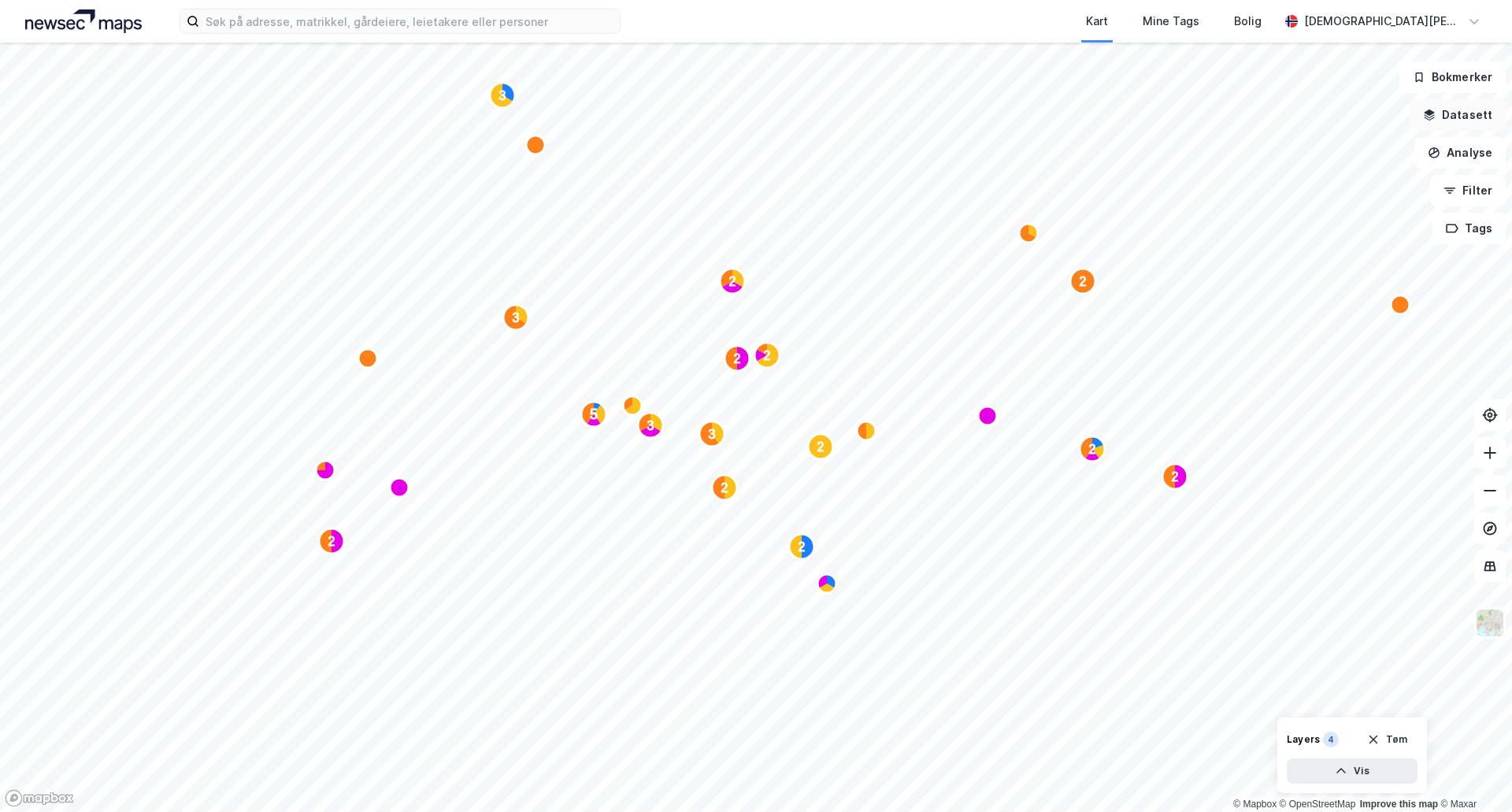
click at [1468, 115] on button "Datasett" at bounding box center [1458, 115] width 96 height 31
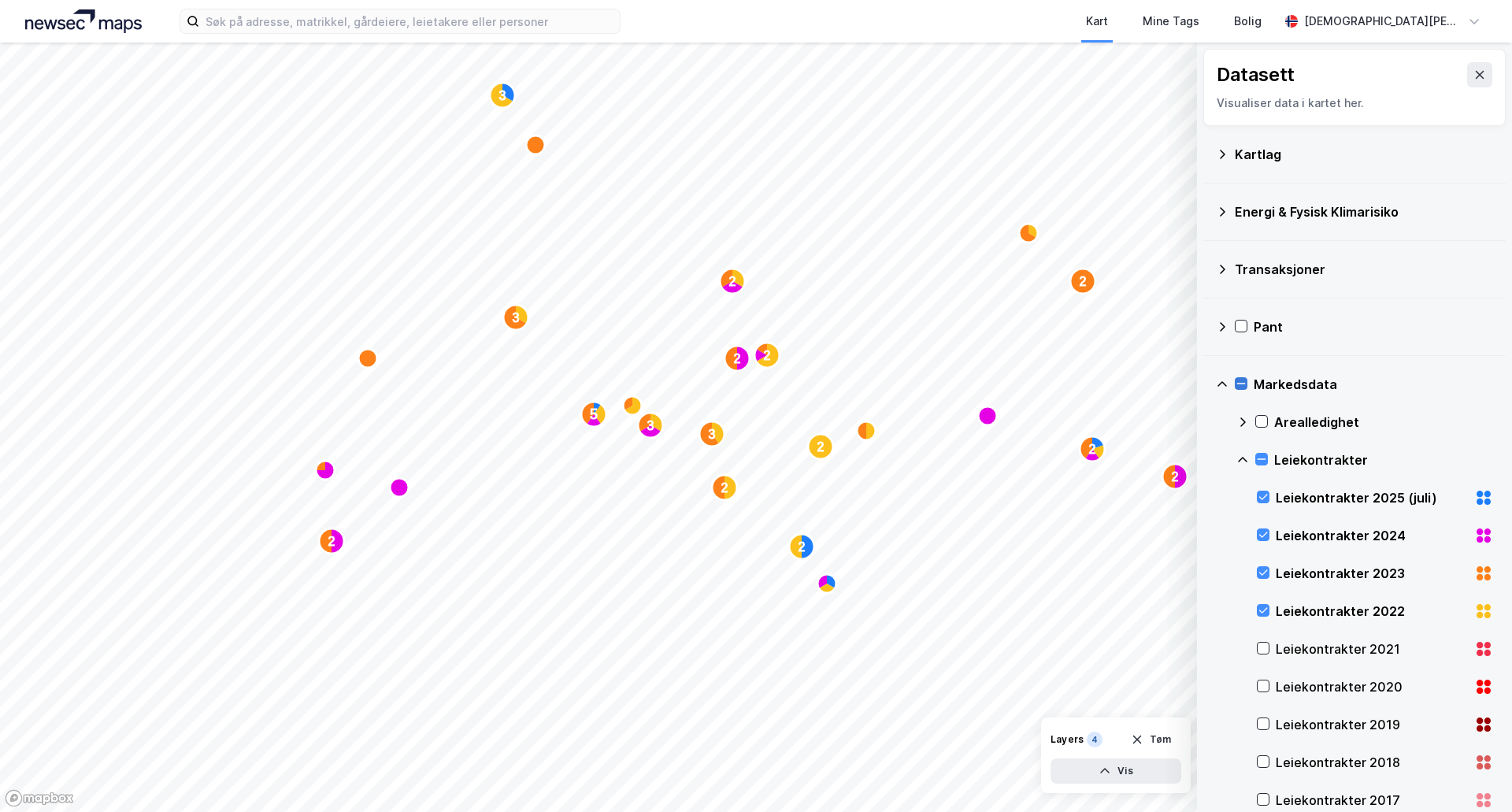
click at [1241, 377] on div at bounding box center [1241, 383] width 12 height 12
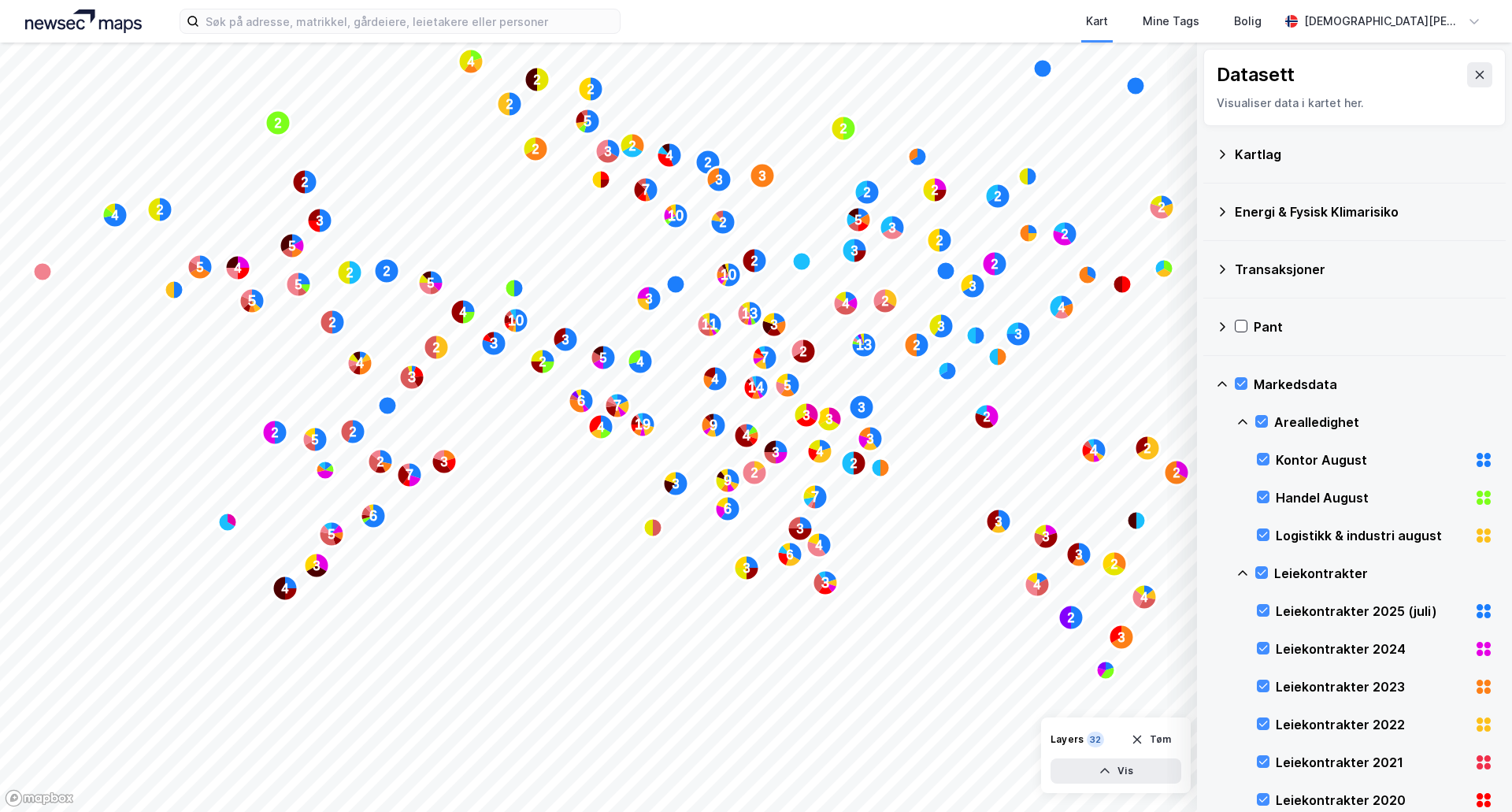
click at [1234, 382] on div "Markedsdata" at bounding box center [1354, 384] width 277 height 37
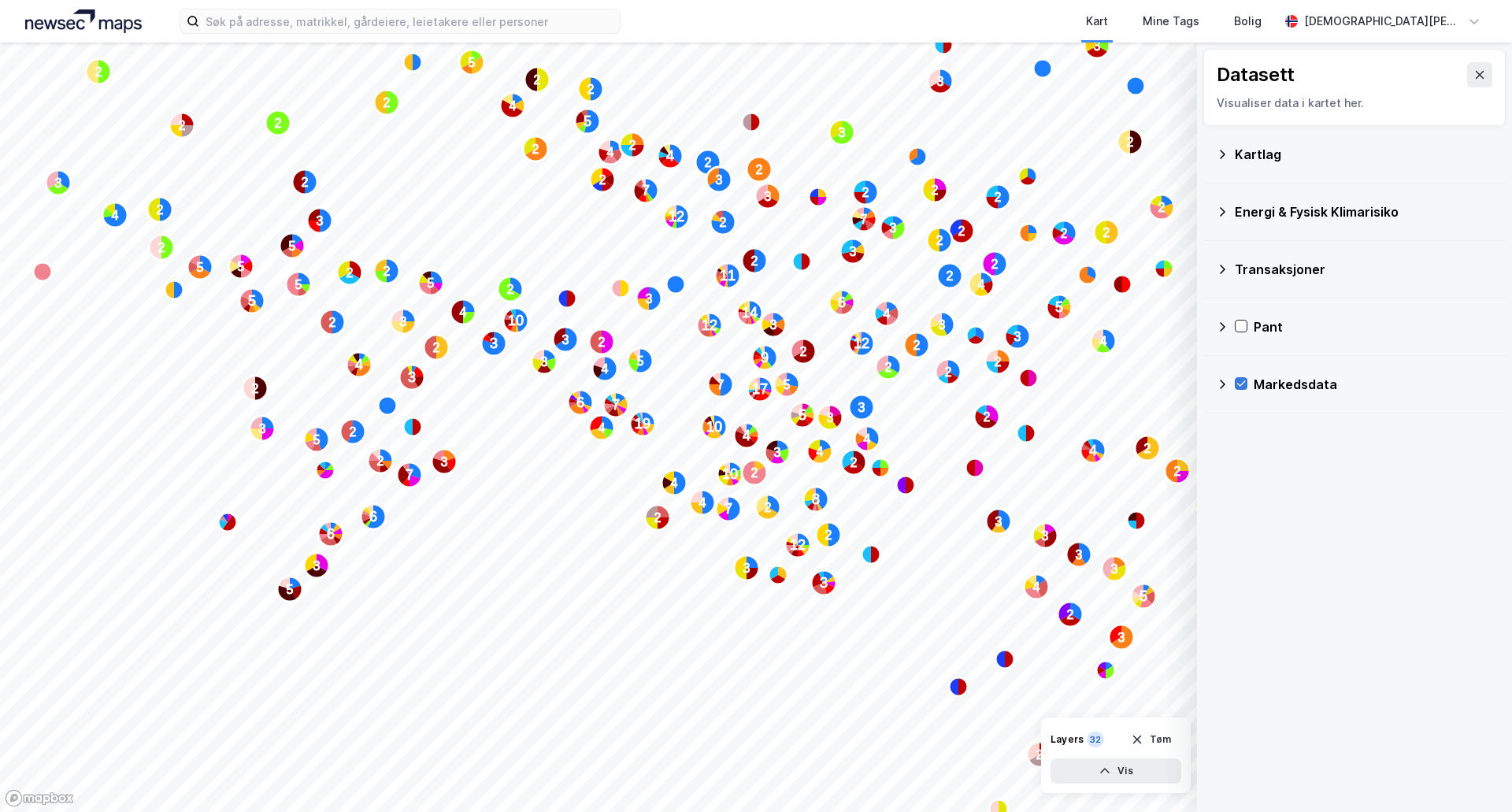
click at [1244, 382] on icon at bounding box center [1241, 384] width 9 height 5
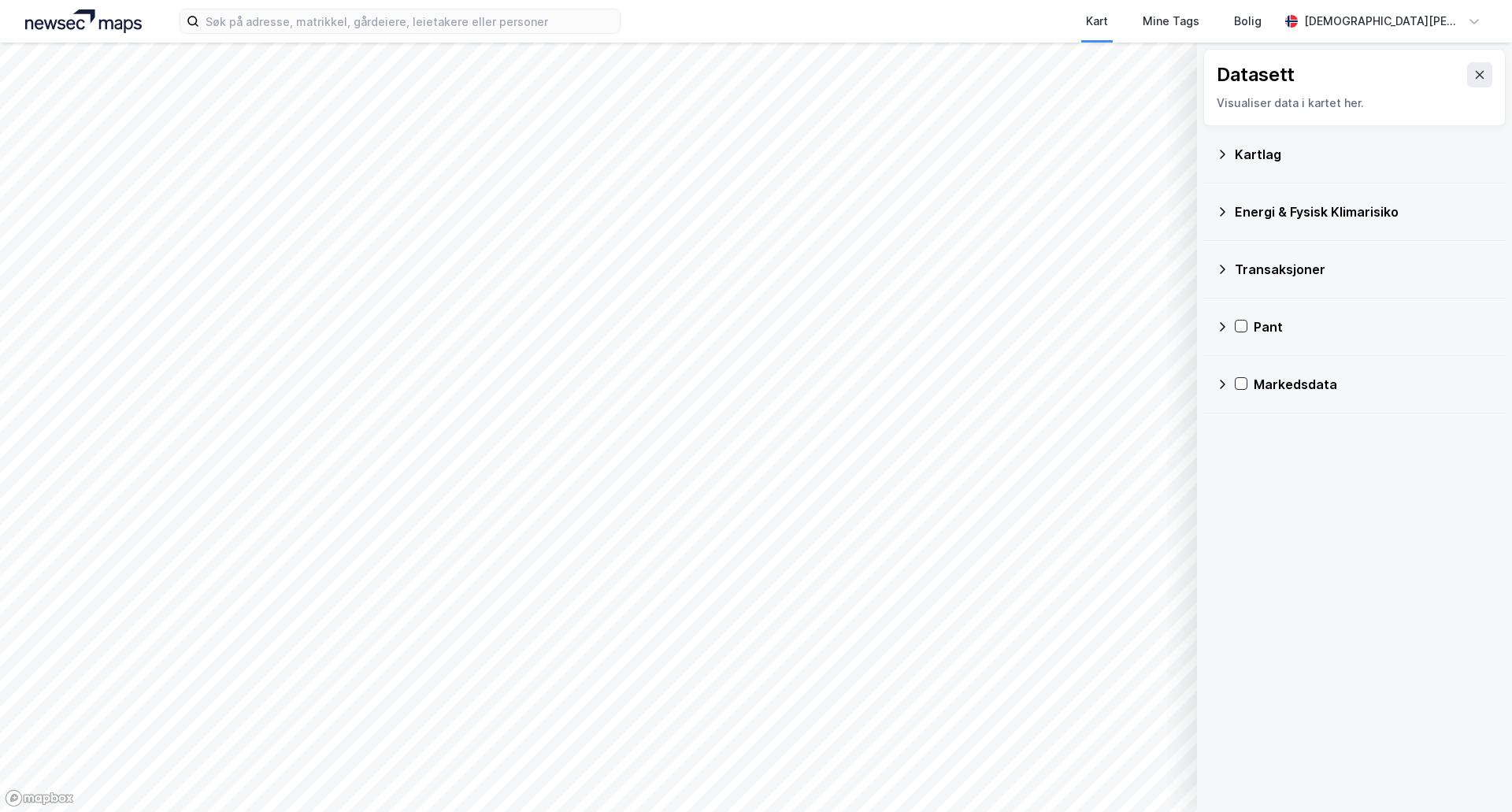
click at [1230, 382] on div "Markedsdata" at bounding box center [1354, 384] width 277 height 37
click at [1328, 538] on div "Transaksjoner" at bounding box center [1383, 536] width 219 height 19
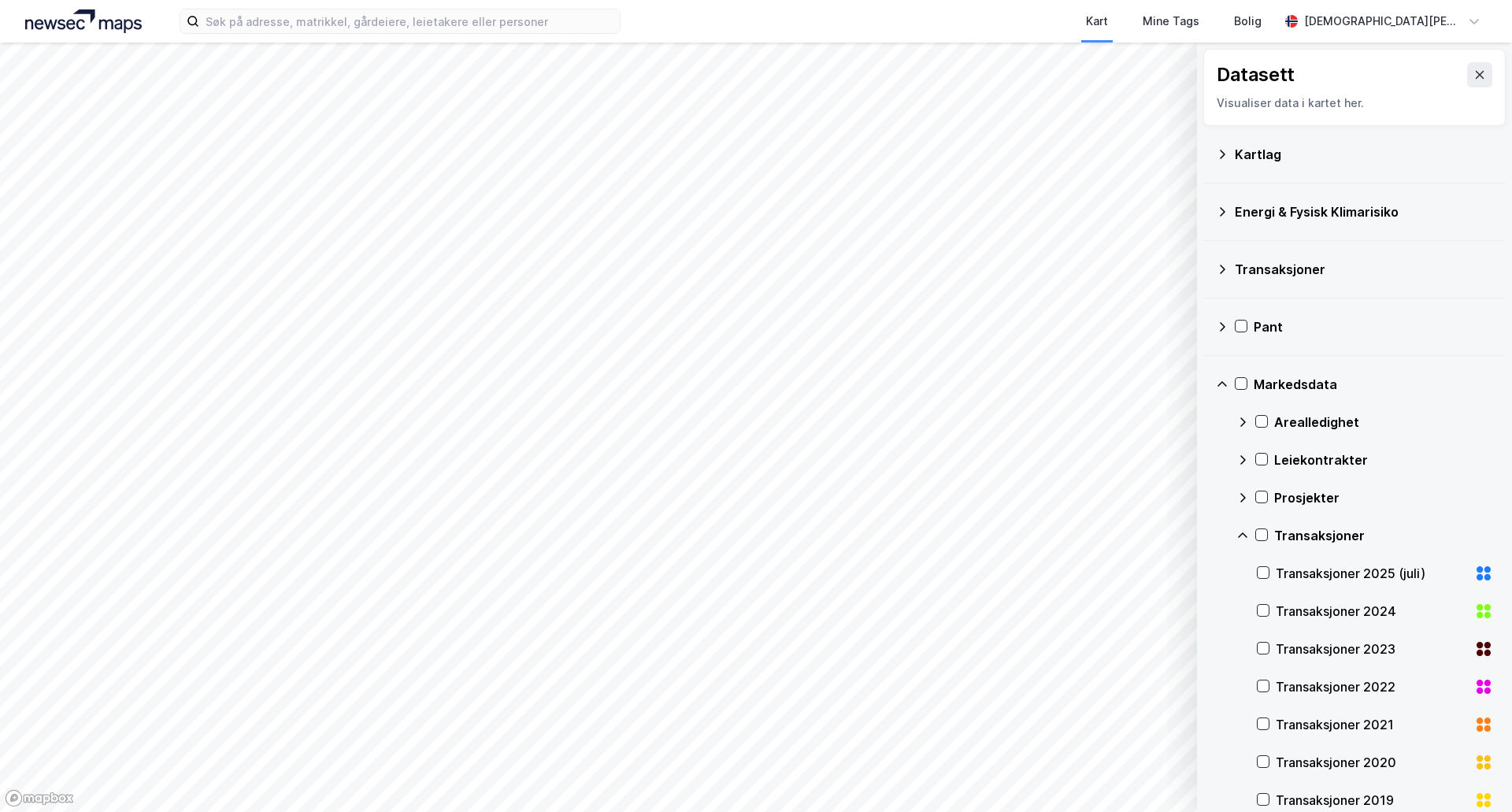
click at [1327, 570] on div "Transaksjoner 2025 (juli)" at bounding box center [1372, 573] width 192 height 19
click at [1288, 612] on div "Transaksjoner 2024" at bounding box center [1372, 612] width 192 height 19
click at [1289, 646] on div "Transaksjoner 2023" at bounding box center [1372, 649] width 192 height 19
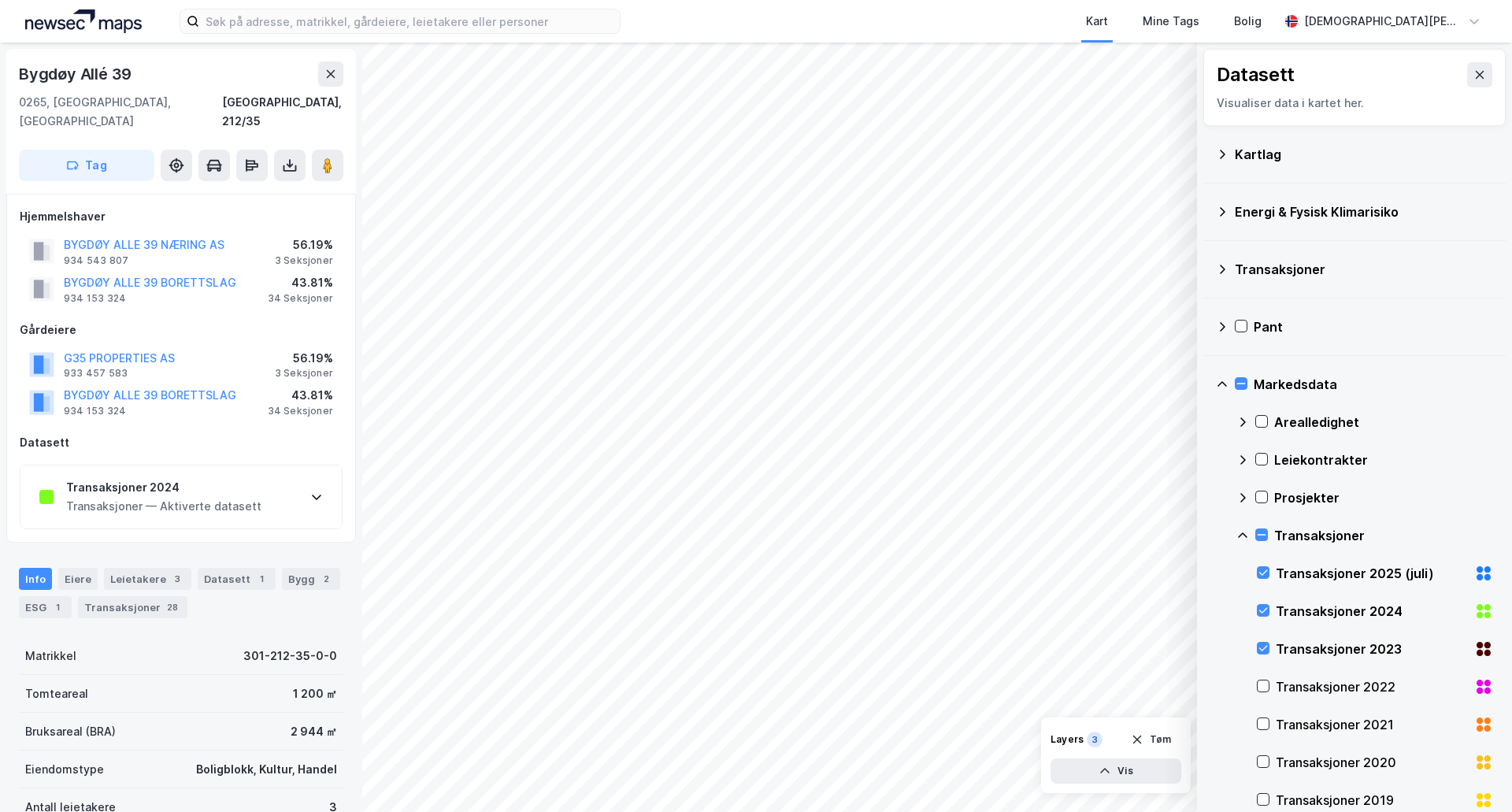
scroll to position [1, 0]
click at [244, 497] on div "Transaksjoner — Aktiverte datasett" at bounding box center [164, 506] width 195 height 19
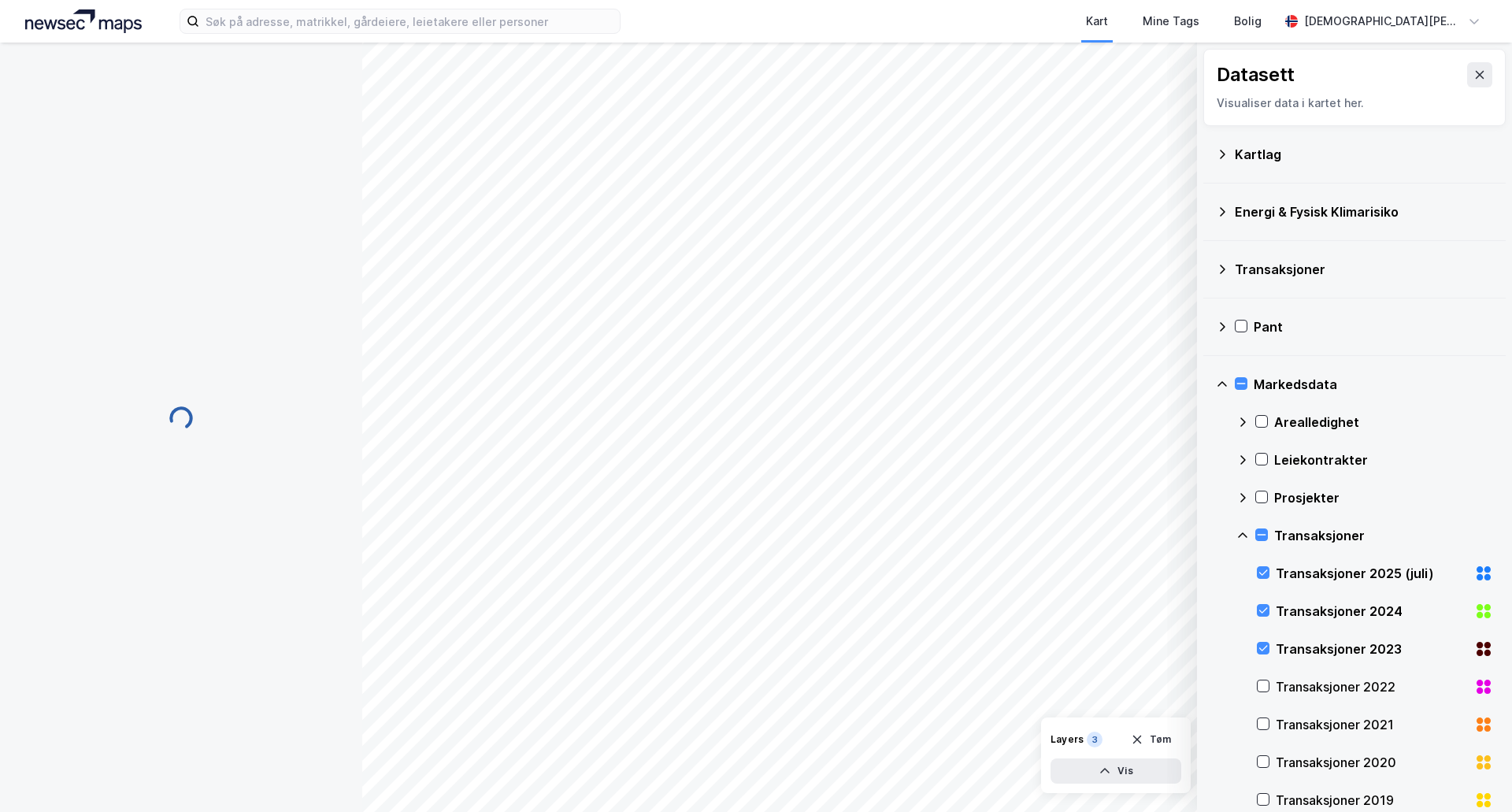
scroll to position [0, 0]
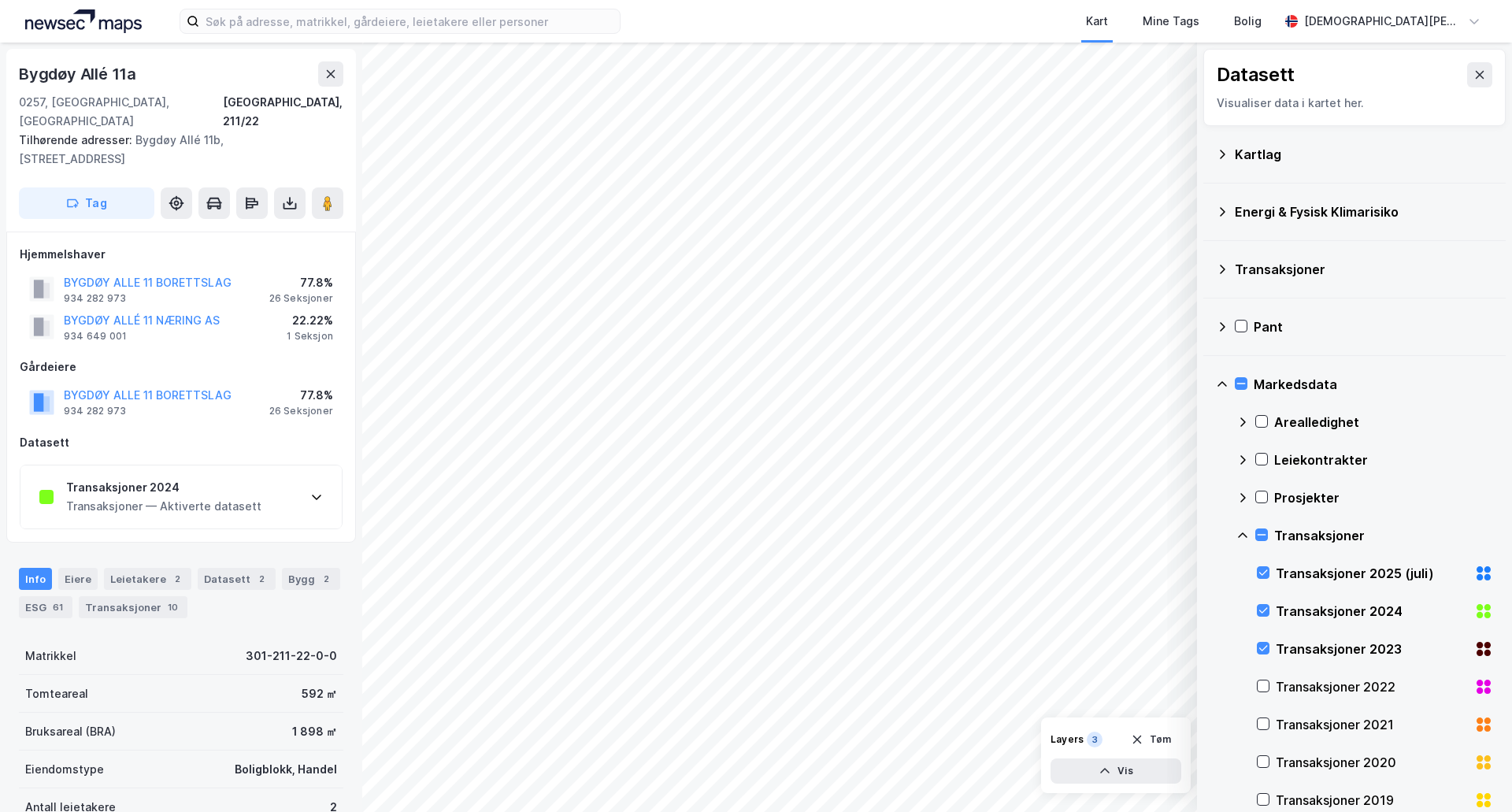
click at [199, 497] on div "Transaksjoner — Aktiverte datasett" at bounding box center [164, 507] width 195 height 19
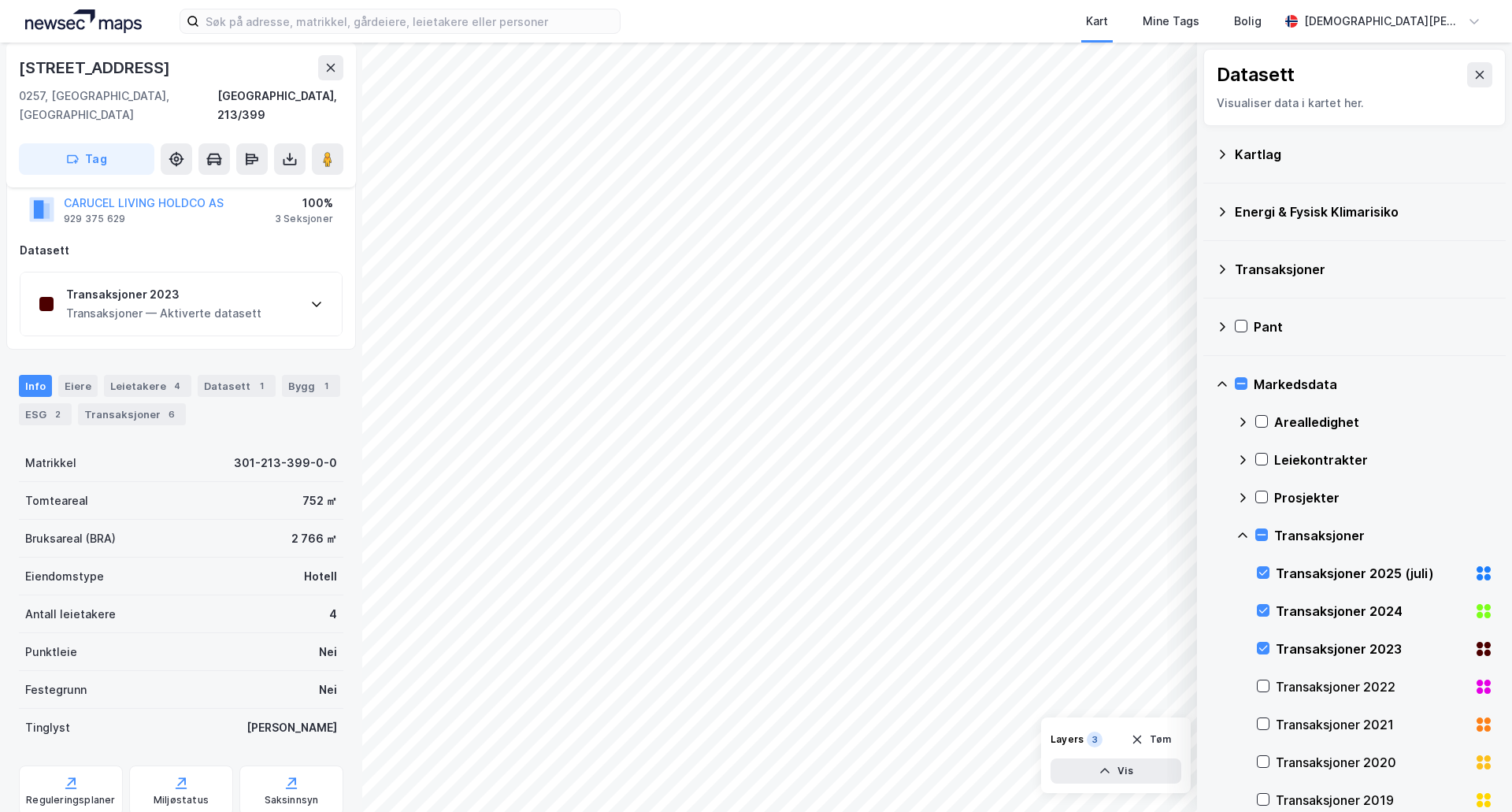
scroll to position [86, 0]
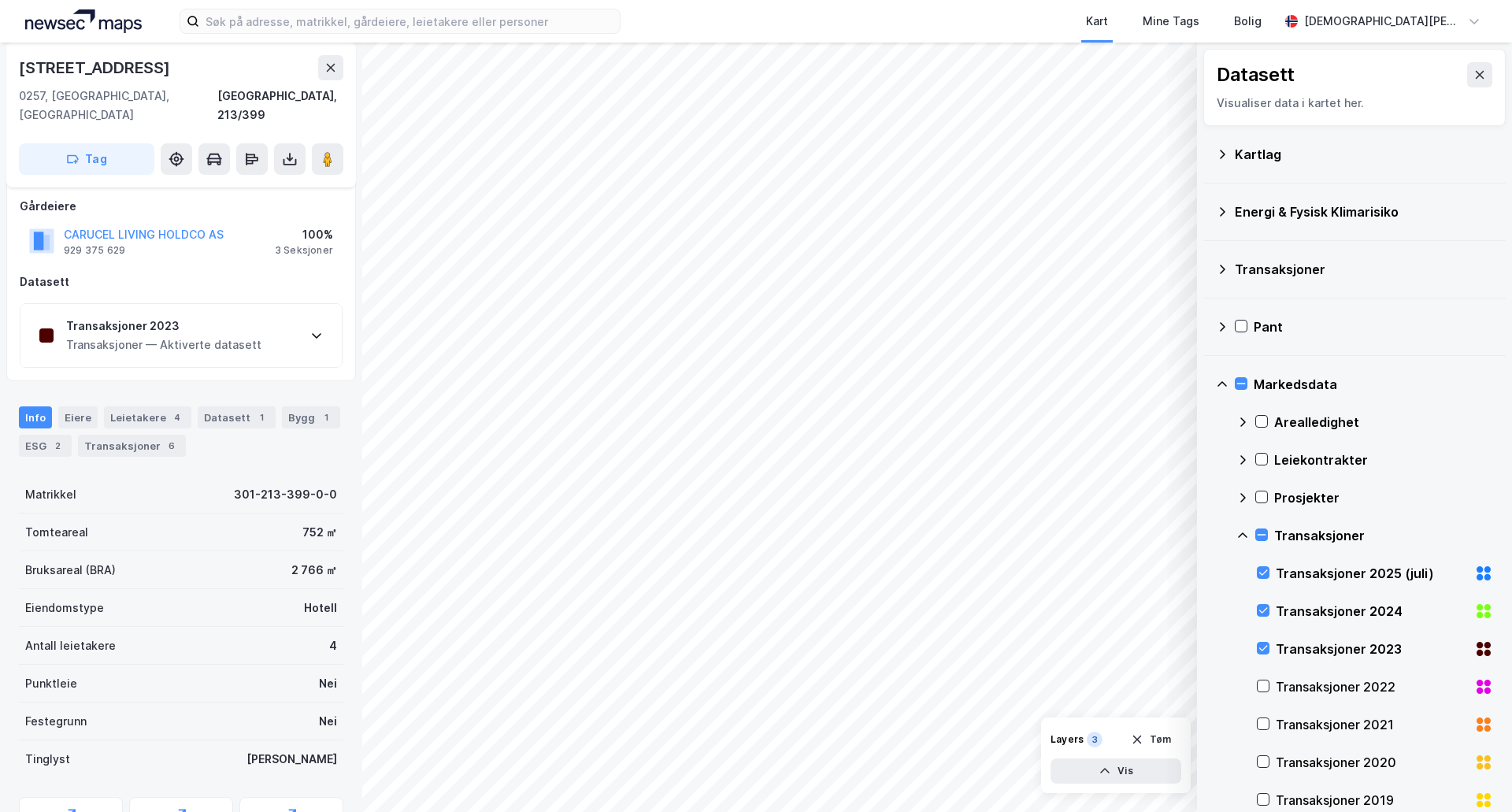
click at [265, 325] on div "Transaksjoner 2023 Transaksjoner — Aktiverte datasett" at bounding box center [181, 335] width 321 height 63
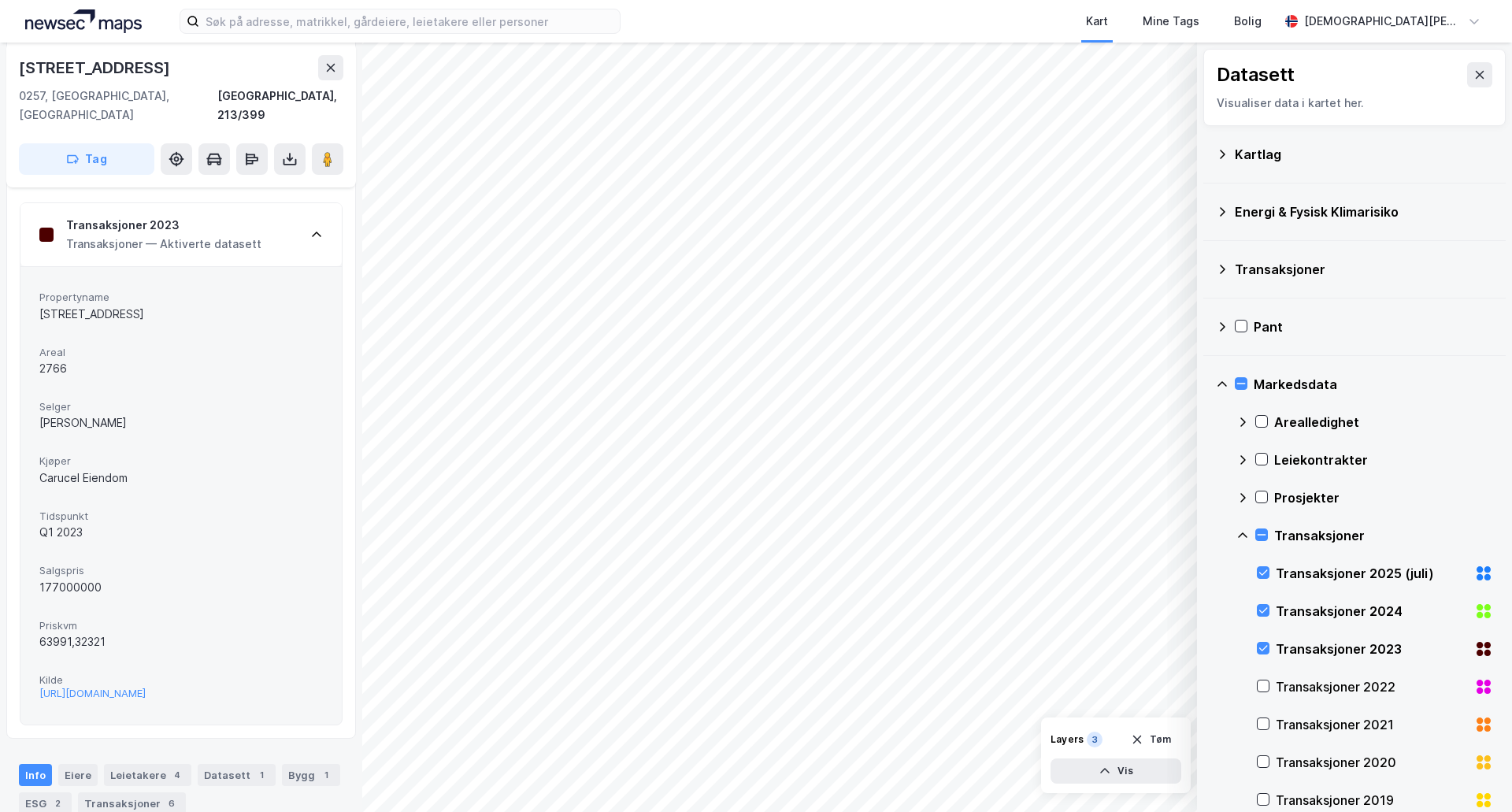
scroll to position [218, 0]
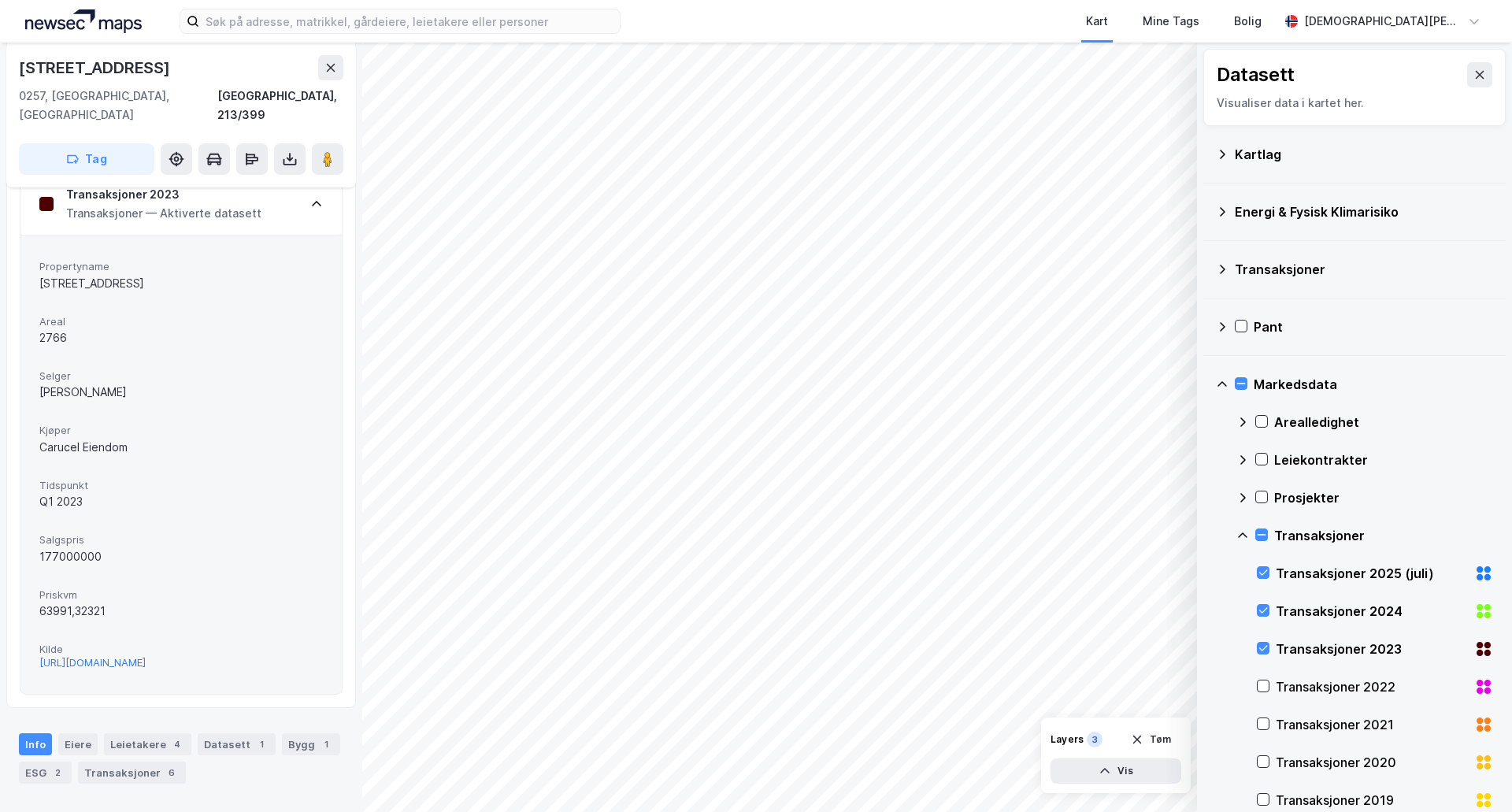
click at [108, 656] on div "https://www.estatenyheter.no/meteva-eiendom-pluss/krefting-kjopet-betalte-177-m…" at bounding box center [92, 662] width 106 height 13
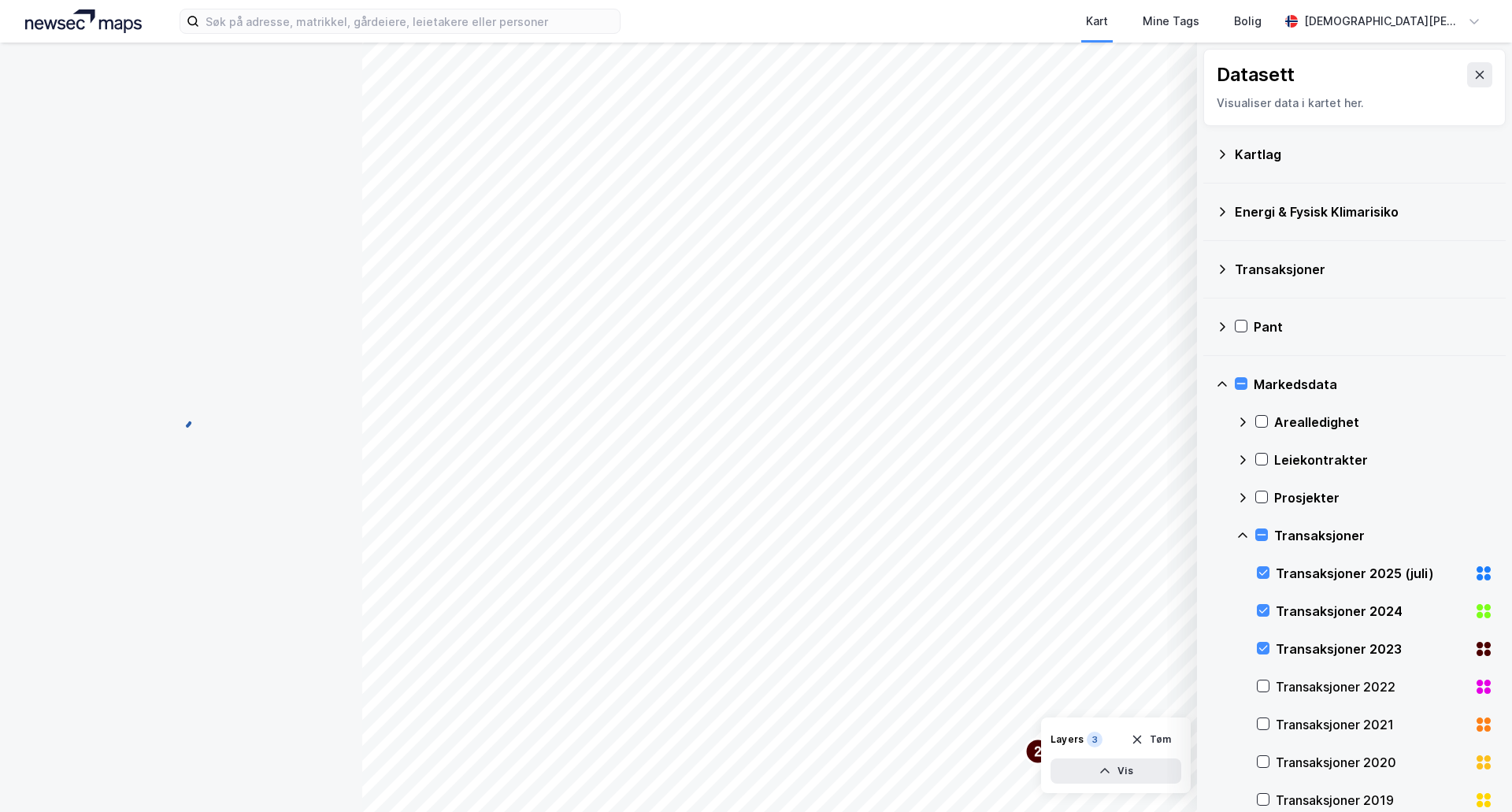
scroll to position [218, 0]
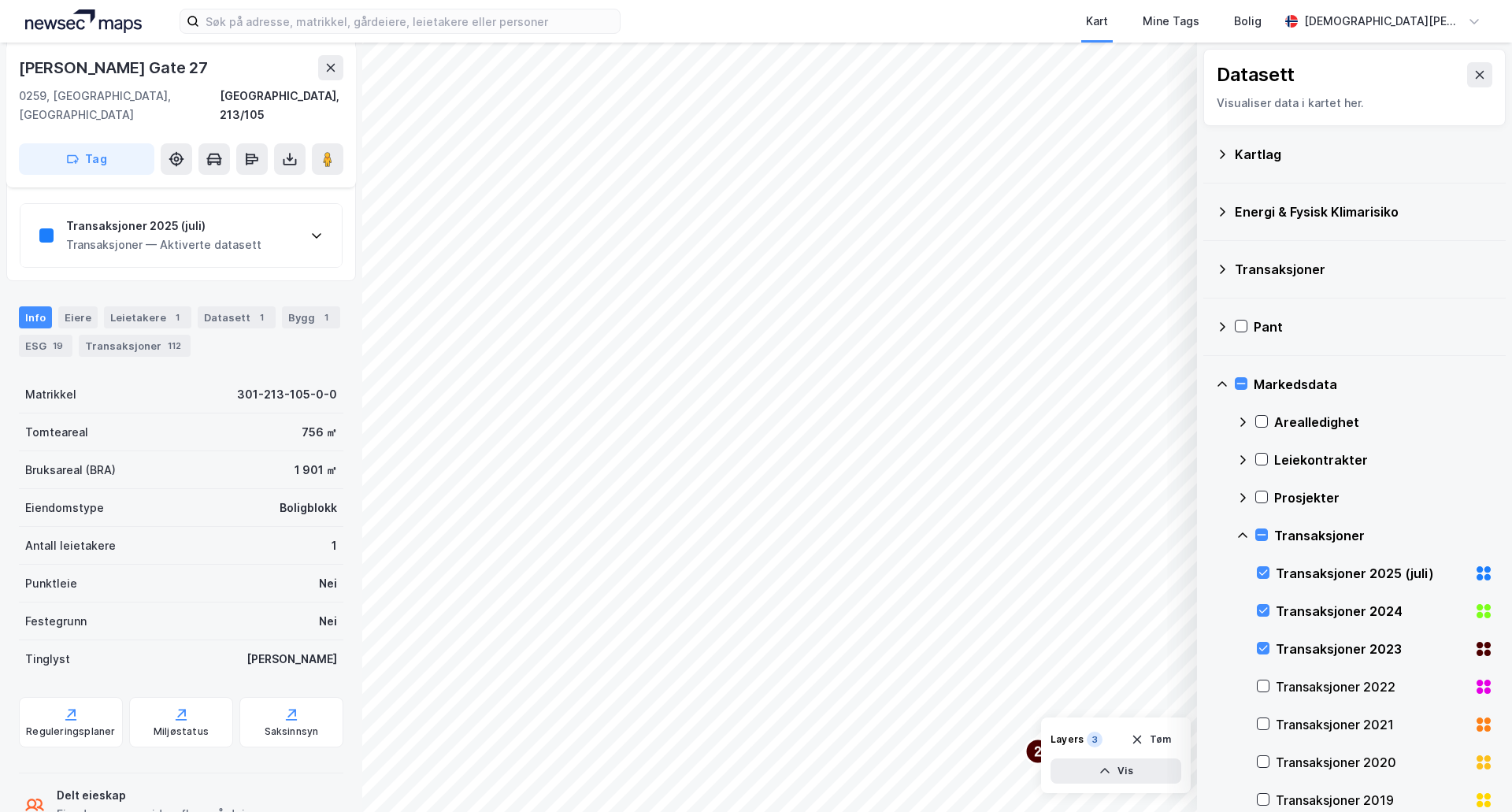
click at [241, 235] on div "Transaksjoner — Aktiverte datasett" at bounding box center [164, 245] width 195 height 19
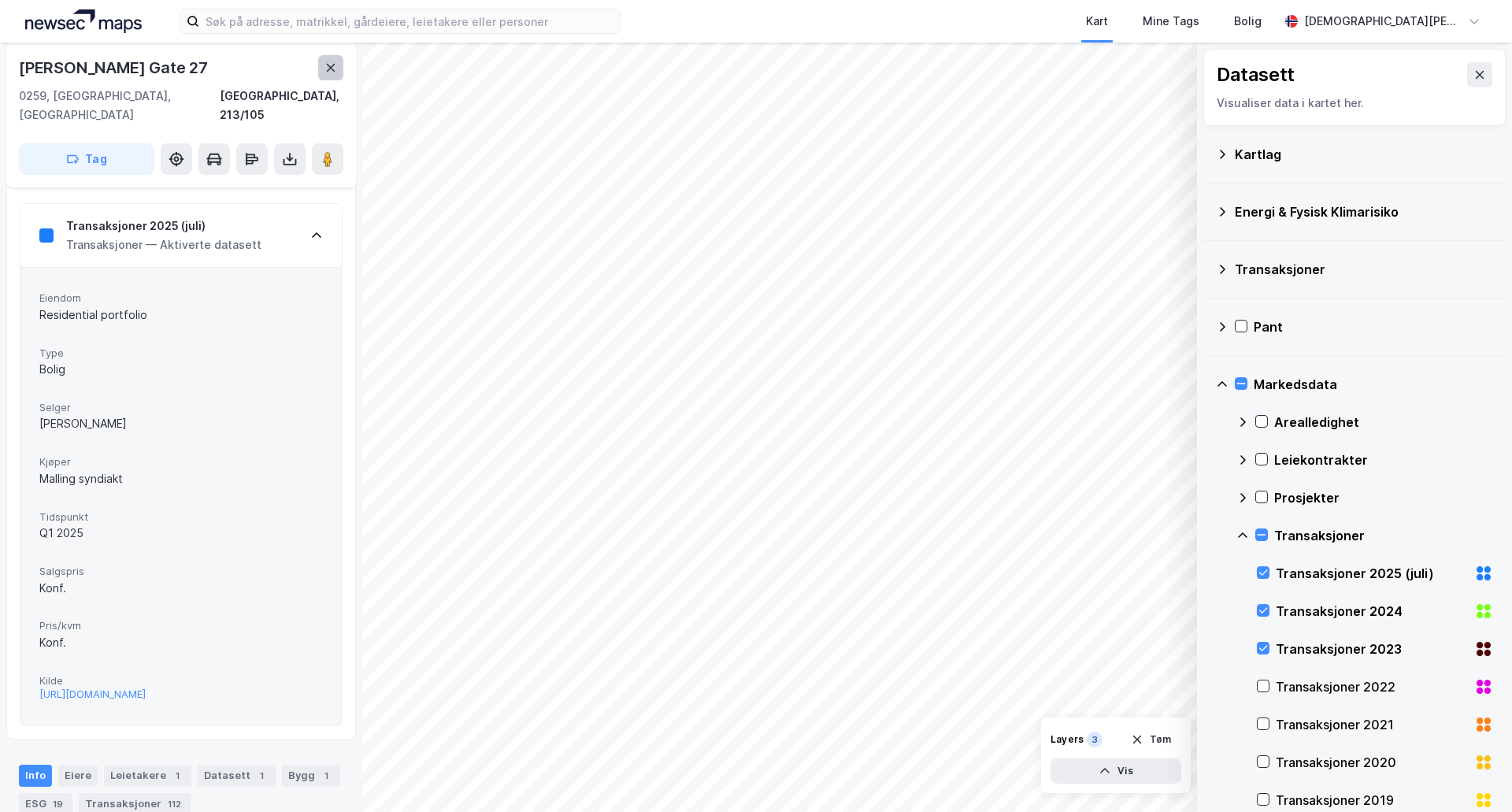
click at [334, 63] on icon at bounding box center [331, 68] width 12 height 12
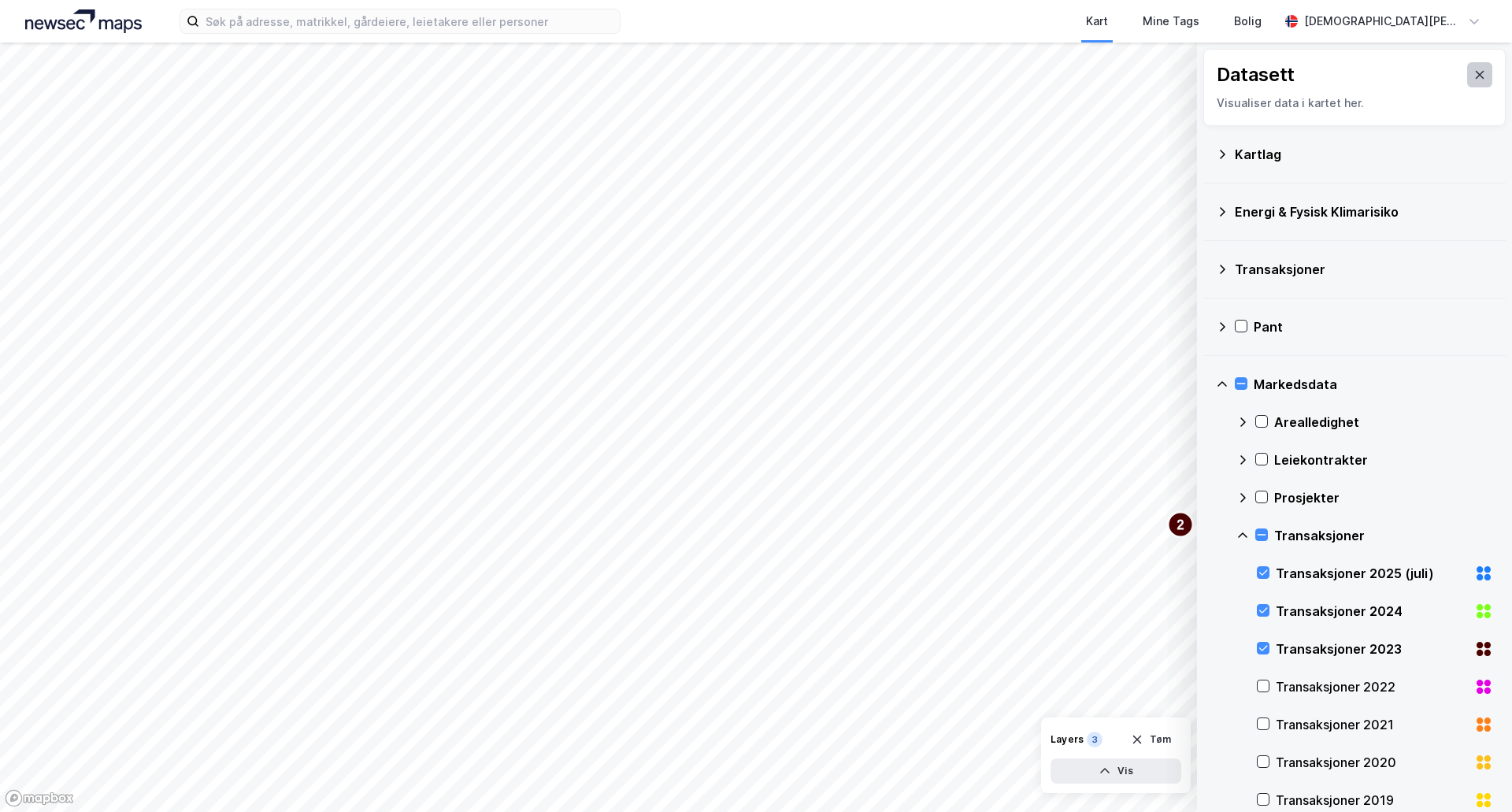
click at [1474, 72] on icon at bounding box center [1480, 75] width 12 height 12
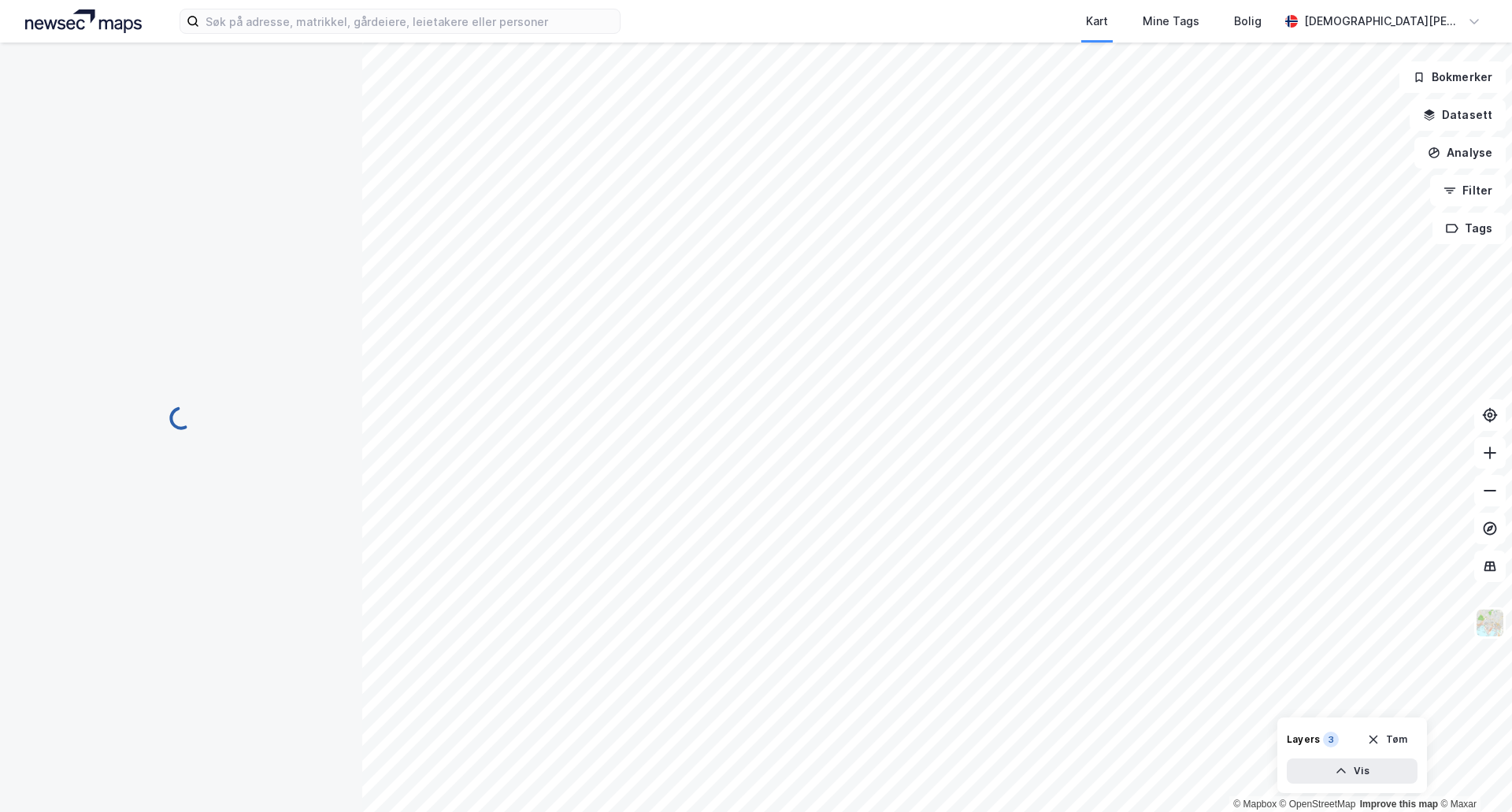
scroll to position [218, 0]
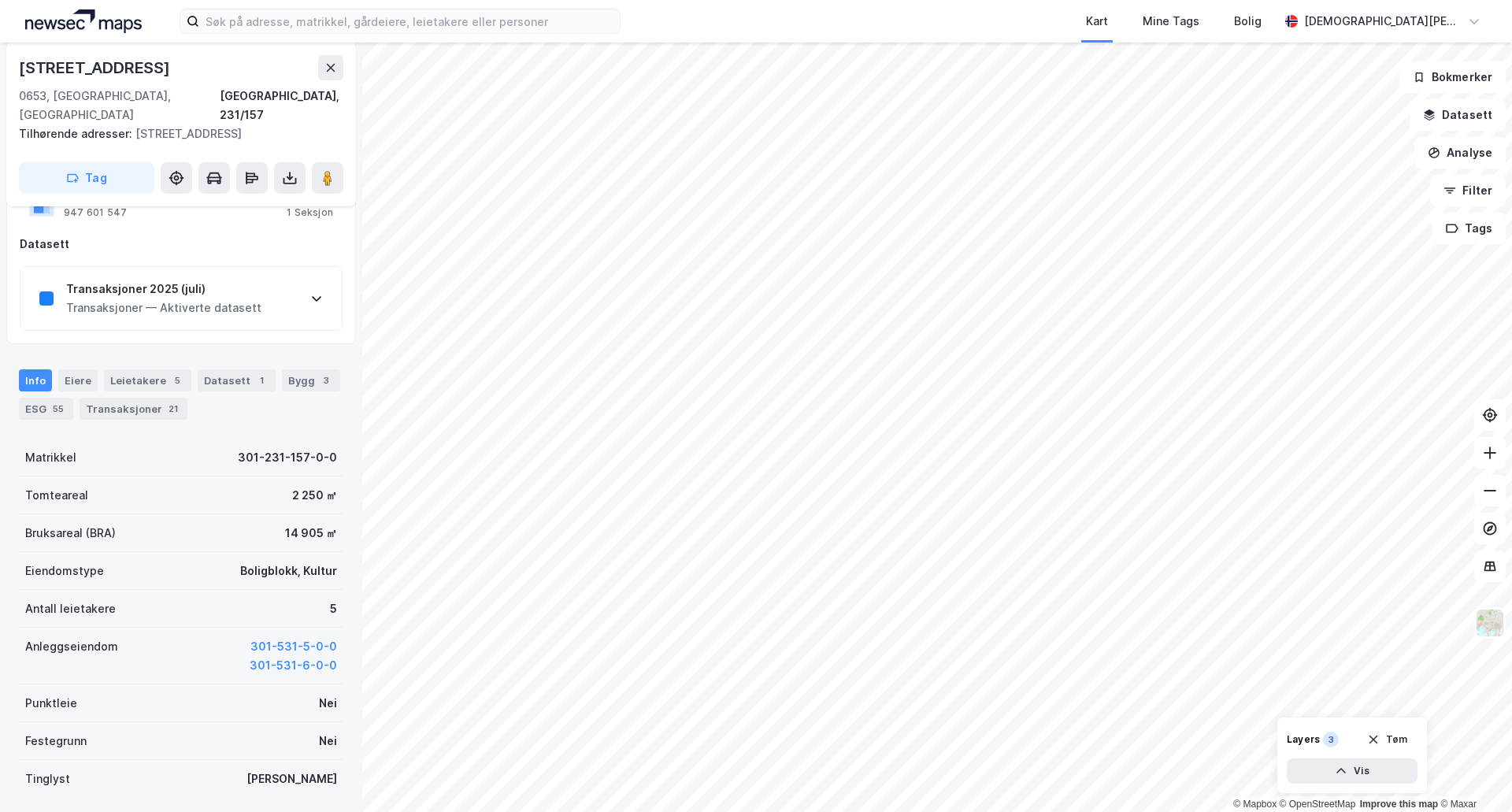
click at [312, 292] on div "Transaksjoner 2025 (juli) Transaksjoner — Aktiverte datasett" at bounding box center [181, 299] width 321 height 63
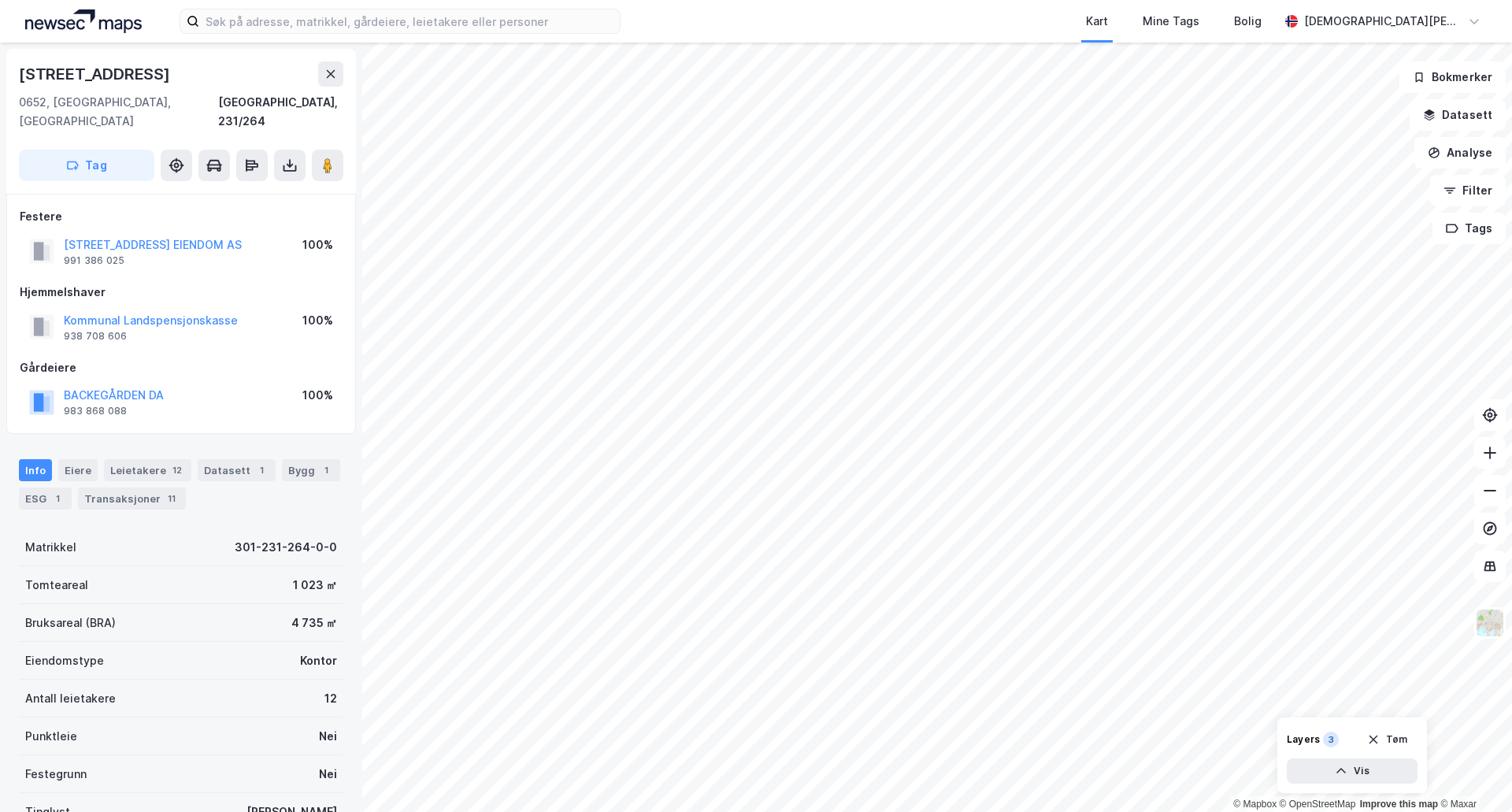
scroll to position [2, 0]
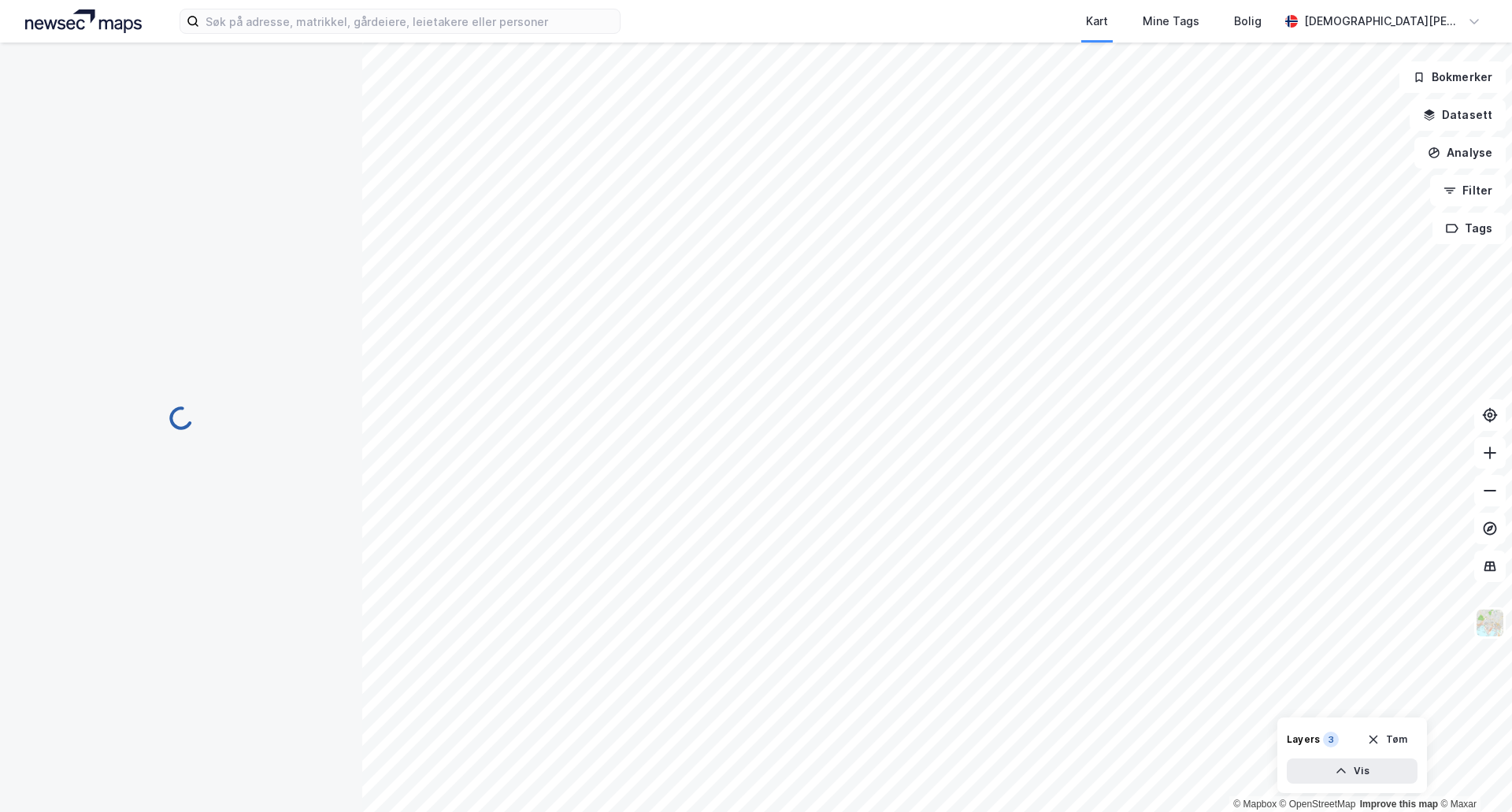
scroll to position [2, 0]
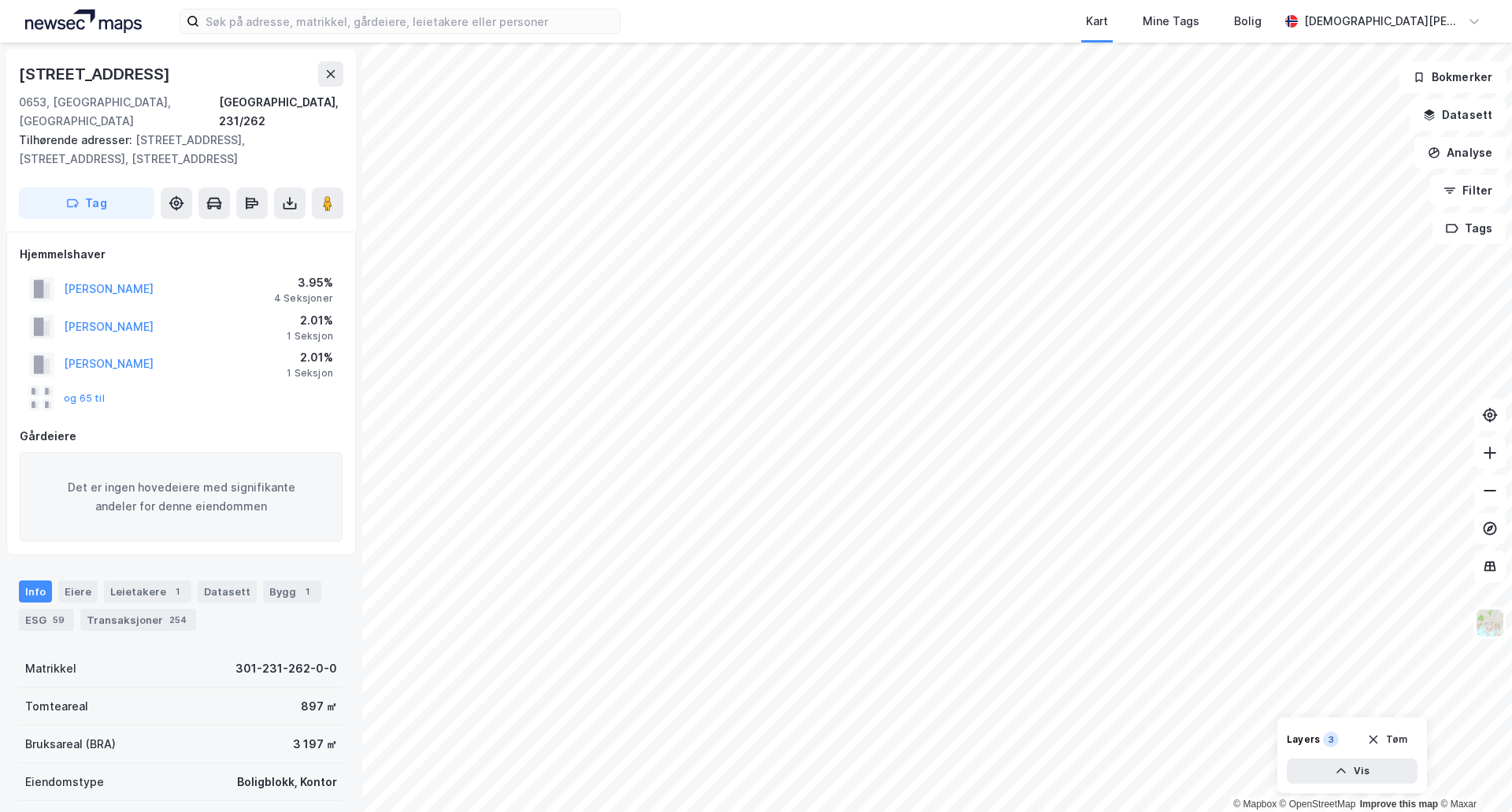
scroll to position [2, 0]
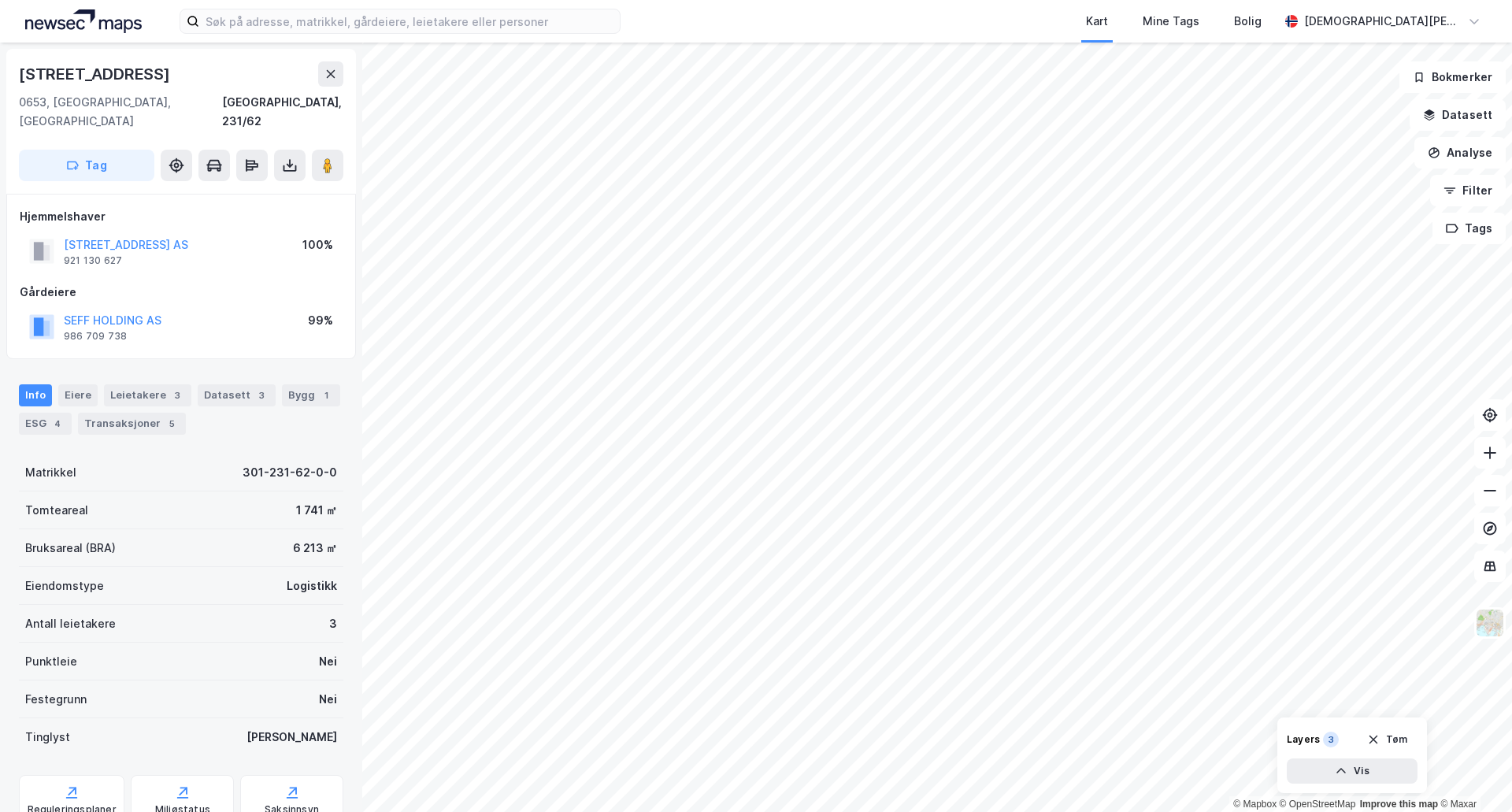
scroll to position [2, 0]
click at [127, 411] on div "Transaksjoner 5" at bounding box center [132, 422] width 108 height 22
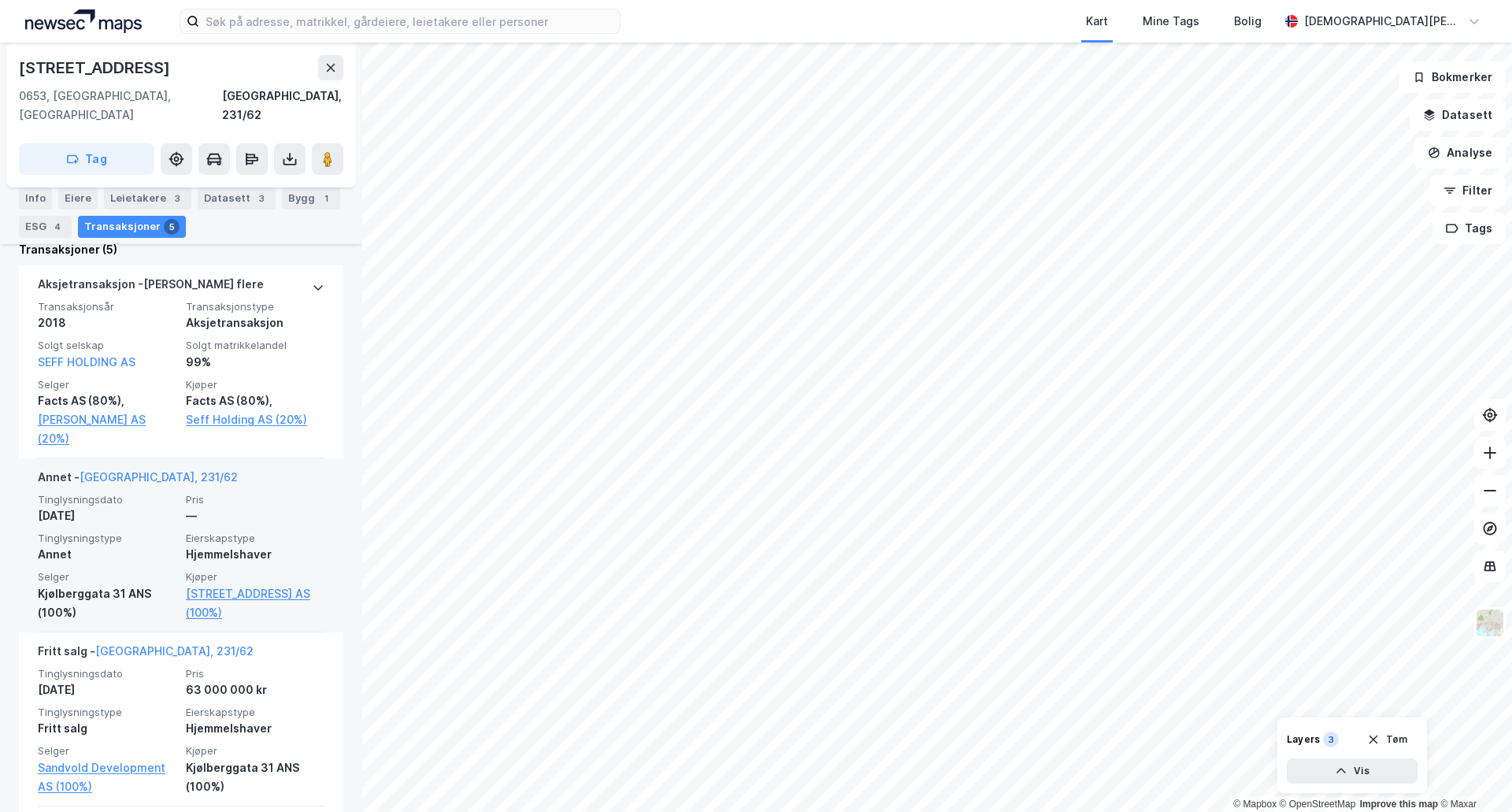
scroll to position [394, 0]
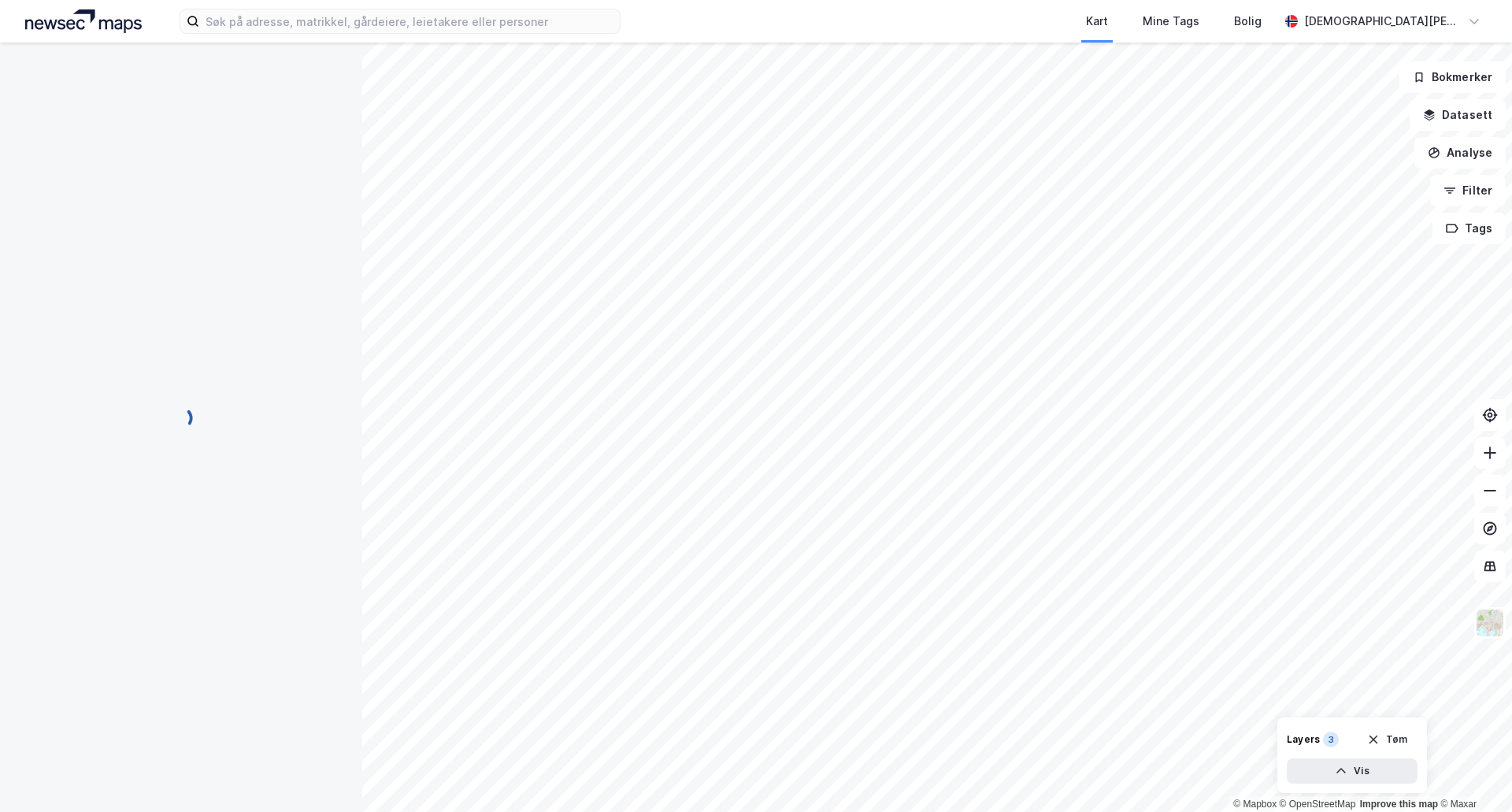
scroll to position [1, 0]
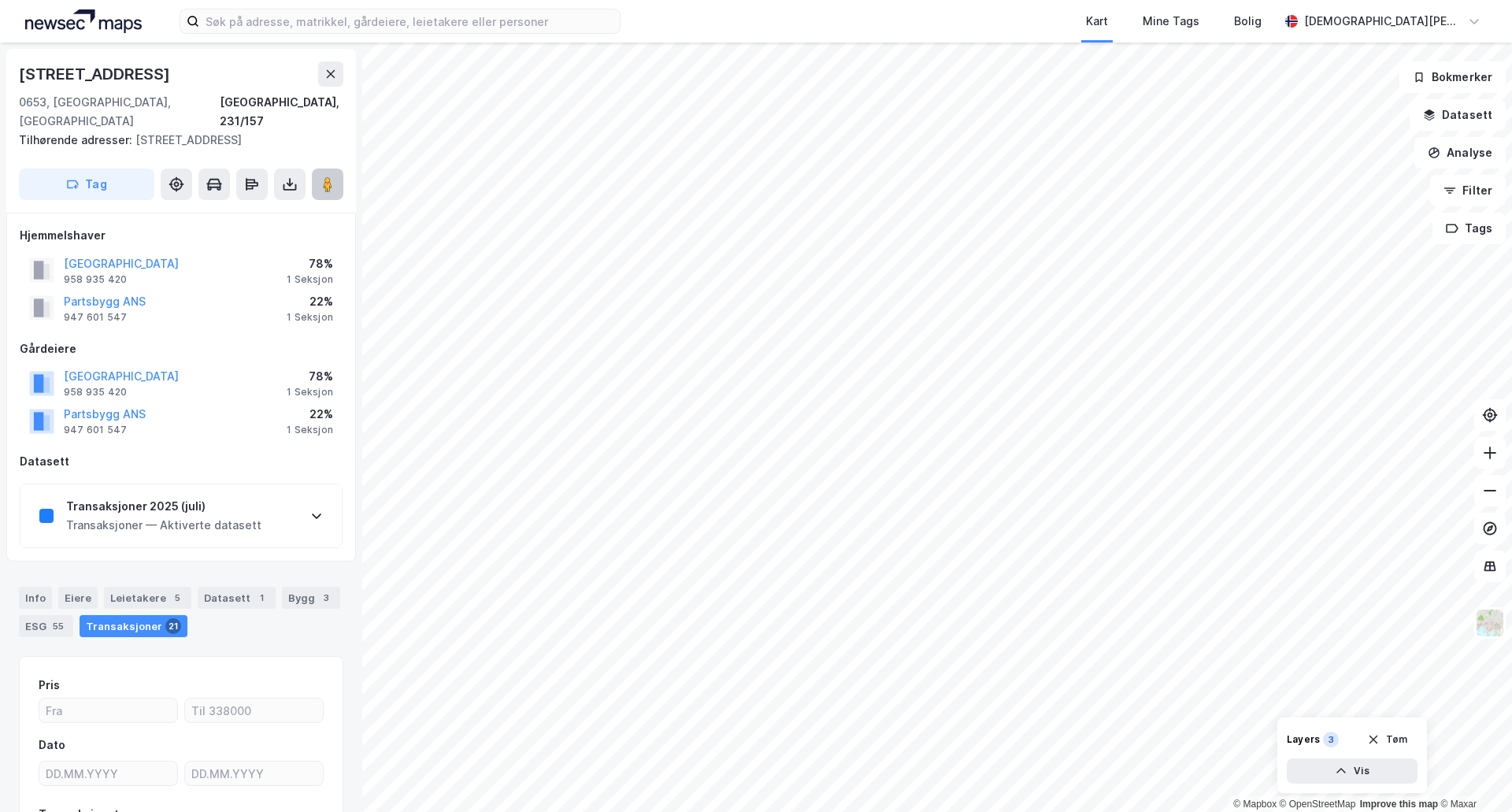
click at [329, 177] on image at bounding box center [327, 185] width 10 height 16
click at [434, 4] on div "Kart Mine Tags Bolig Christian Westad" at bounding box center [756, 21] width 1512 height 43
click at [432, 25] on input at bounding box center [409, 21] width 421 height 24
click at [650, 28] on div "Kart Mine Tags Bolig Christian Westad" at bounding box center [756, 21] width 1512 height 43
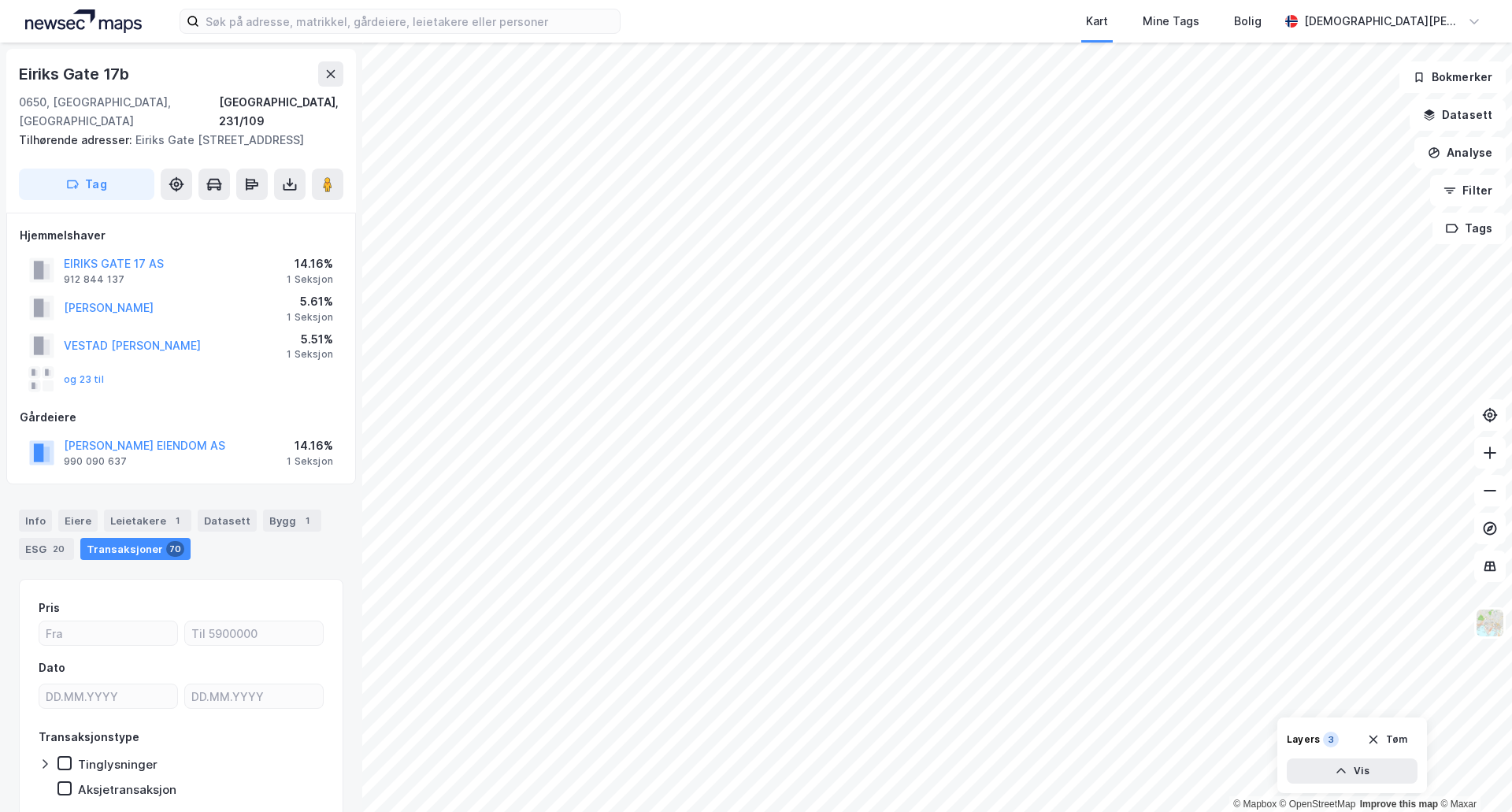
scroll to position [3, 0]
click at [320, 174] on icon at bounding box center [327, 182] width 16 height 16
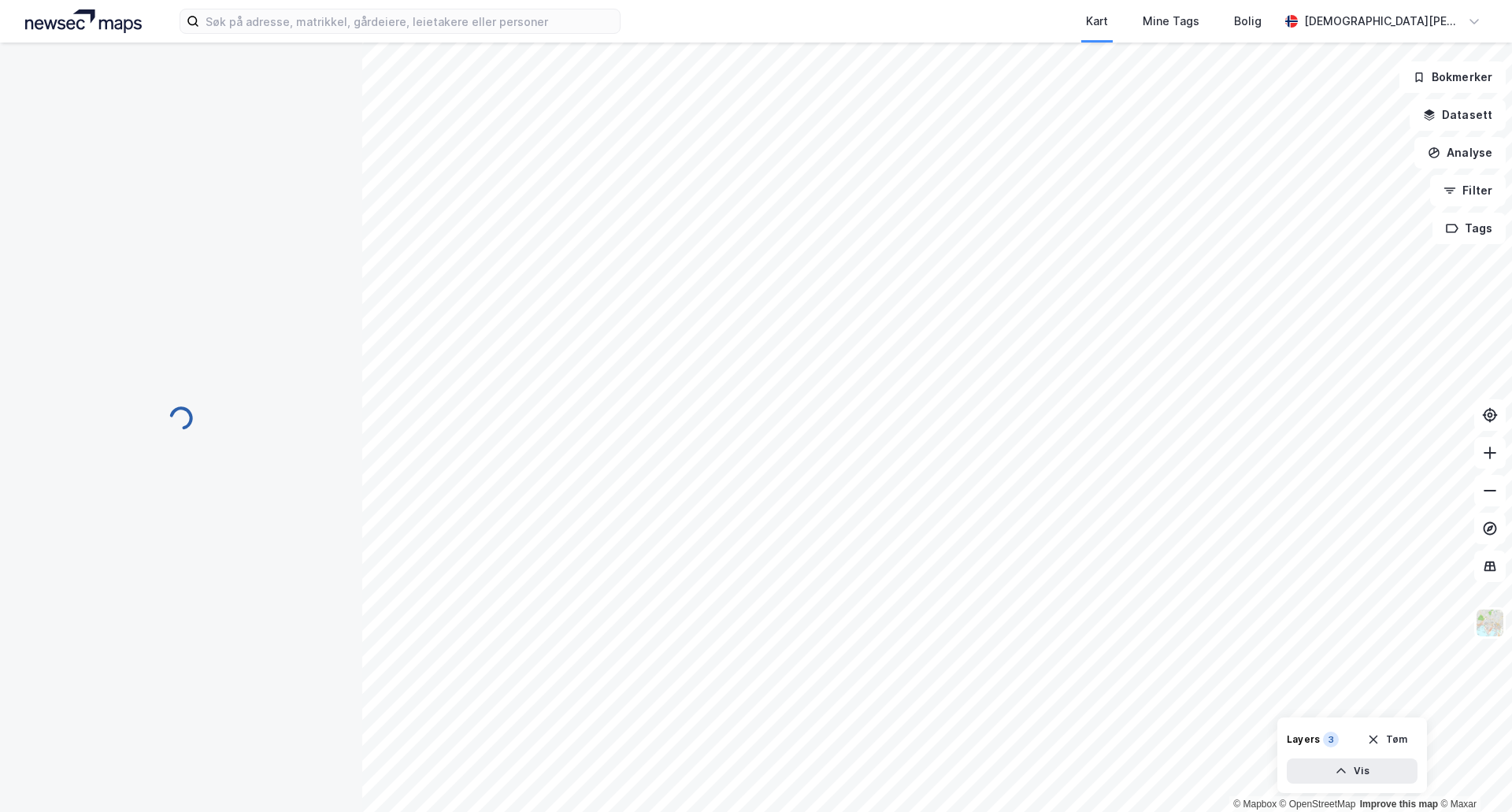
scroll to position [3, 0]
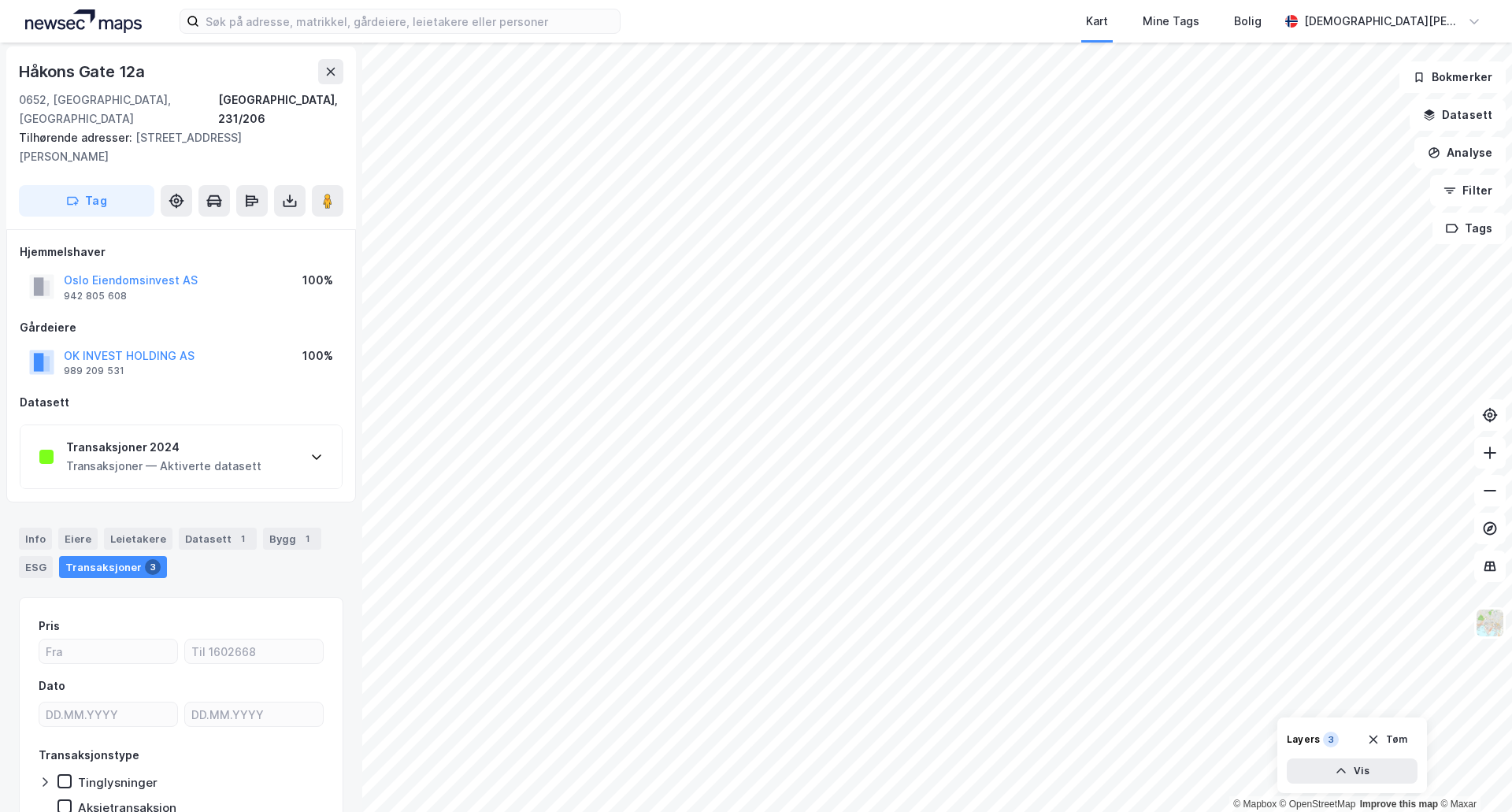
click at [284, 445] on div "Transaksjoner 2024 Transaksjoner — Aktiverte datasett" at bounding box center [181, 457] width 321 height 63
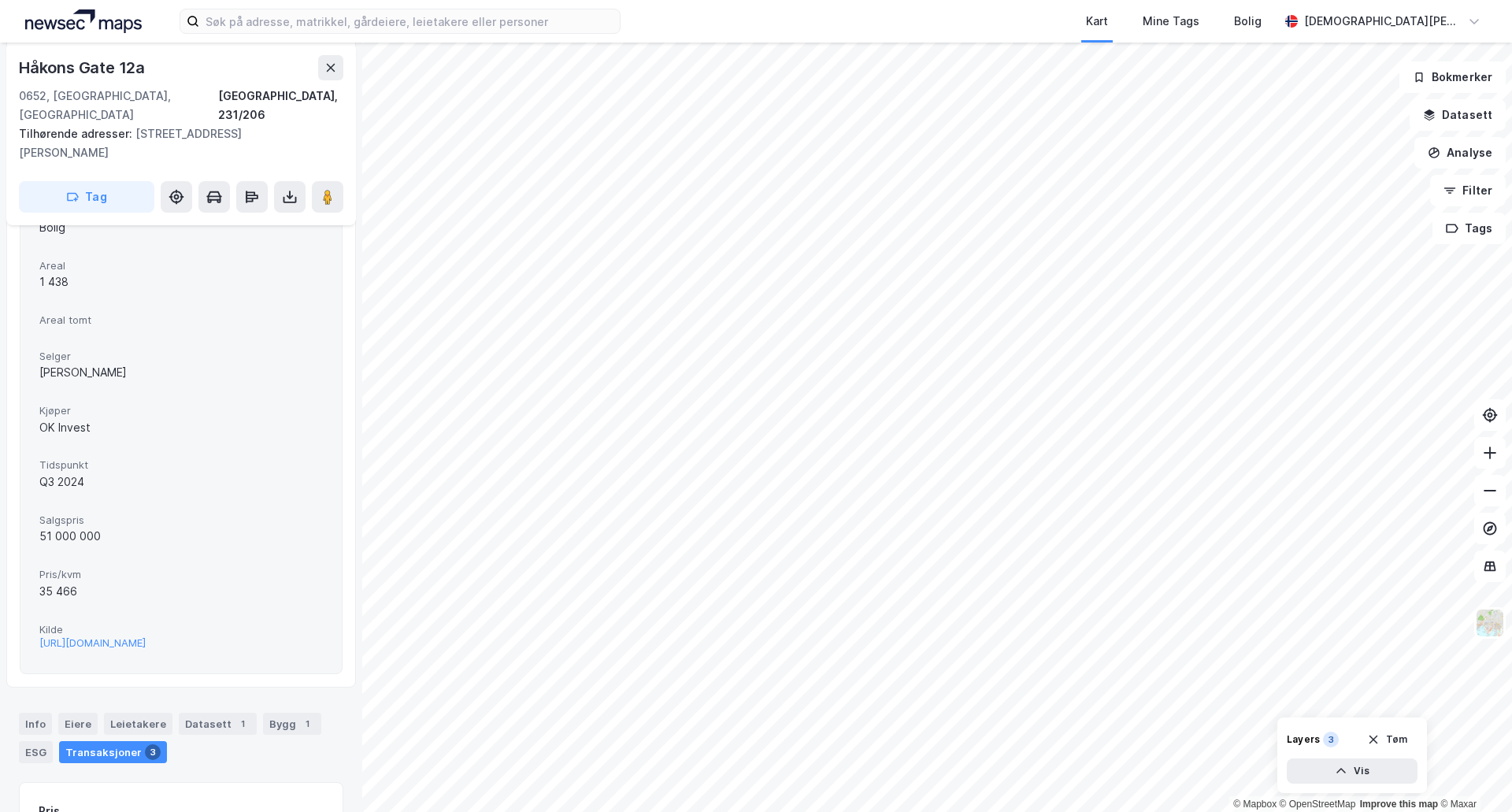
scroll to position [396, 0]
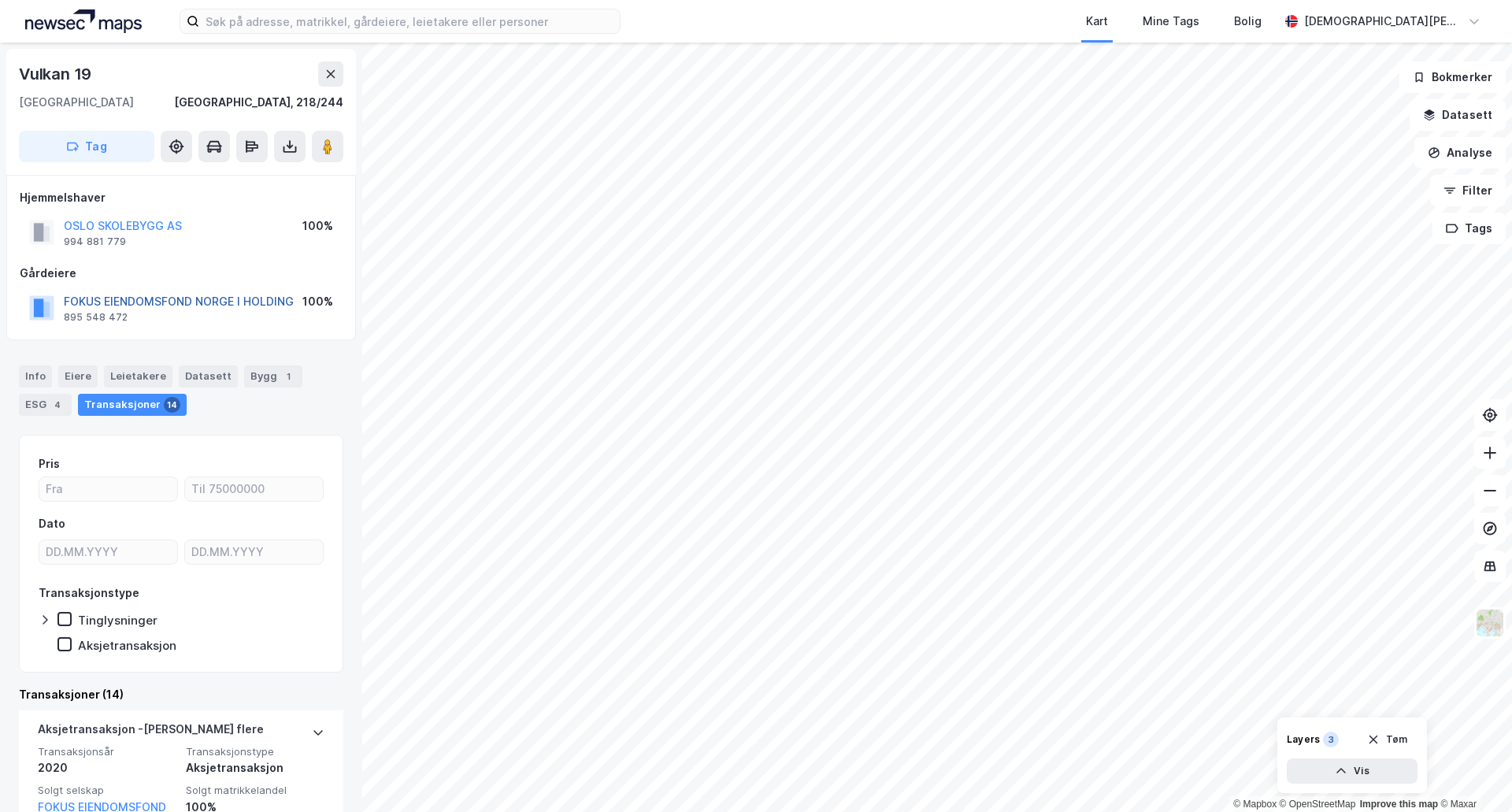
click at [0, 0] on button "FOKUS EIENDOMSFOND NORGE I HOLDING" at bounding box center [0, 0] width 0 height 0
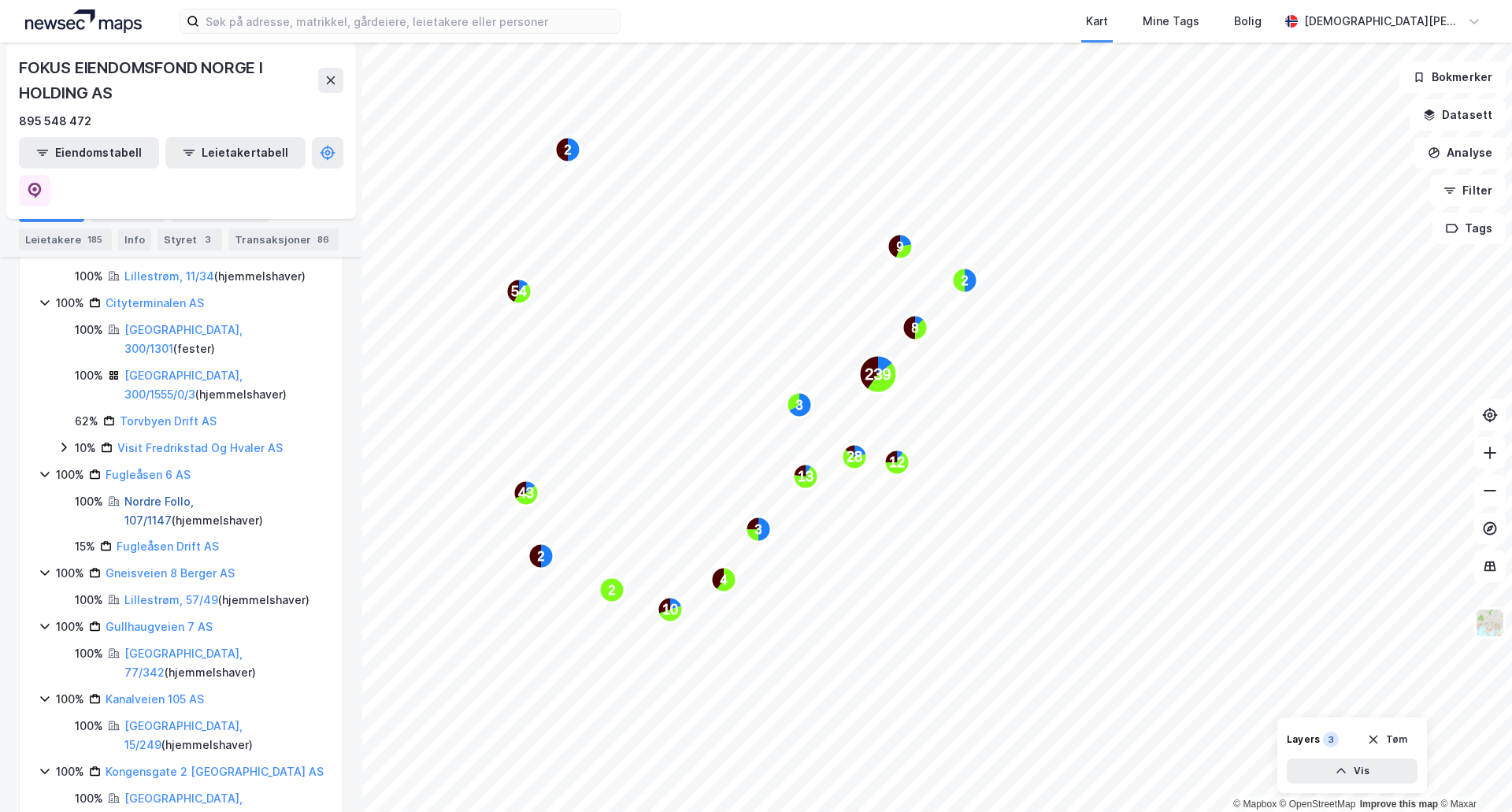
scroll to position [132, 0]
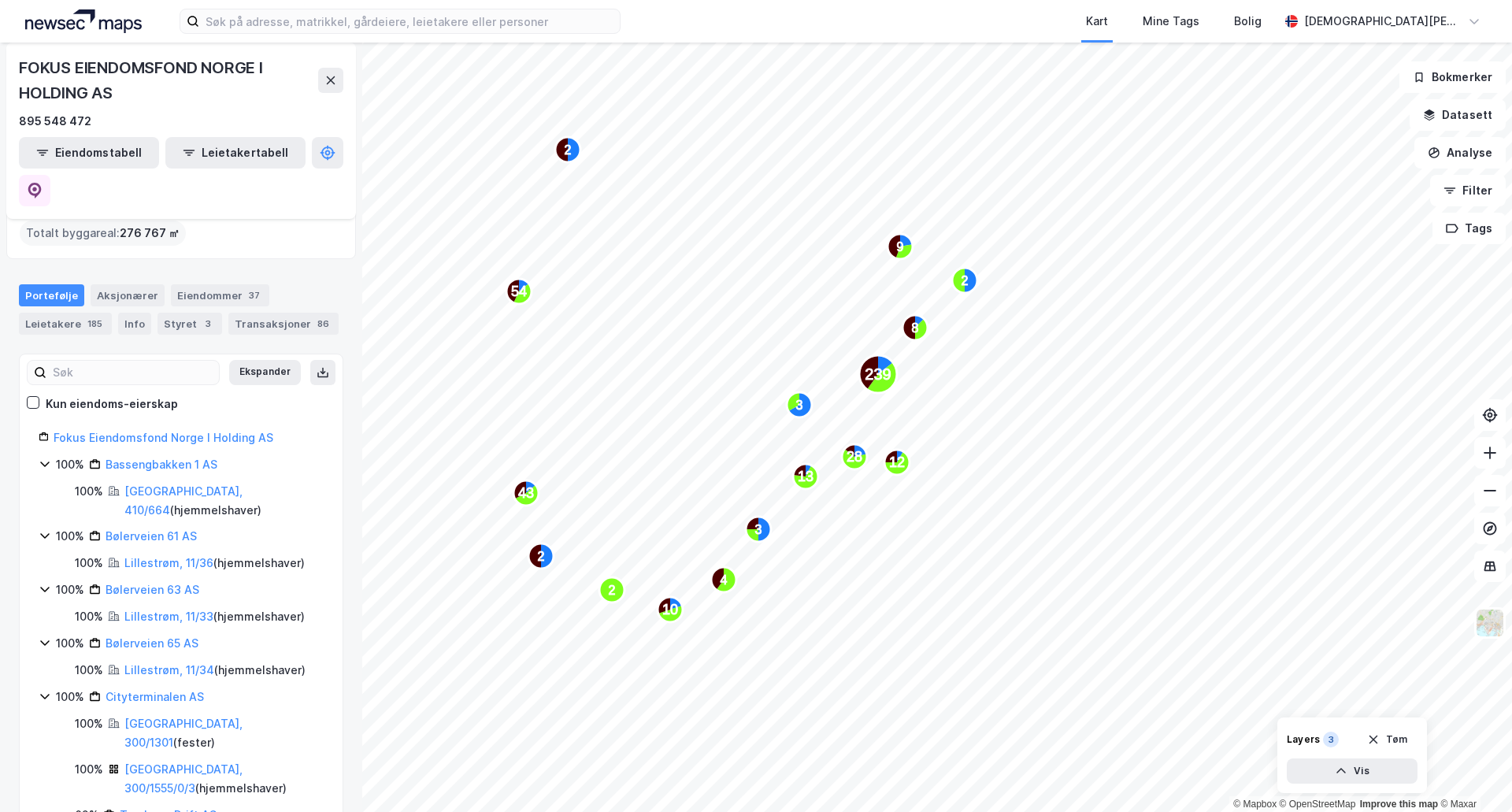
drag, startPoint x: 194, startPoint y: 291, endPoint x: 201, endPoint y: 316, distance: 26.0
click at [200, 316] on div "3" at bounding box center [208, 324] width 16 height 16
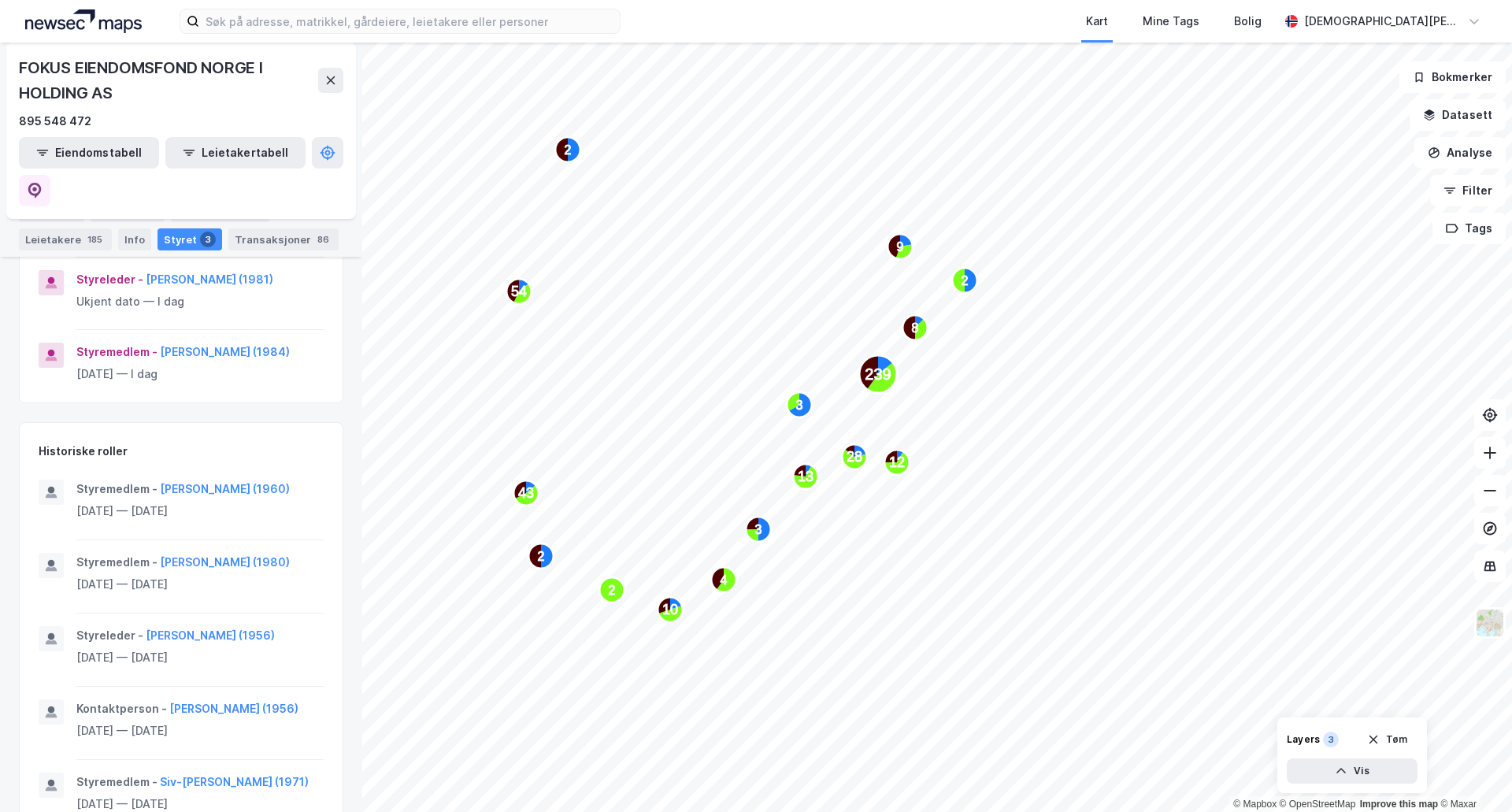
scroll to position [267, 0]
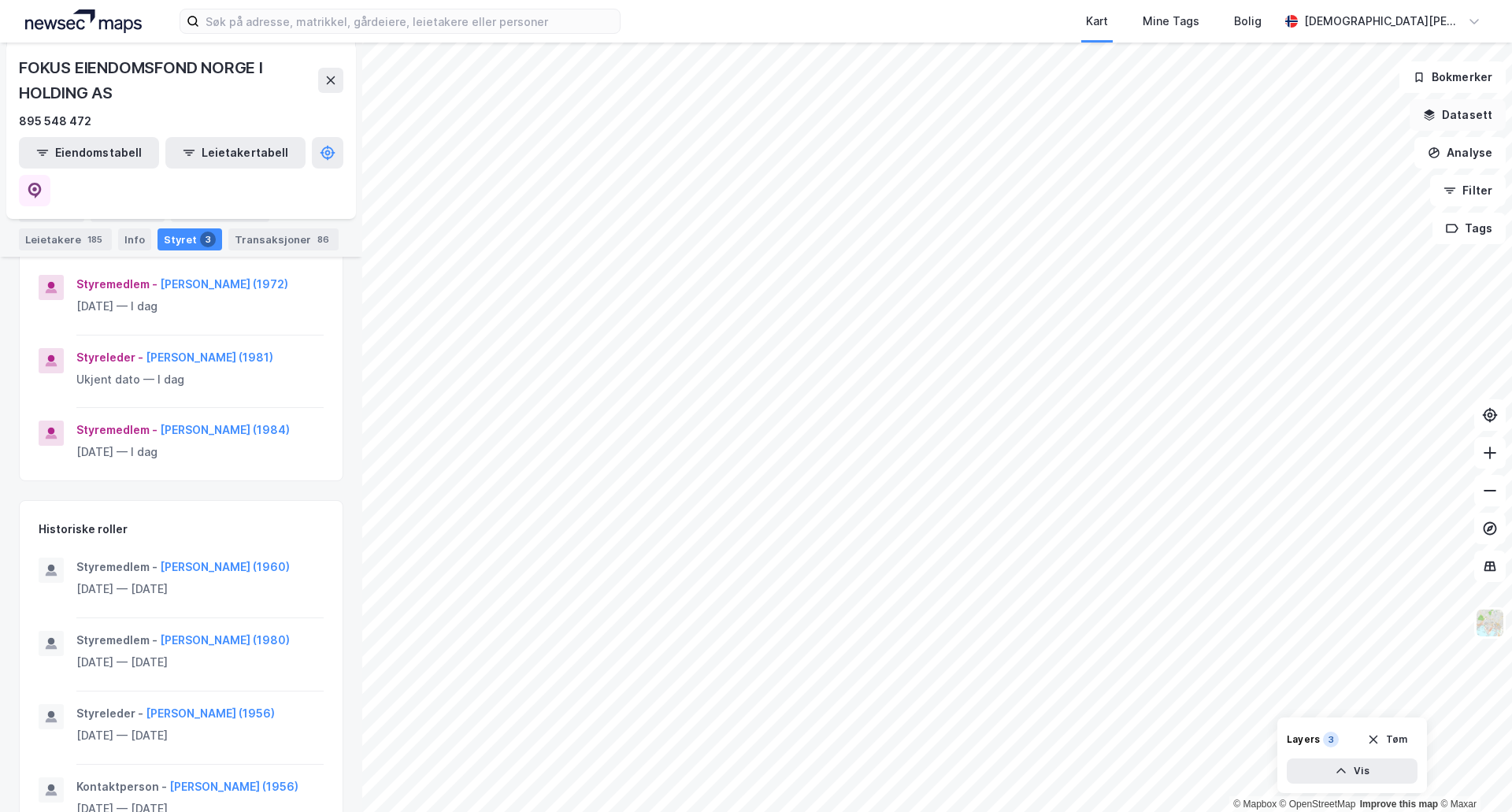
click at [1486, 118] on button "Datasett" at bounding box center [1458, 115] width 96 height 31
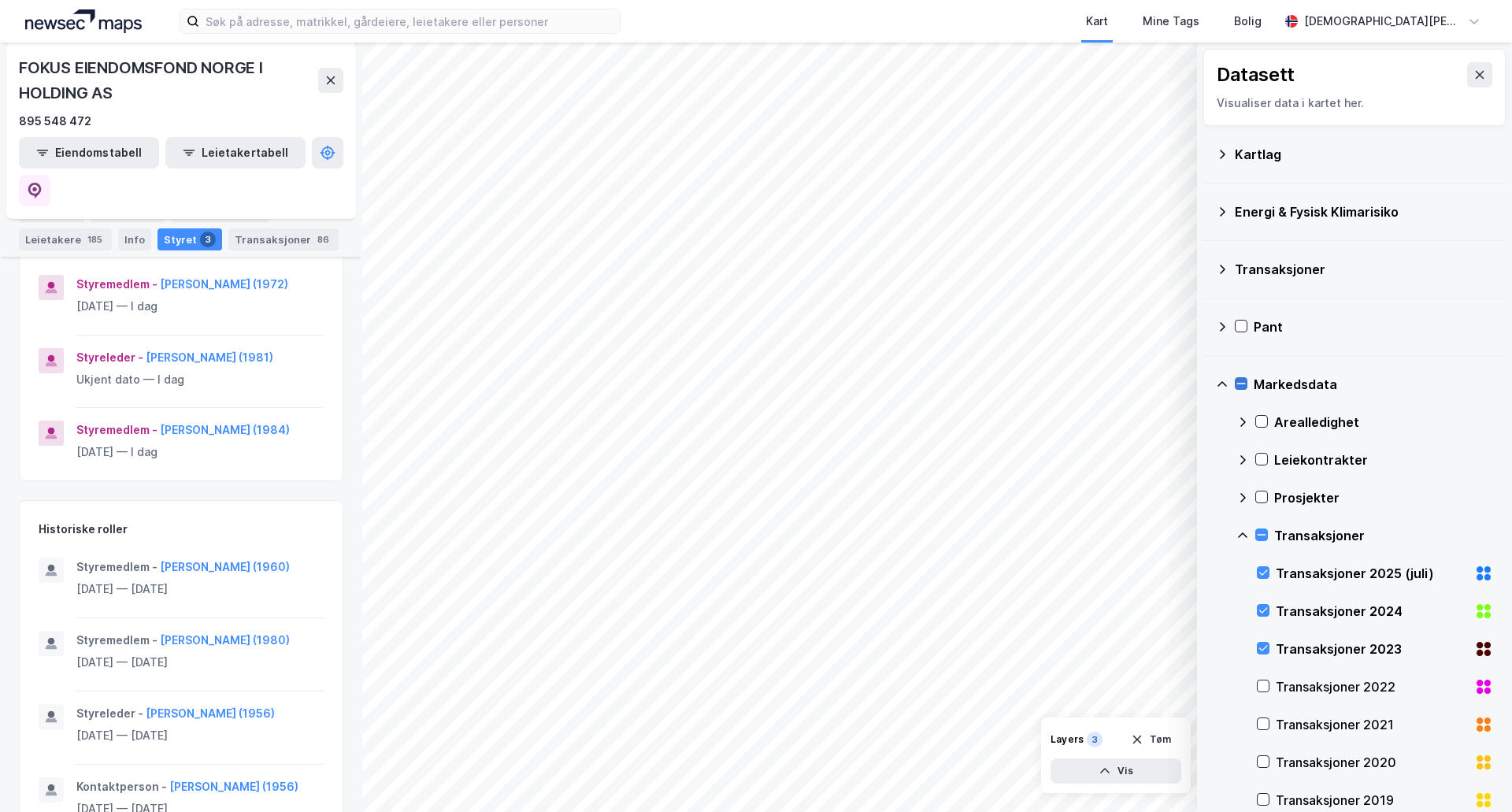
click at [1238, 389] on icon at bounding box center [1241, 383] width 11 height 11
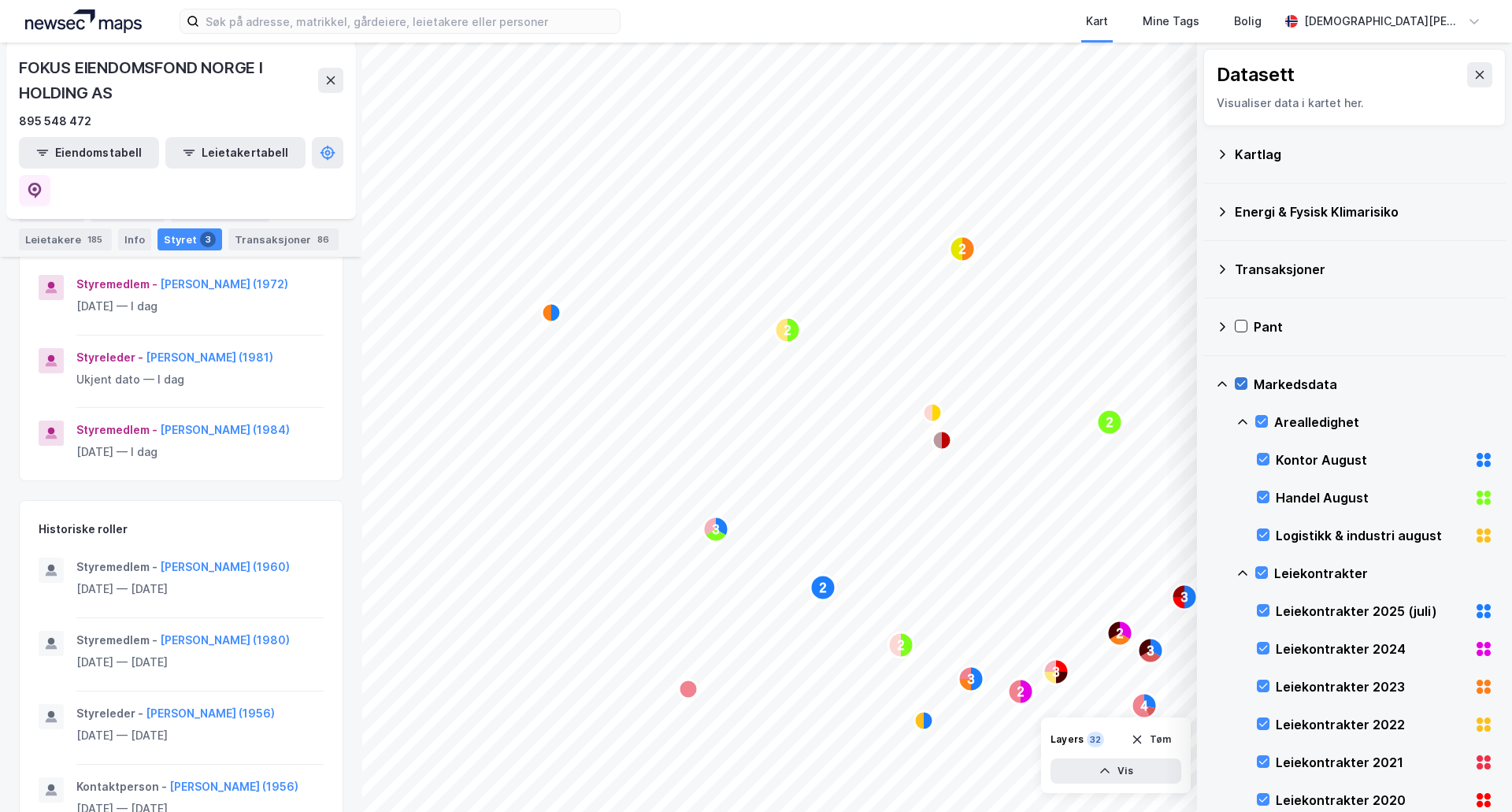
click at [1238, 390] on div at bounding box center [1241, 383] width 12 height 12
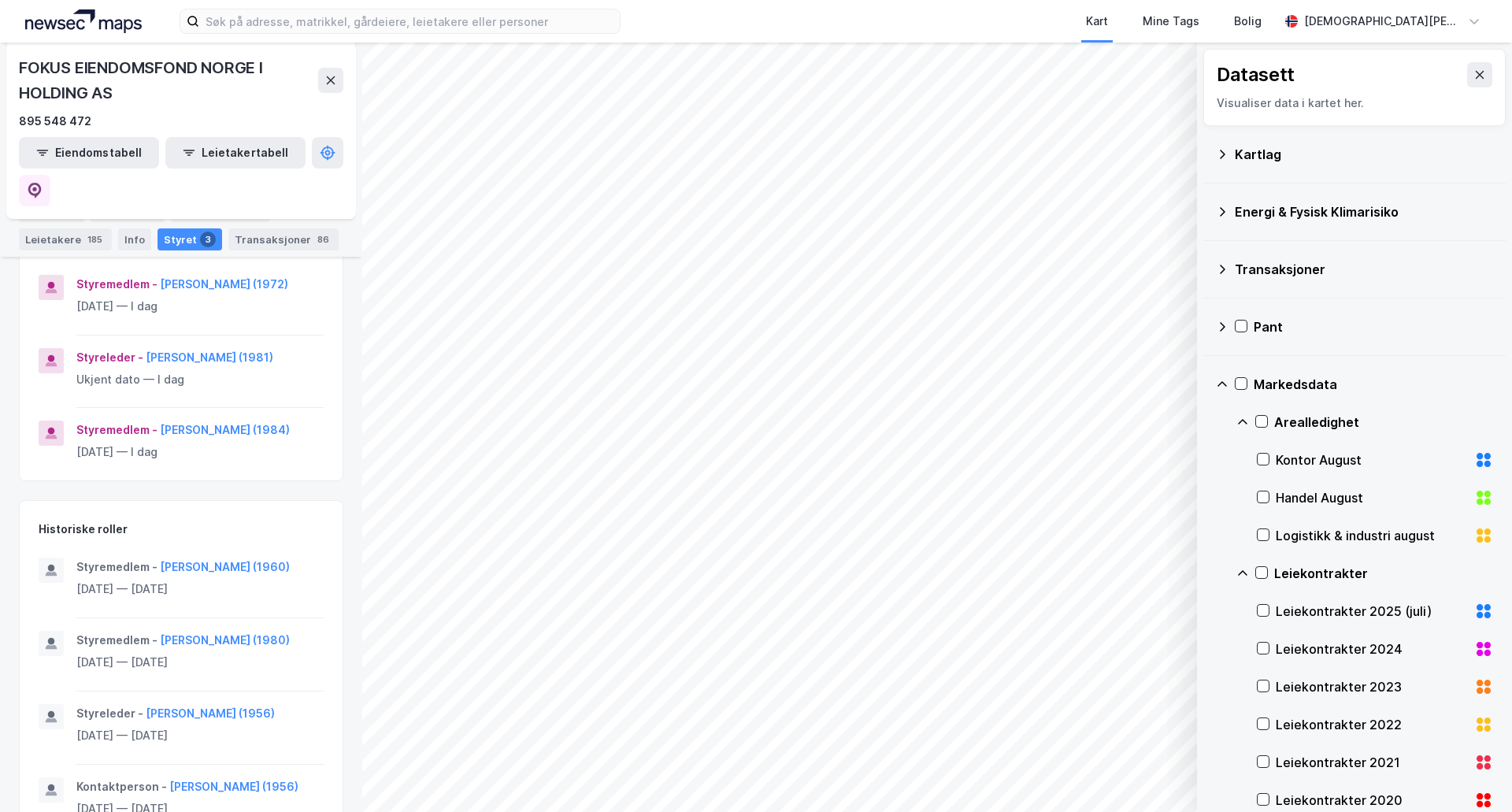
click at [1221, 388] on icon at bounding box center [1222, 384] width 12 height 12
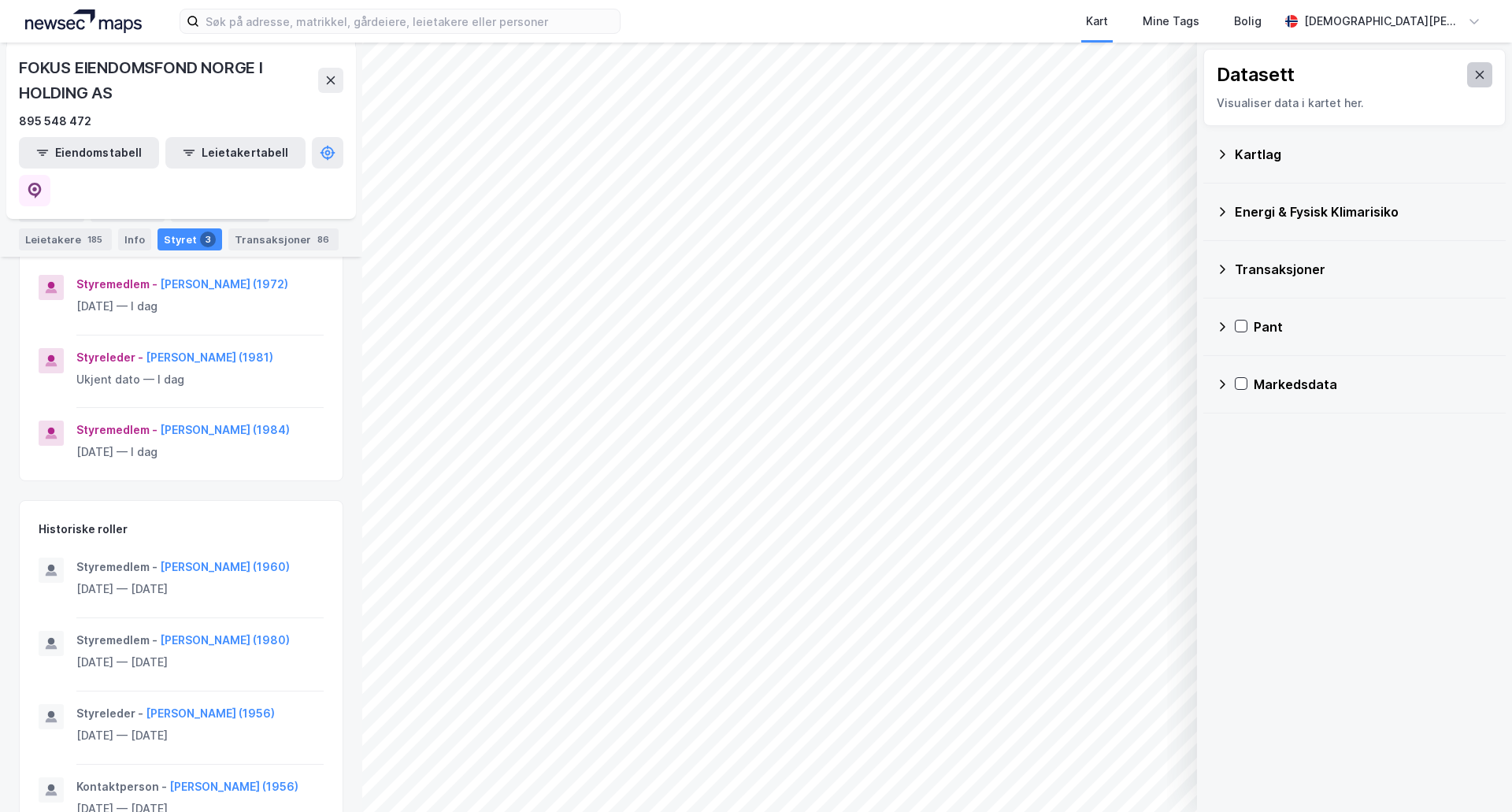
click at [1475, 74] on button at bounding box center [1480, 74] width 25 height 25
